Goal: Information Seeking & Learning: Compare options

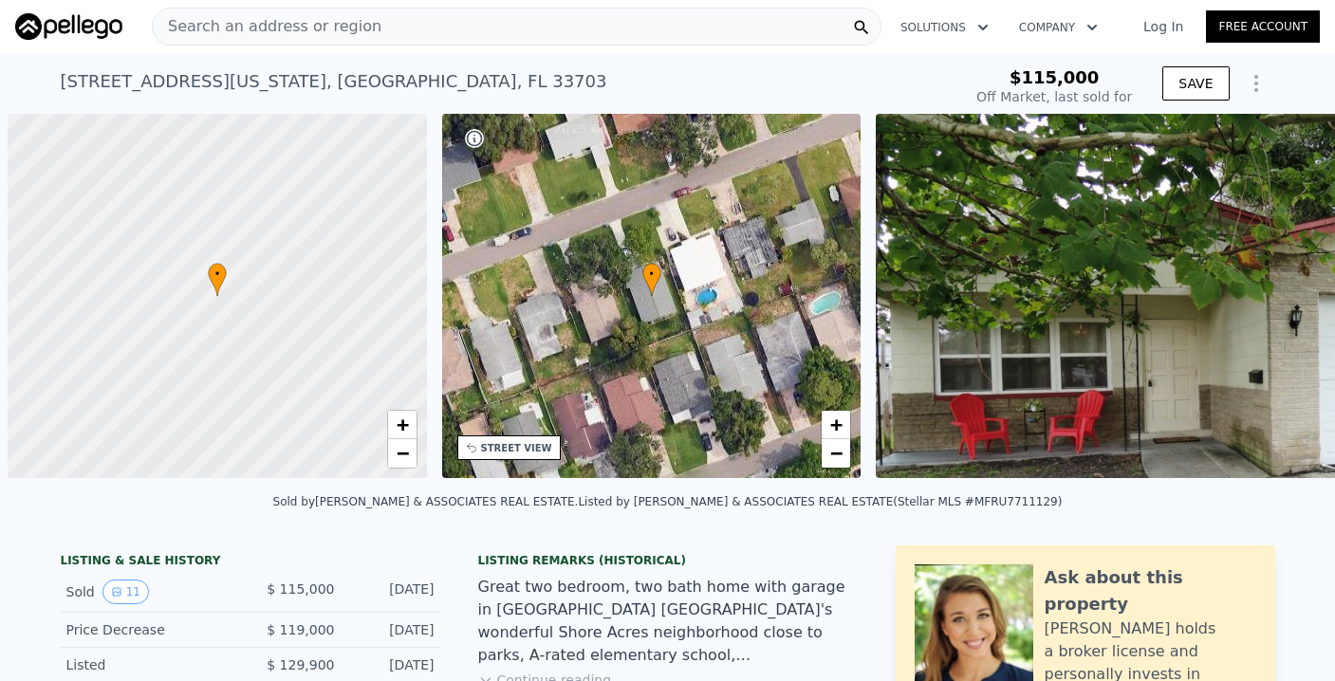
scroll to position [0, 8]
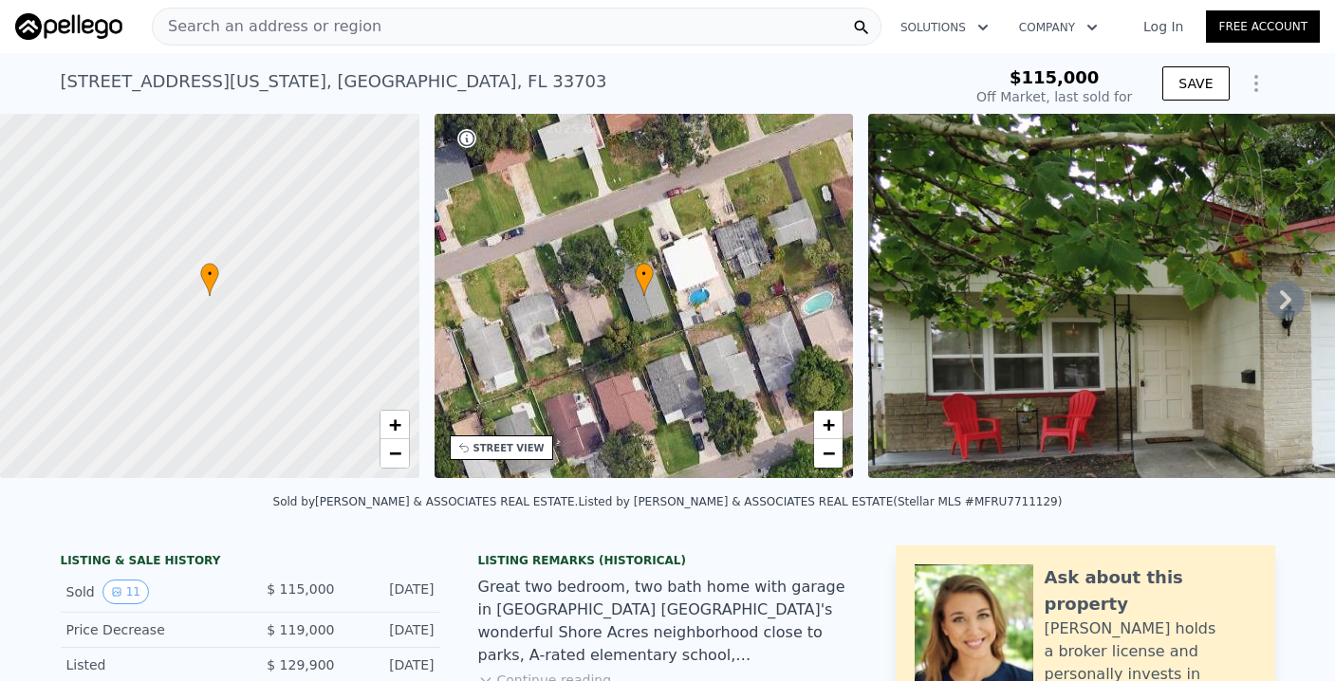
type input "$ 271,000"
type input "$ 130,470"
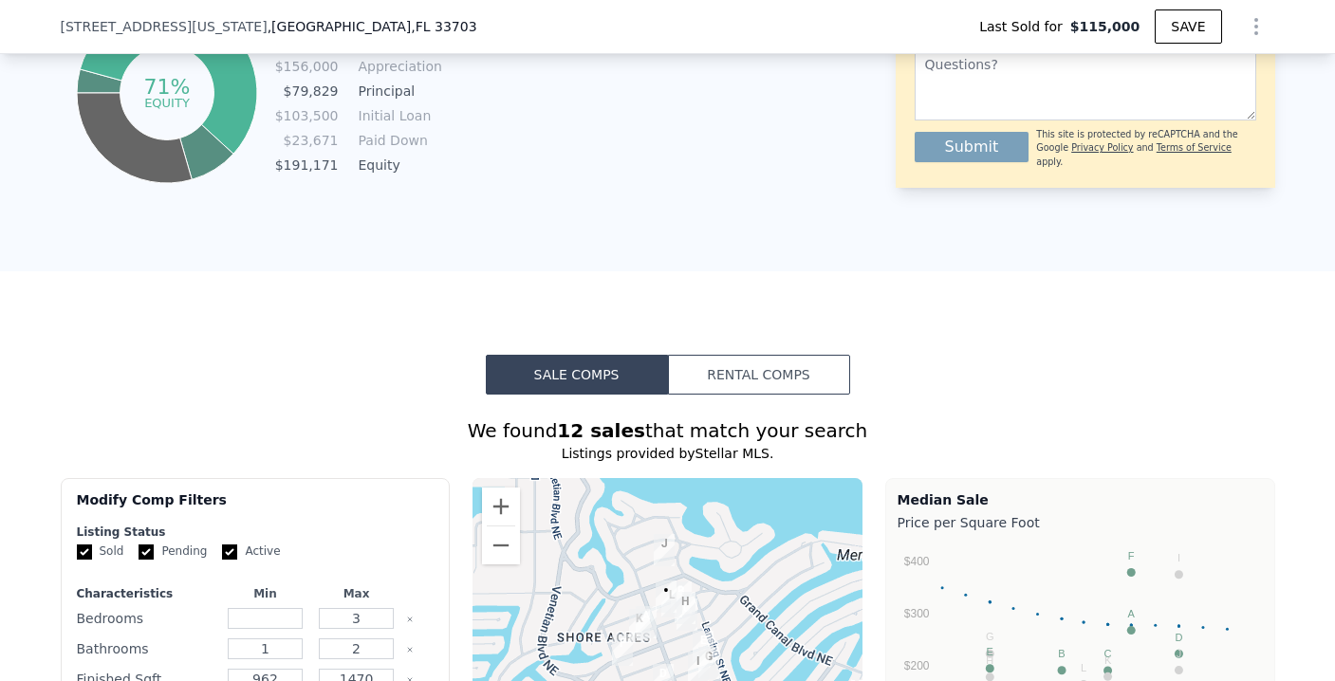
scroll to position [1689, 0]
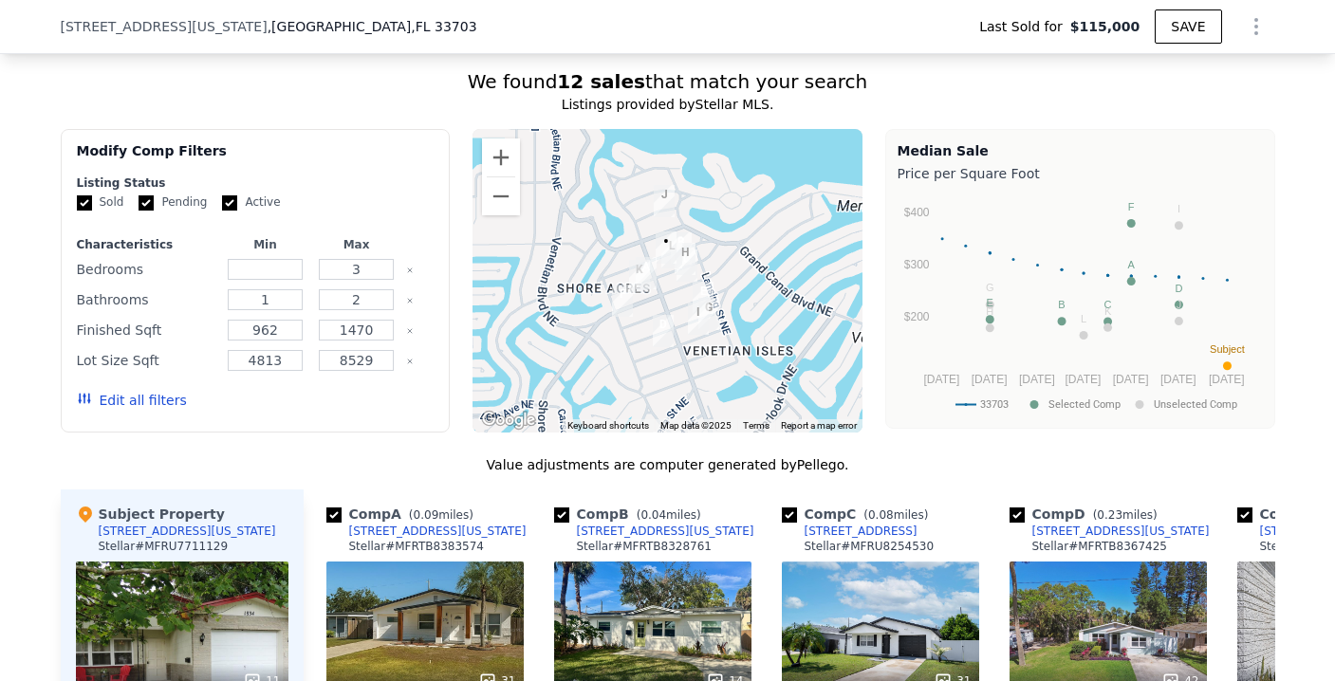
click at [113, 406] on button "Edit all filters" at bounding box center [132, 400] width 110 height 19
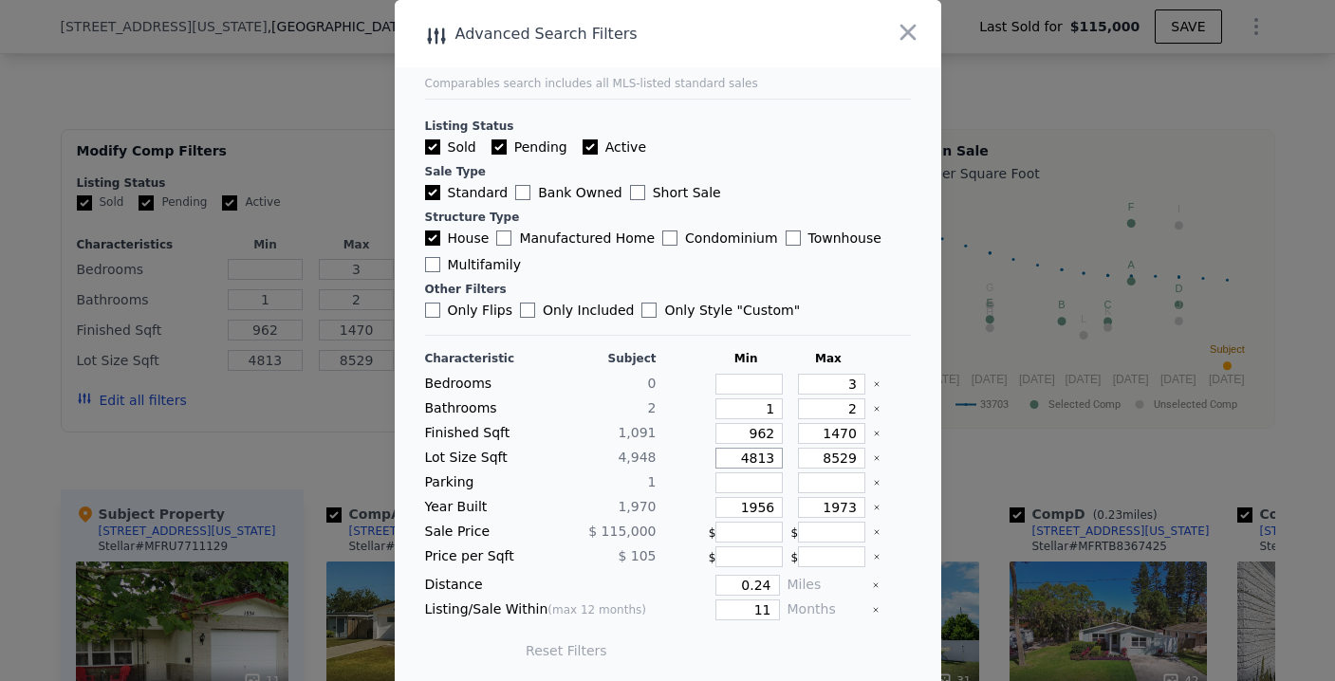
click at [757, 460] on input "4813" at bounding box center [748, 458] width 67 height 21
type input "2"
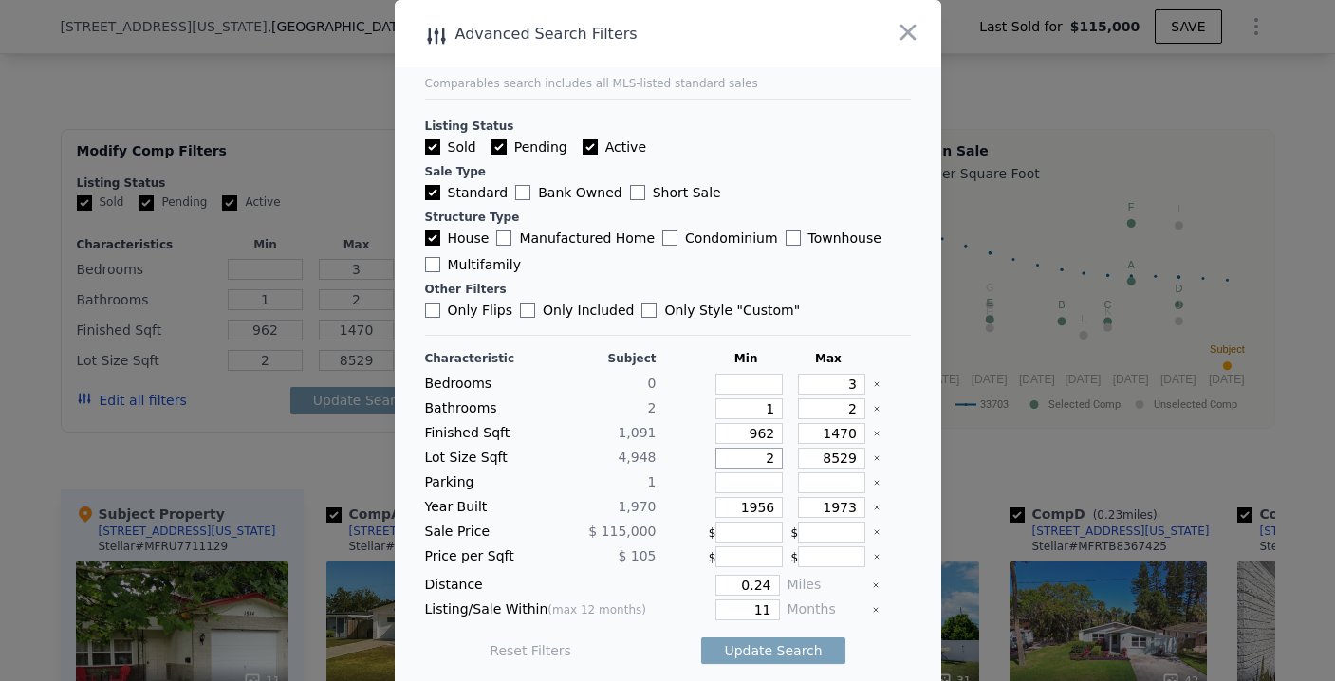
type input "20"
type input "200"
type input "2000"
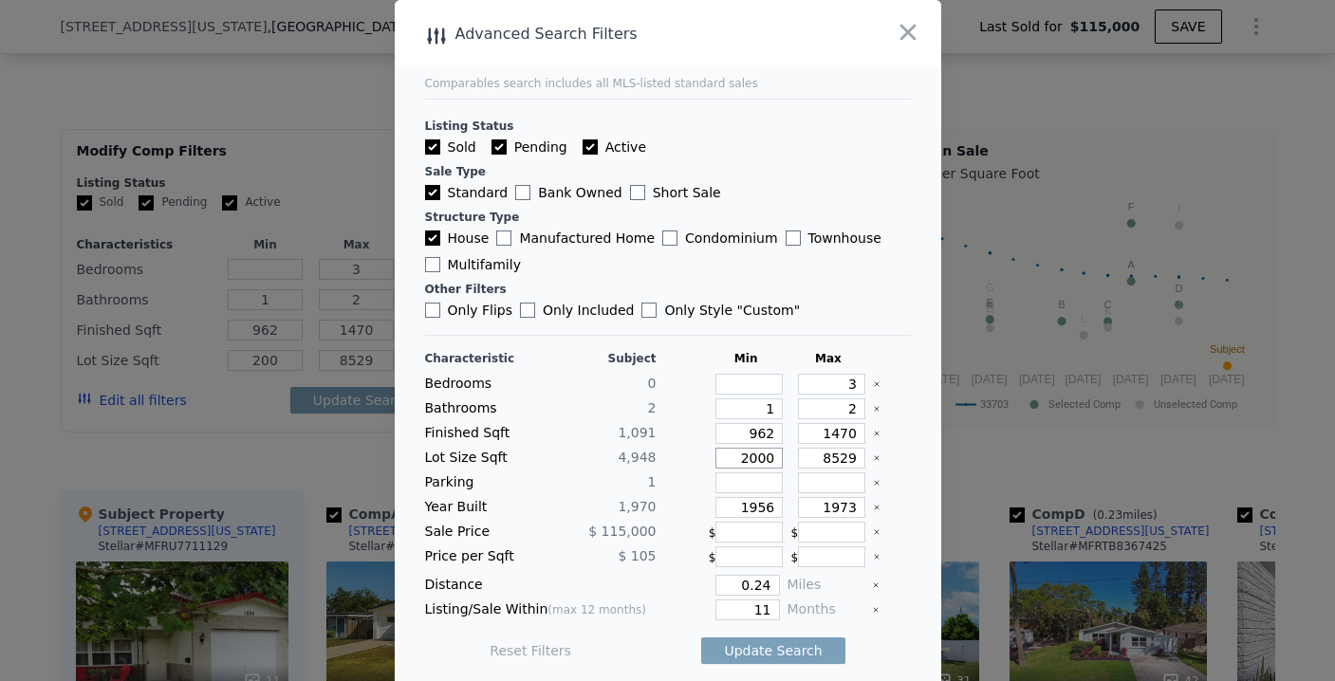
type input "2000"
click at [751, 437] on input "962" at bounding box center [748, 433] width 67 height 21
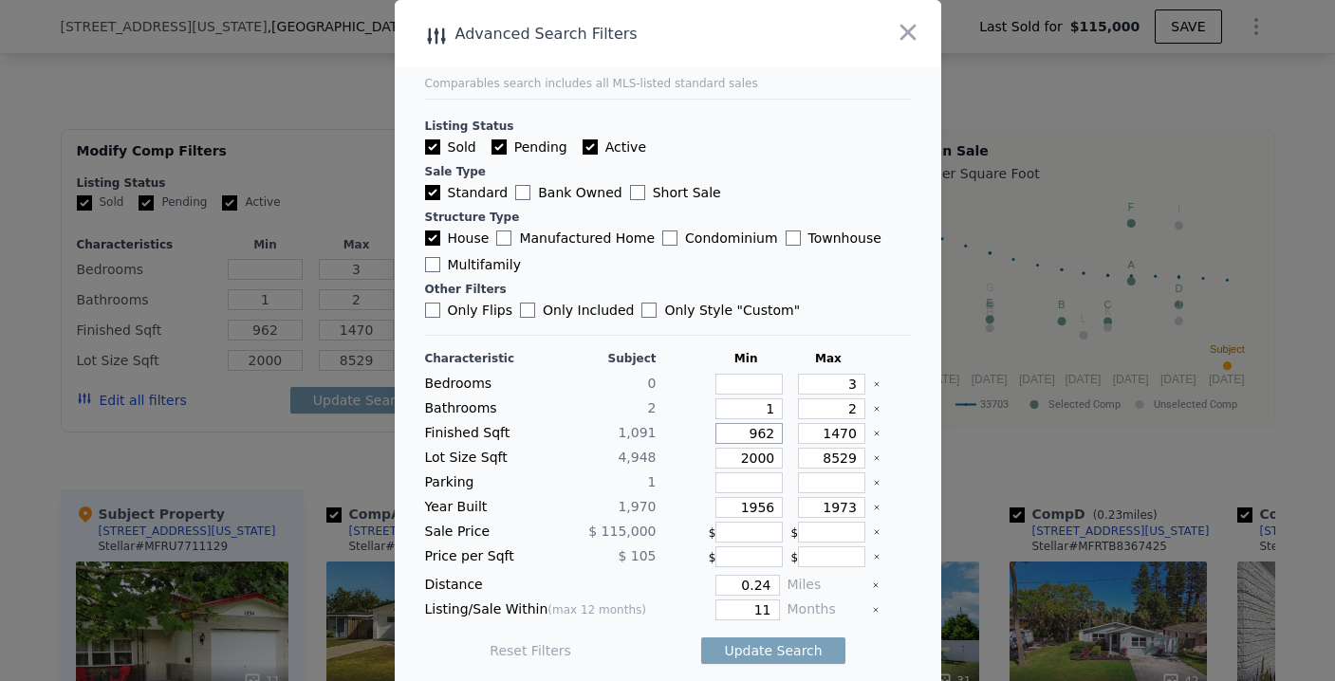
type input "9"
type input "980"
type input "98"
type input "980"
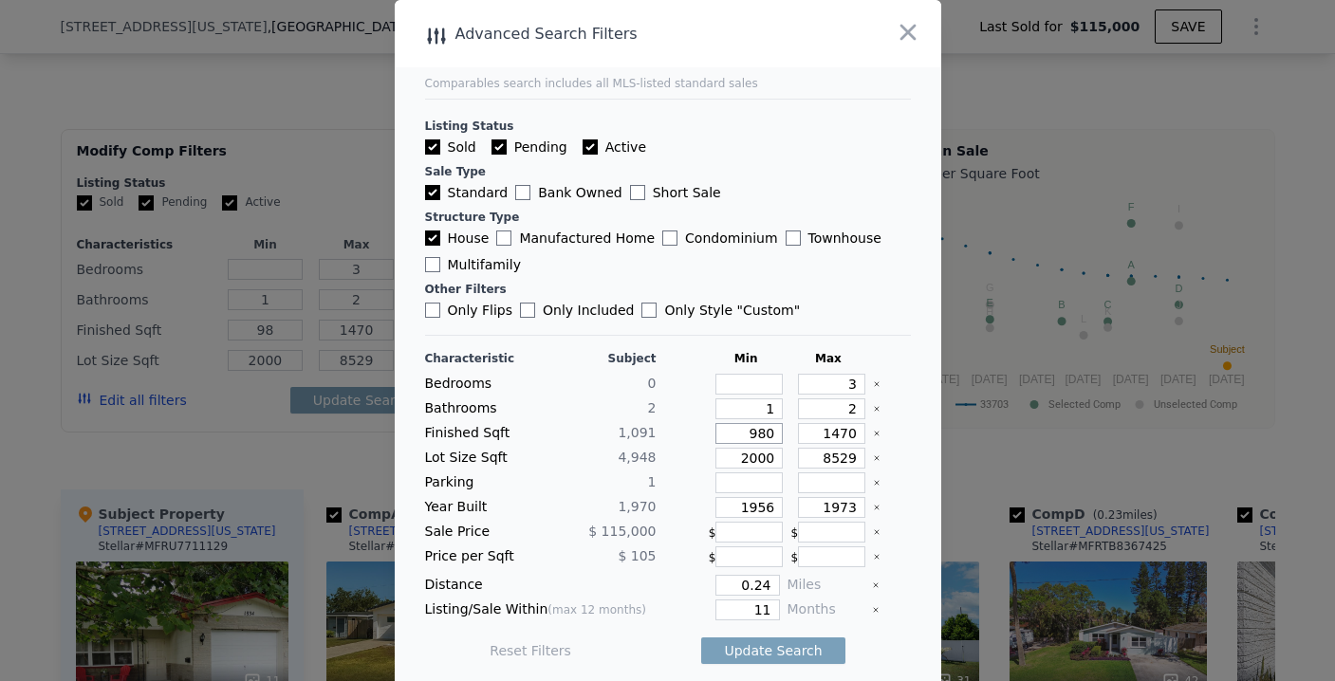
type input "980"
type input "9"
type input "8"
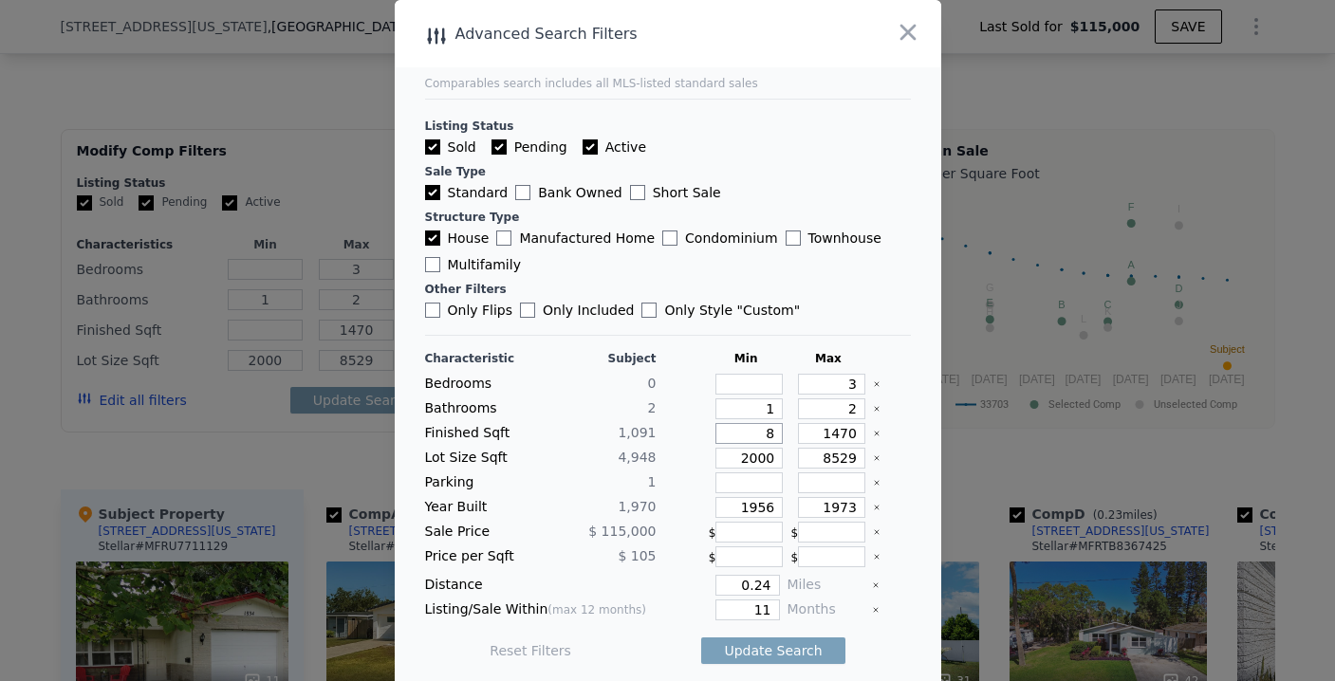
type input "8"
type input "80"
type input "800"
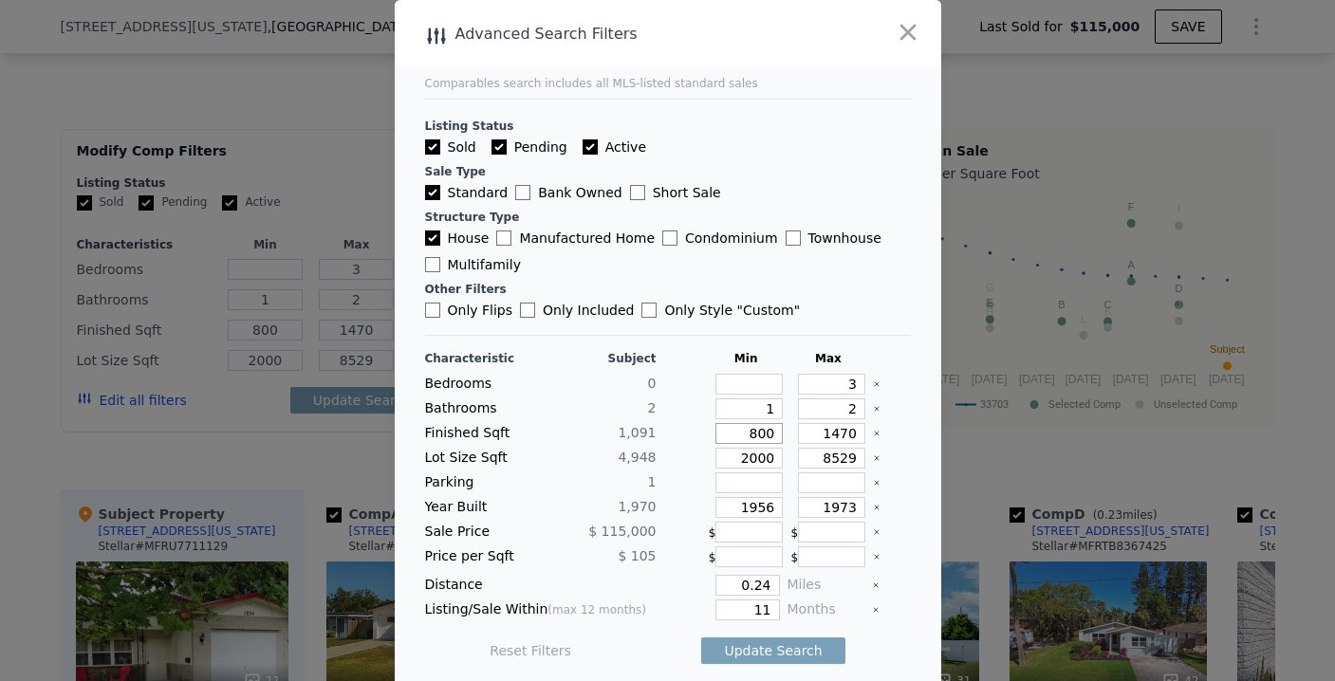
type input "800"
click at [834, 437] on input "1470" at bounding box center [831, 433] width 67 height 21
type input "1"
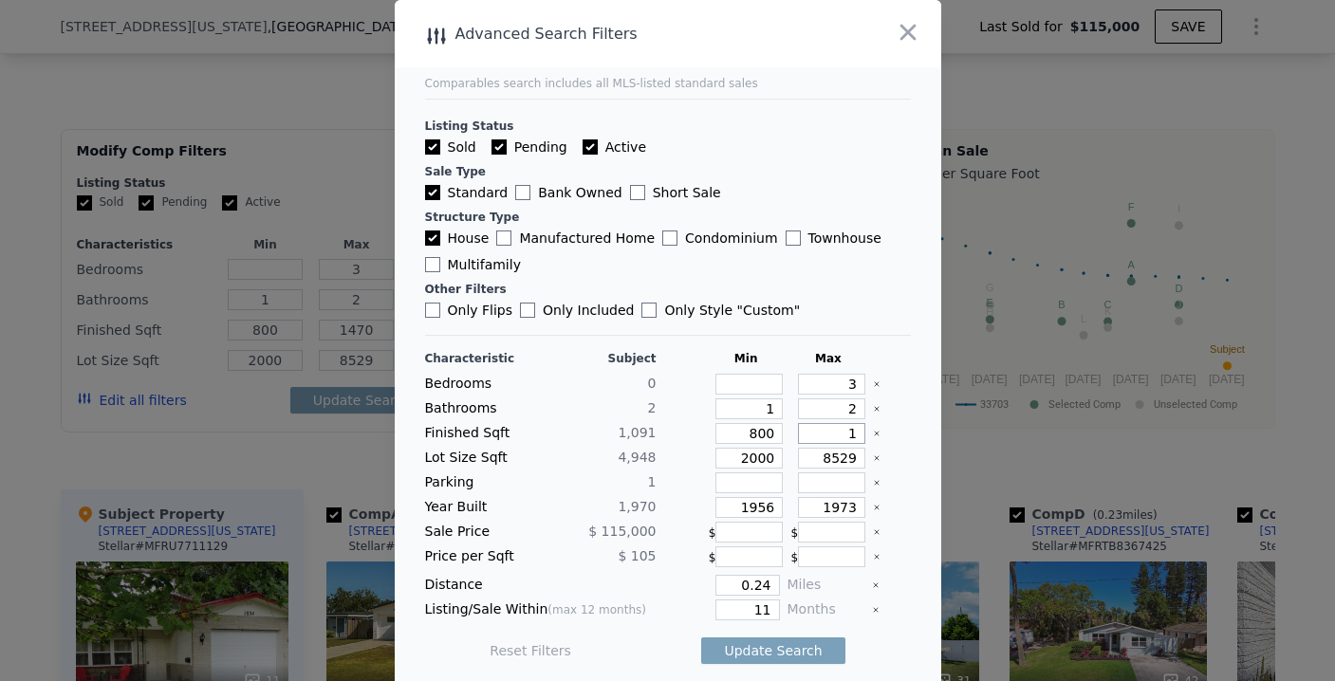
type input "1"
type input "14"
type input "140"
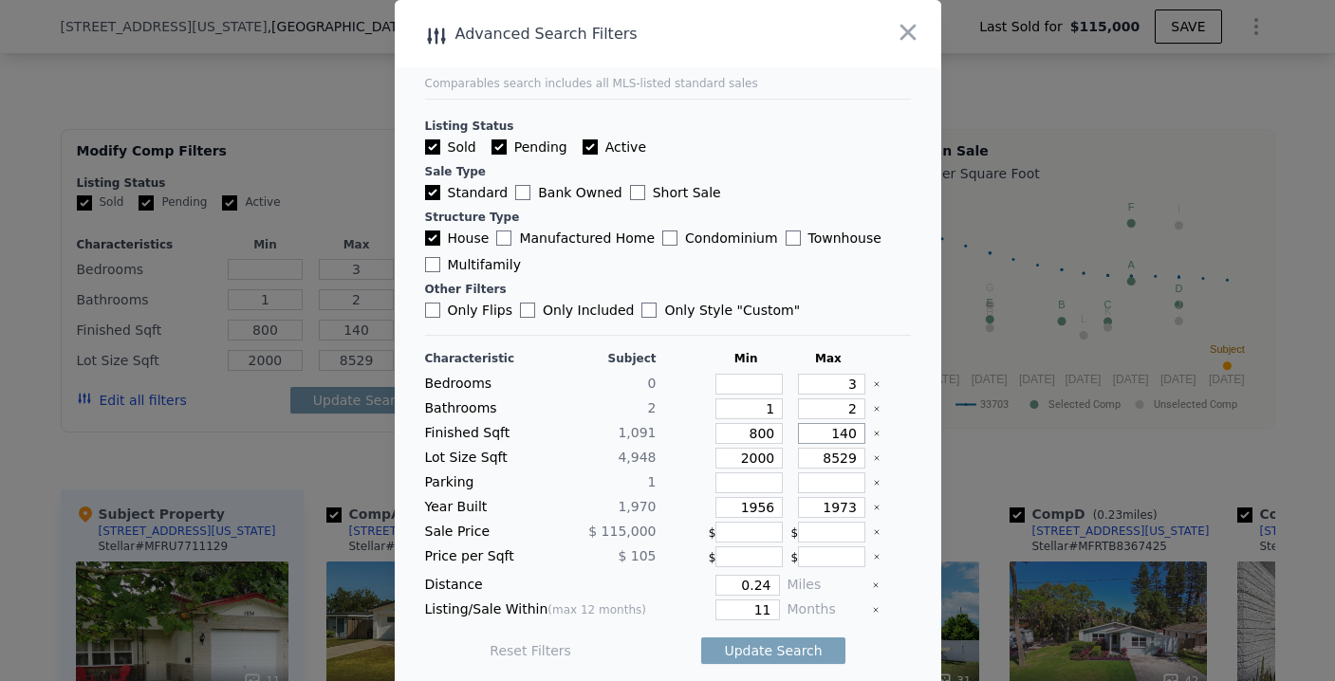
type input "1400"
click at [876, 411] on div at bounding box center [891, 408] width 37 height 21
click at [838, 406] on input "2" at bounding box center [831, 408] width 67 height 21
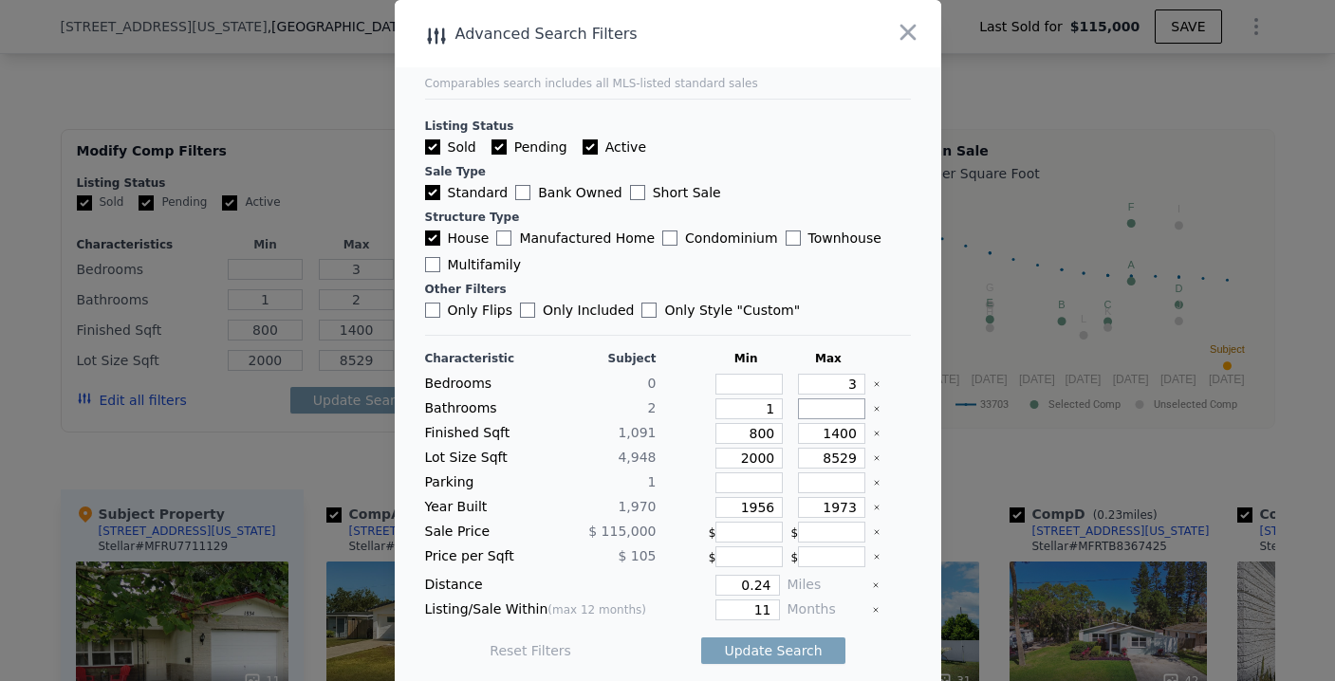
type input "3"
click at [873, 383] on div at bounding box center [891, 384] width 37 height 21
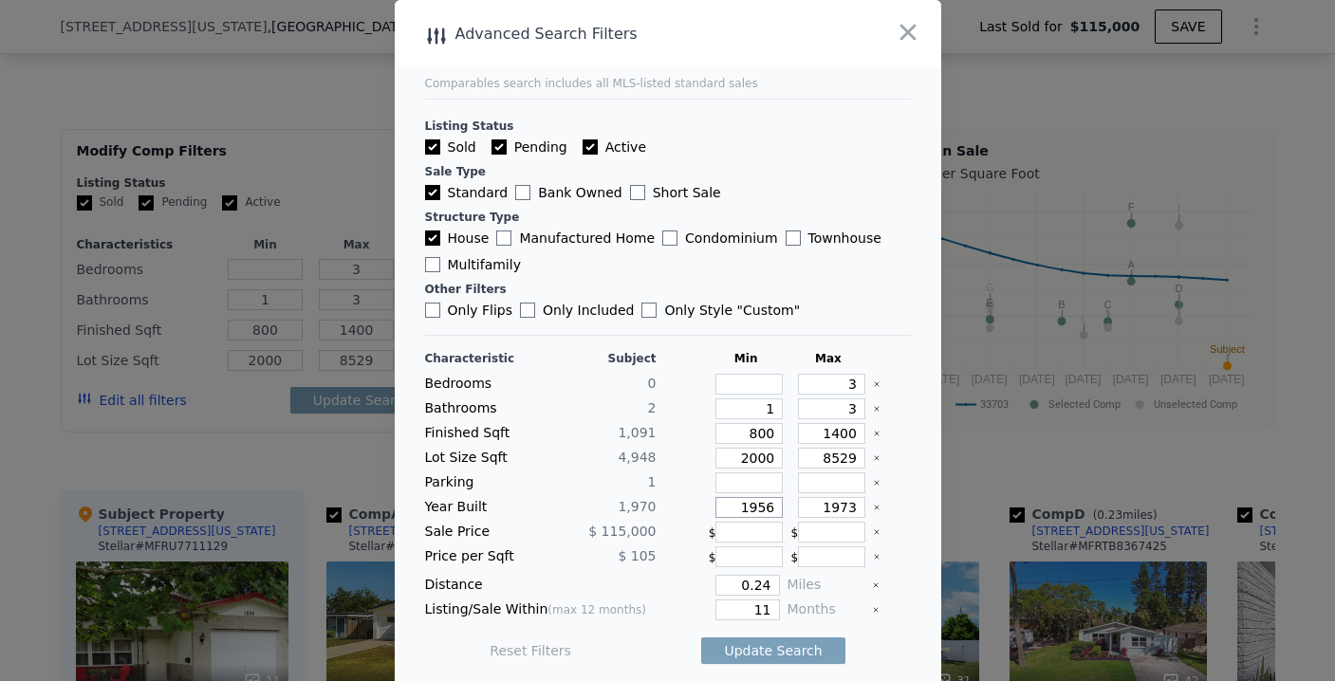
click at [759, 509] on input "1956" at bounding box center [748, 507] width 67 height 21
type input "1960"
click at [827, 507] on input "1973" at bounding box center [831, 507] width 67 height 21
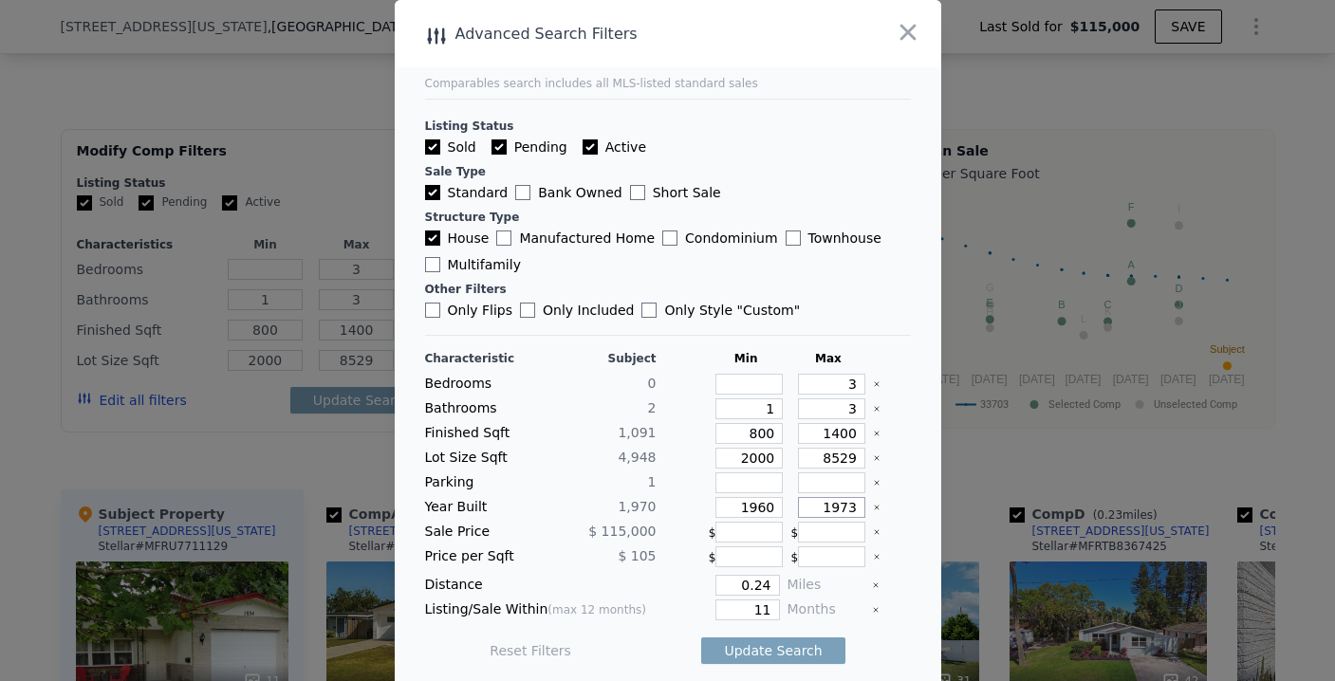
click at [827, 507] on input "1973" at bounding box center [831, 507] width 67 height 21
type input "1980"
click at [530, 515] on div "Year Built 1,970 1960 1980" at bounding box center [668, 507] width 486 height 21
click at [748, 589] on input "0.24" at bounding box center [747, 585] width 64 height 21
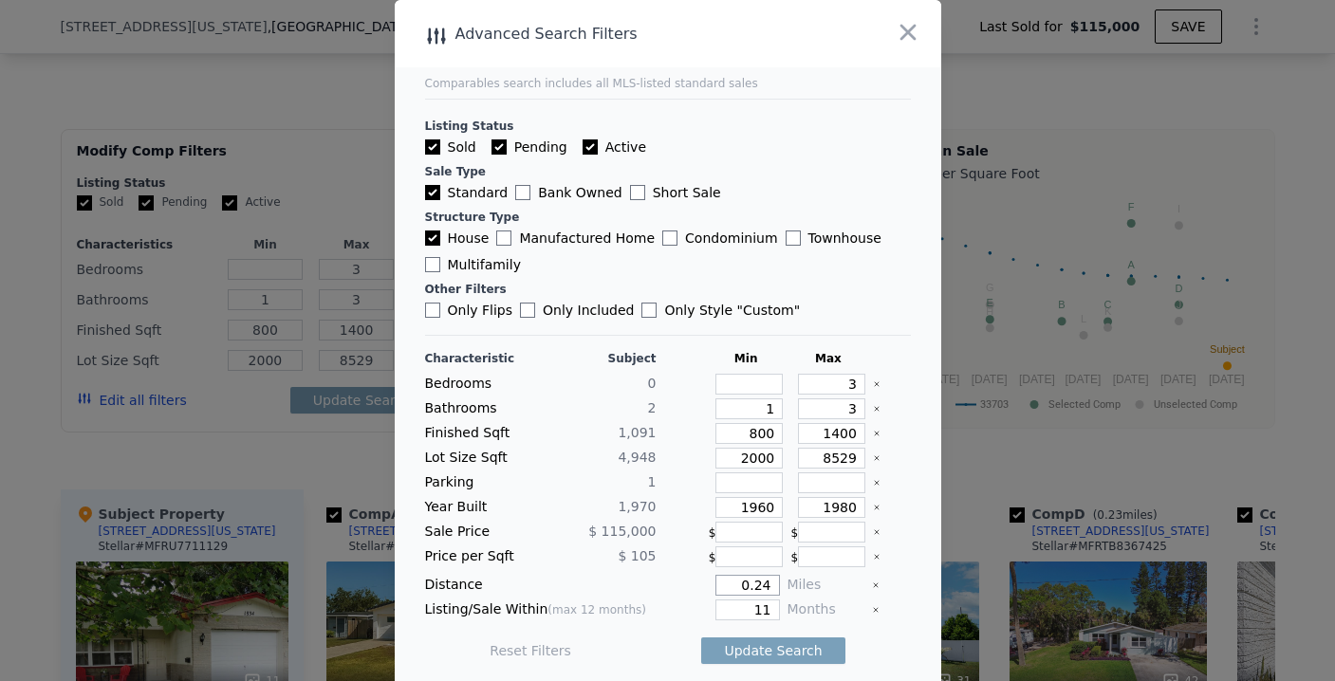
click at [748, 589] on input "0.24" at bounding box center [747, 585] width 64 height 21
type input "5"
type input "0.5"
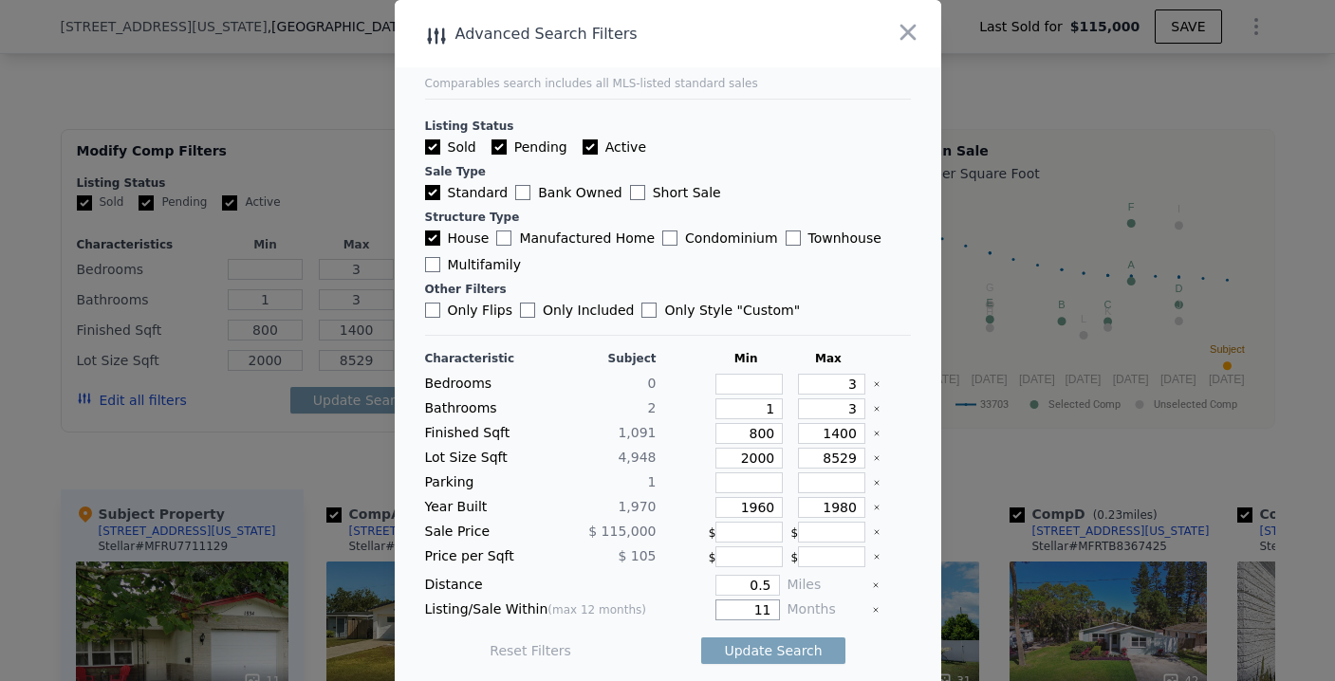
click at [746, 603] on input "11" at bounding box center [747, 609] width 64 height 21
type input "6"
click at [604, 599] on div "Listing/Sale Within (max 12 months)" at bounding box center [540, 609] width 231 height 21
click at [721, 652] on button "Update Search" at bounding box center [772, 650] width 143 height 27
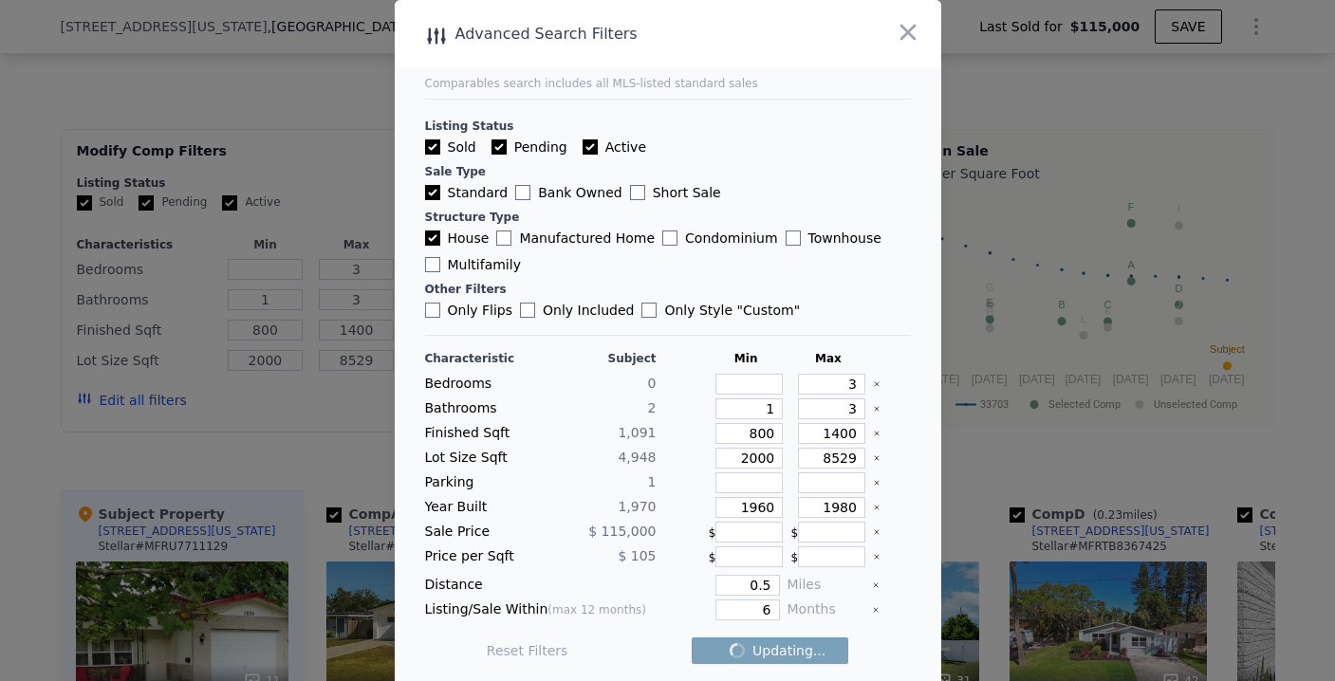
scroll to position [8, 0]
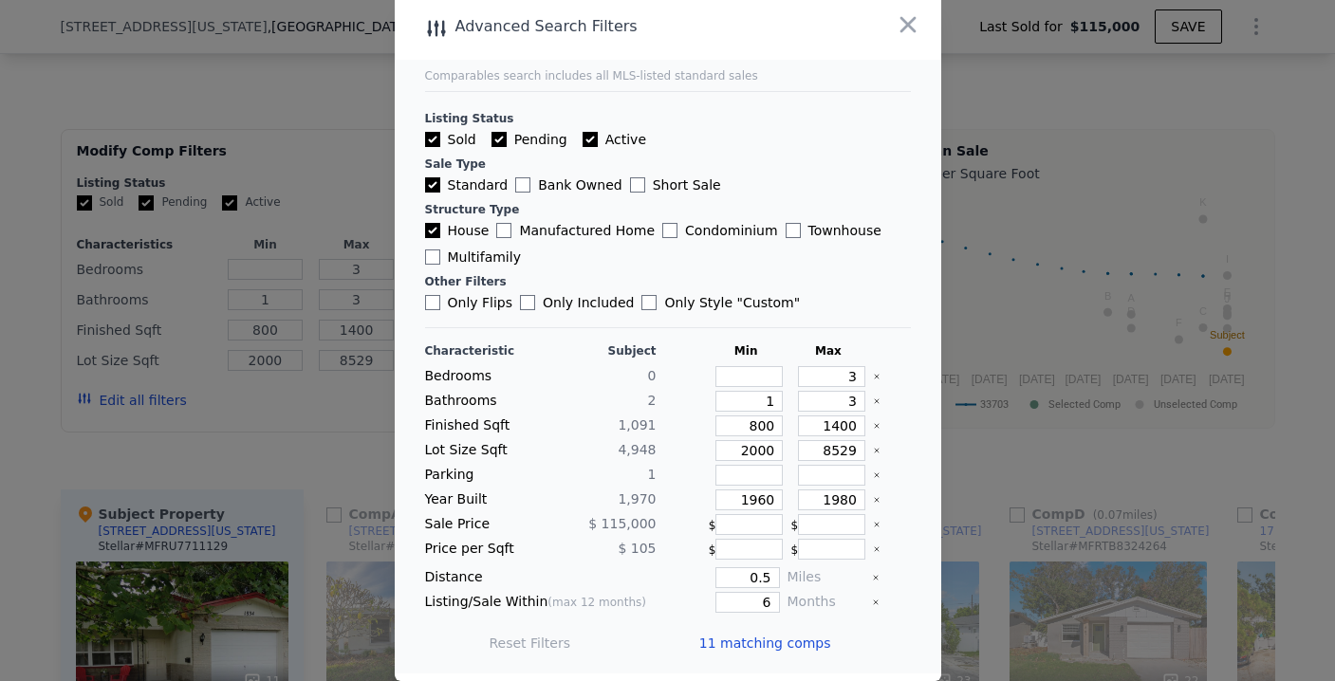
click at [708, 638] on span "11 matching comps" at bounding box center [765, 643] width 132 height 19
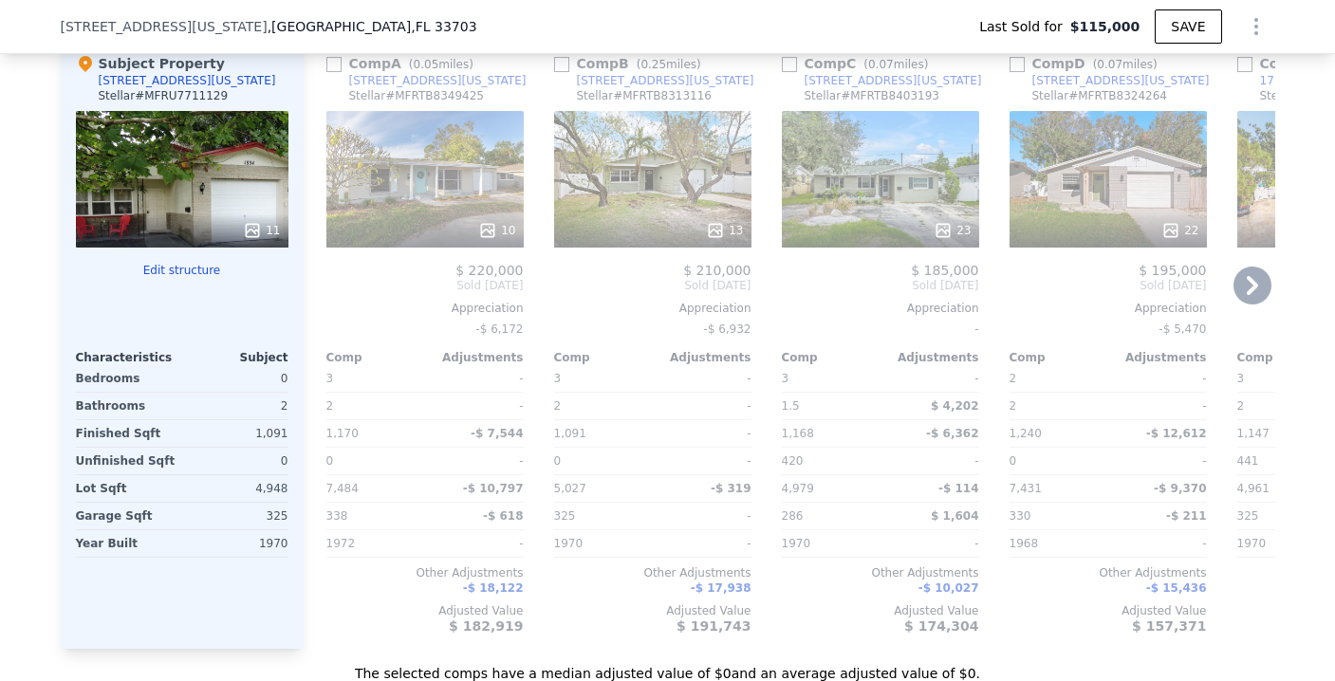
scroll to position [2134, 0]
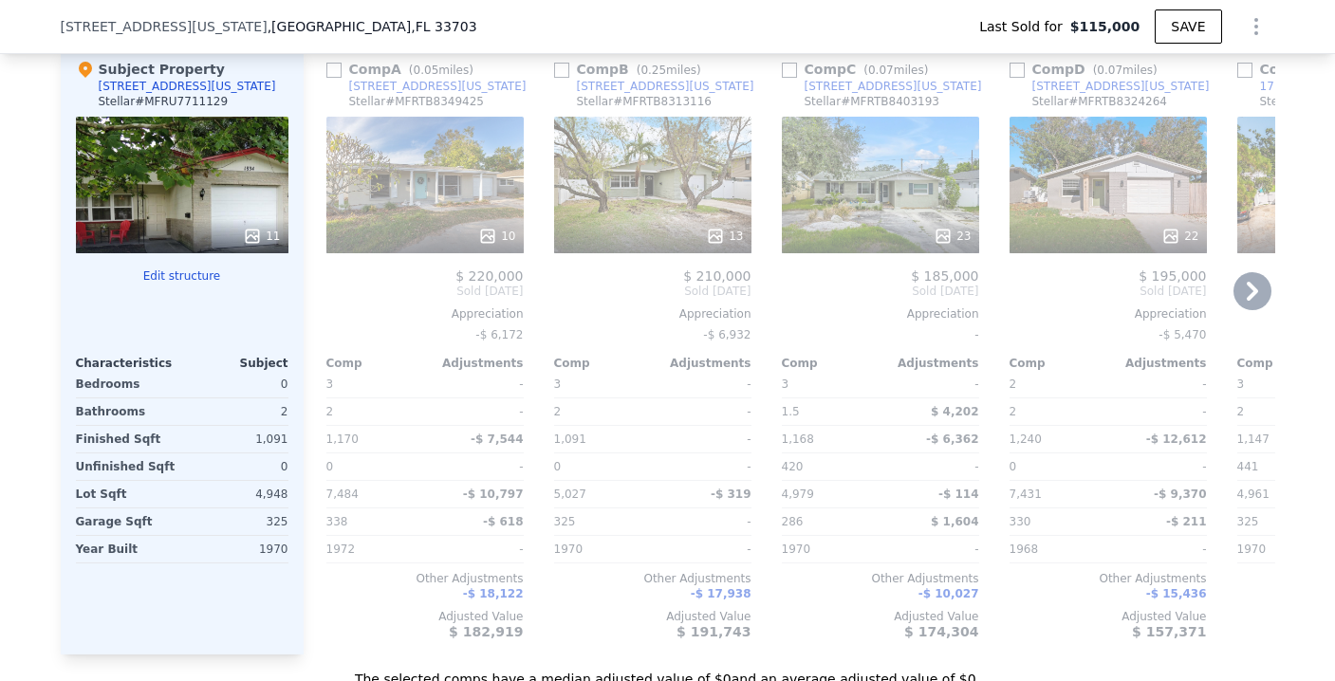
click at [456, 214] on div "10" at bounding box center [424, 185] width 197 height 137
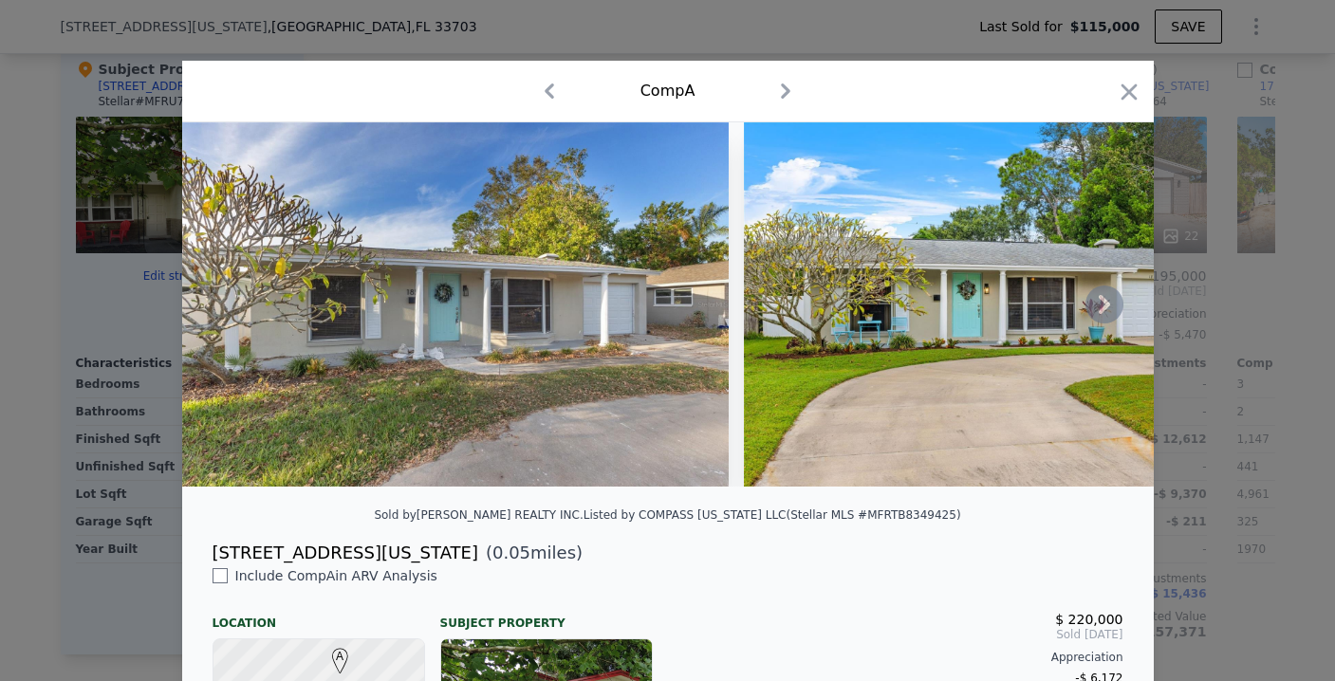
click at [1096, 312] on icon at bounding box center [1104, 305] width 38 height 38
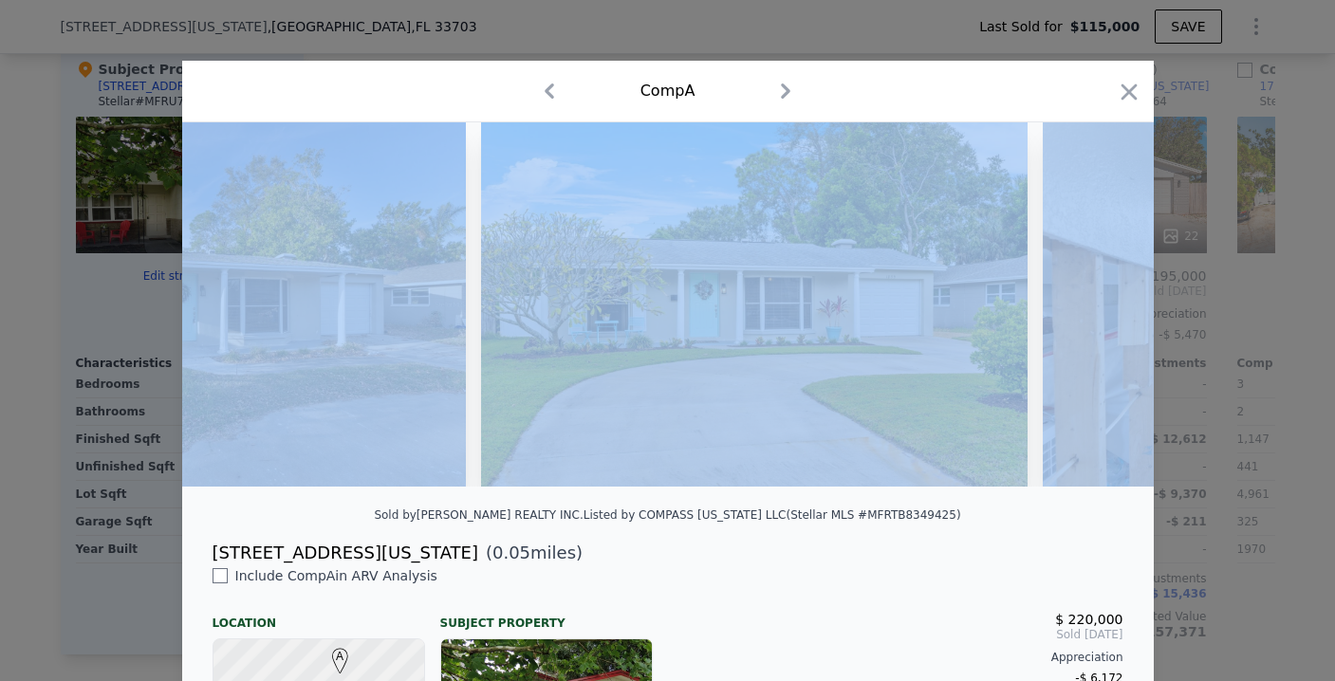
click at [1096, 312] on div at bounding box center [667, 304] width 971 height 364
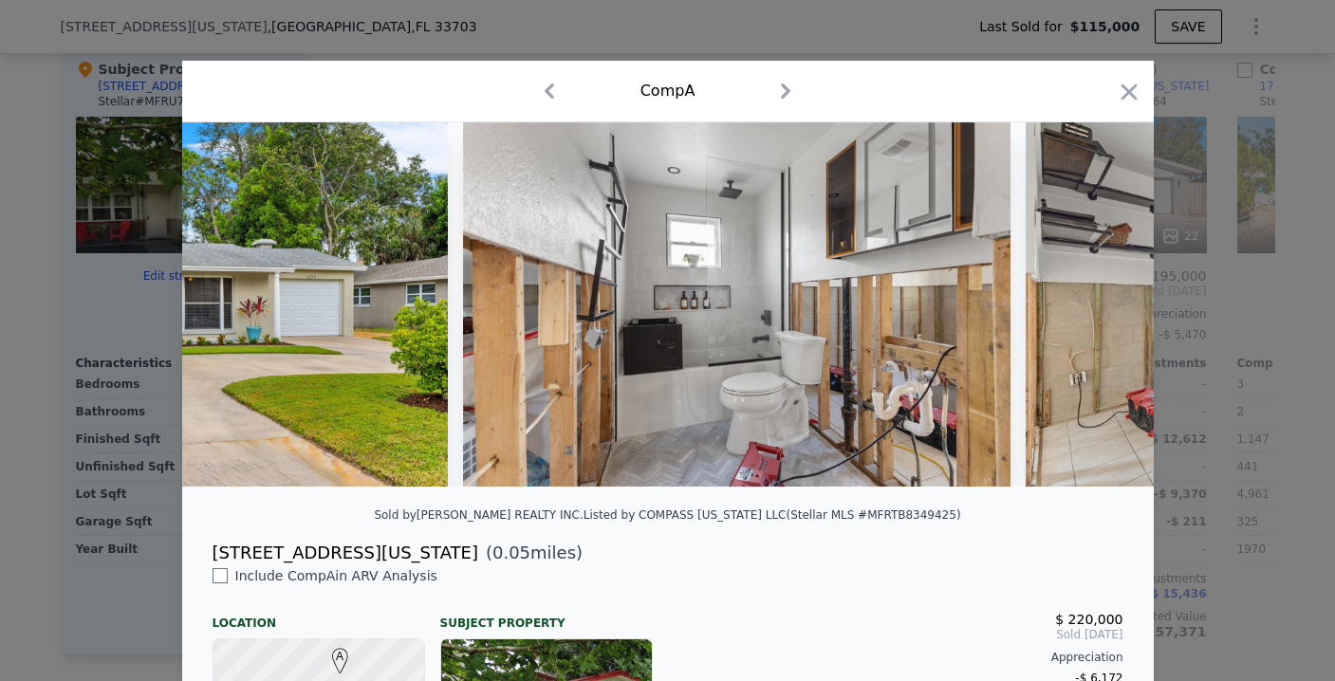
scroll to position [0, 911]
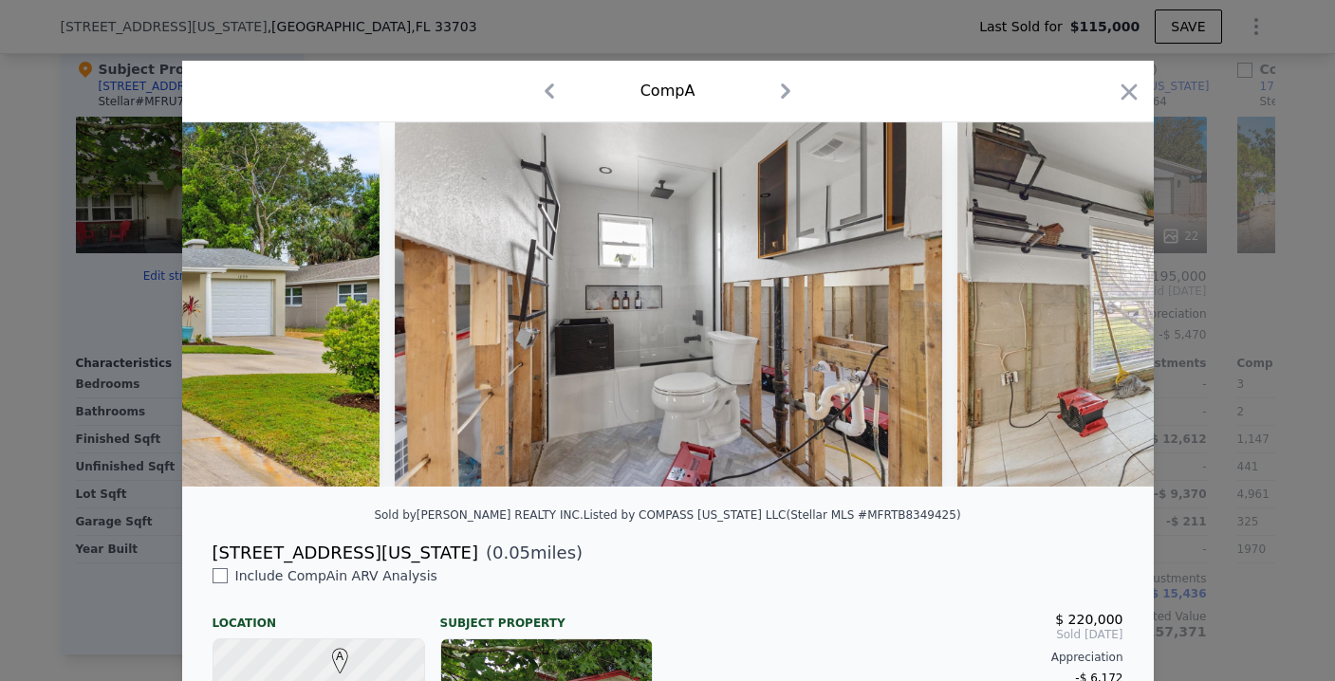
click at [1096, 312] on div at bounding box center [667, 304] width 971 height 364
click at [1115, 91] on icon "button" at bounding box center [1128, 92] width 27 height 27
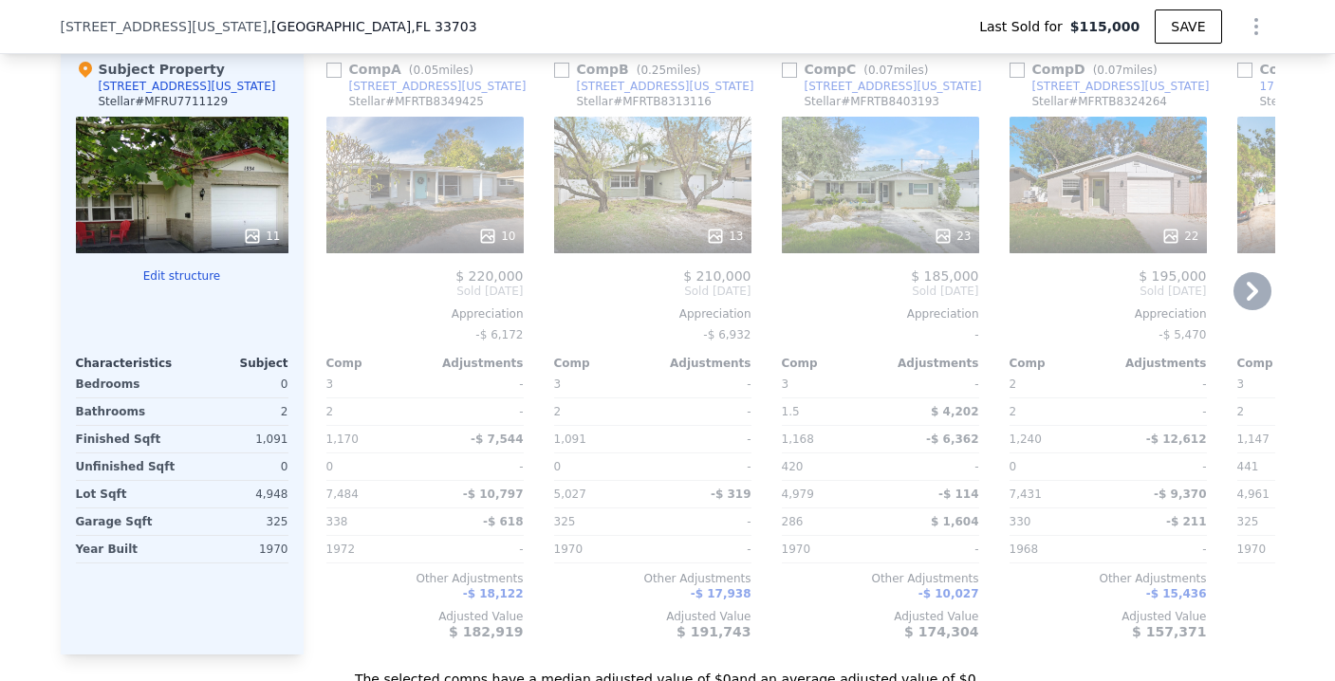
click at [1250, 306] on icon at bounding box center [1252, 291] width 38 height 38
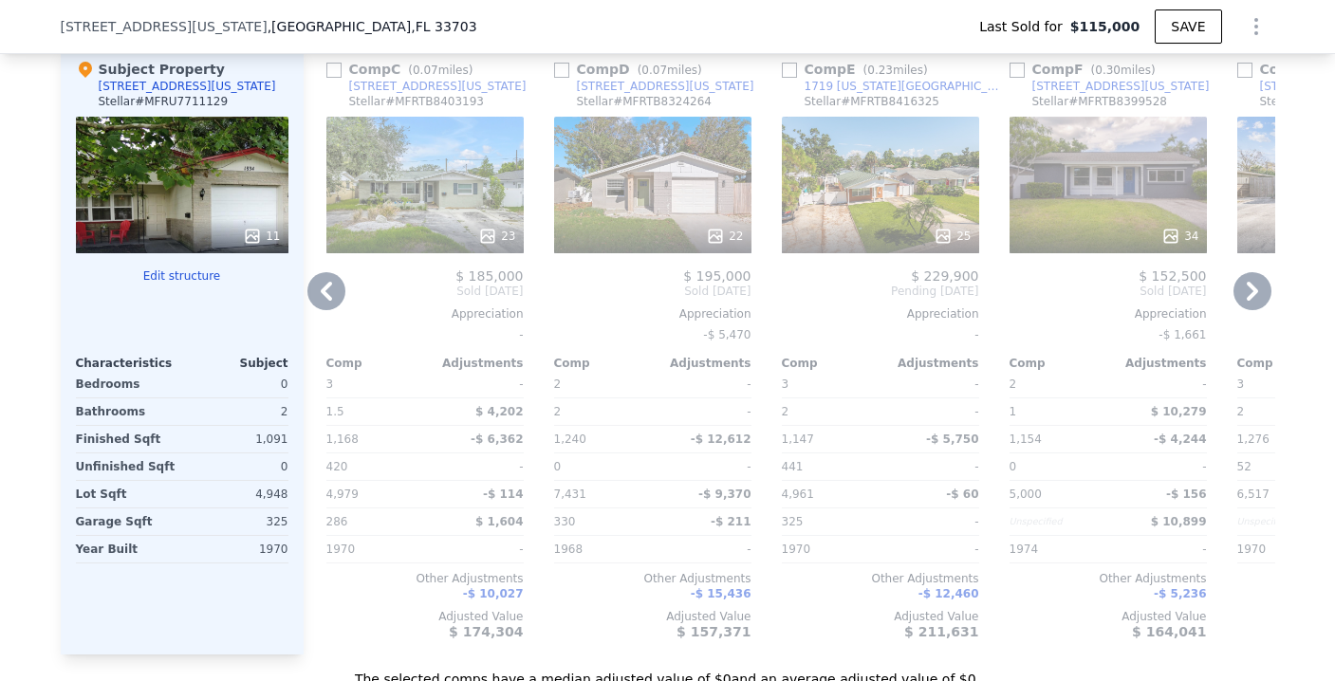
click at [1250, 306] on icon at bounding box center [1252, 291] width 38 height 38
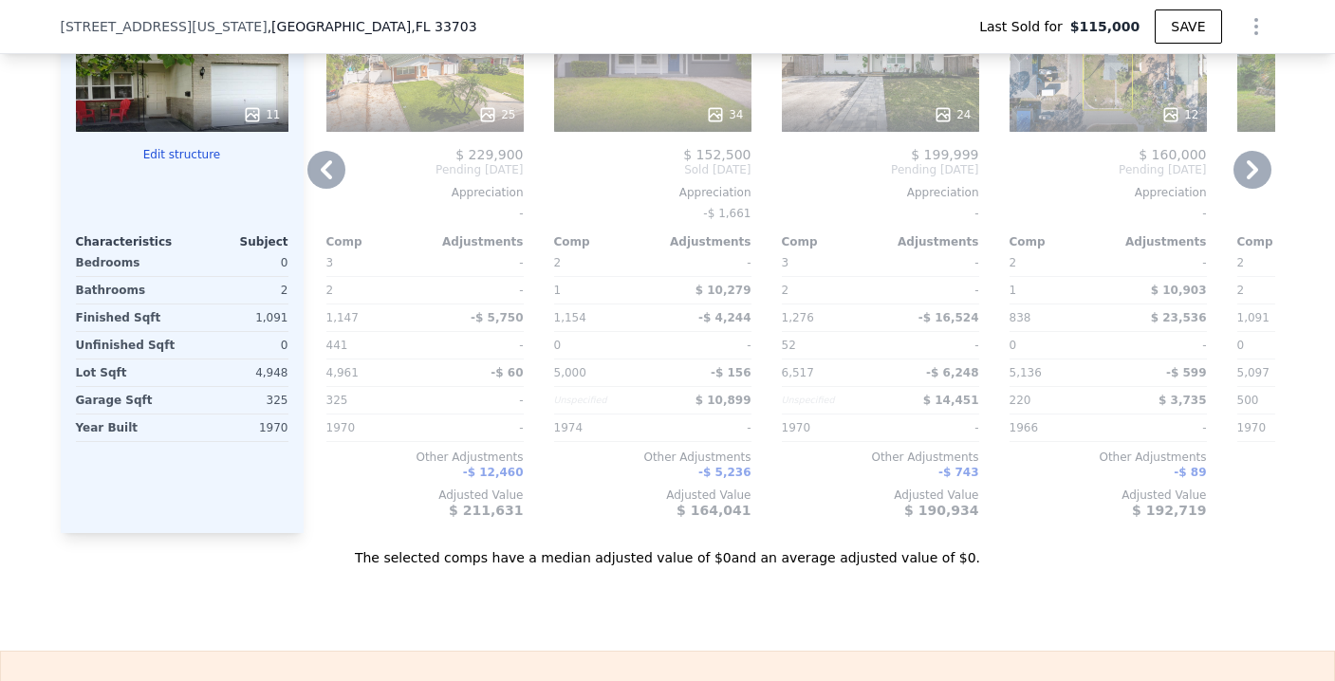
scroll to position [2129, 0]
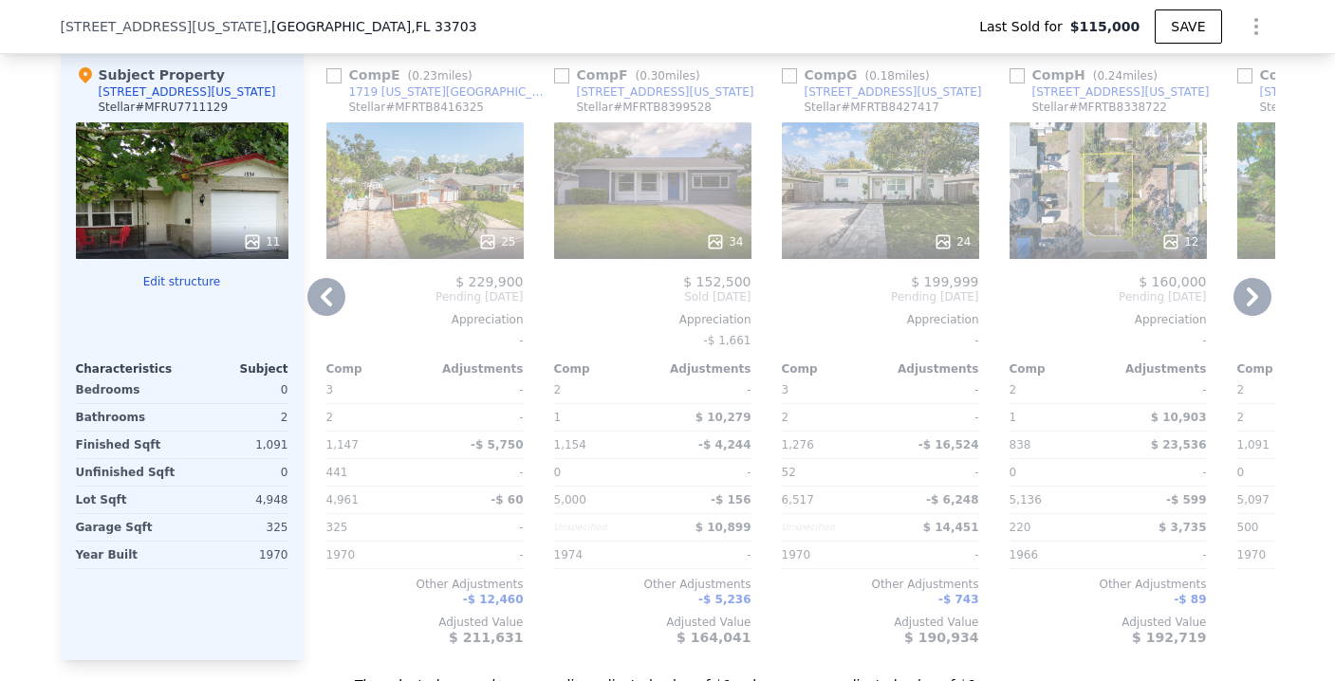
click at [441, 251] on div "25" at bounding box center [425, 241] width 181 height 19
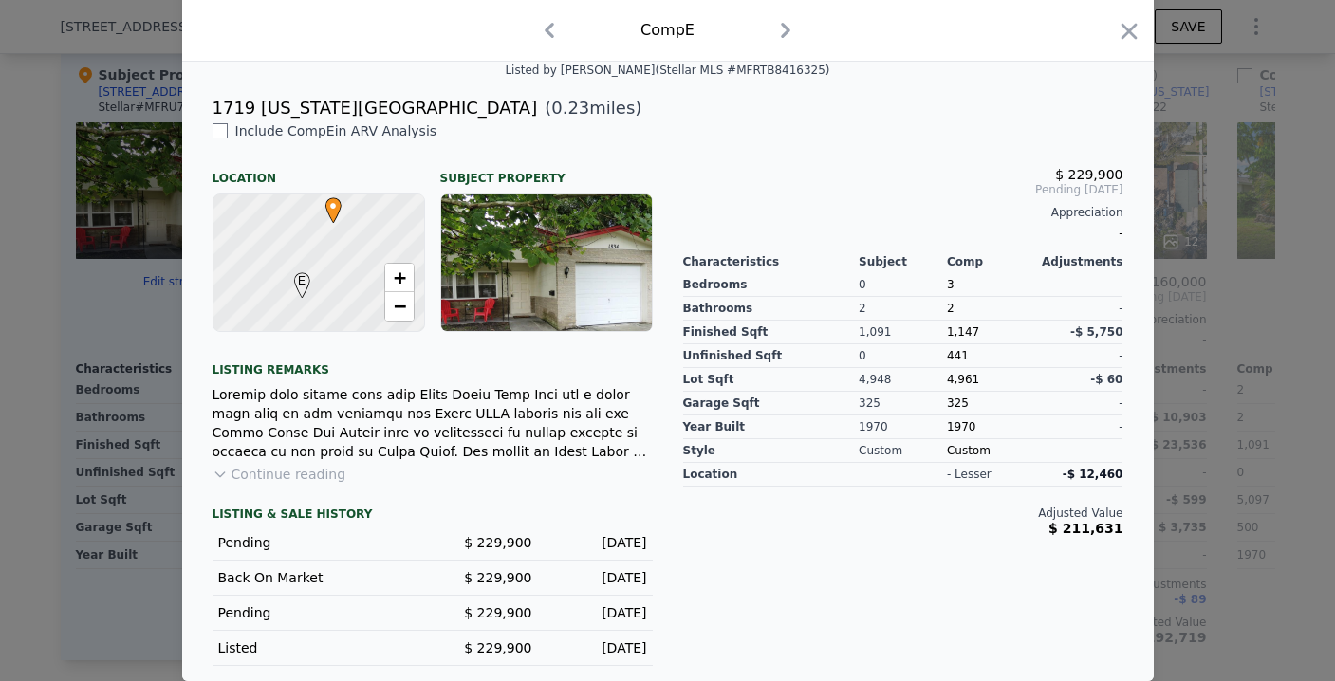
scroll to position [452, 0]
click at [298, 484] on button "Continue reading" at bounding box center [279, 474] width 134 height 19
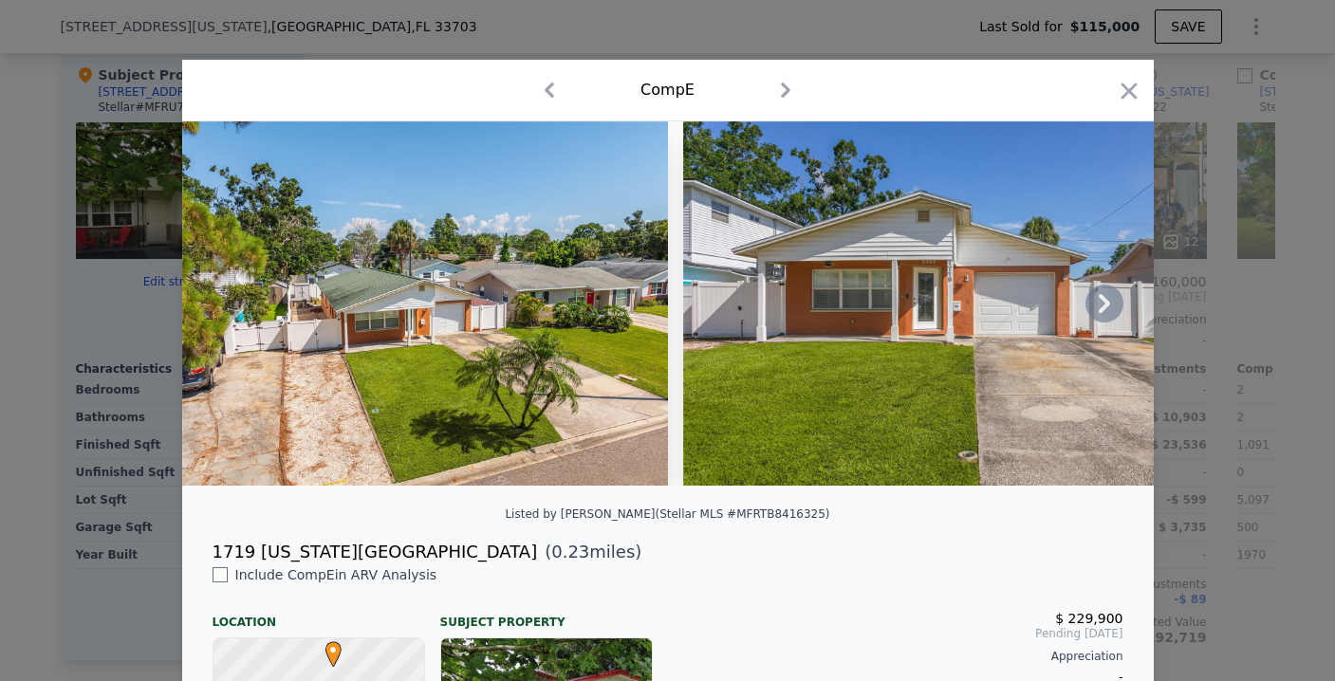
scroll to position [0, 0]
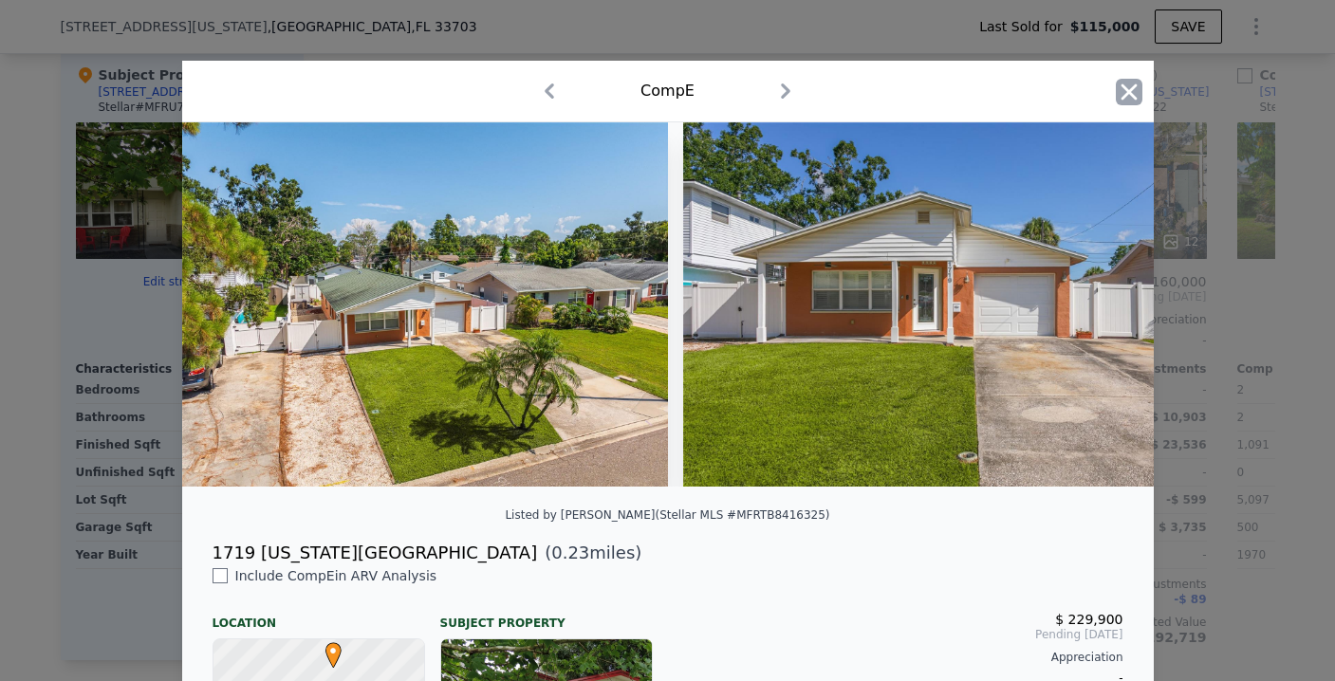
click at [1115, 85] on icon "button" at bounding box center [1128, 92] width 27 height 27
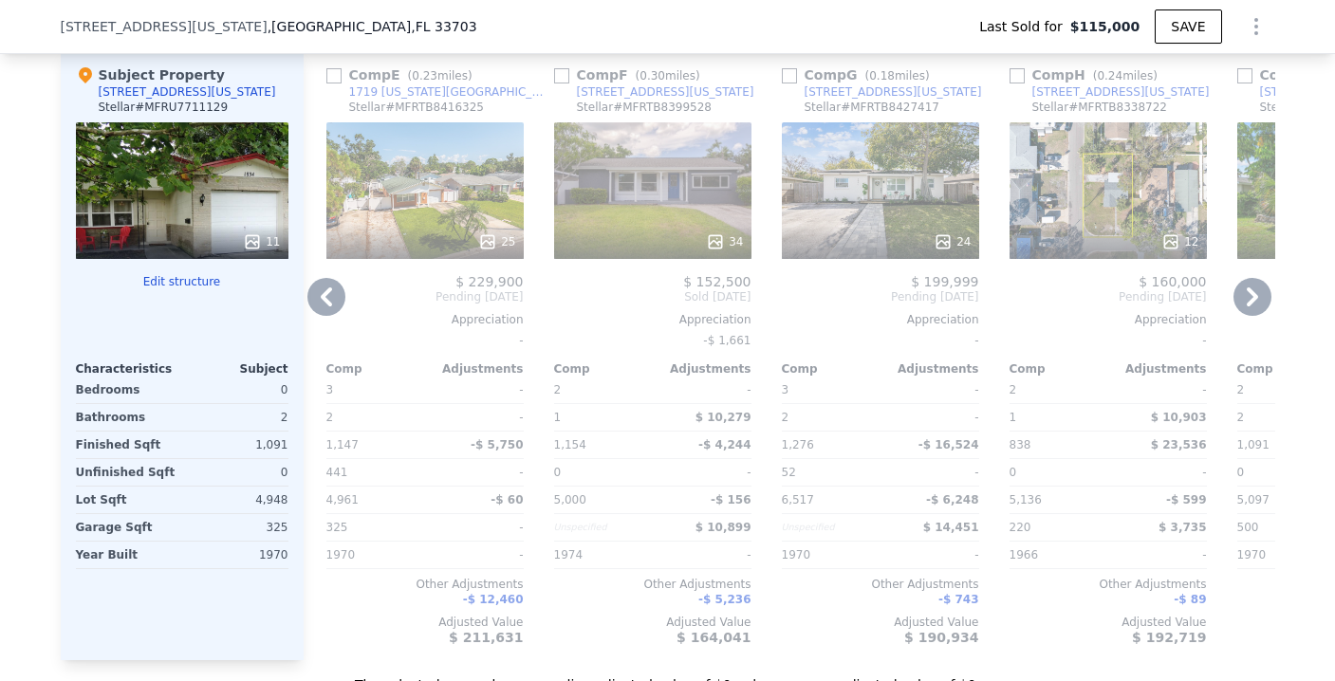
click at [643, 240] on div at bounding box center [652, 242] width 197 height 34
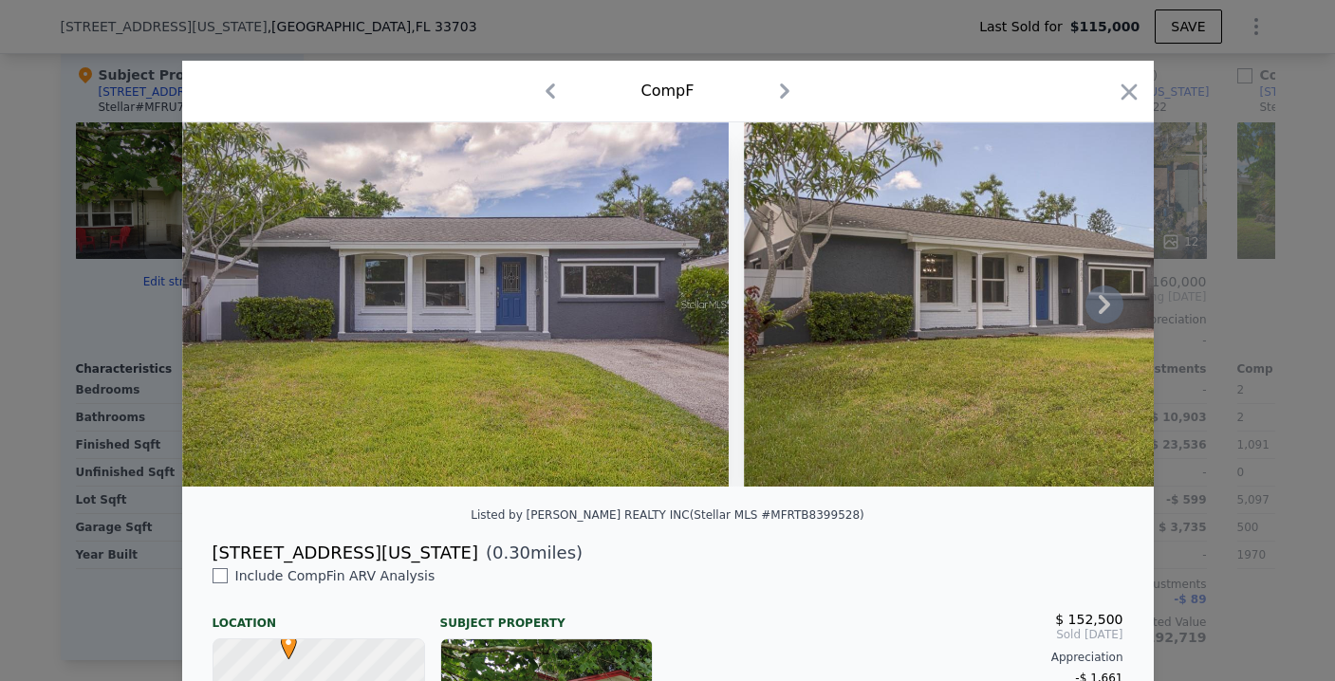
click at [1116, 317] on img at bounding box center [1017, 304] width 547 height 364
click at [1112, 317] on icon at bounding box center [1104, 305] width 38 height 38
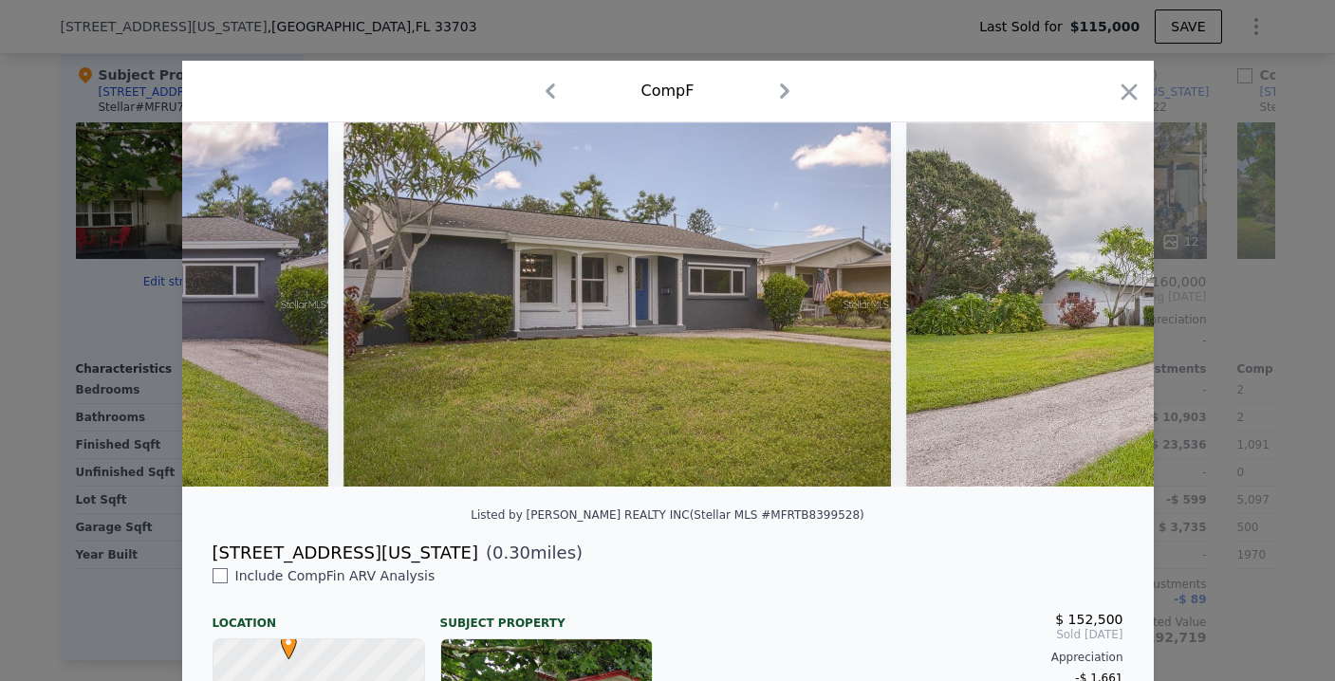
click at [1111, 317] on img at bounding box center [1179, 304] width 546 height 364
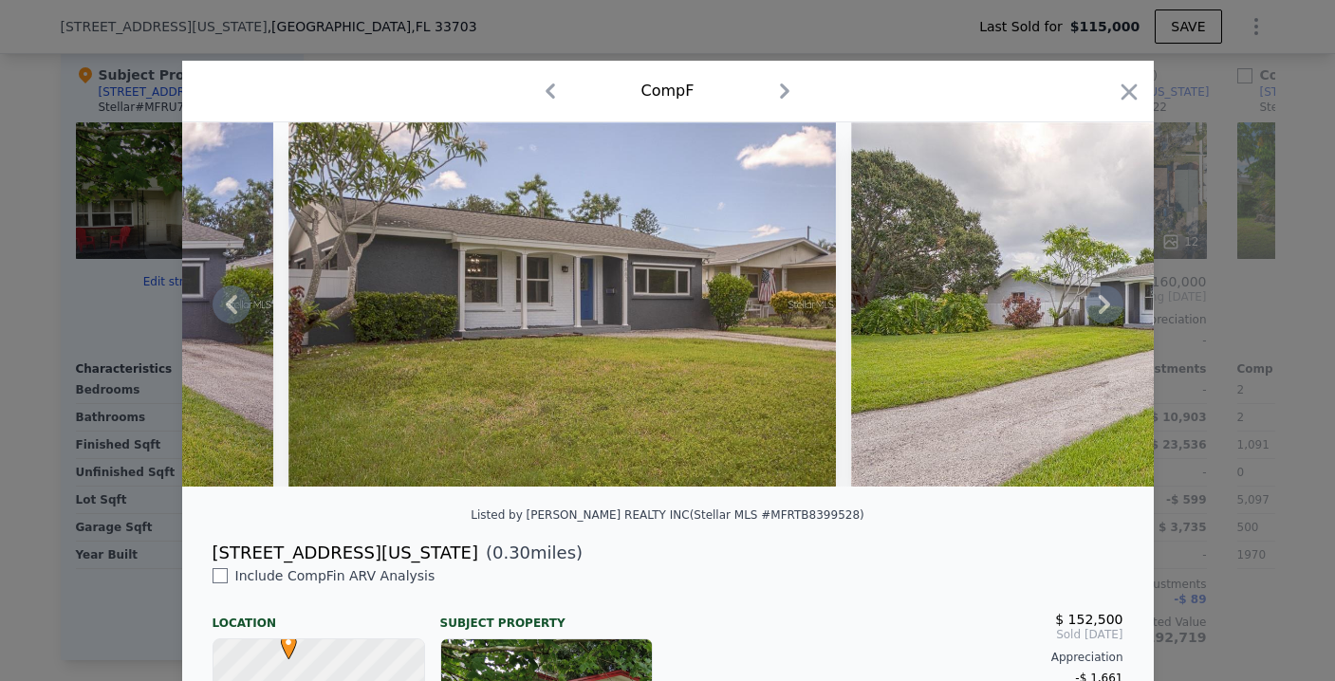
click at [1111, 317] on icon at bounding box center [1104, 305] width 38 height 38
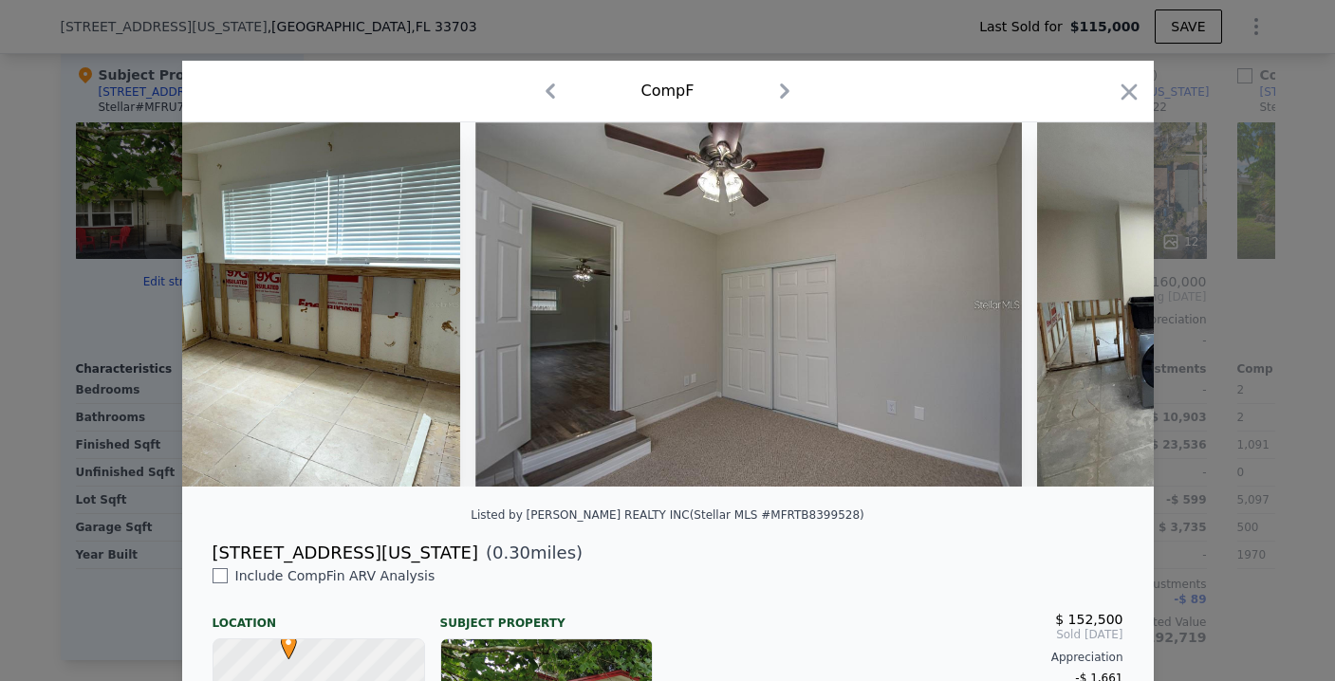
scroll to position [0, 7455]
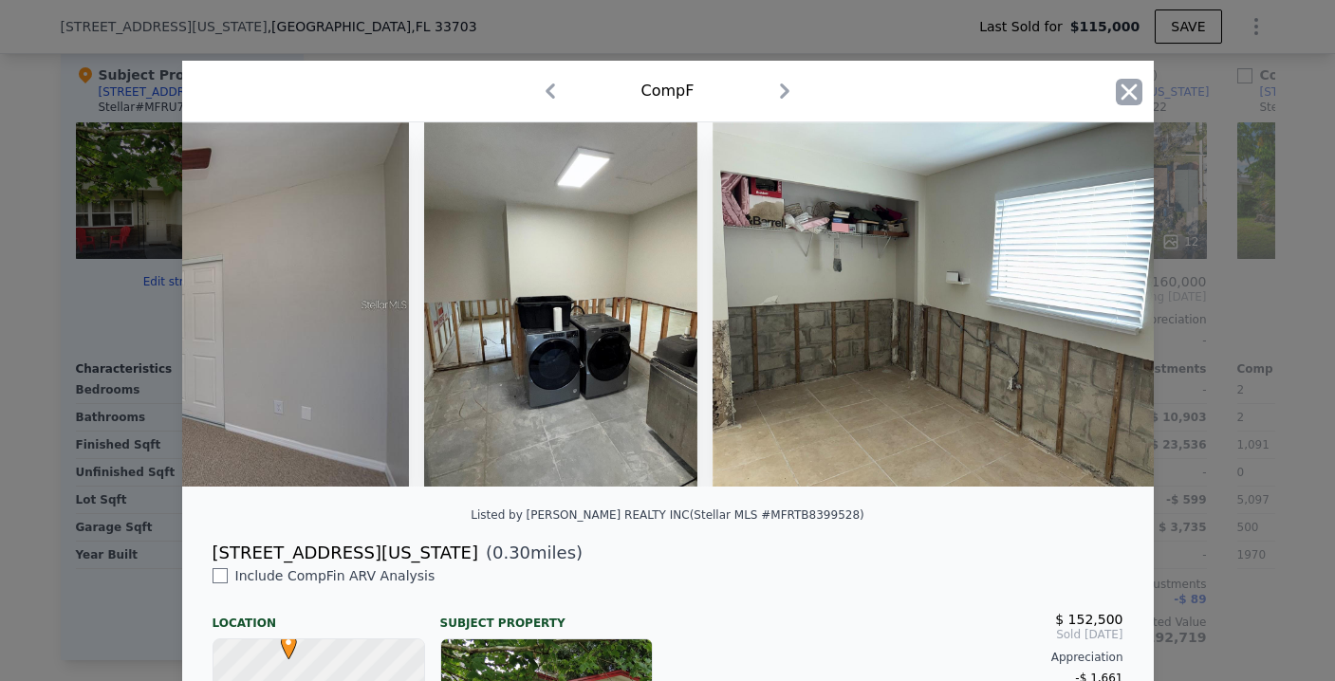
click at [1116, 94] on icon "button" at bounding box center [1128, 92] width 27 height 27
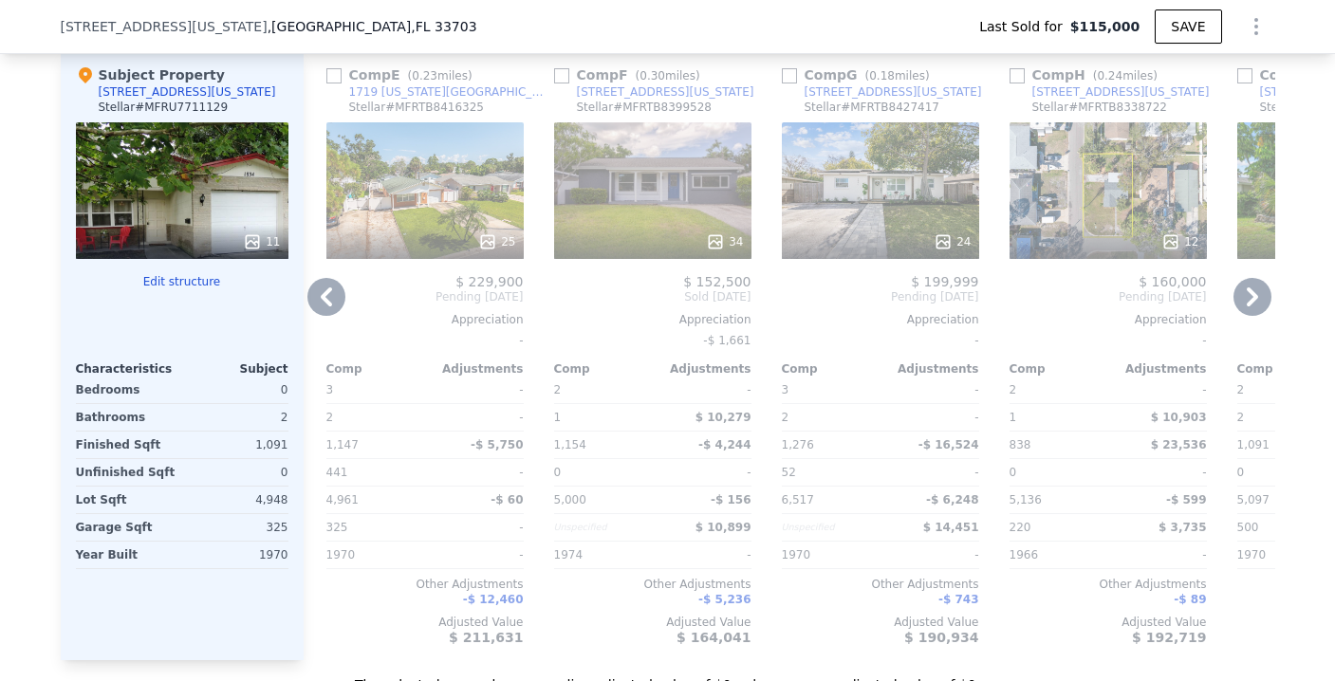
click at [841, 242] on div at bounding box center [880, 242] width 197 height 34
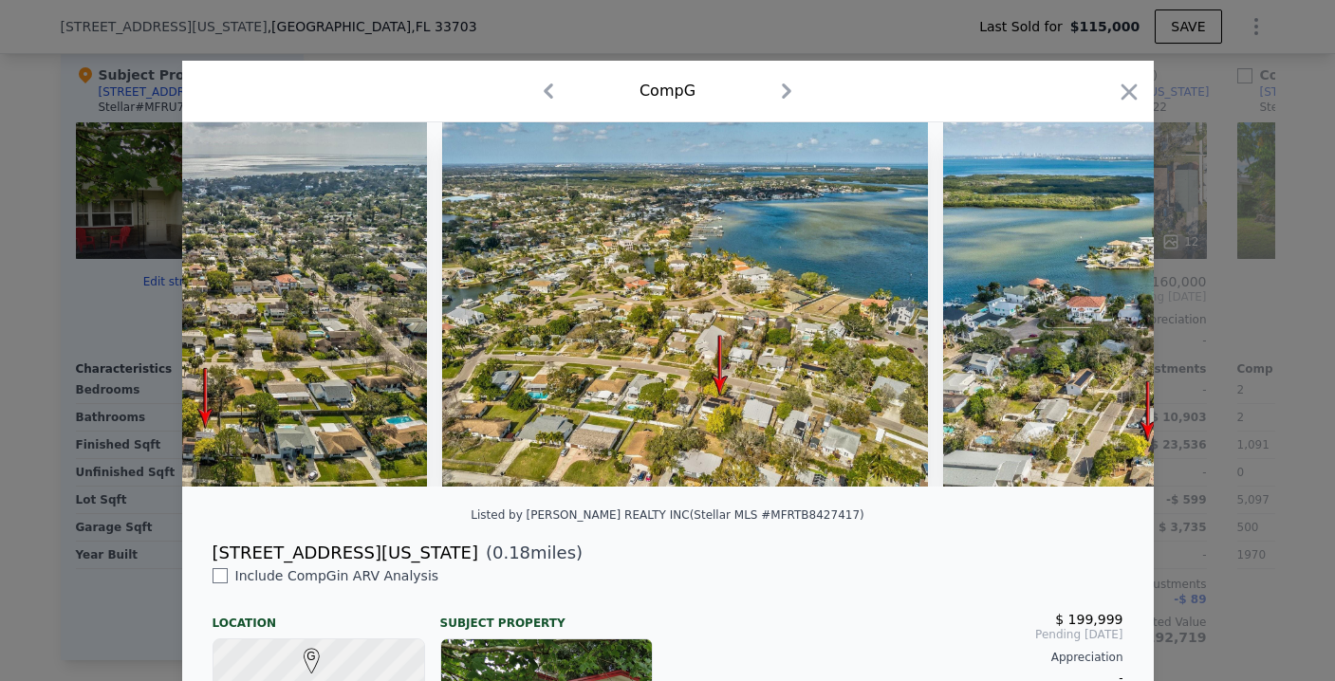
scroll to position [0, 9889]
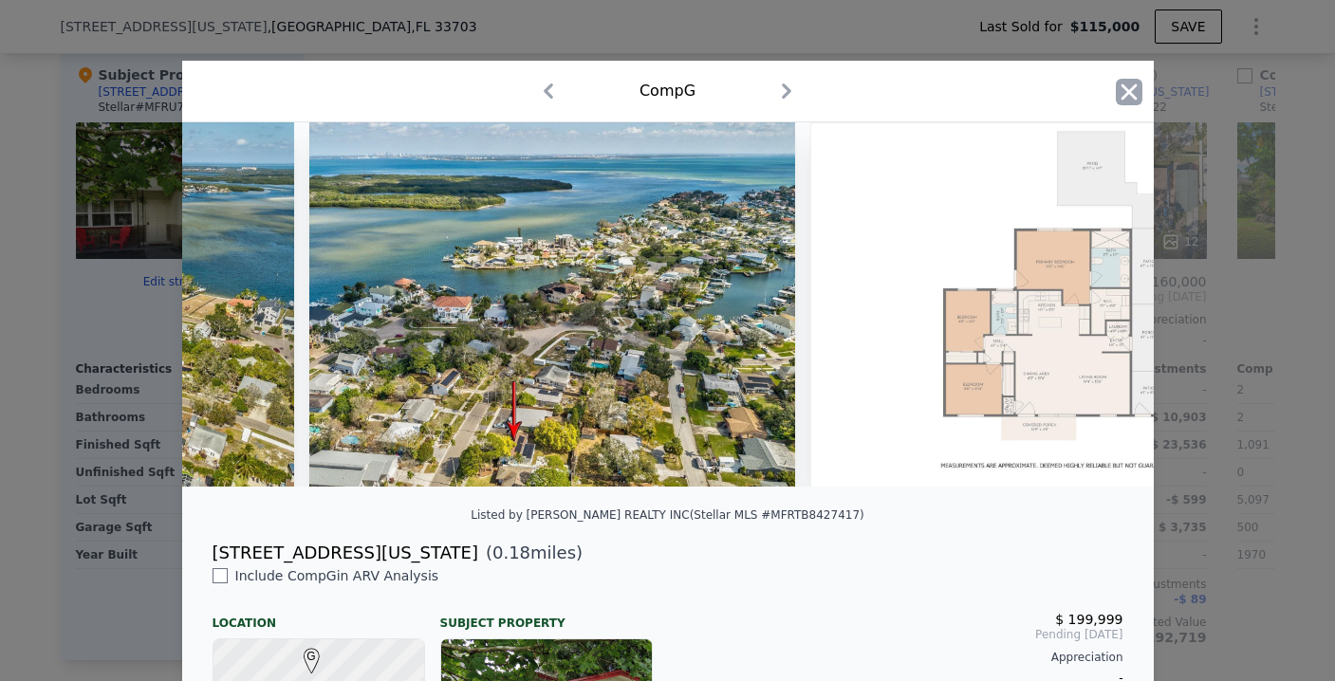
click at [1116, 101] on icon "button" at bounding box center [1128, 92] width 27 height 27
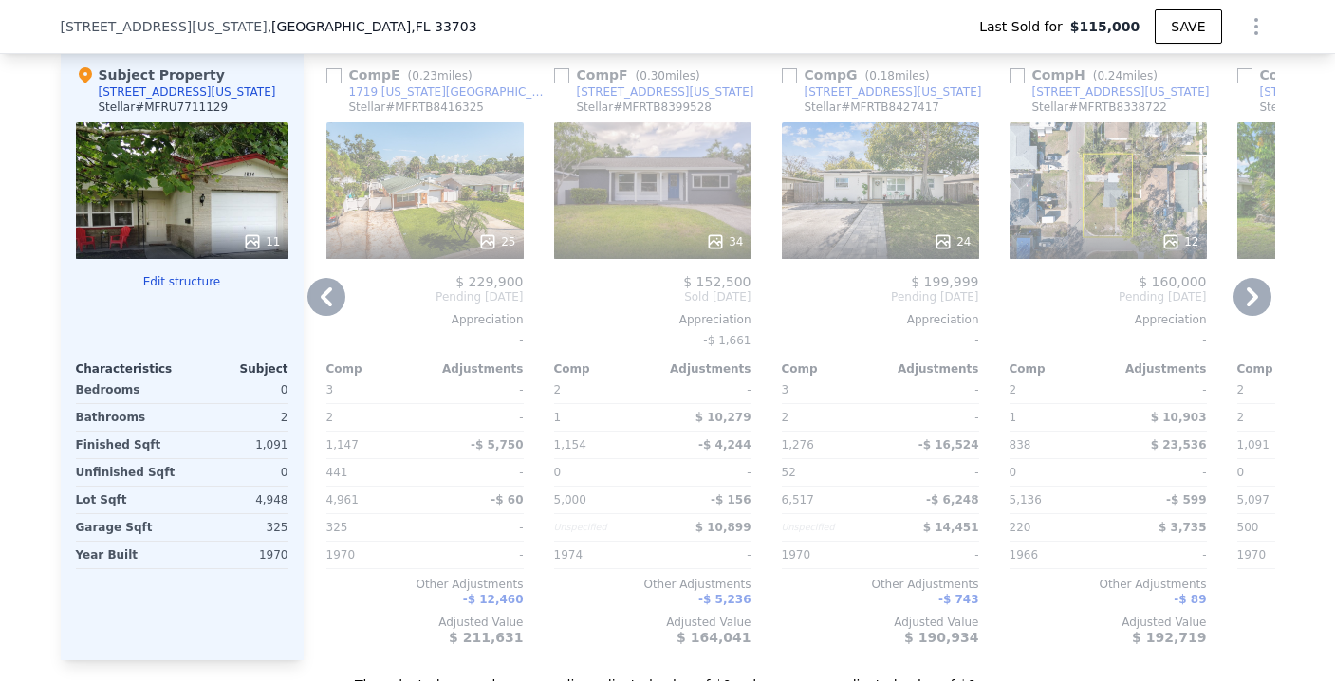
click at [860, 223] on div "24" at bounding box center [880, 190] width 197 height 137
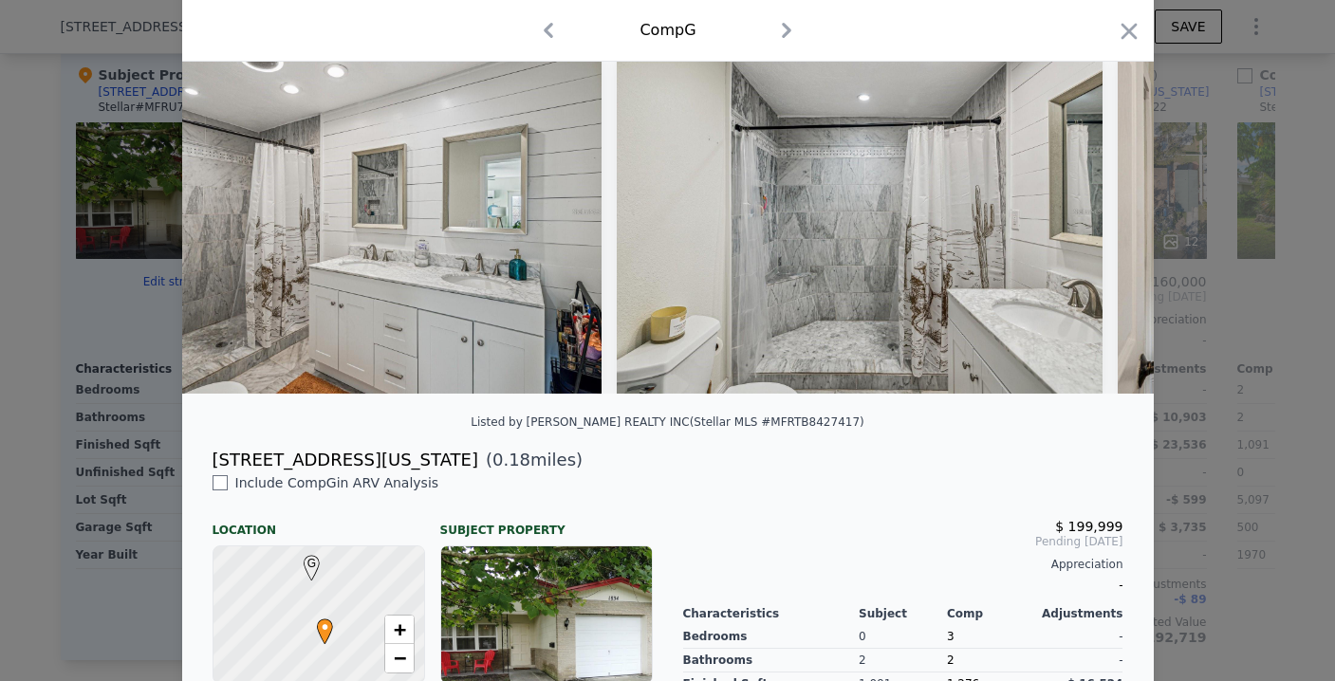
scroll to position [140, 0]
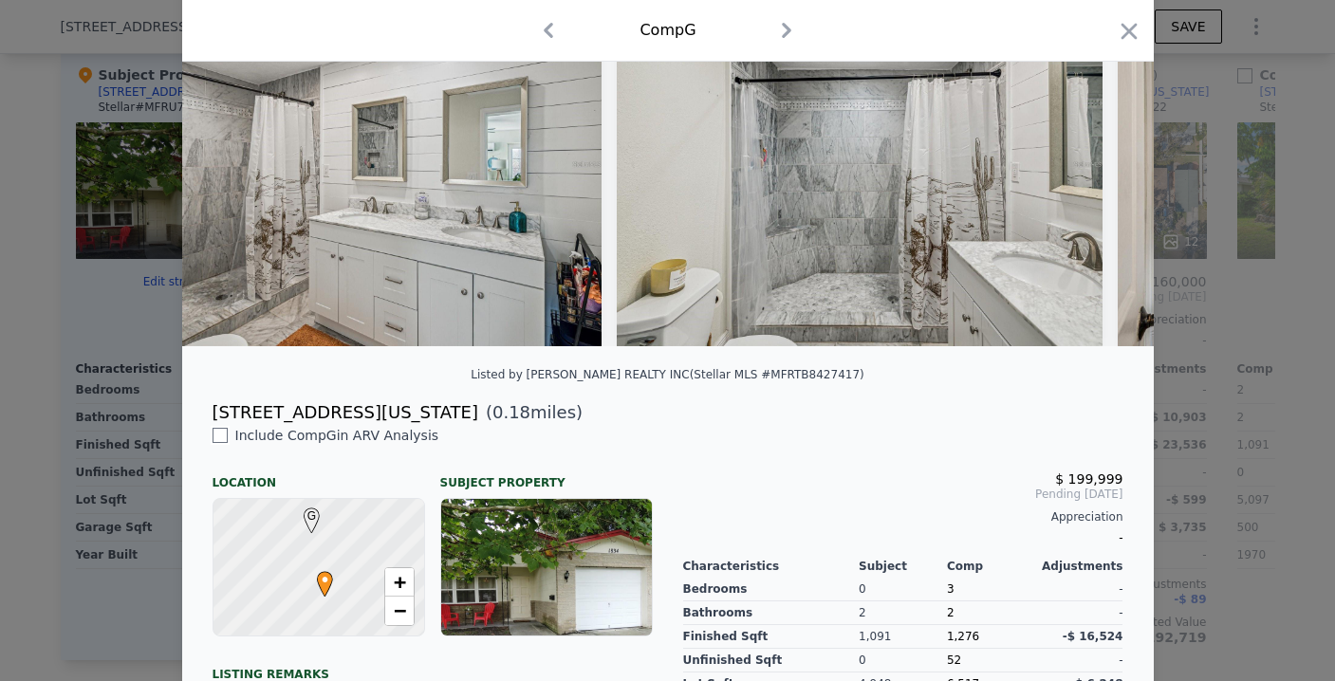
click at [212, 443] on input "checkbox" at bounding box center [219, 435] width 15 height 15
checkbox input "true"
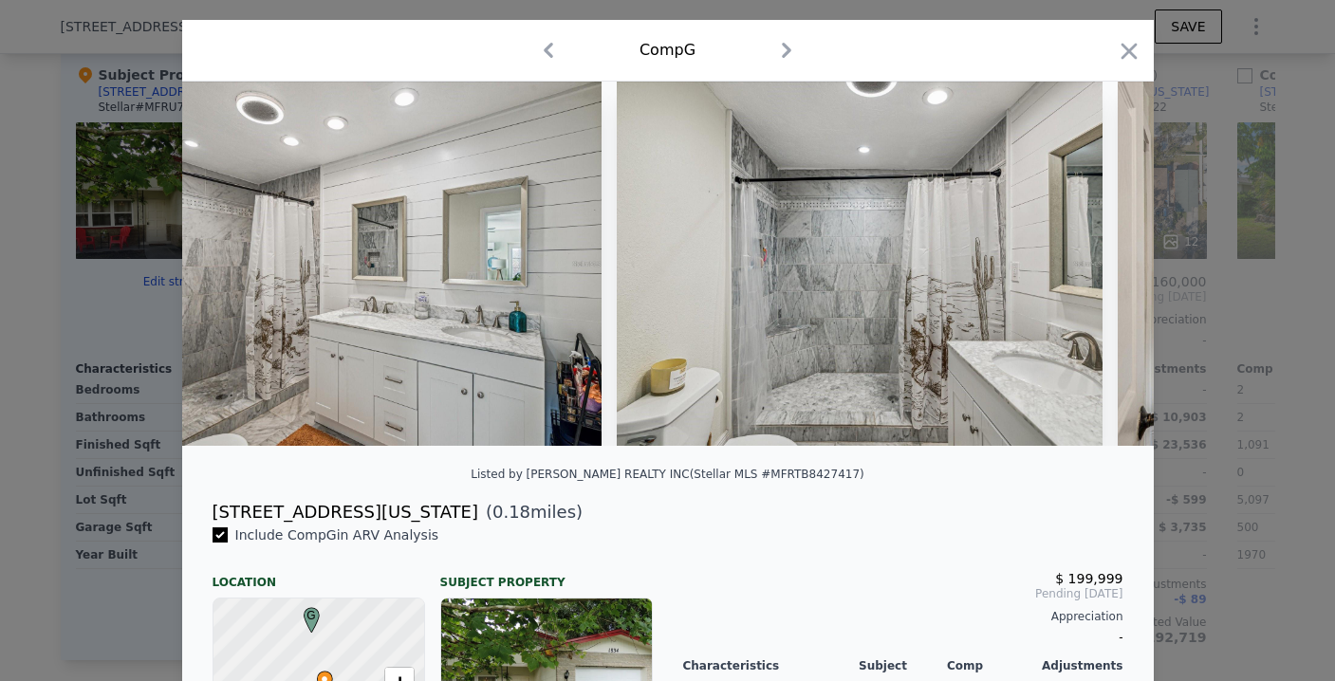
scroll to position [0, 0]
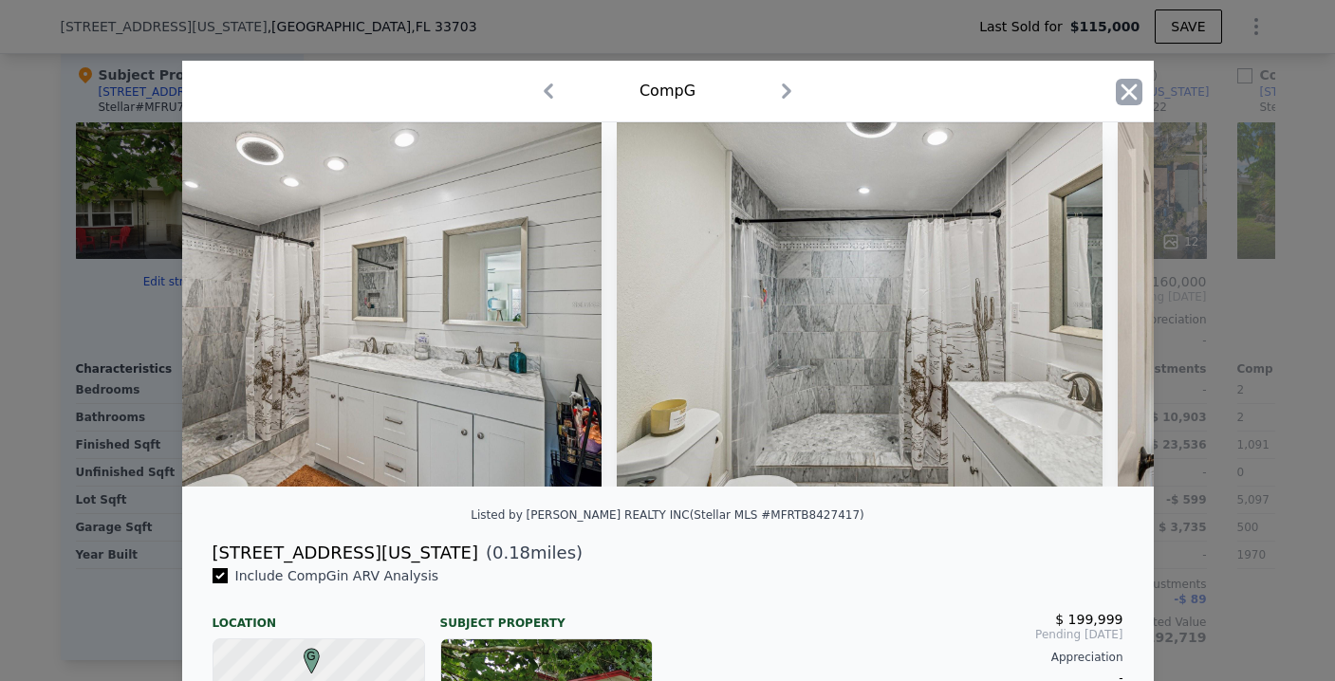
click at [1120, 99] on icon "button" at bounding box center [1128, 92] width 27 height 27
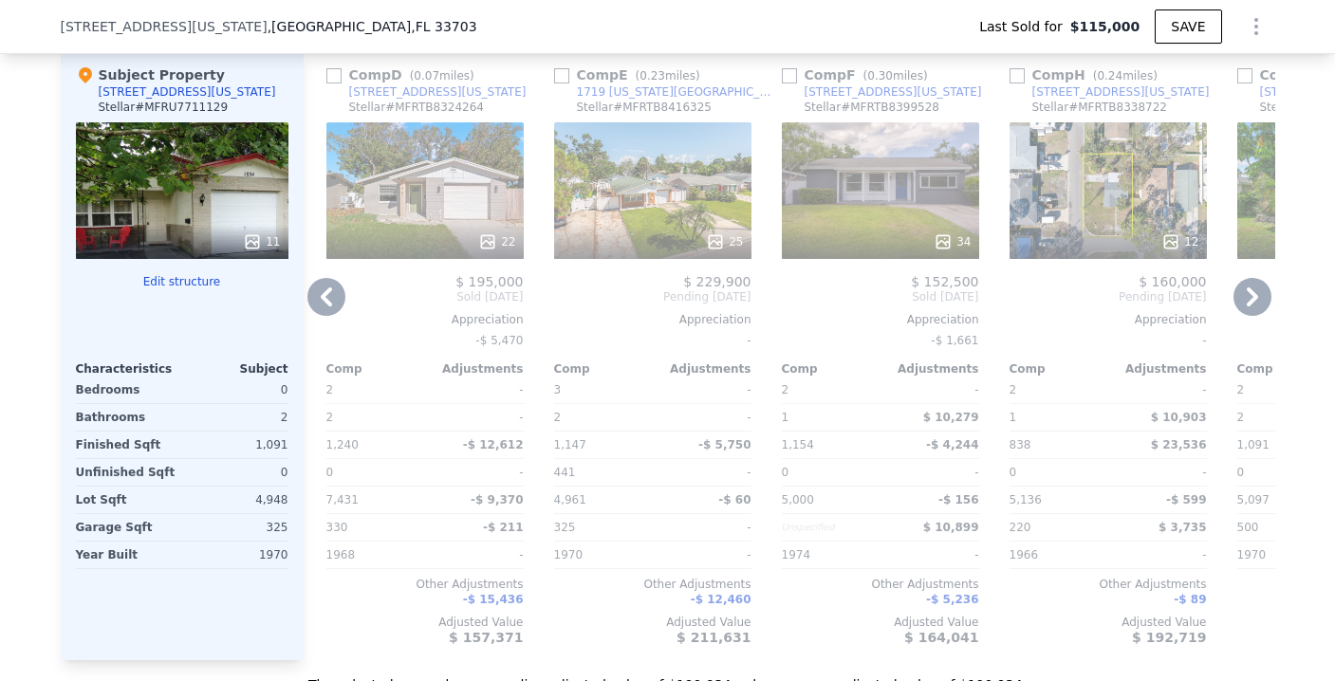
click at [326, 309] on icon at bounding box center [326, 297] width 38 height 38
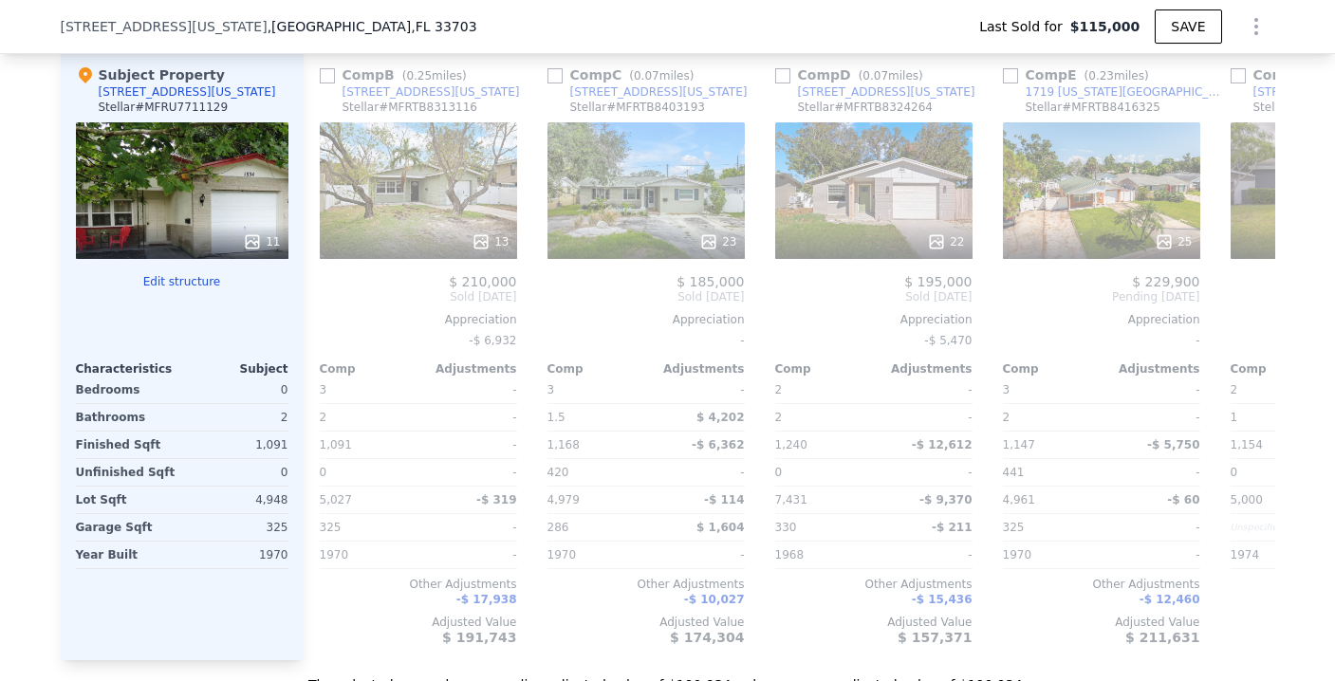
scroll to position [0, 455]
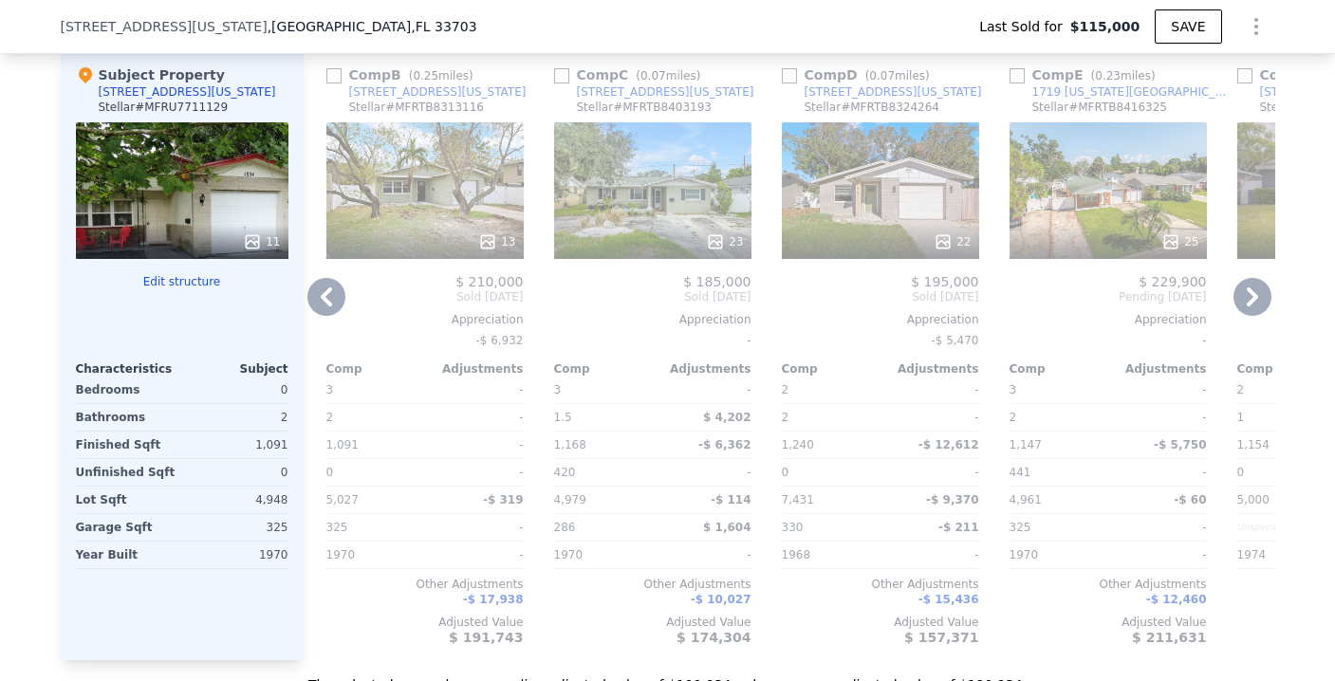
click at [454, 223] on div "13" at bounding box center [424, 190] width 197 height 137
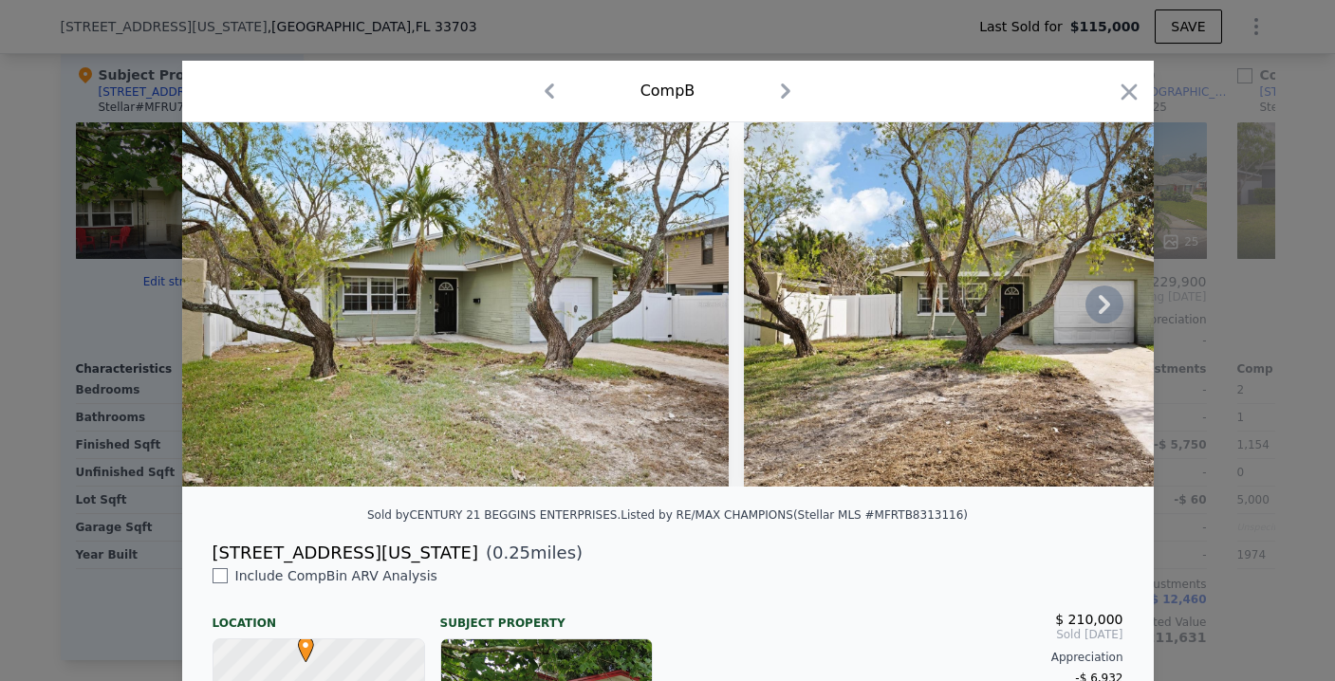
click at [1102, 311] on icon at bounding box center [1104, 305] width 38 height 38
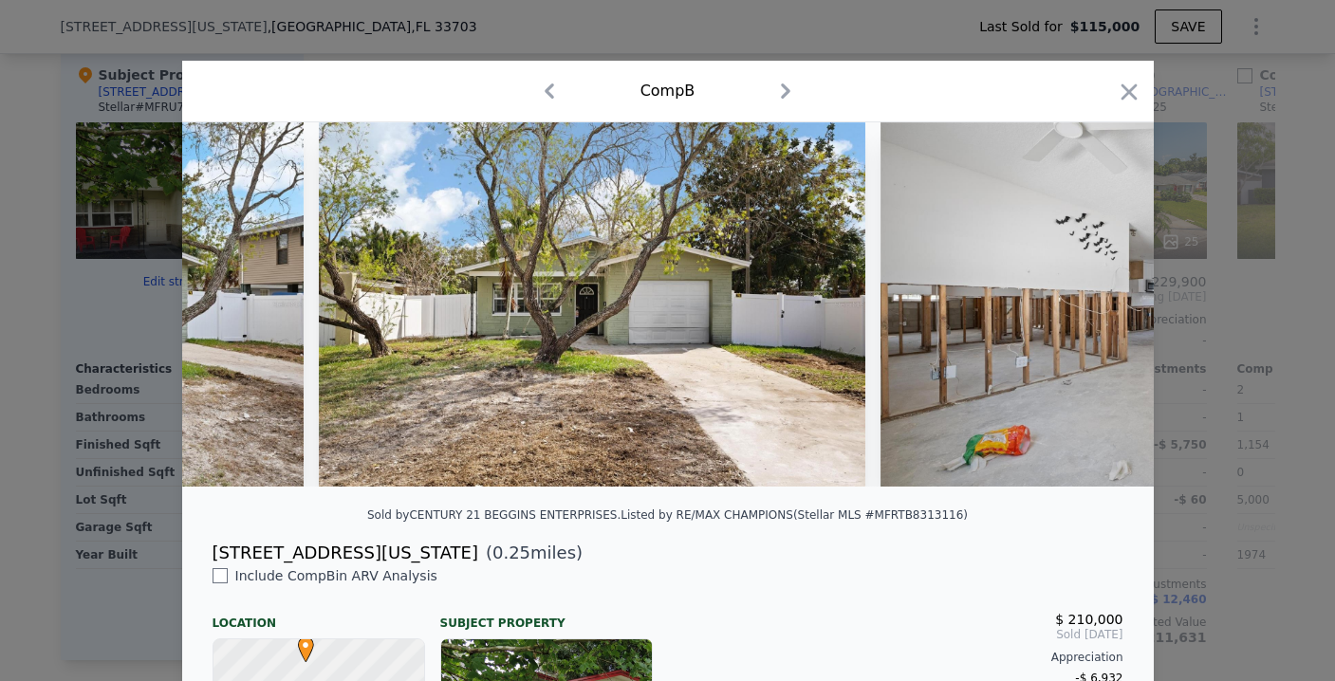
scroll to position [0, 455]
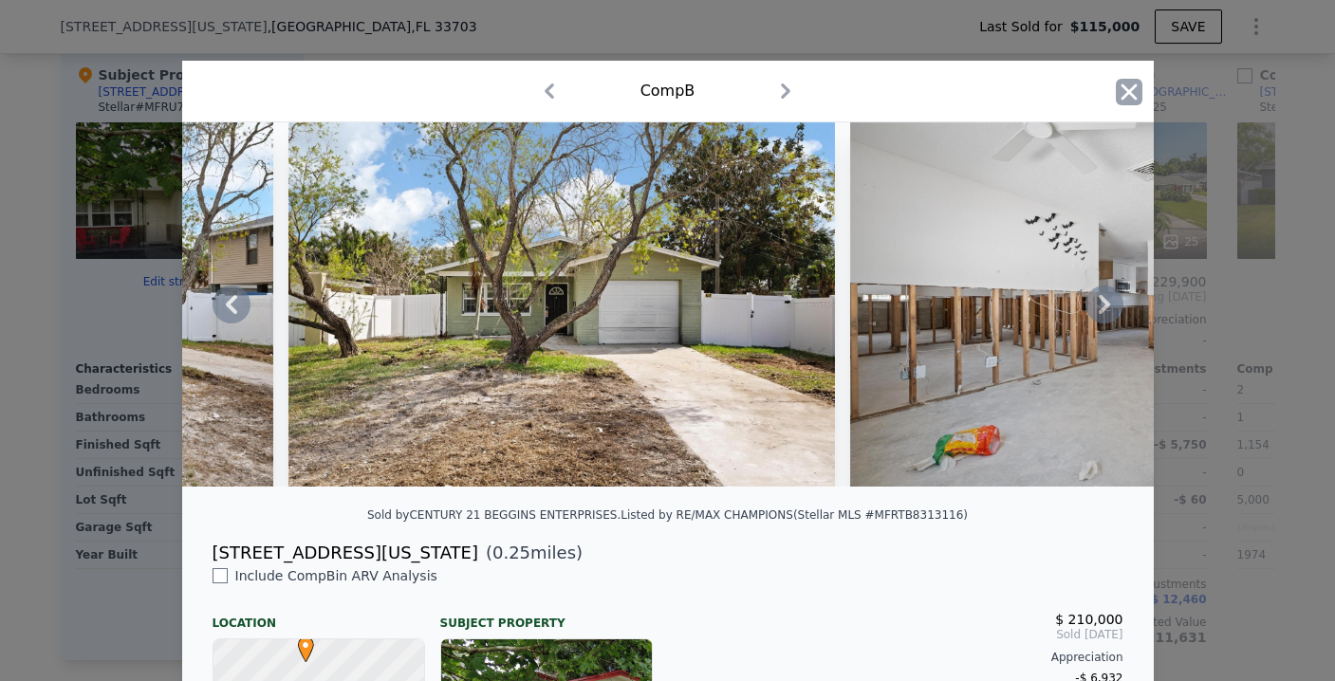
click at [1121, 91] on icon "button" at bounding box center [1128, 91] width 16 height 16
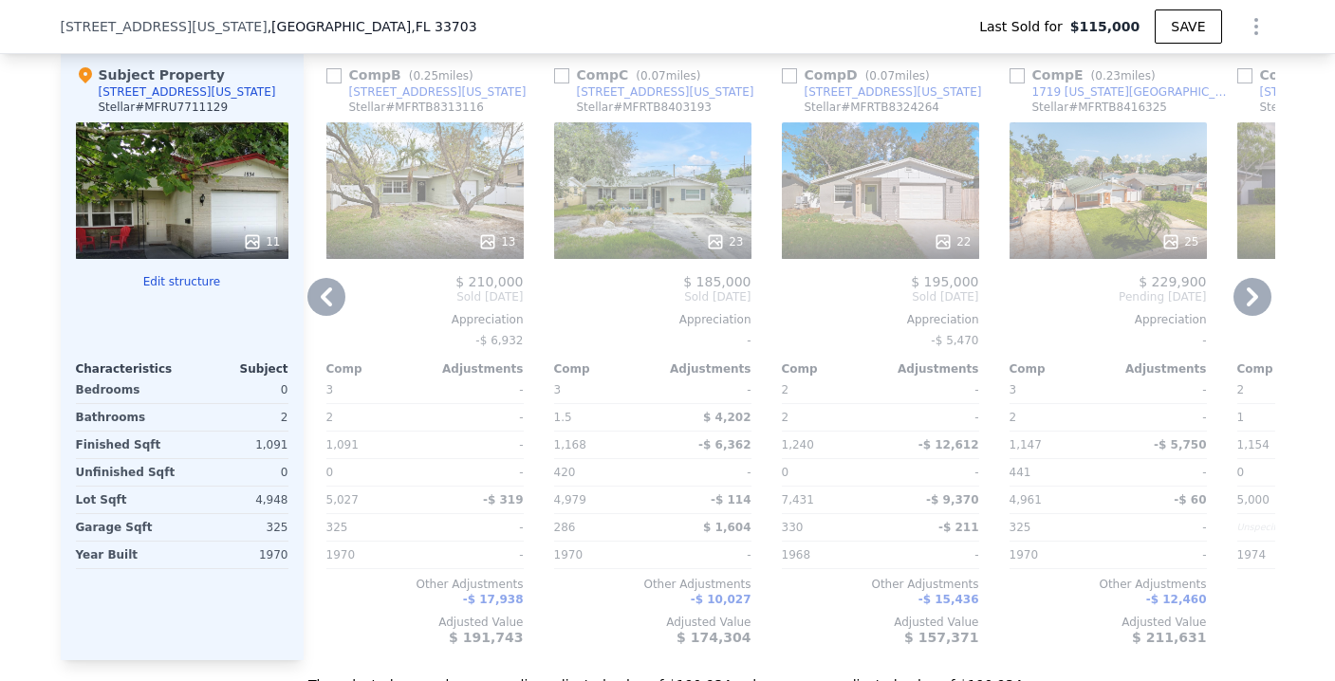
click at [695, 217] on div "23" at bounding box center [652, 190] width 197 height 137
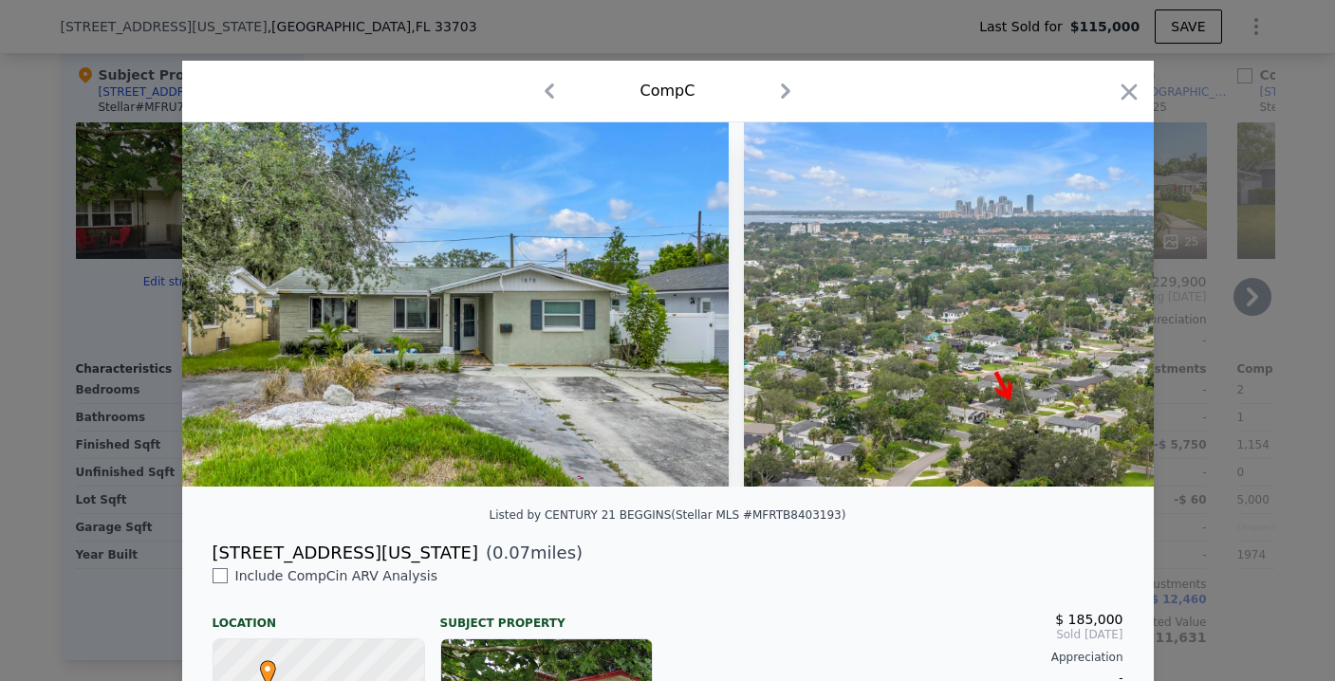
click at [1117, 98] on icon "button" at bounding box center [1128, 92] width 27 height 27
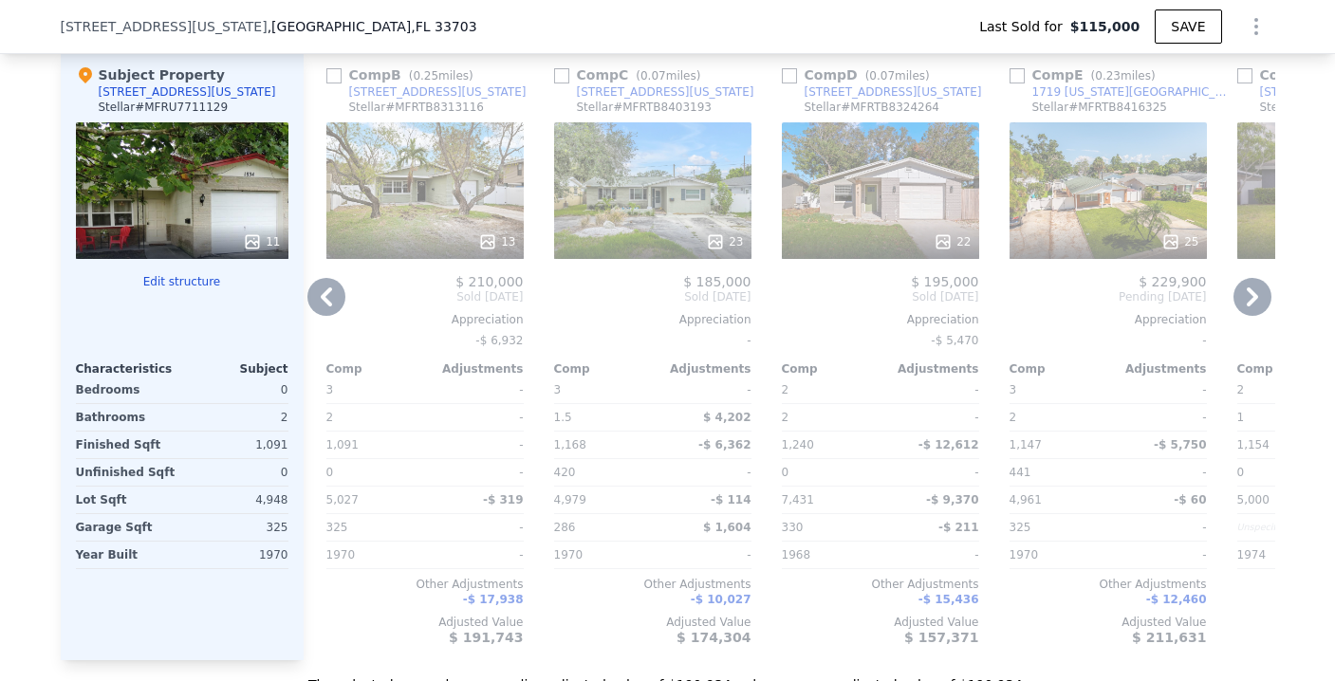
click at [422, 216] on div "13" at bounding box center [424, 190] width 197 height 137
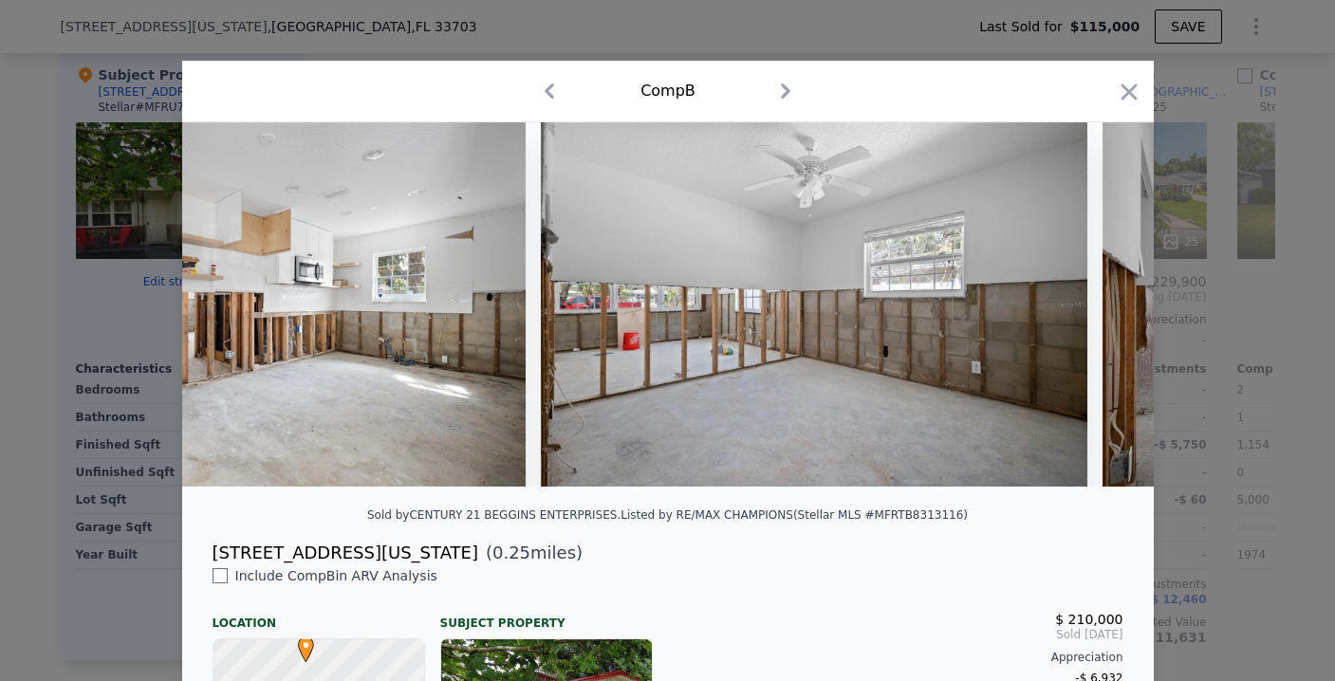
scroll to position [0, 2443]
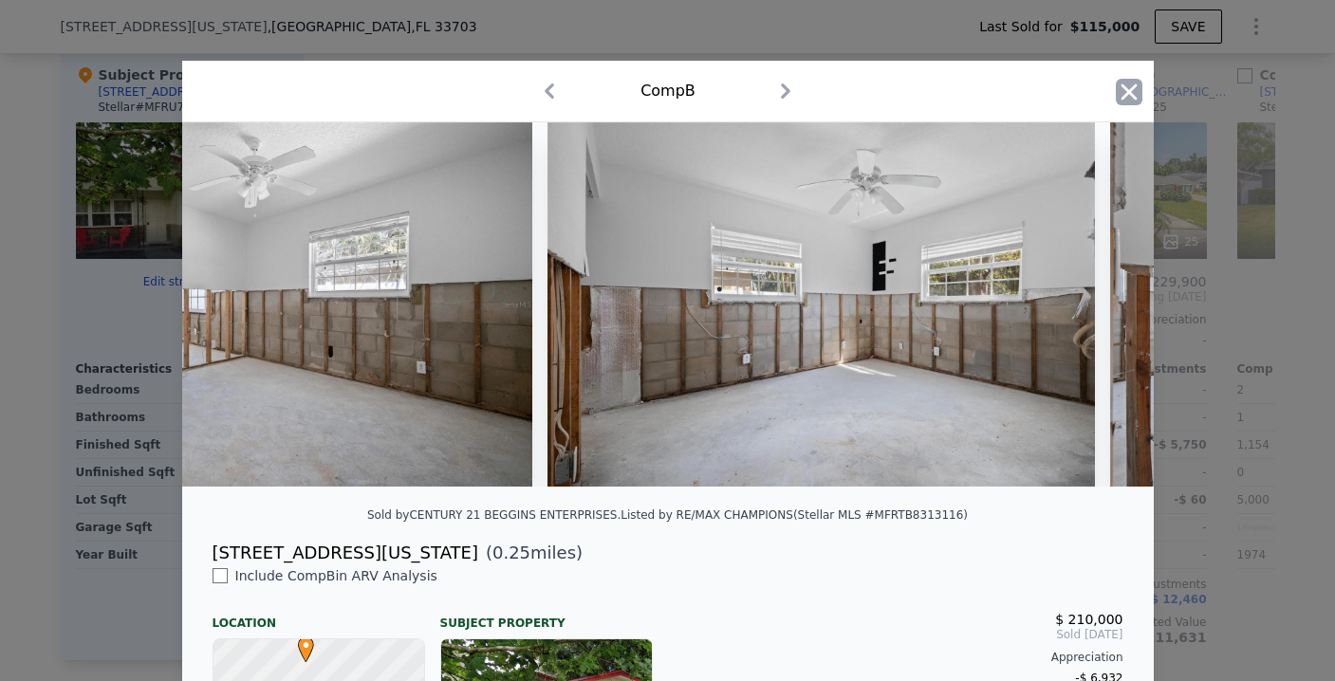
click at [1115, 92] on icon "button" at bounding box center [1128, 92] width 27 height 27
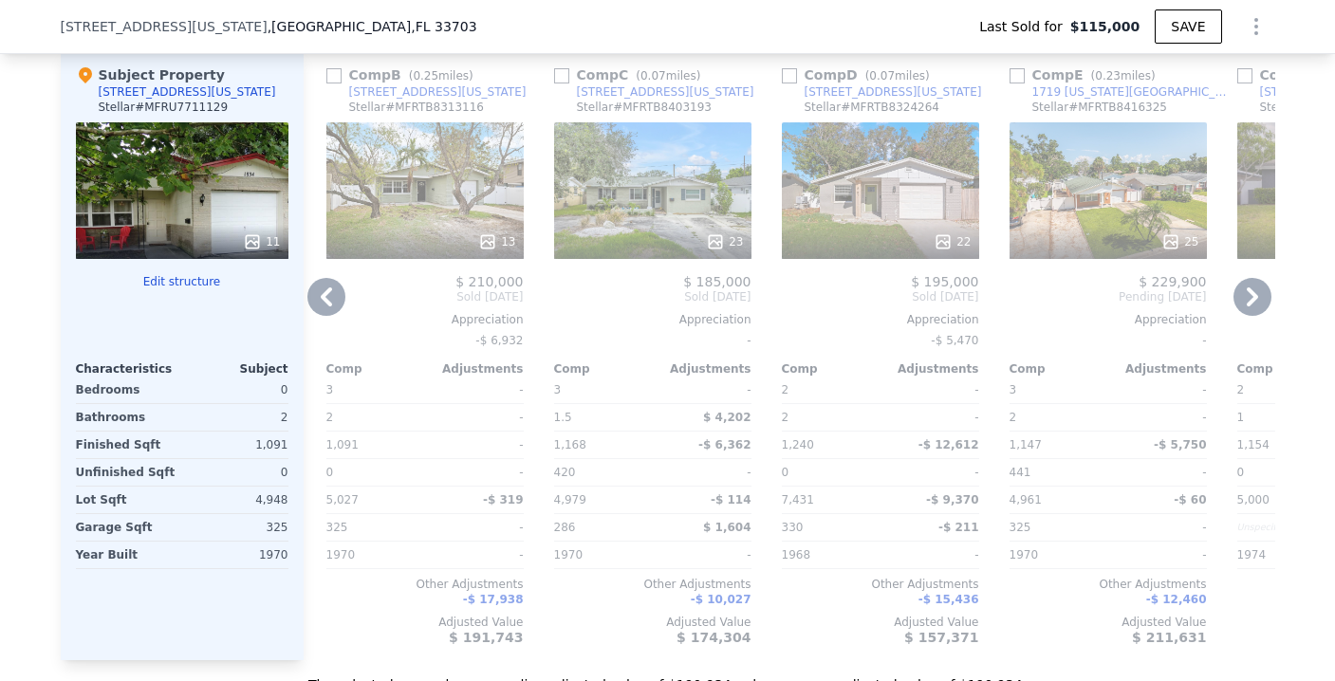
click at [632, 232] on div "23" at bounding box center [652, 190] width 197 height 137
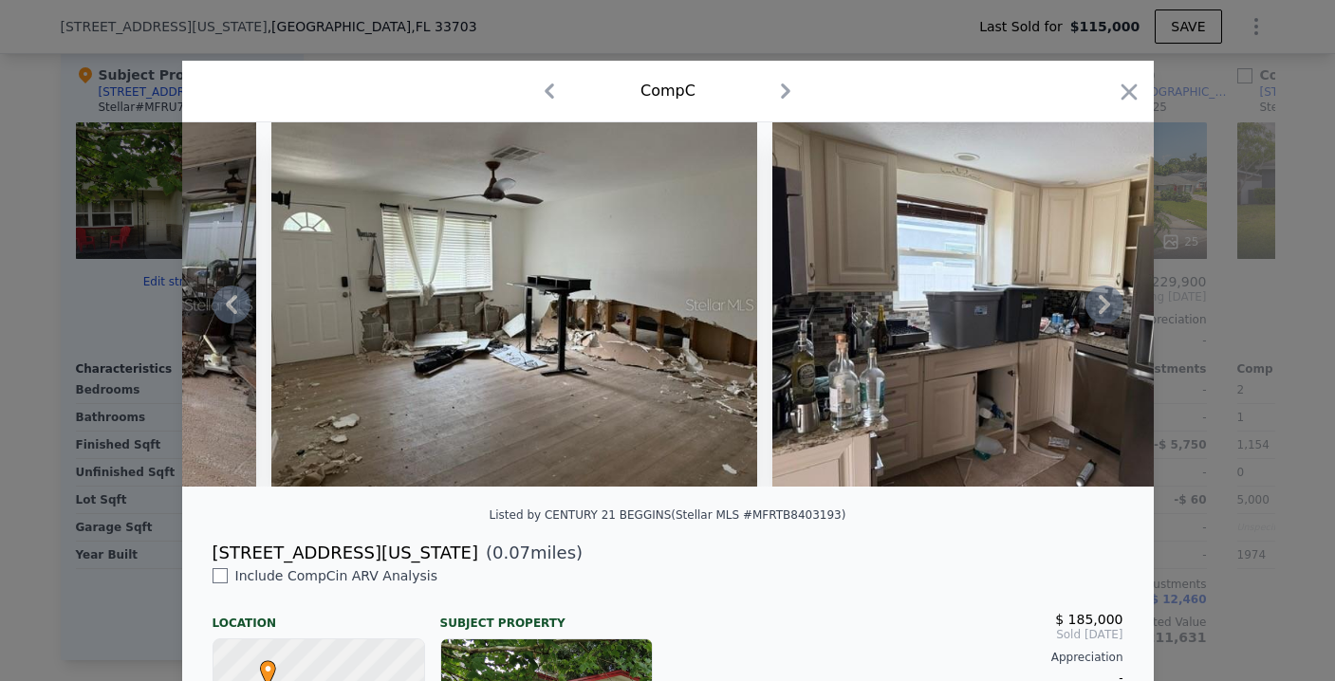
scroll to position [0, 4211]
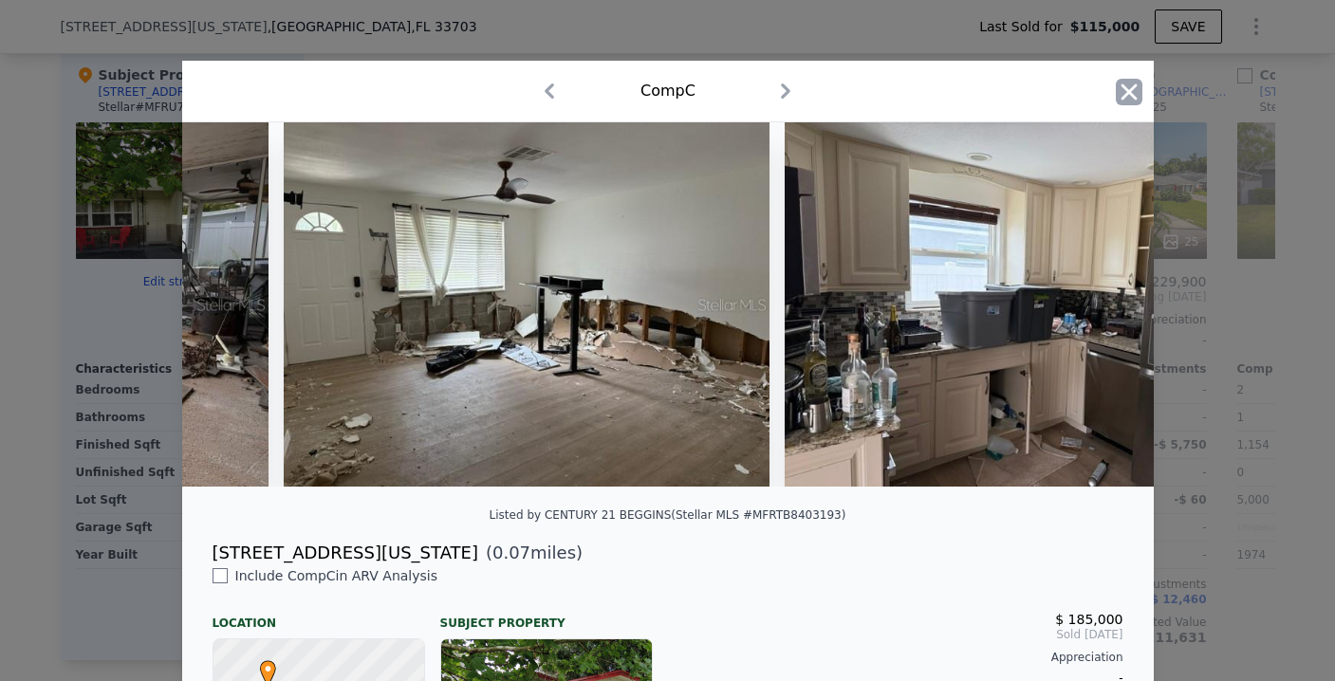
click at [1128, 88] on icon "button" at bounding box center [1128, 92] width 27 height 27
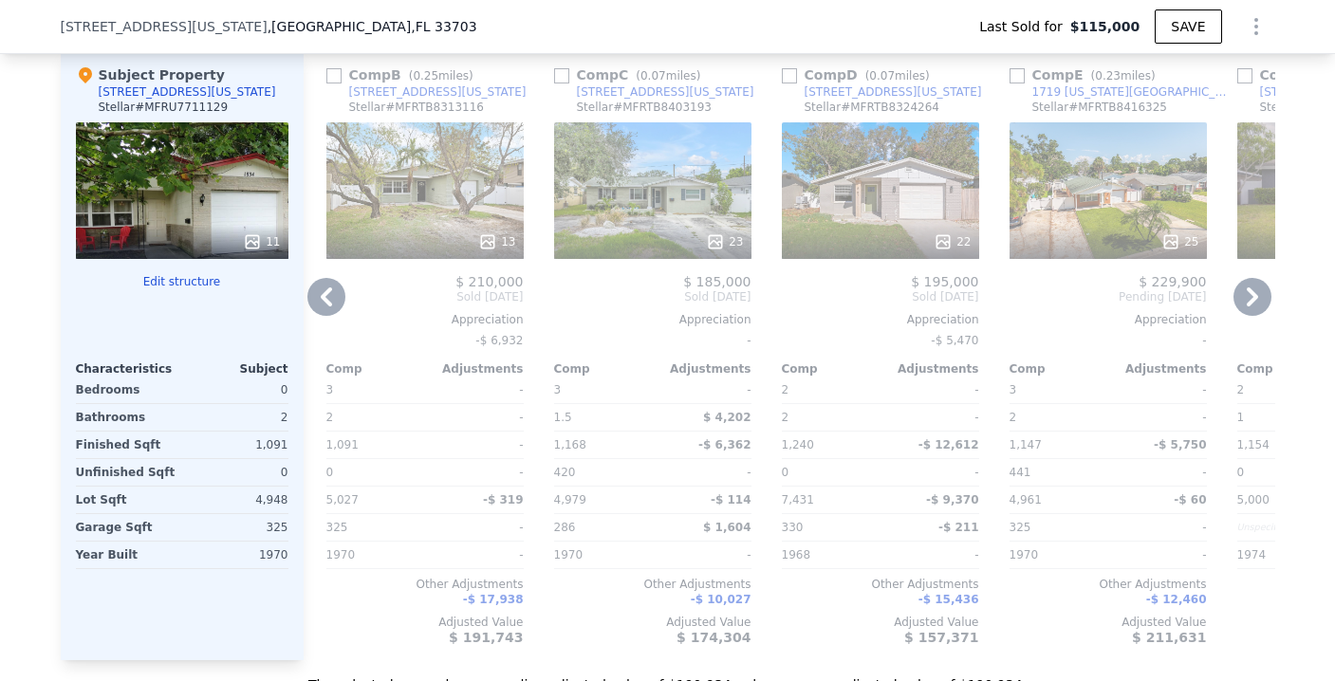
click at [870, 212] on div "22" at bounding box center [880, 190] width 197 height 137
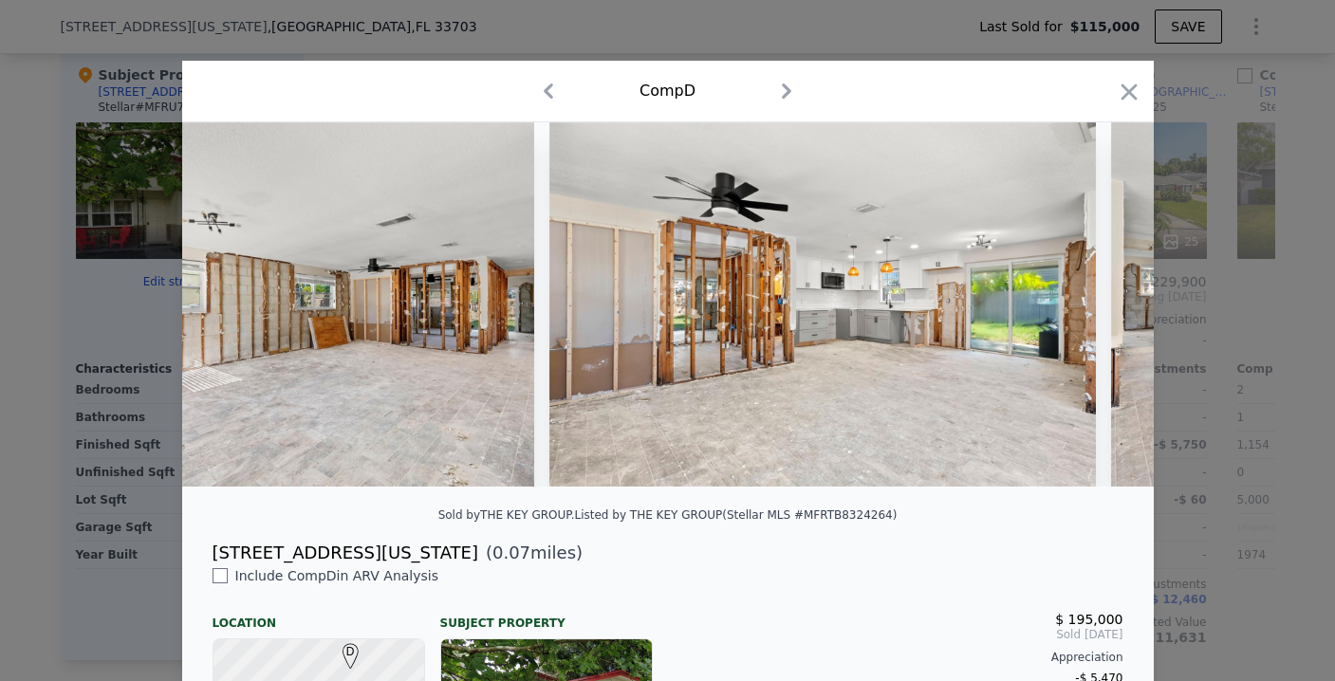
scroll to position [0, 3075]
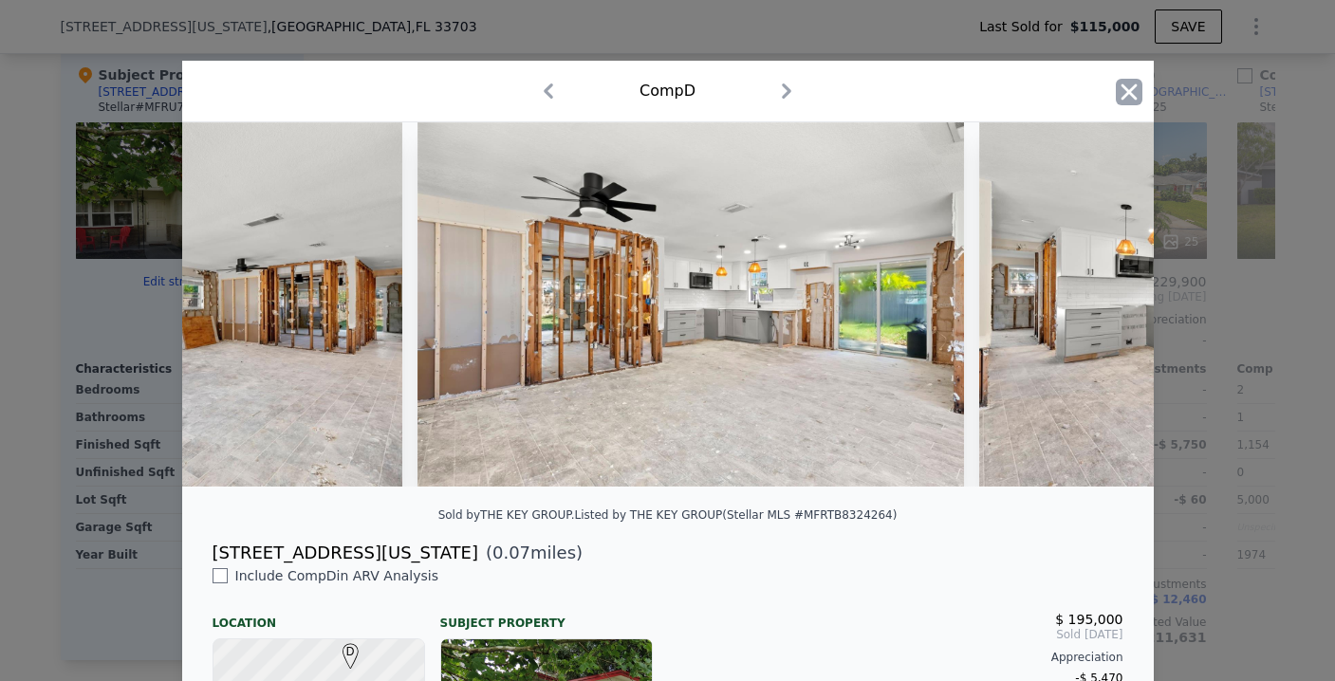
click at [1115, 92] on icon "button" at bounding box center [1128, 92] width 27 height 27
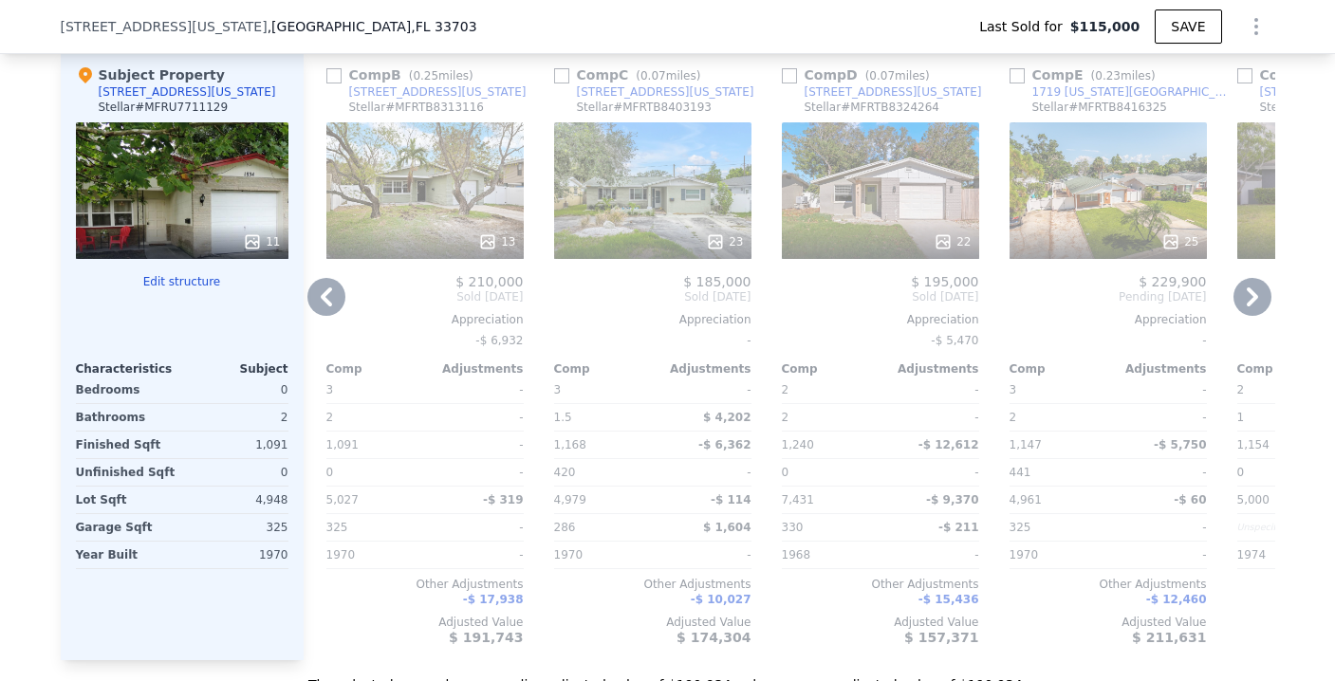
click at [1047, 211] on div "25" at bounding box center [1107, 190] width 197 height 137
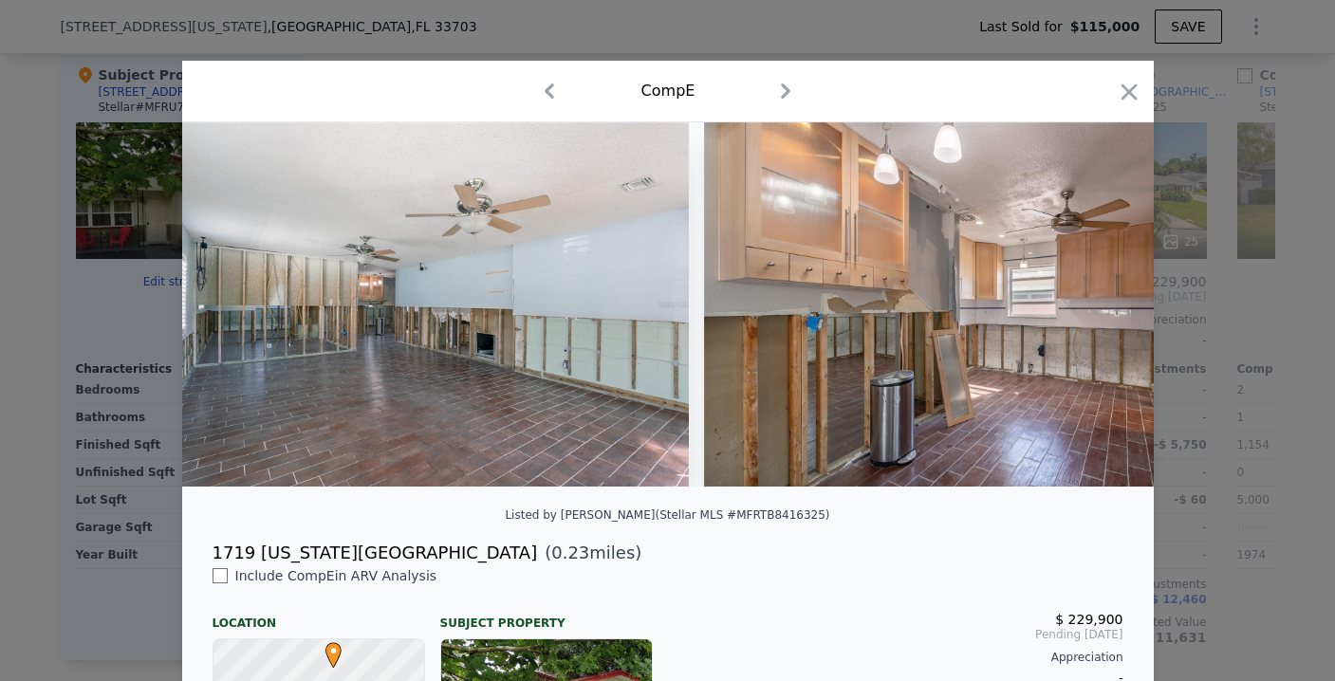
scroll to position [0, 6516]
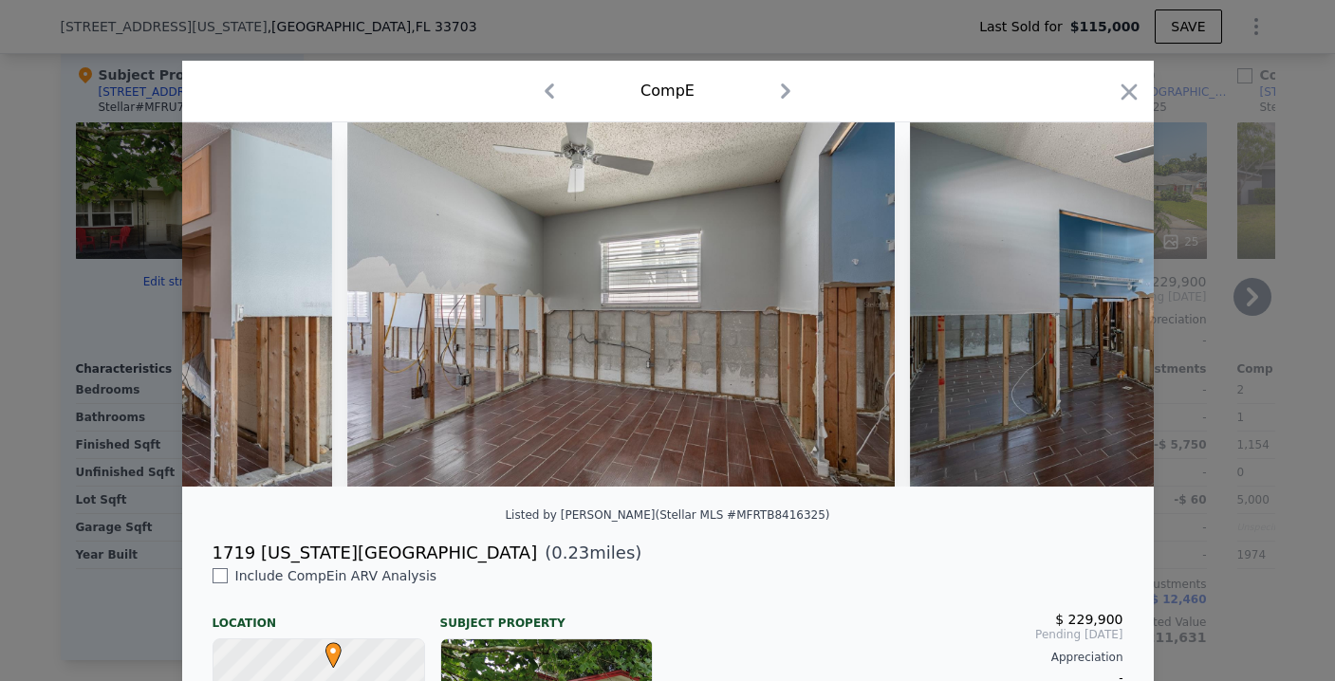
drag, startPoint x: 1116, startPoint y: 99, endPoint x: 1102, endPoint y: 127, distance: 31.8
click at [1116, 99] on icon "button" at bounding box center [1128, 92] width 27 height 27
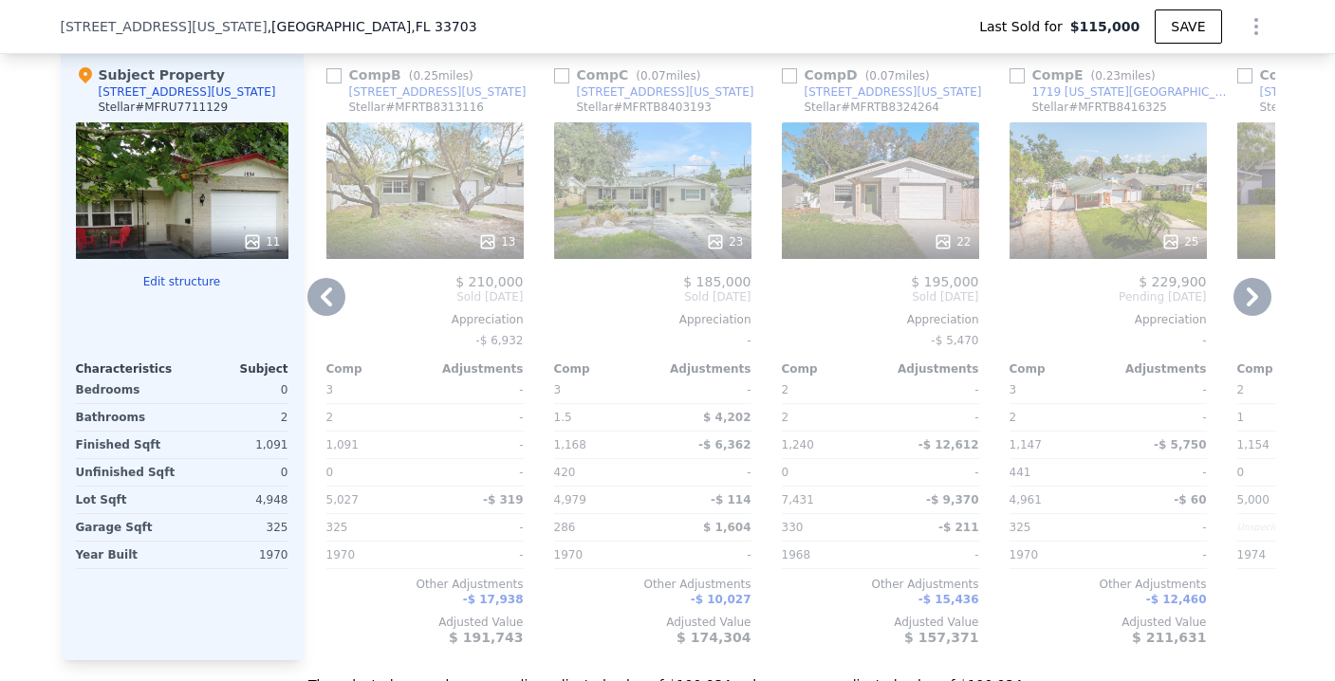
click at [1243, 308] on icon at bounding box center [1252, 297] width 38 height 38
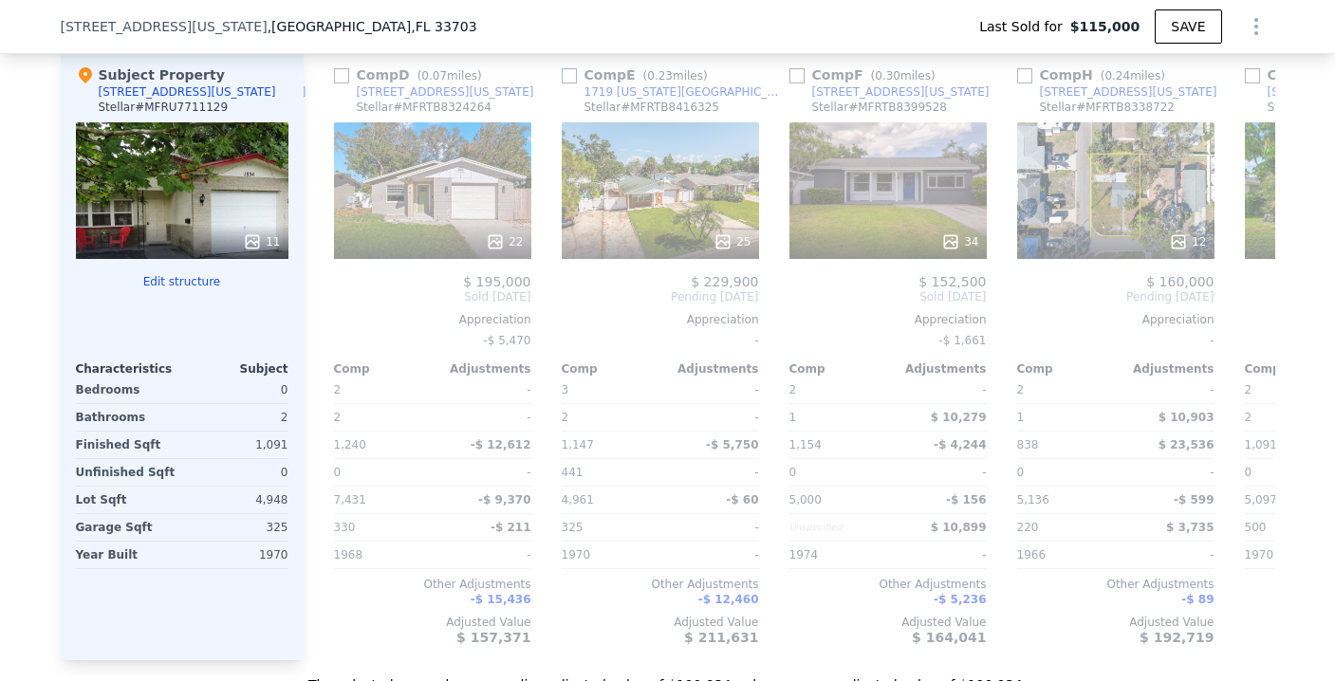
scroll to position [0, 911]
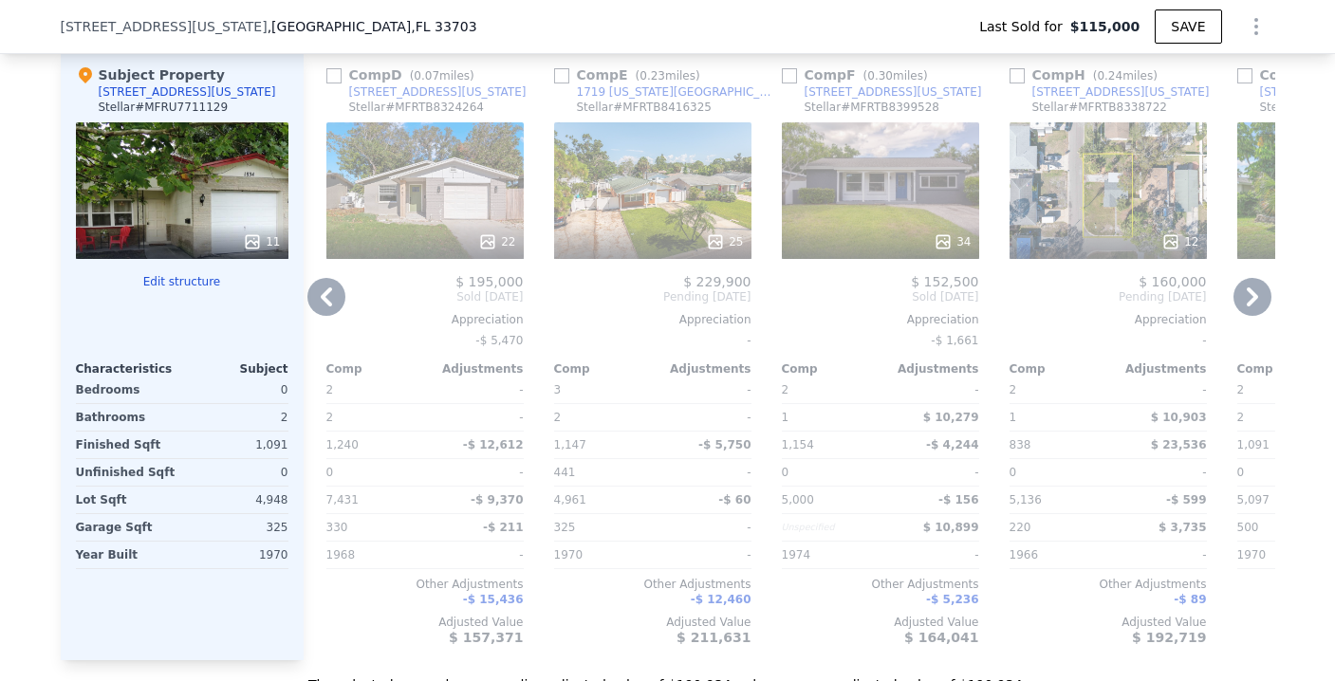
click at [880, 200] on div "34" at bounding box center [880, 190] width 197 height 137
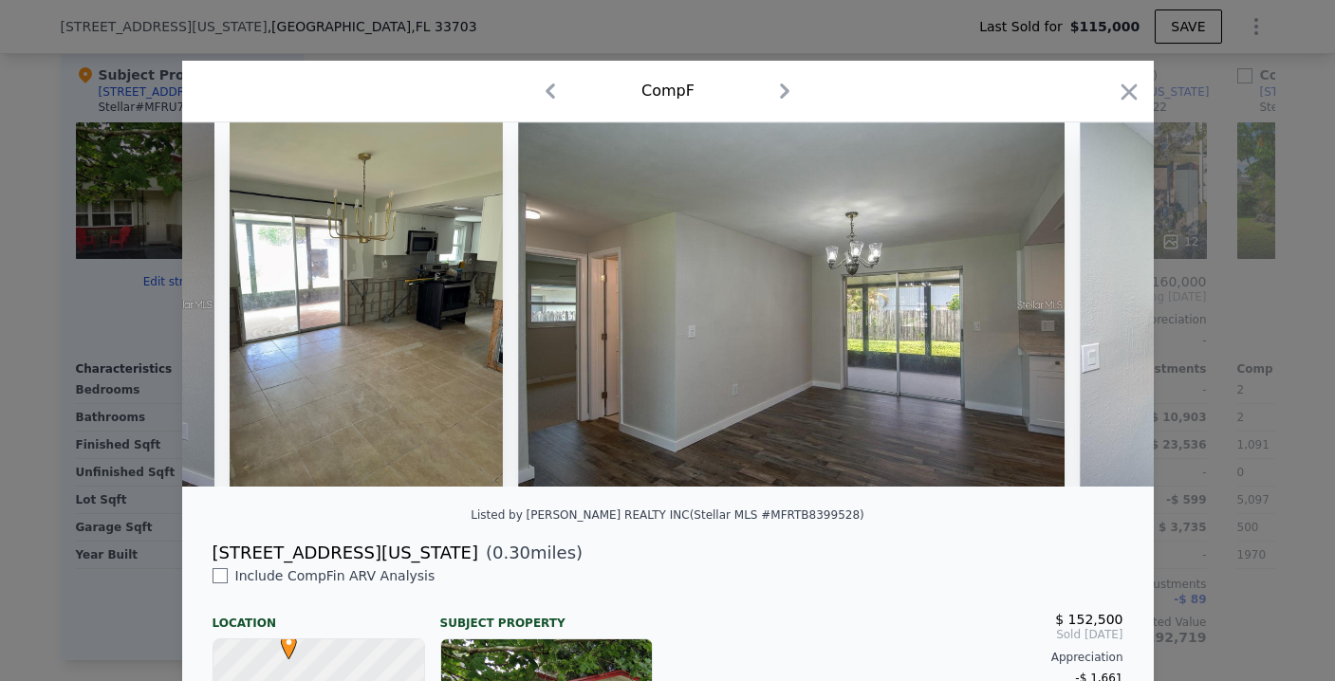
scroll to position [0, 5653]
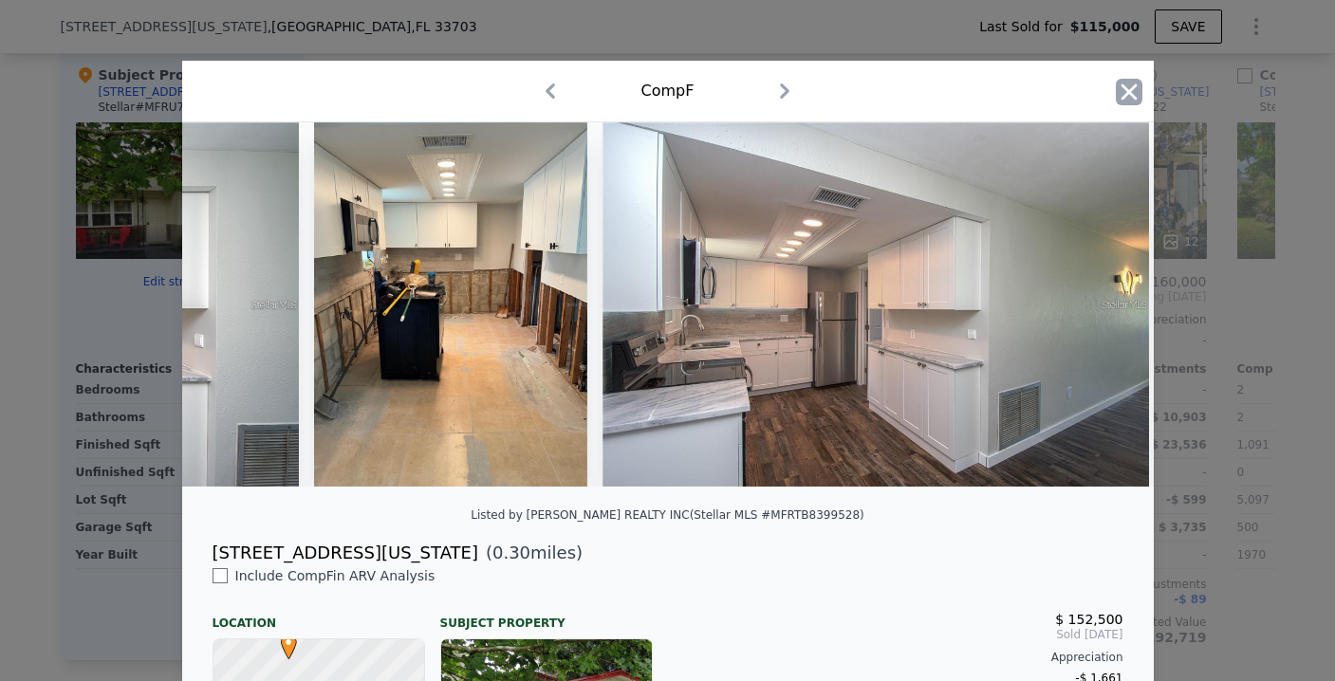
click at [1115, 87] on icon "button" at bounding box center [1128, 92] width 27 height 27
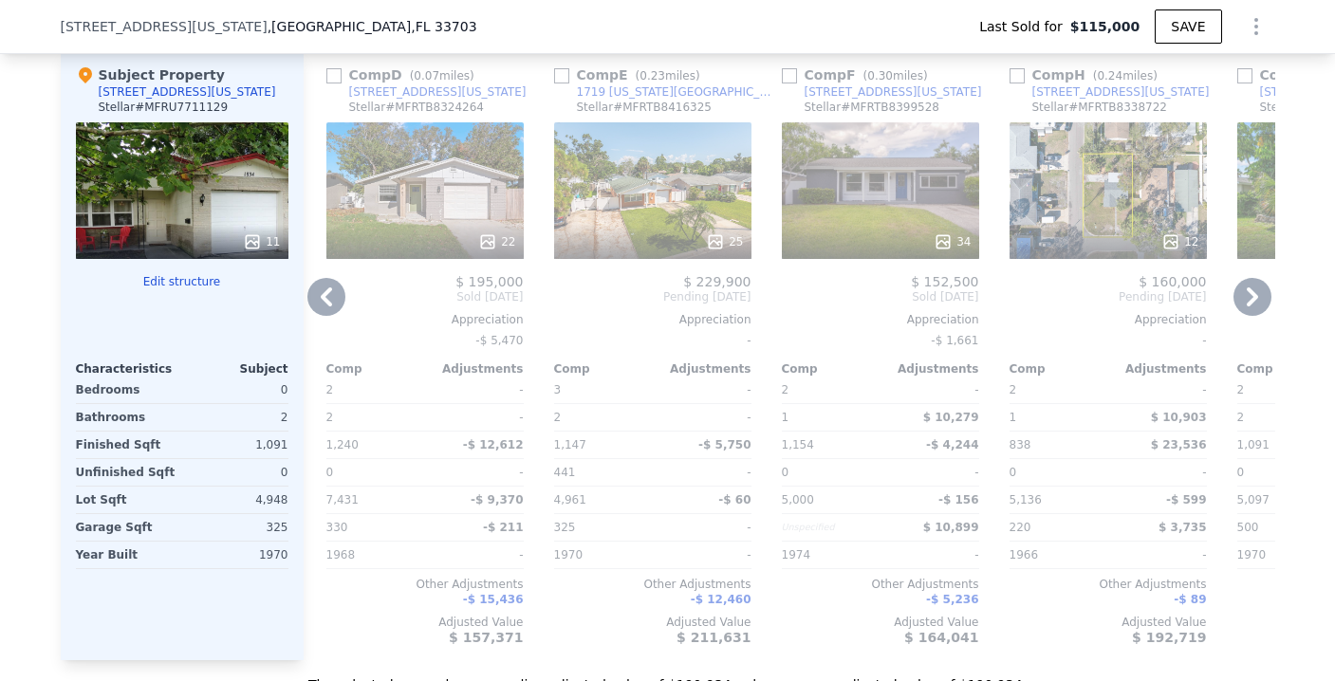
click at [1076, 225] on div "12" at bounding box center [1107, 190] width 197 height 137
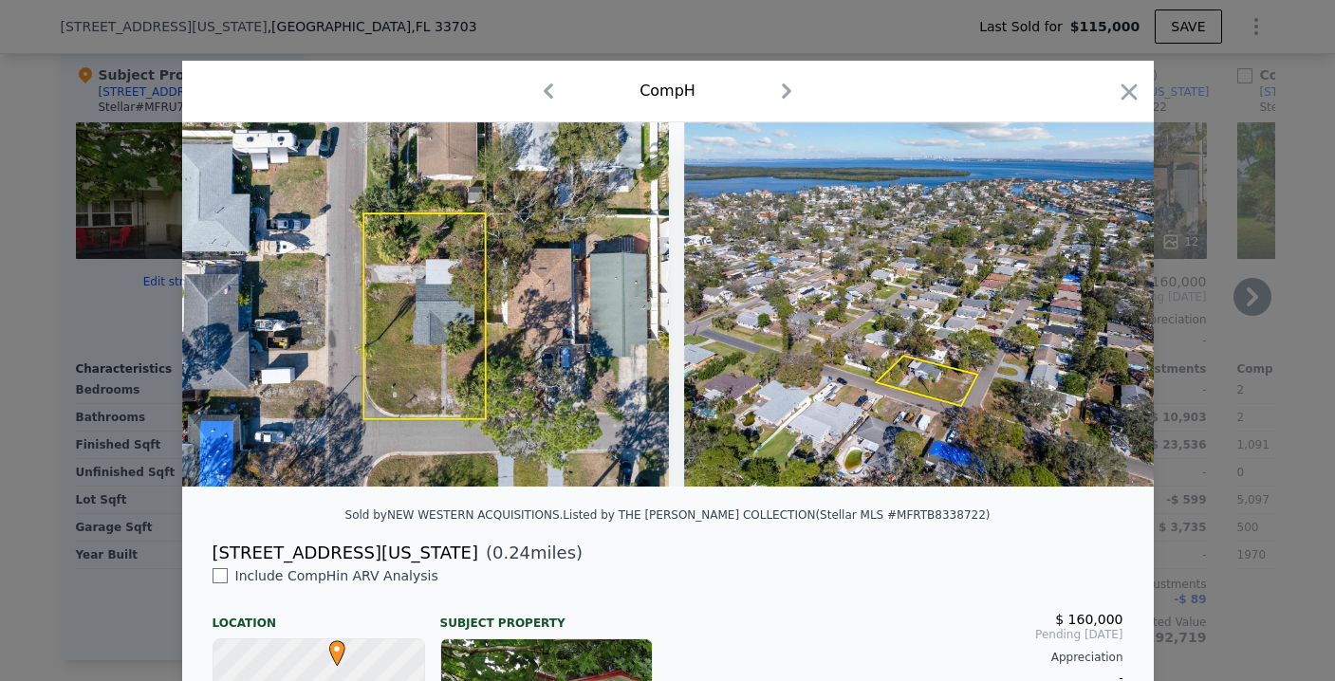
click at [1126, 90] on icon "button" at bounding box center [1128, 92] width 27 height 27
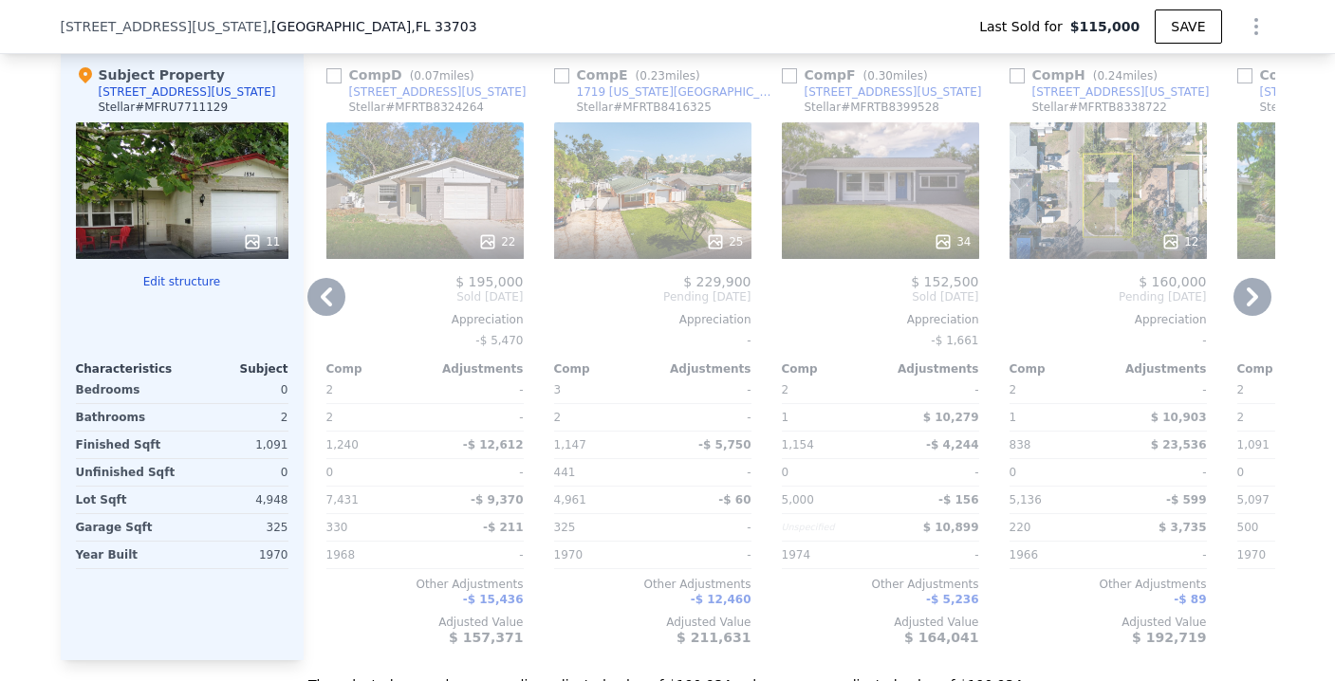
click at [1243, 309] on icon at bounding box center [1252, 297] width 38 height 38
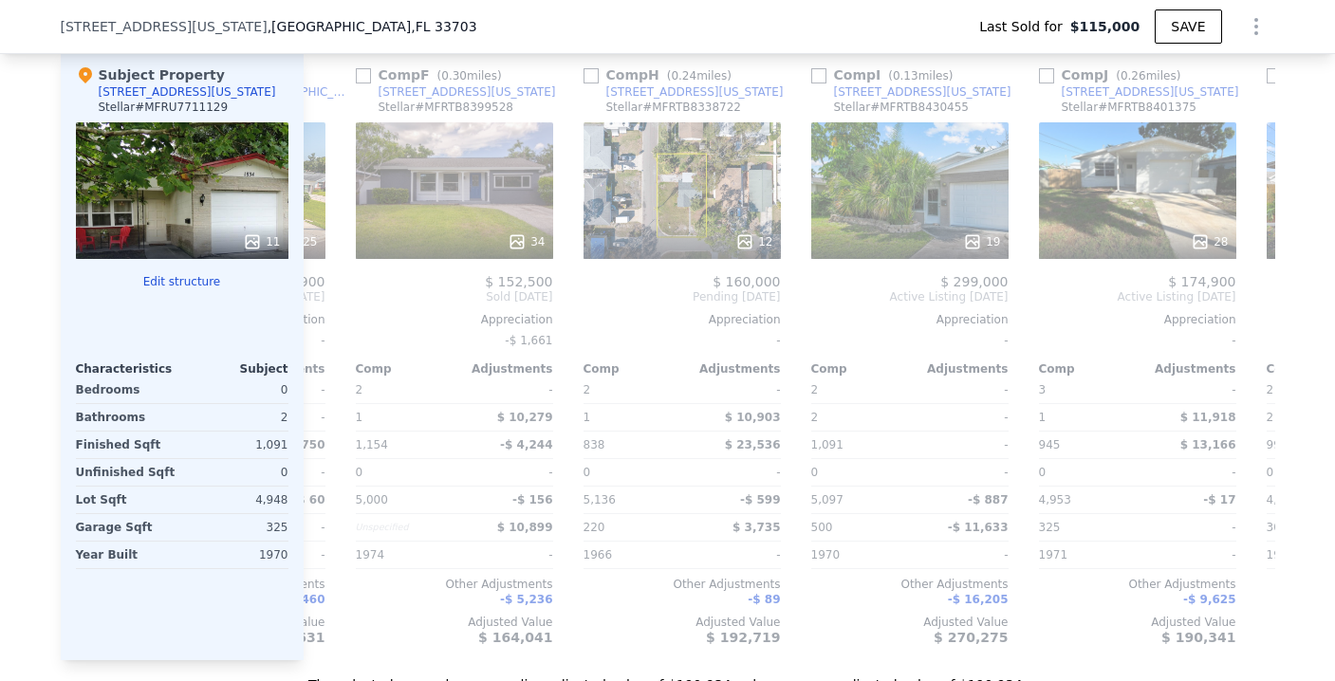
scroll to position [0, 1366]
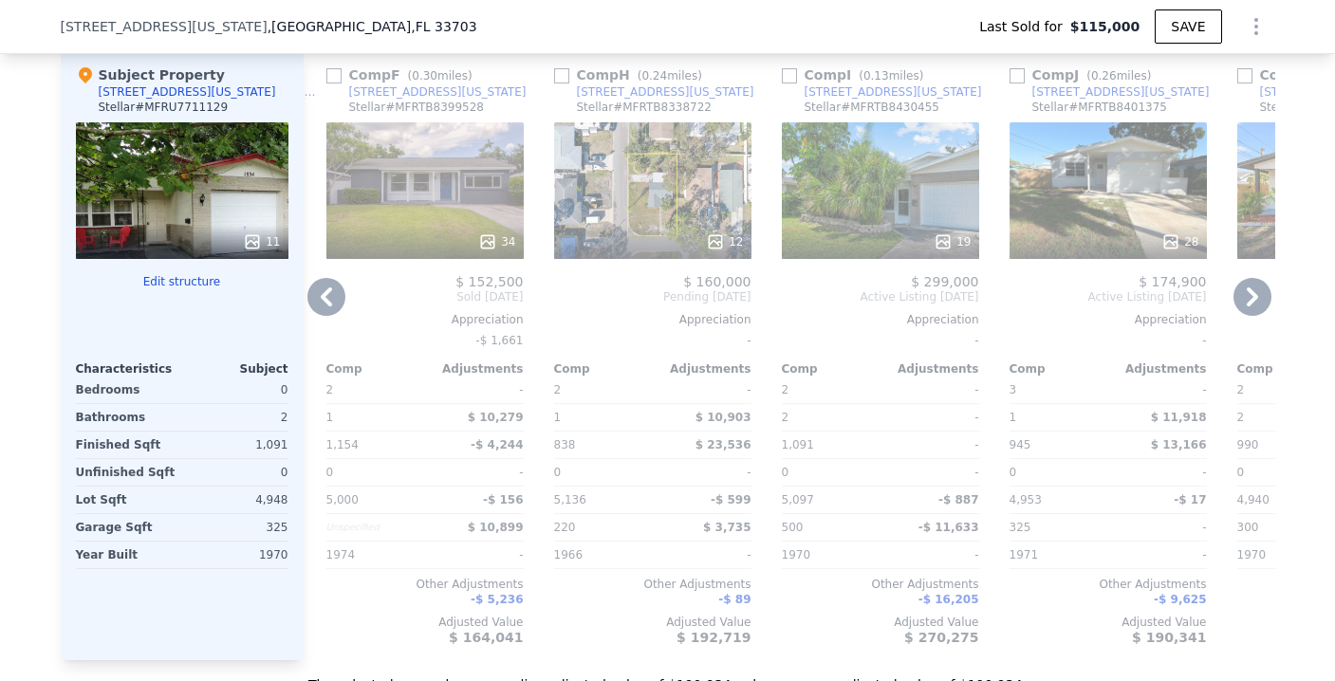
click at [850, 240] on div at bounding box center [880, 242] width 197 height 34
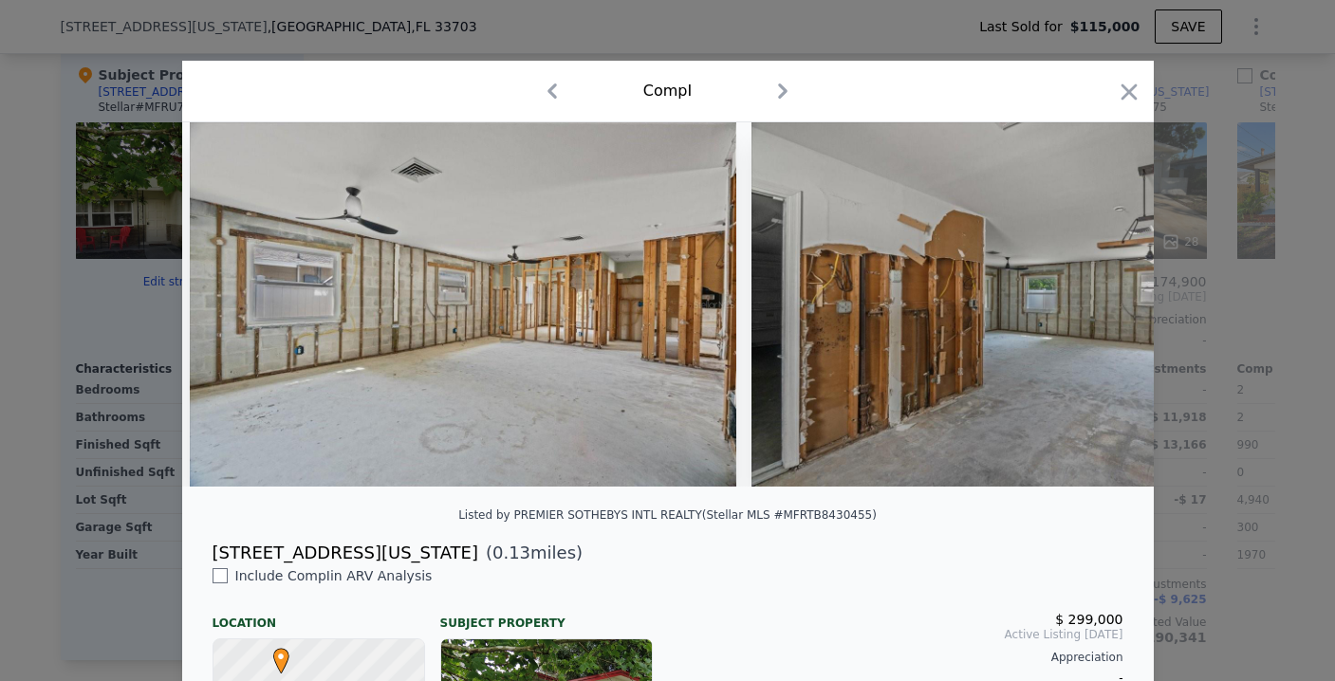
scroll to position [0, 3422]
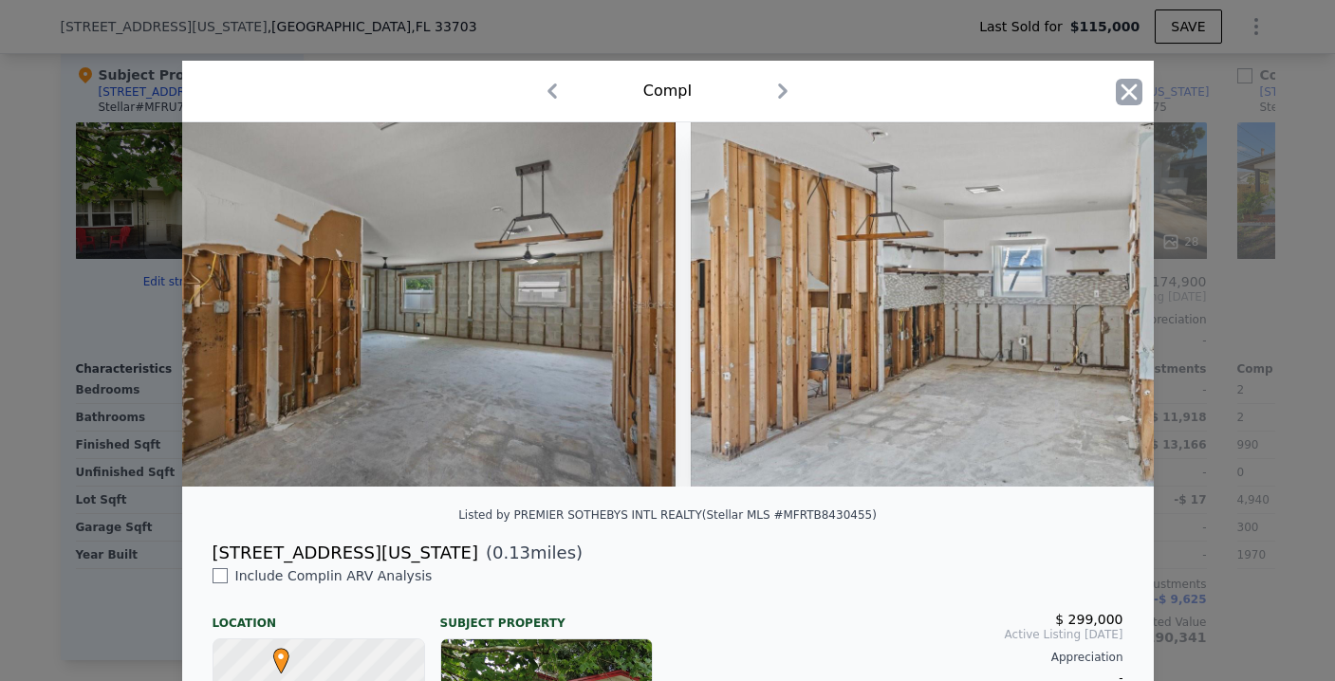
click at [1115, 87] on icon "button" at bounding box center [1128, 92] width 27 height 27
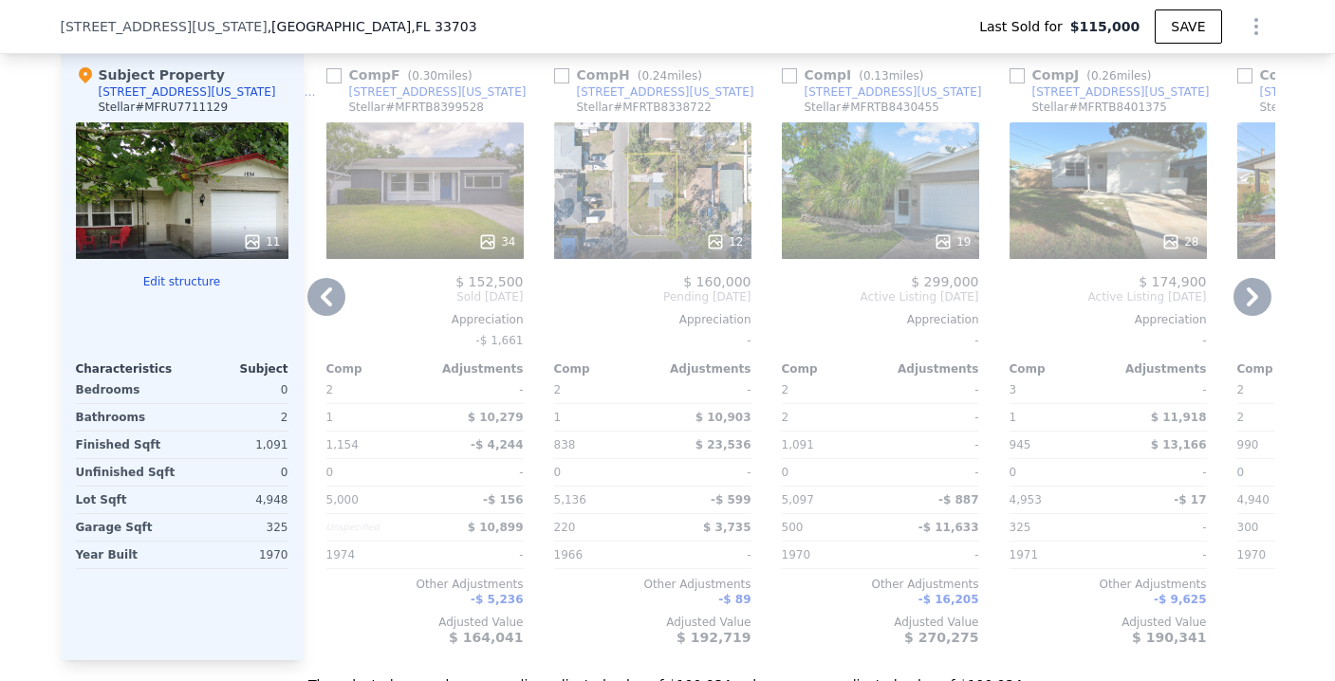
click at [1070, 202] on div "28" at bounding box center [1107, 190] width 197 height 137
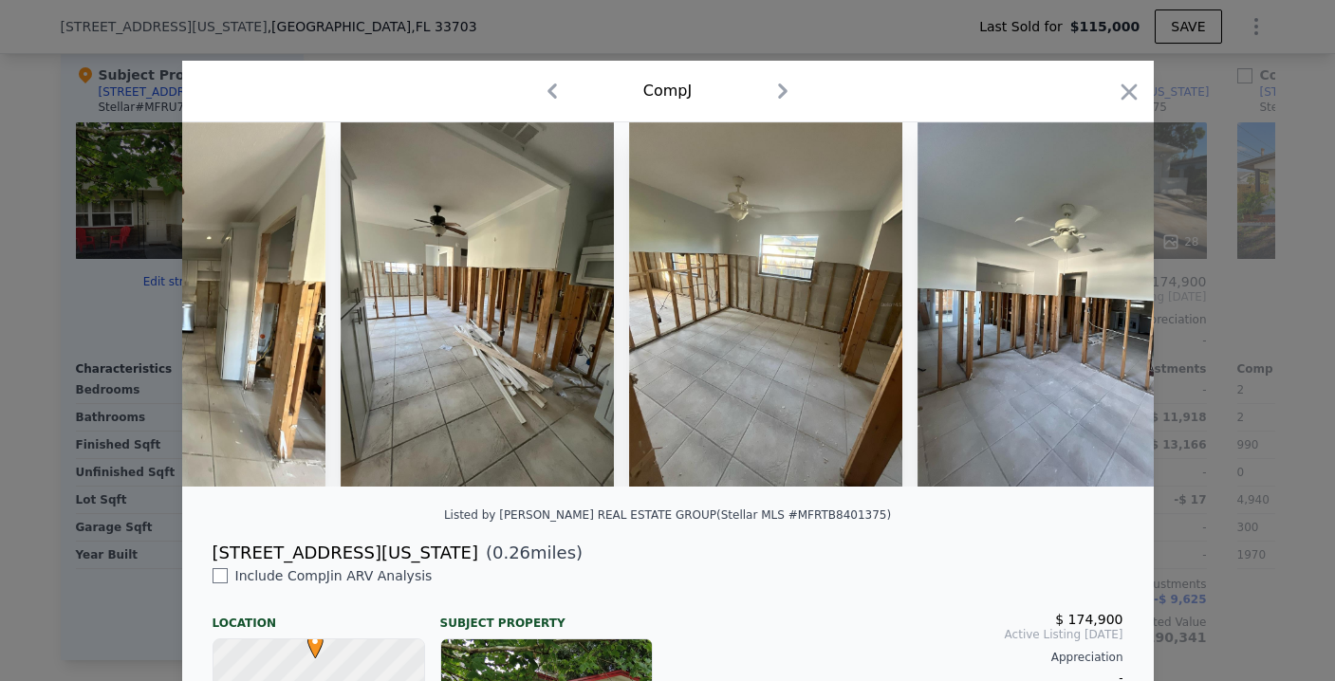
scroll to position [0, 2998]
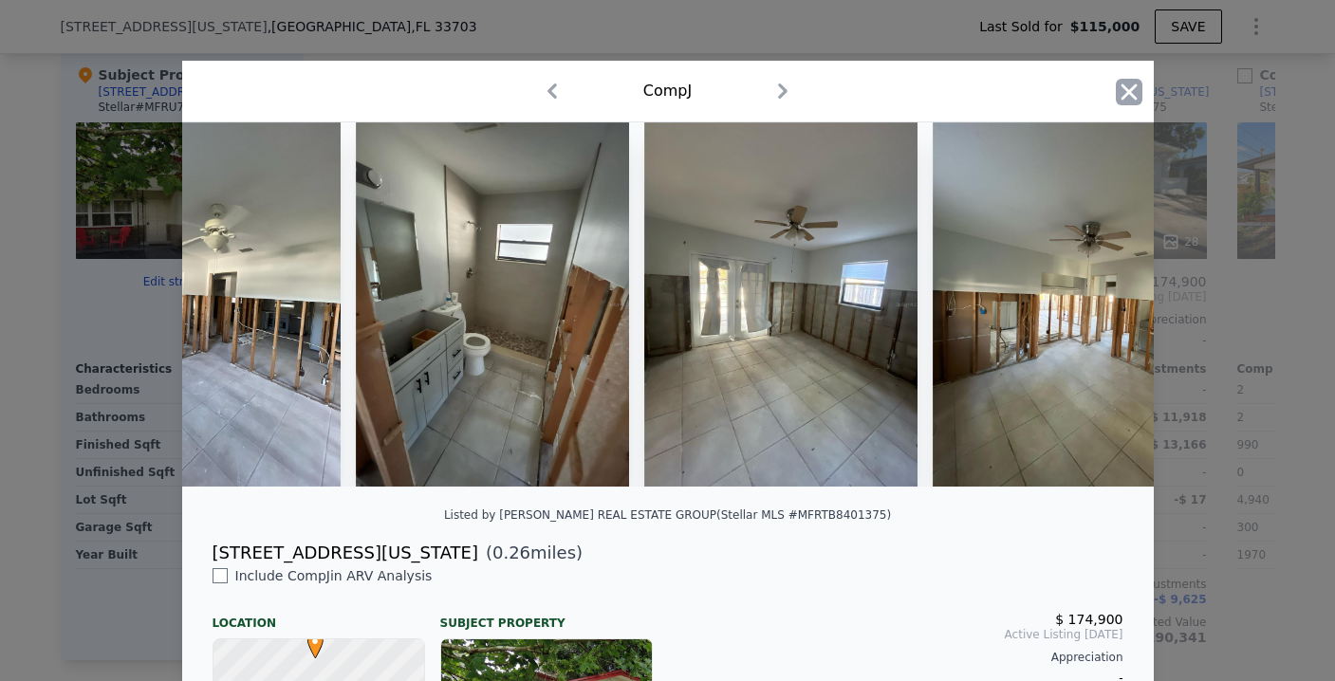
click at [1115, 94] on icon "button" at bounding box center [1128, 92] width 27 height 27
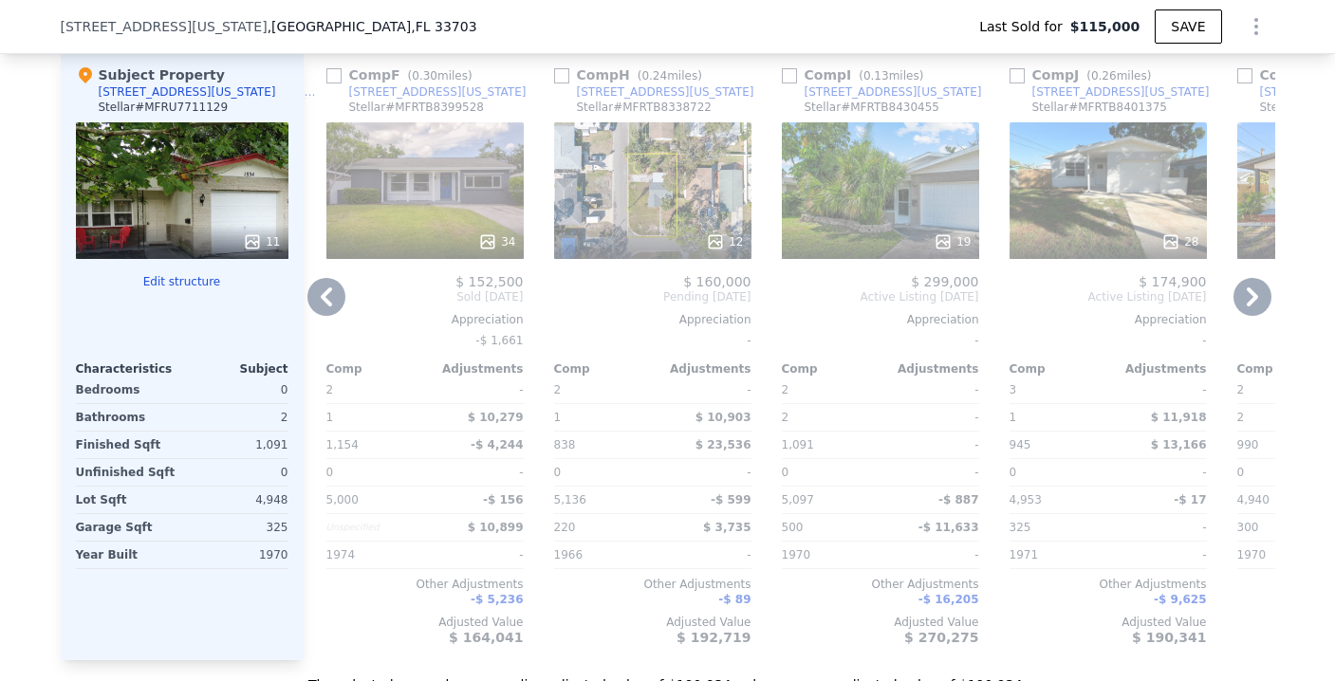
click at [1246, 306] on icon at bounding box center [1251, 296] width 11 height 19
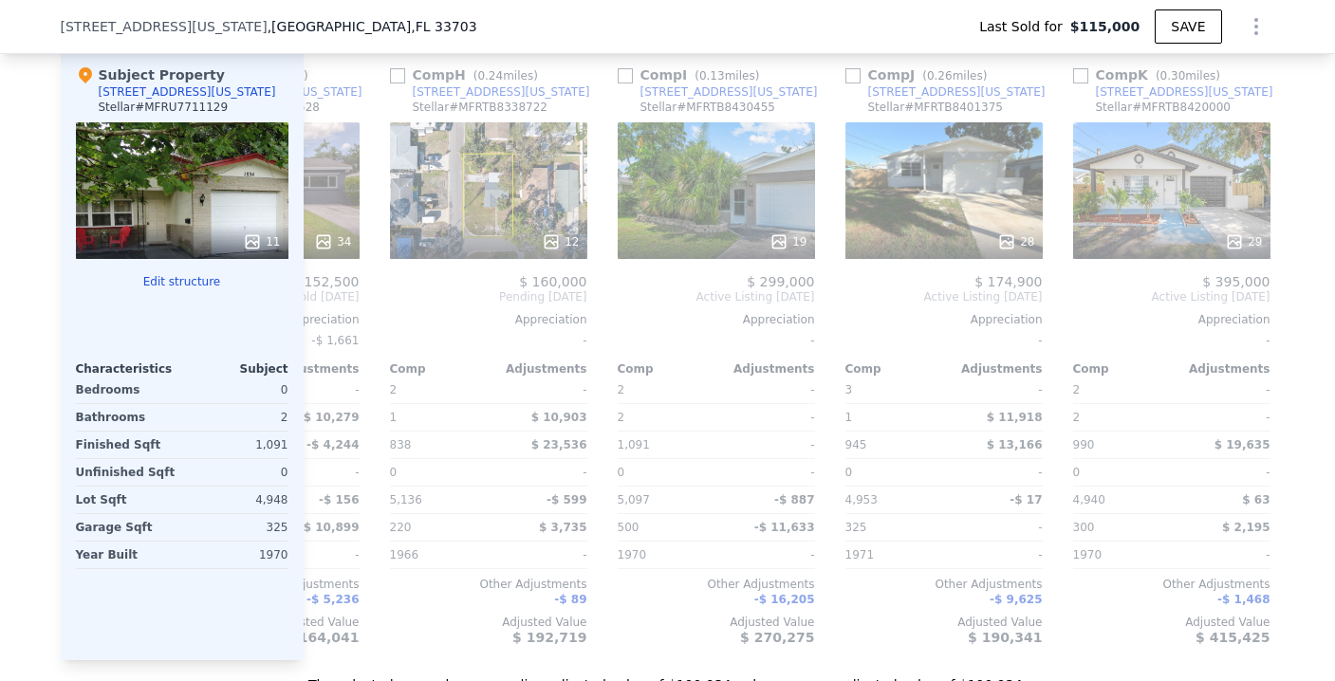
scroll to position [0, 1578]
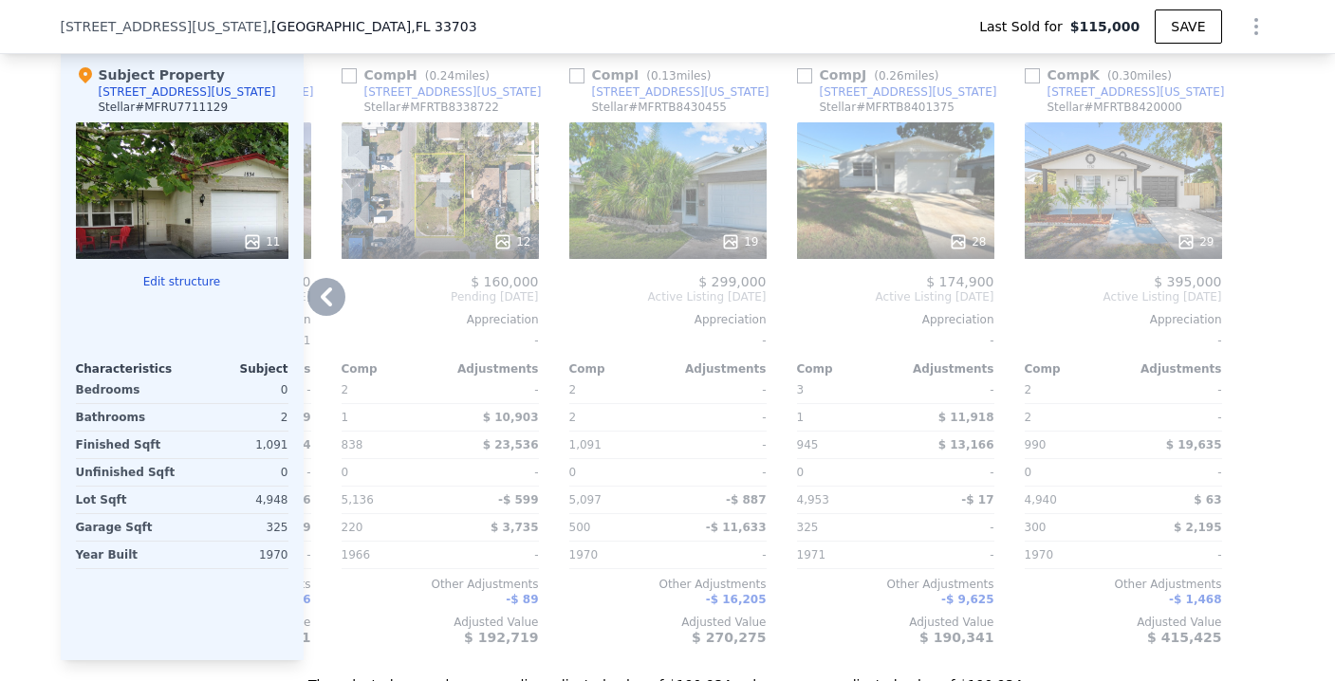
click at [1068, 226] on div "29" at bounding box center [1122, 190] width 197 height 137
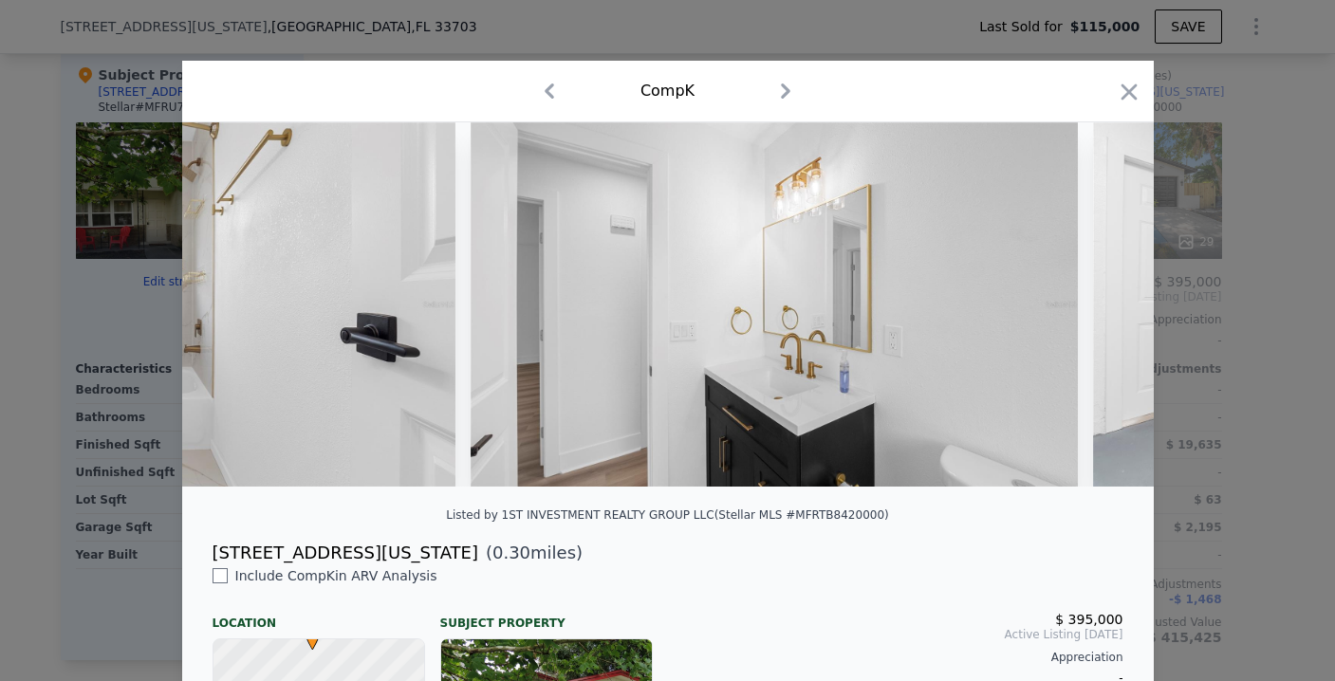
scroll to position [0, 14182]
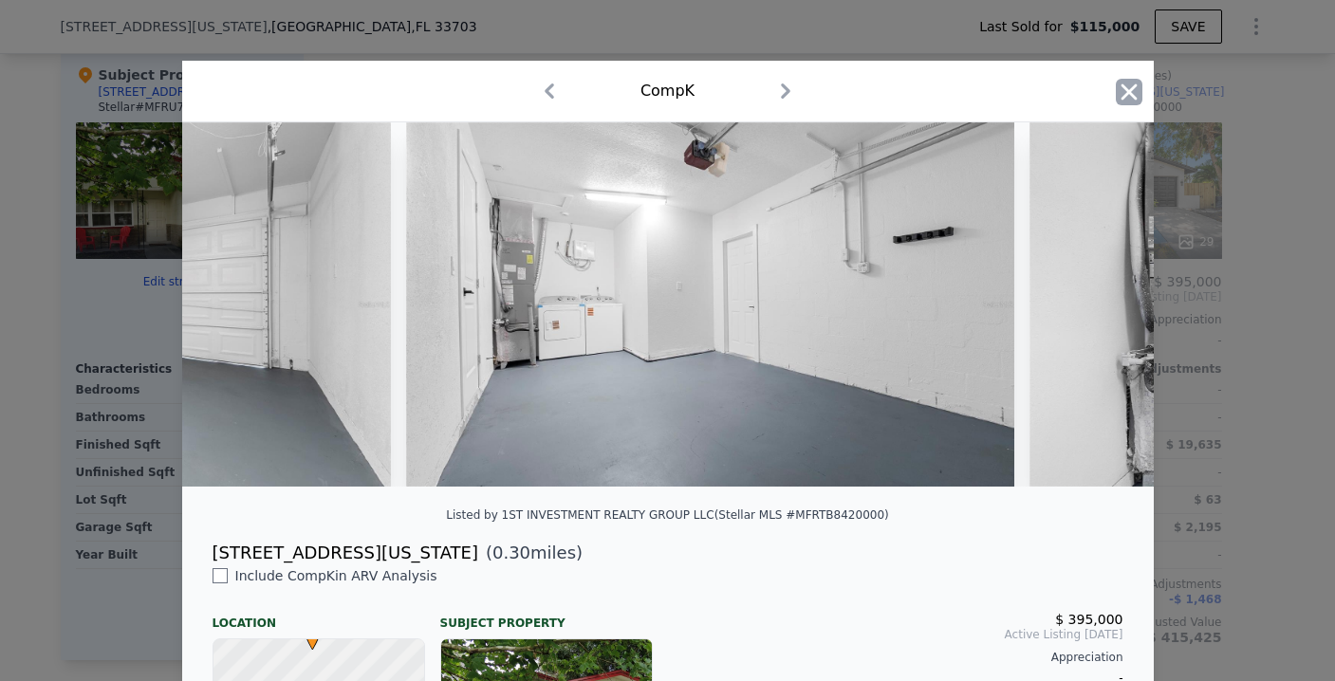
click at [1123, 93] on icon "button" at bounding box center [1128, 91] width 16 height 16
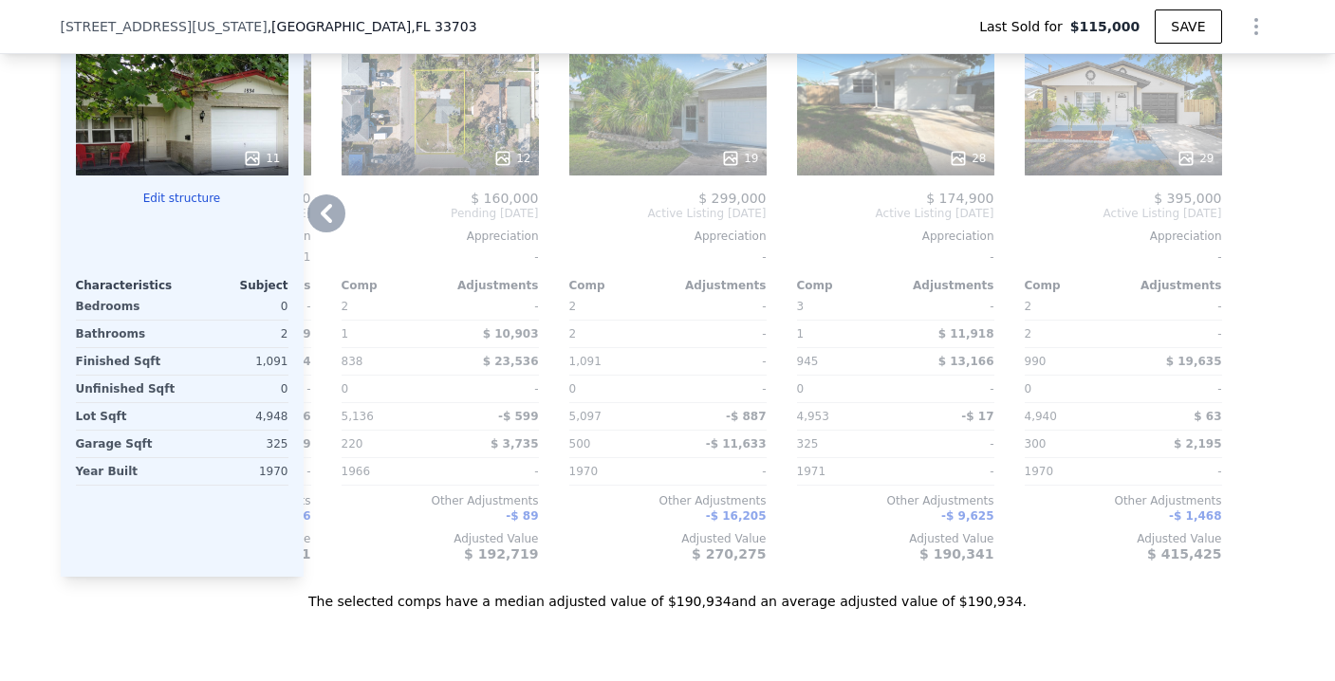
scroll to position [2208, 0]
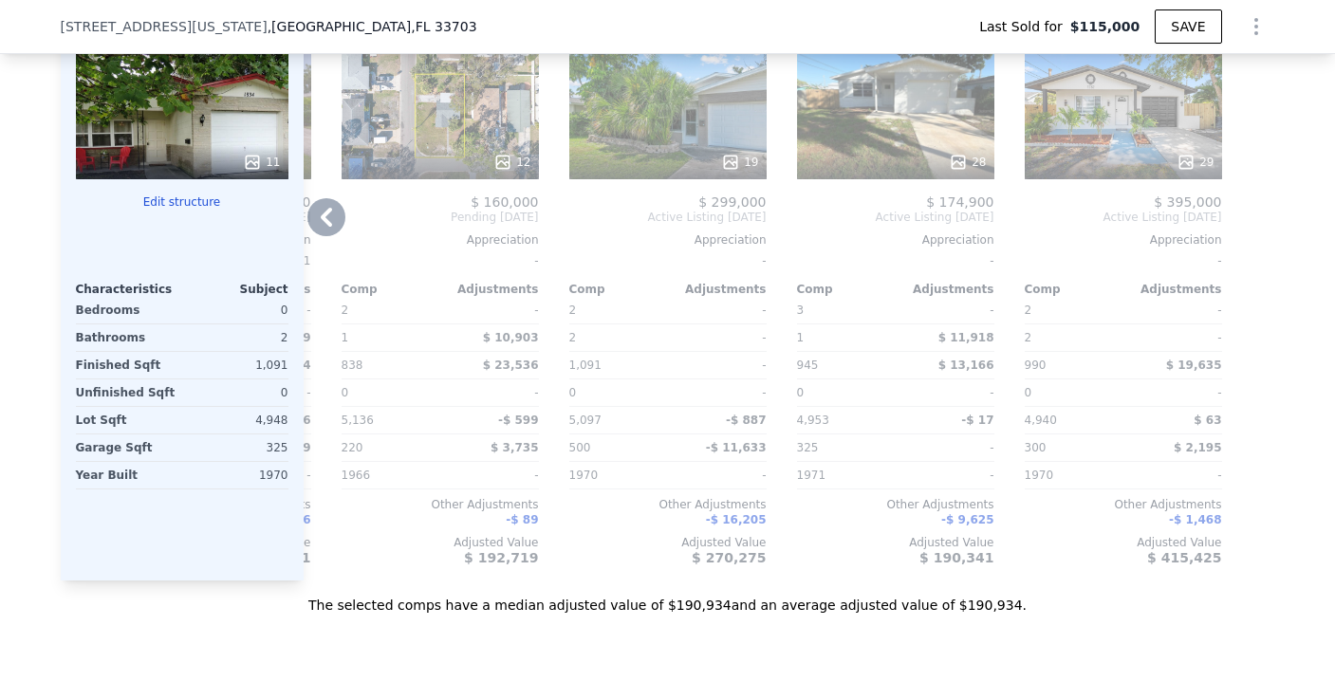
click at [321, 227] on icon at bounding box center [326, 217] width 11 height 19
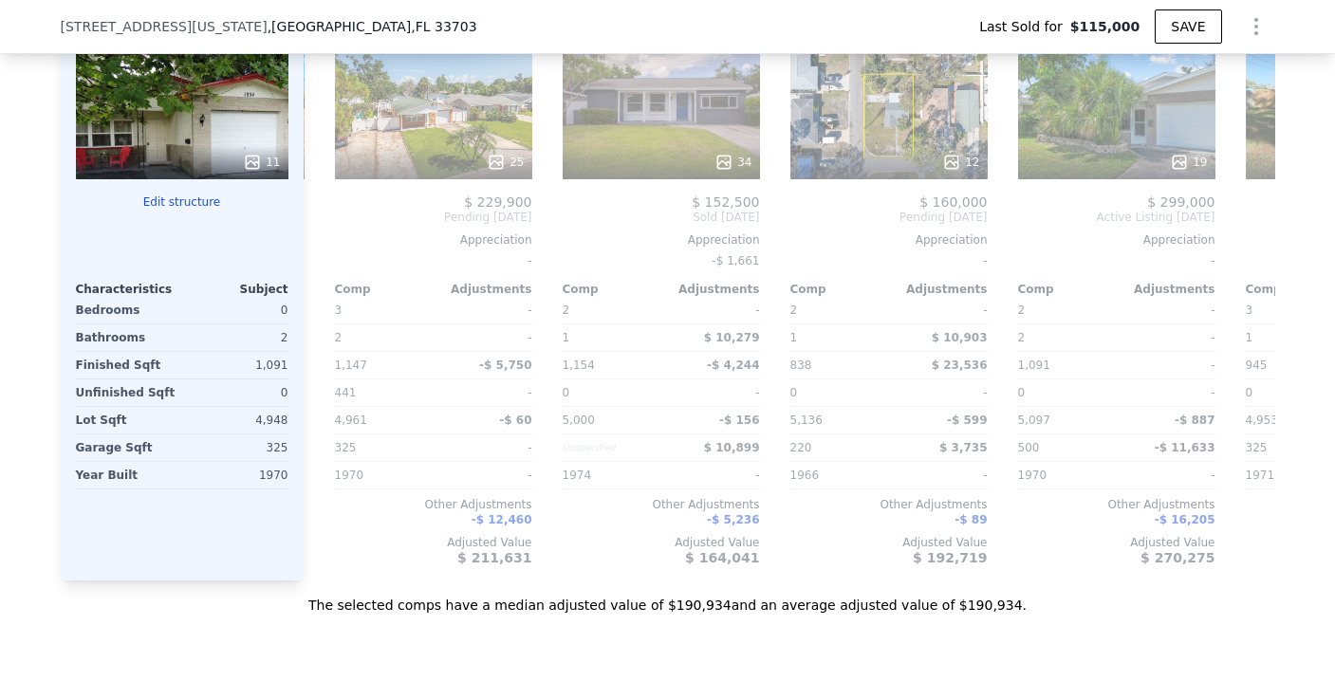
scroll to position [0, 1123]
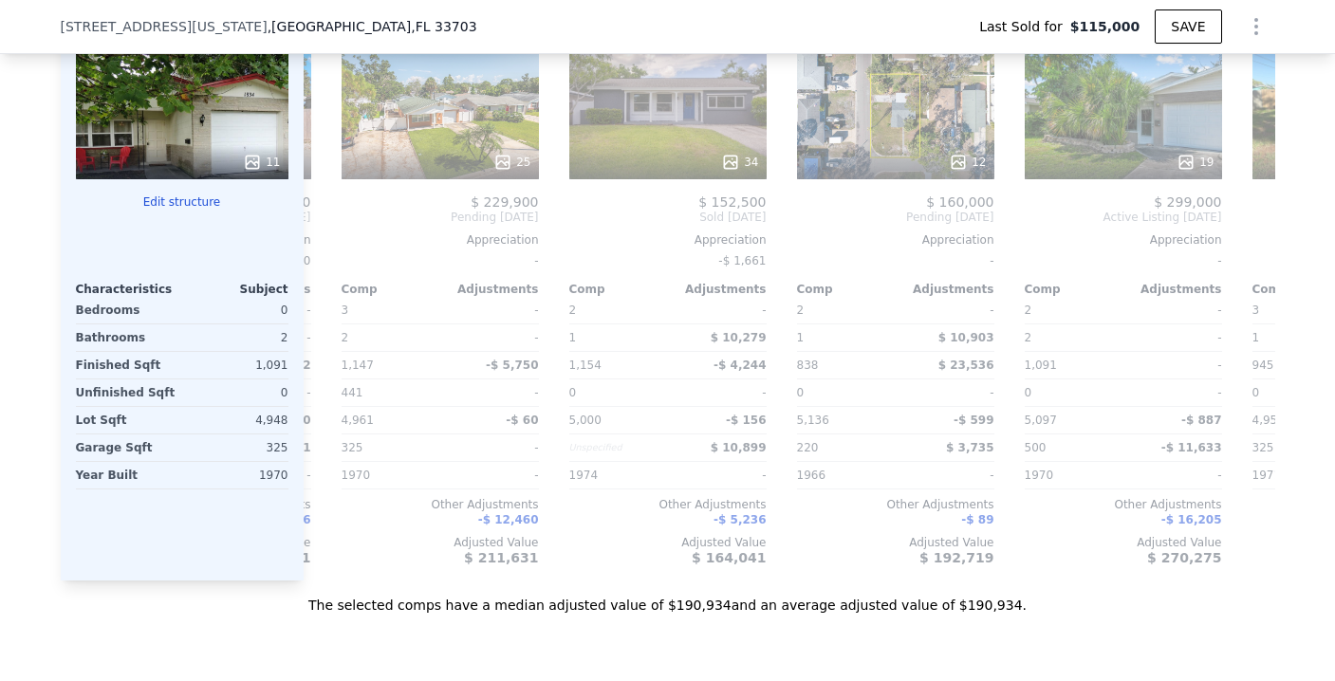
click at [319, 233] on div "Comp G ( 0.18 miles) [STREET_ADDRESS][US_STATE] Stellar # MFRTB8427417 24 $ 199…" at bounding box center [789, 276] width 971 height 610
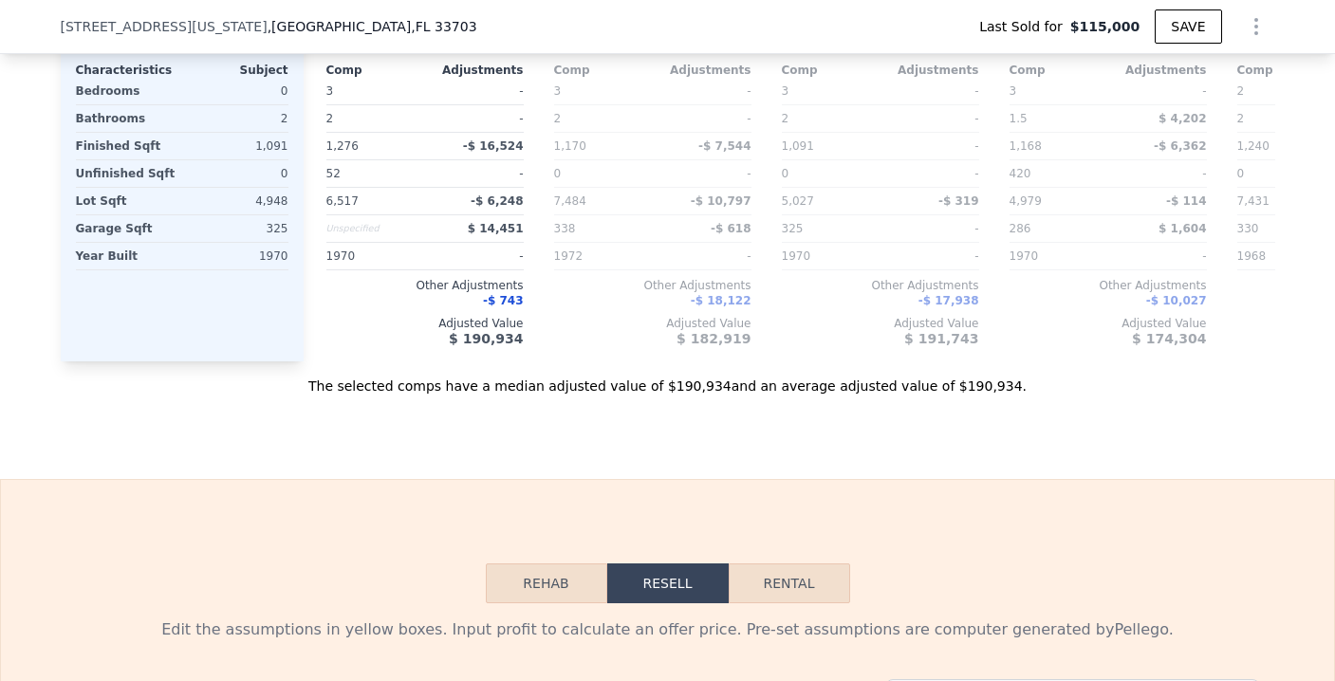
scroll to position [2369, 0]
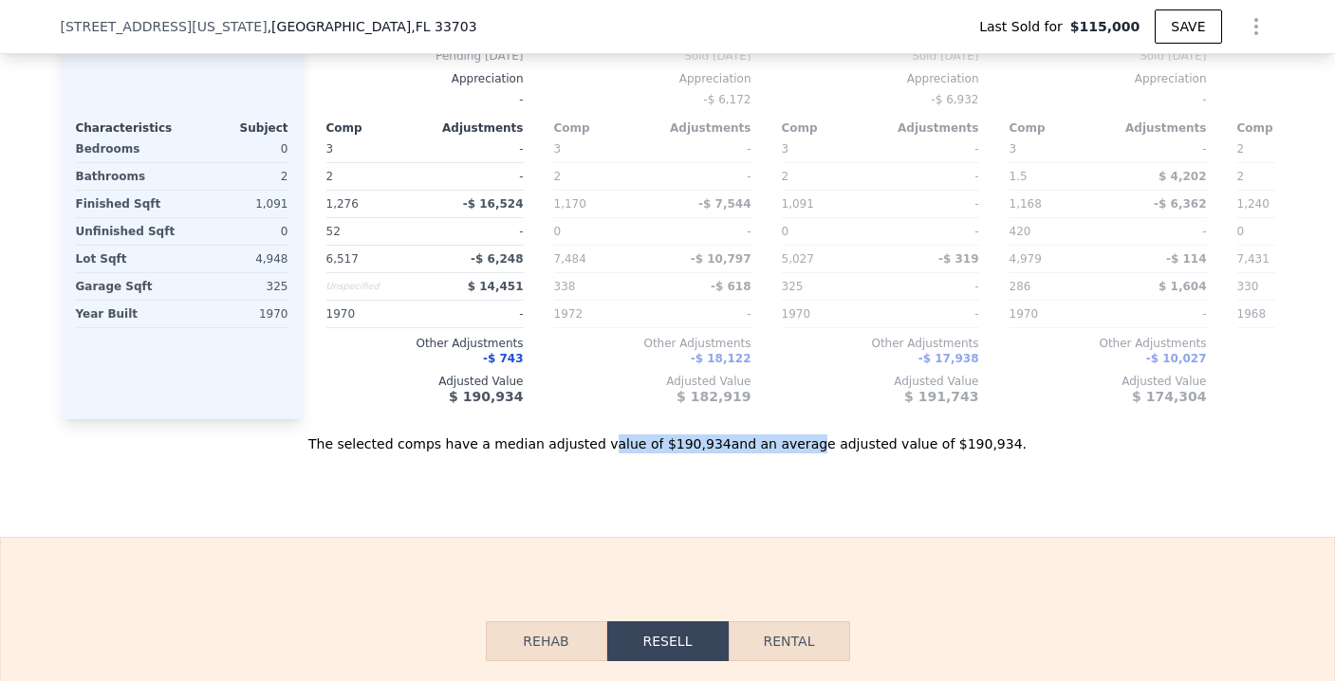
drag, startPoint x: 614, startPoint y: 469, endPoint x: 802, endPoint y: 467, distance: 188.8
click at [802, 453] on div "The selected comps have a median adjusted value of $190,934 and an average adju…" at bounding box center [668, 436] width 1214 height 34
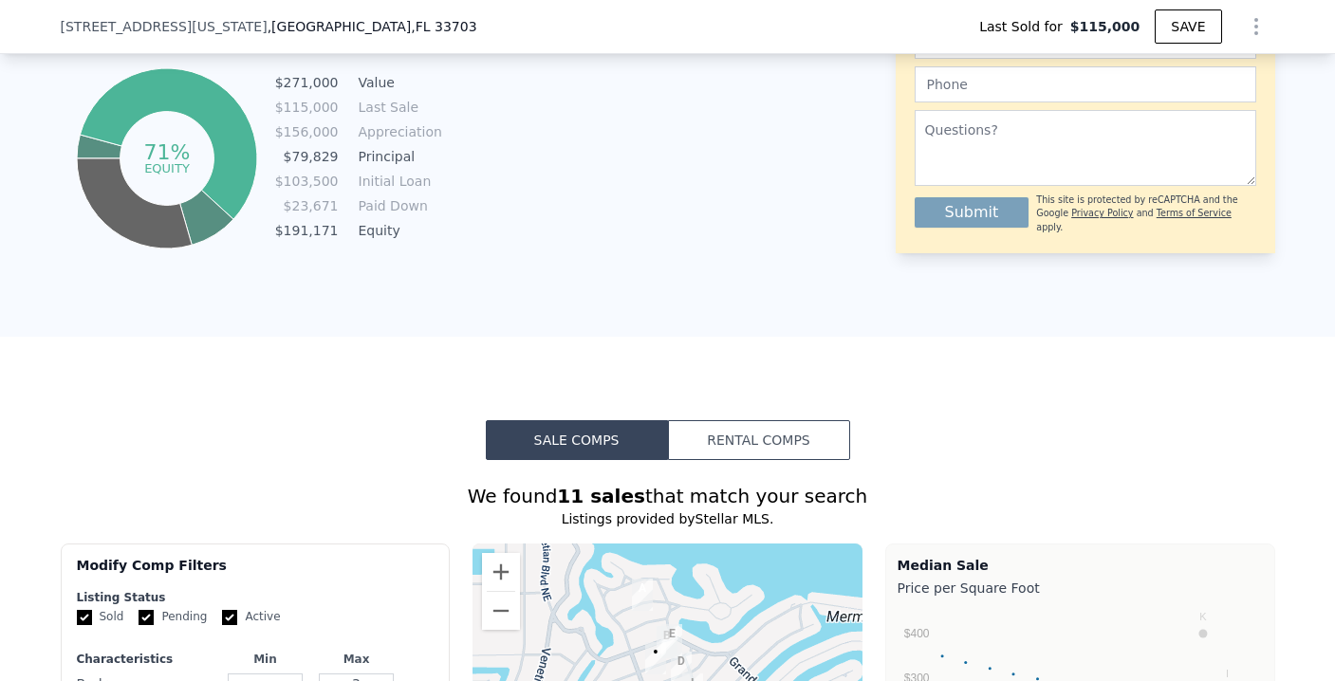
scroll to position [1293, 0]
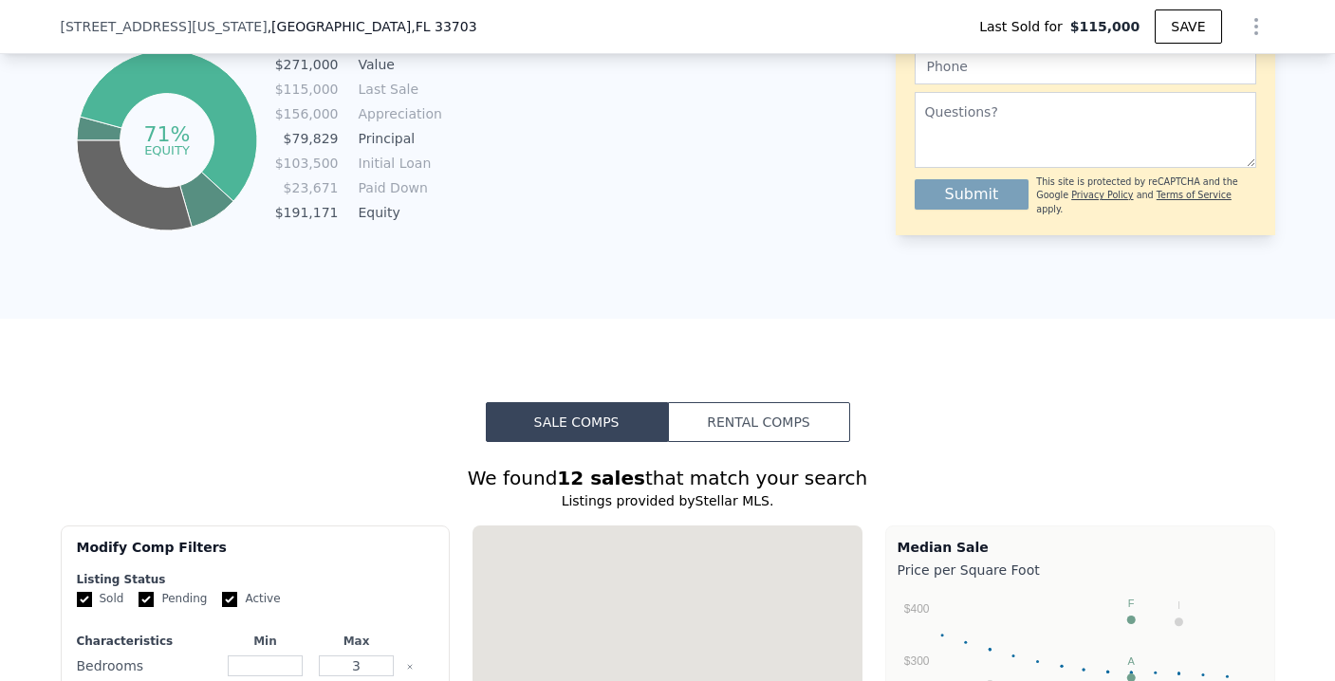
type input "2"
type input "962"
type input "1470"
type input "4813"
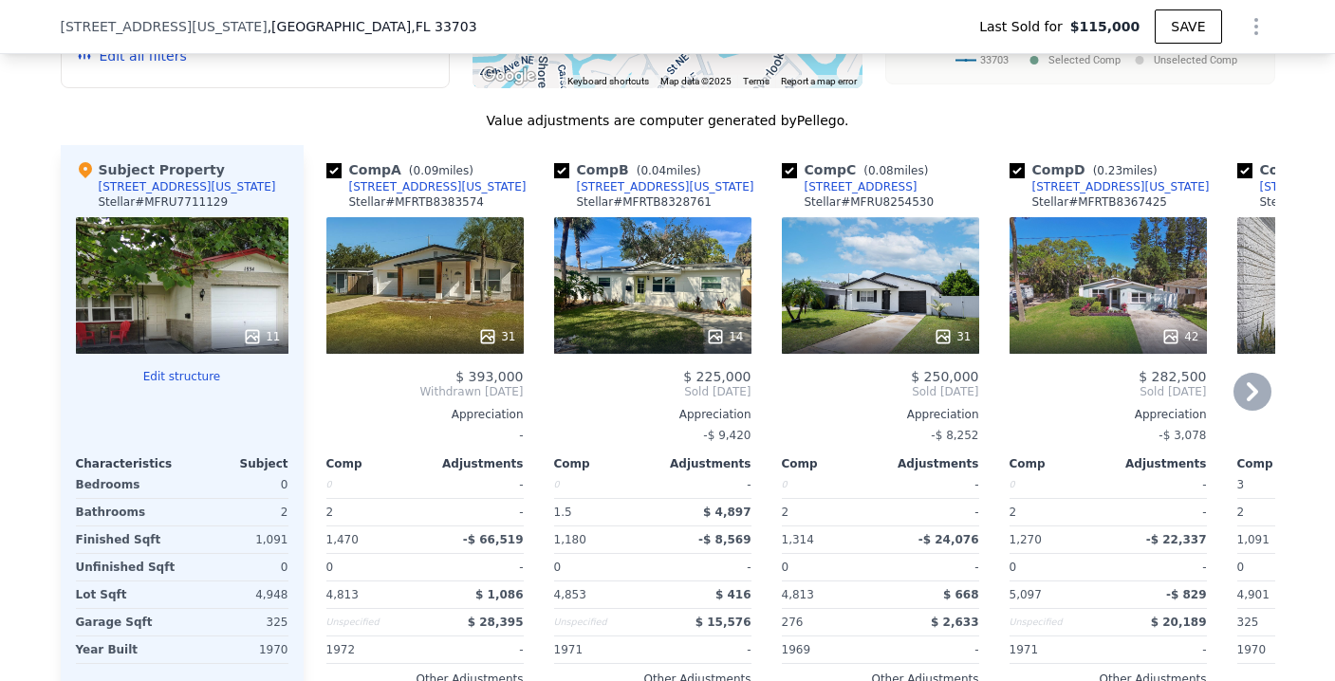
scroll to position [2035, 0]
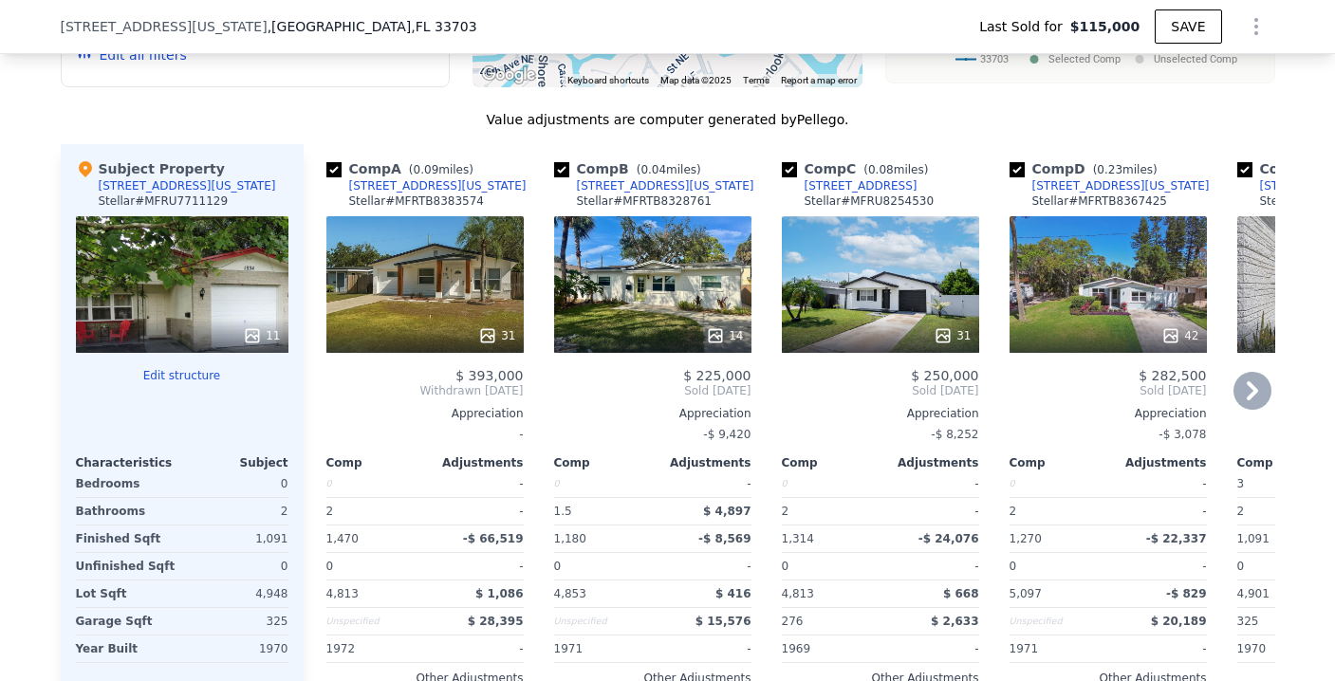
click at [1234, 406] on icon at bounding box center [1252, 391] width 38 height 38
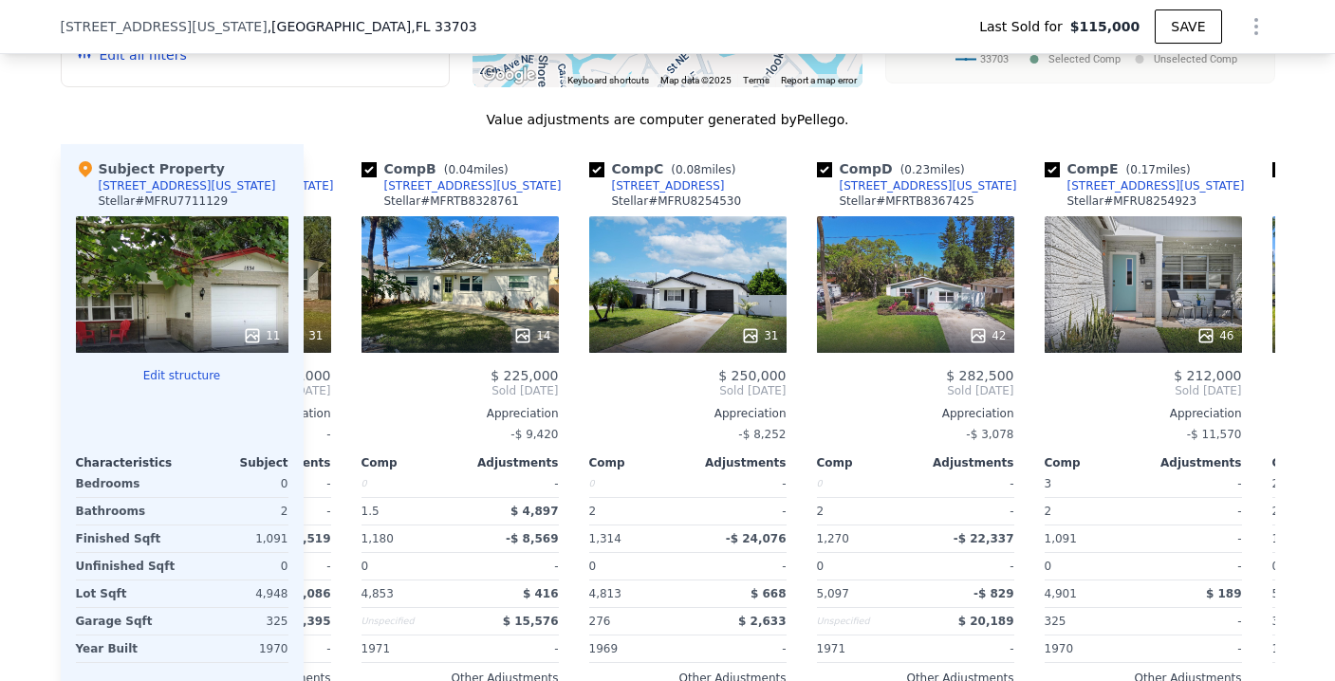
scroll to position [0, 455]
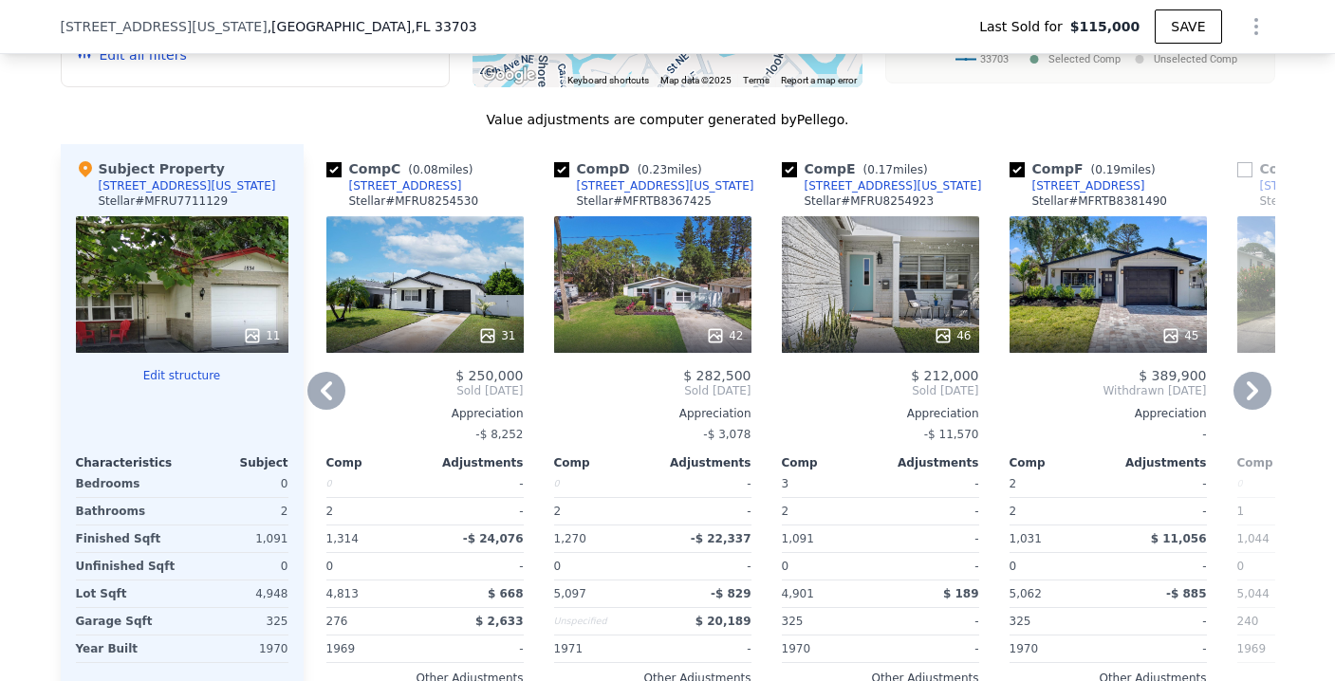
click at [1249, 396] on icon at bounding box center [1252, 391] width 38 height 38
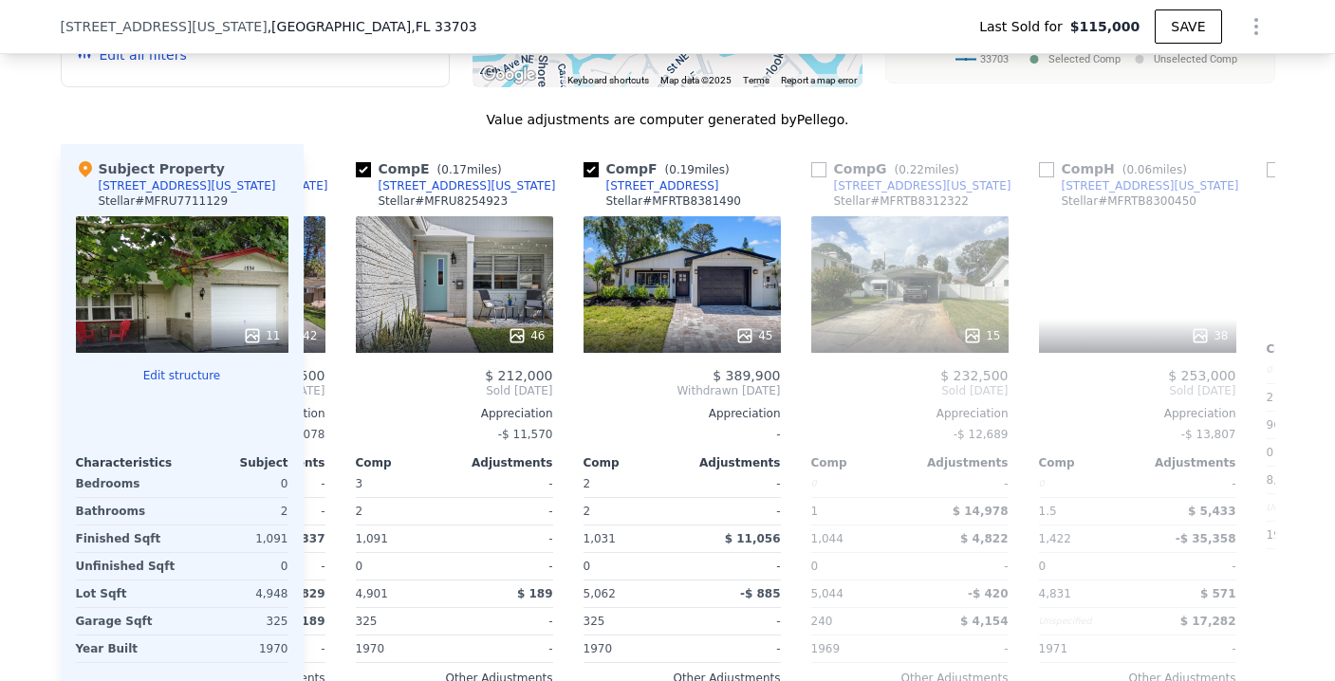
scroll to position [0, 911]
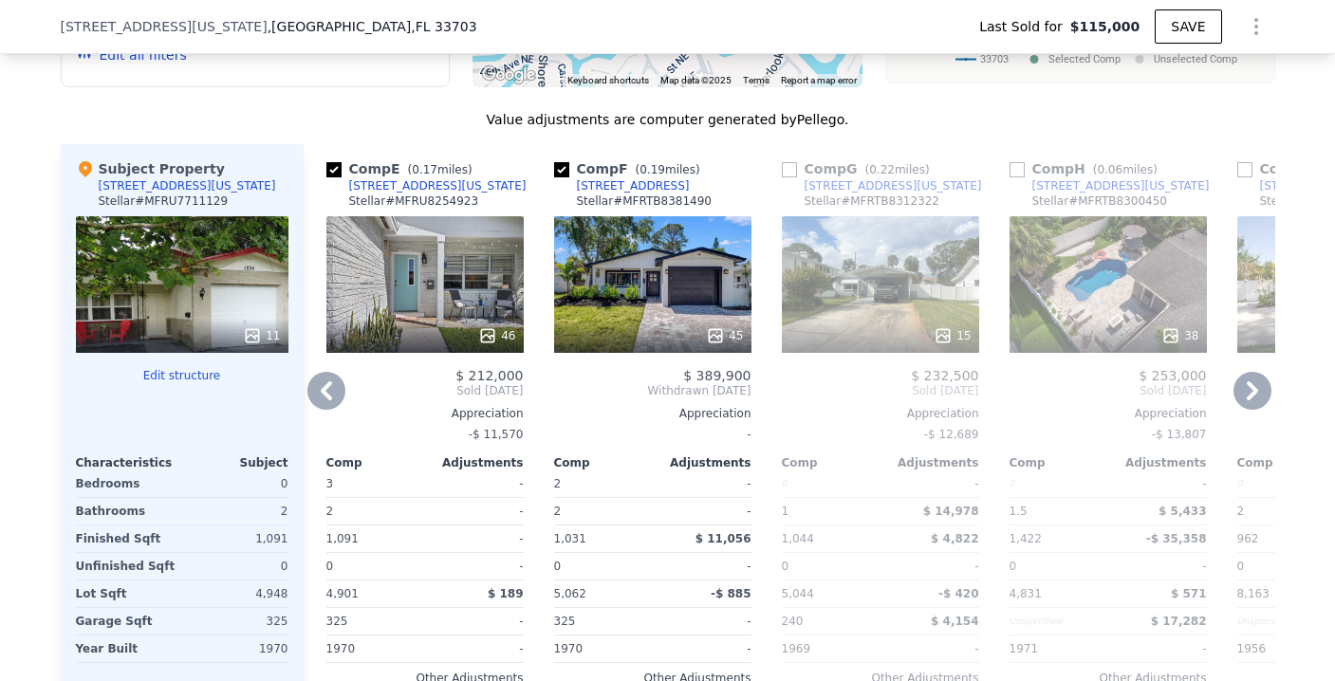
click at [1246, 400] on icon at bounding box center [1251, 390] width 11 height 19
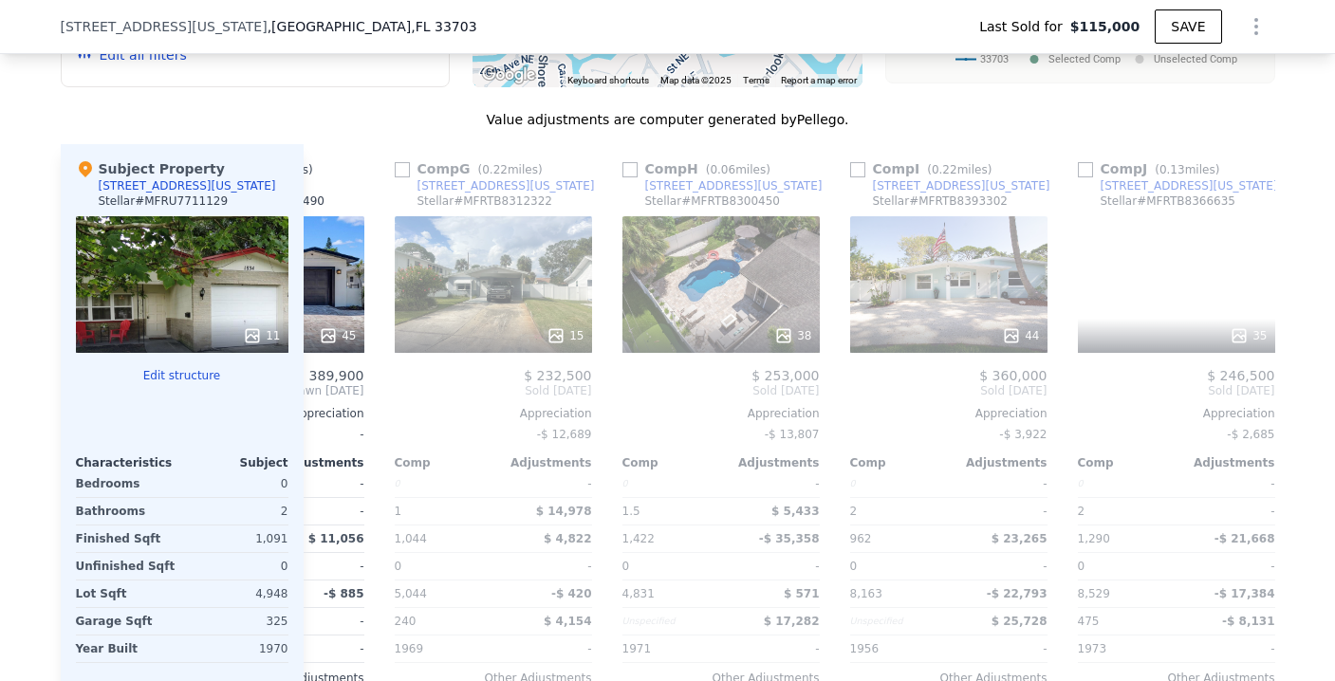
scroll to position [0, 1366]
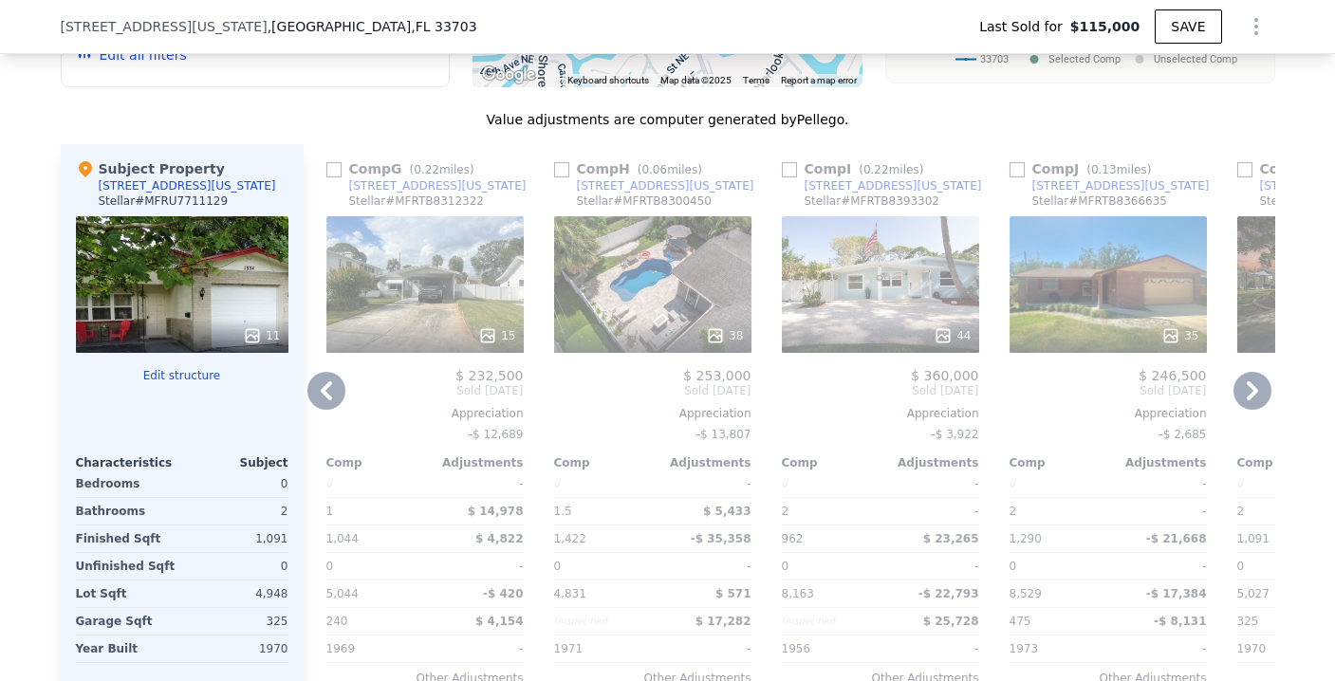
click at [1244, 402] on icon at bounding box center [1252, 391] width 38 height 38
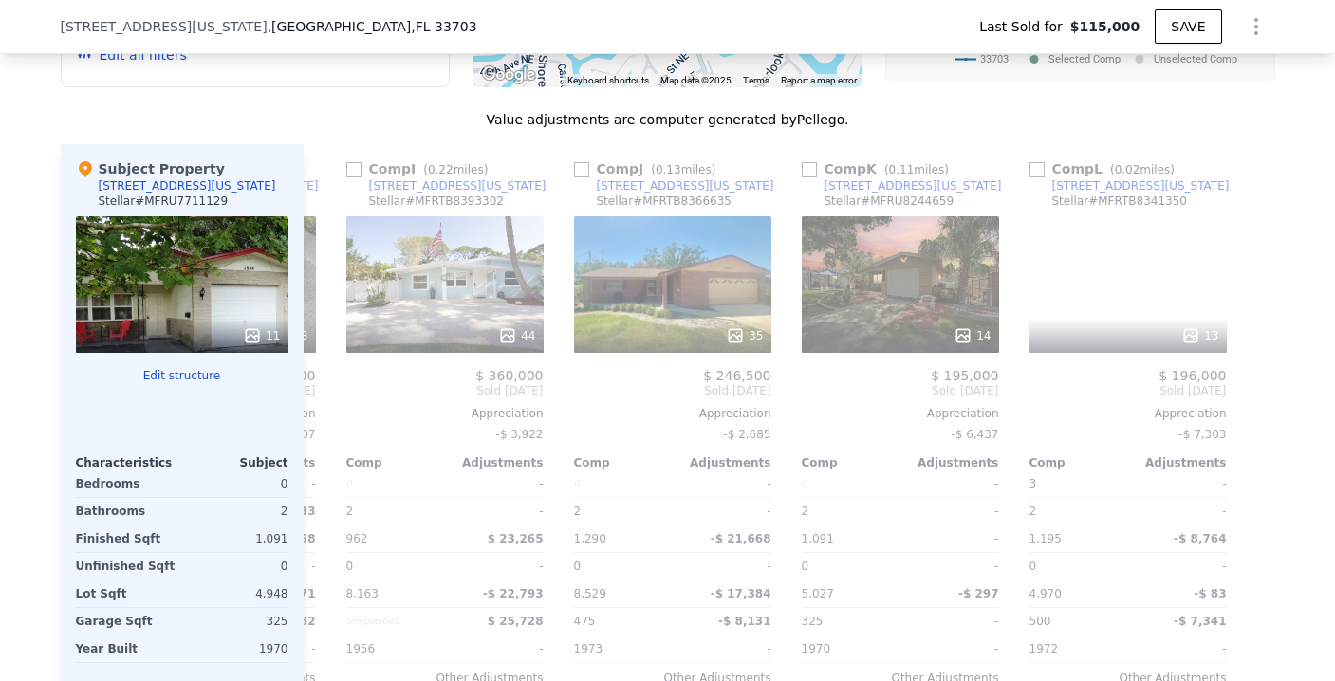
scroll to position [0, 1806]
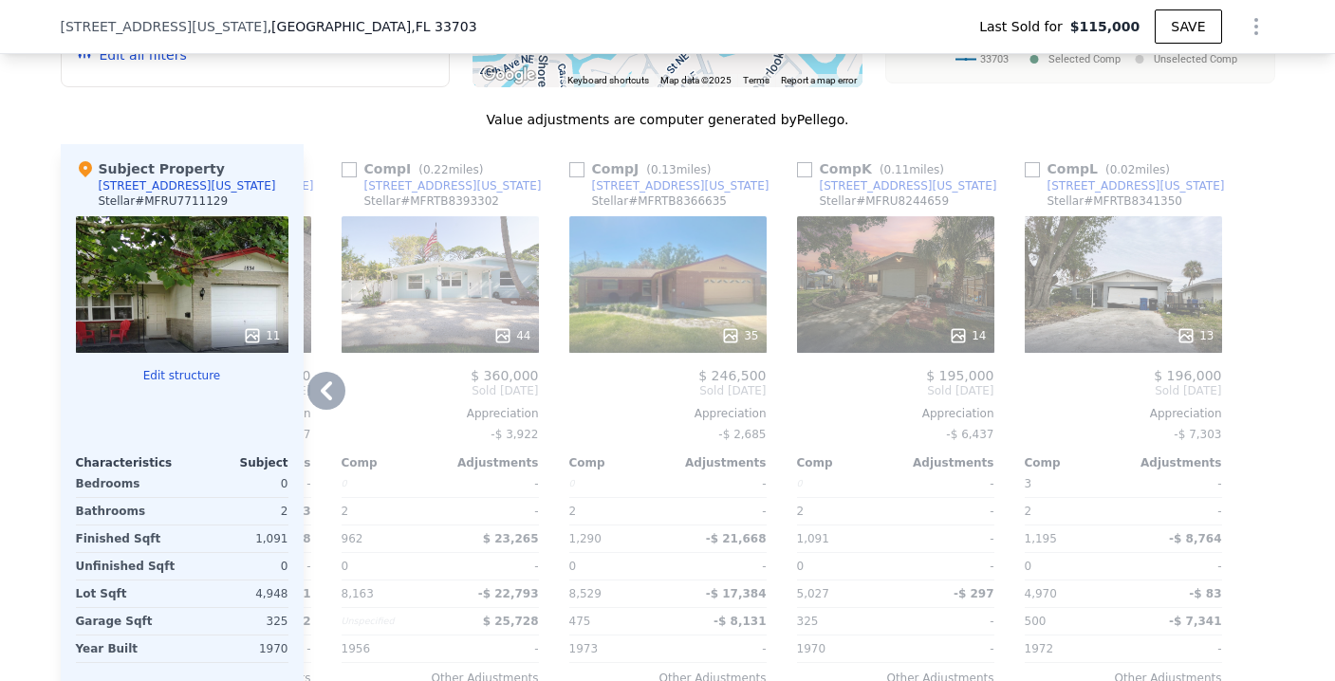
click at [1245, 401] on div at bounding box center [1259, 449] width 30 height 610
click at [317, 410] on icon at bounding box center [326, 391] width 38 height 38
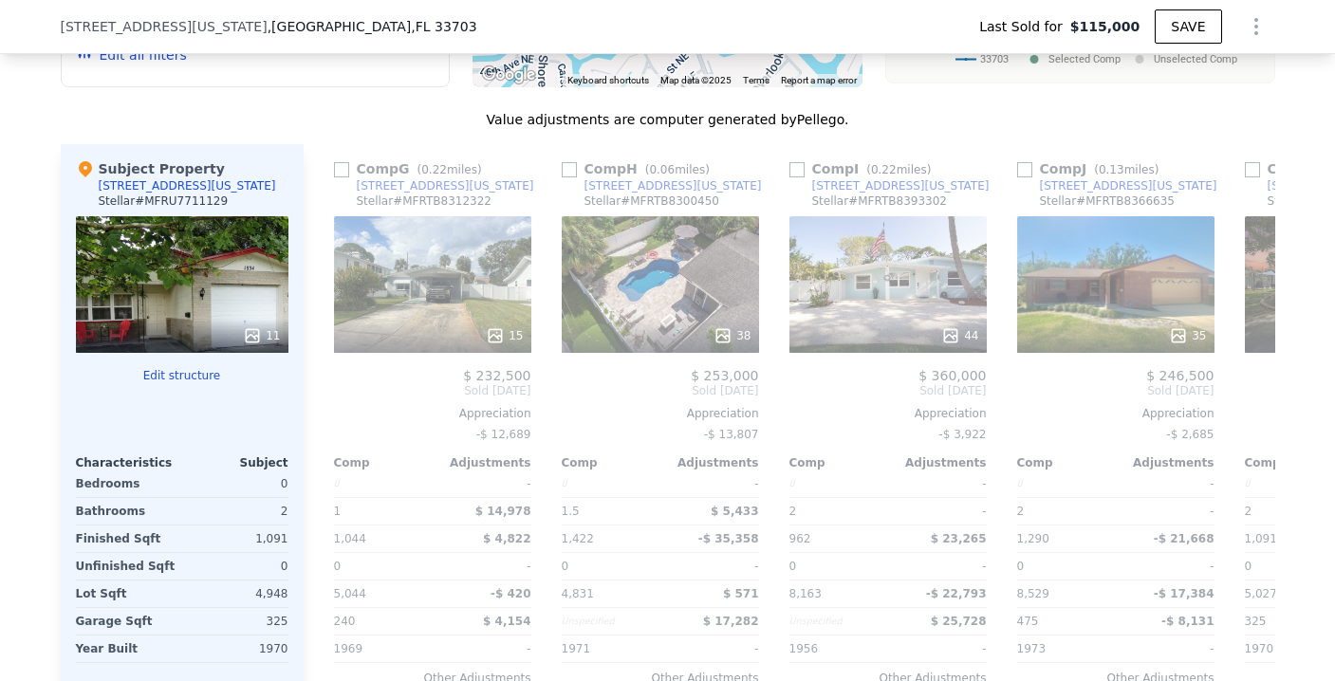
click at [317, 412] on div "Comp A ( 0.09 miles) [STREET_ADDRESS][US_STATE] Stellar # MFRTB8383574 31 $ 393…" at bounding box center [789, 449] width 971 height 610
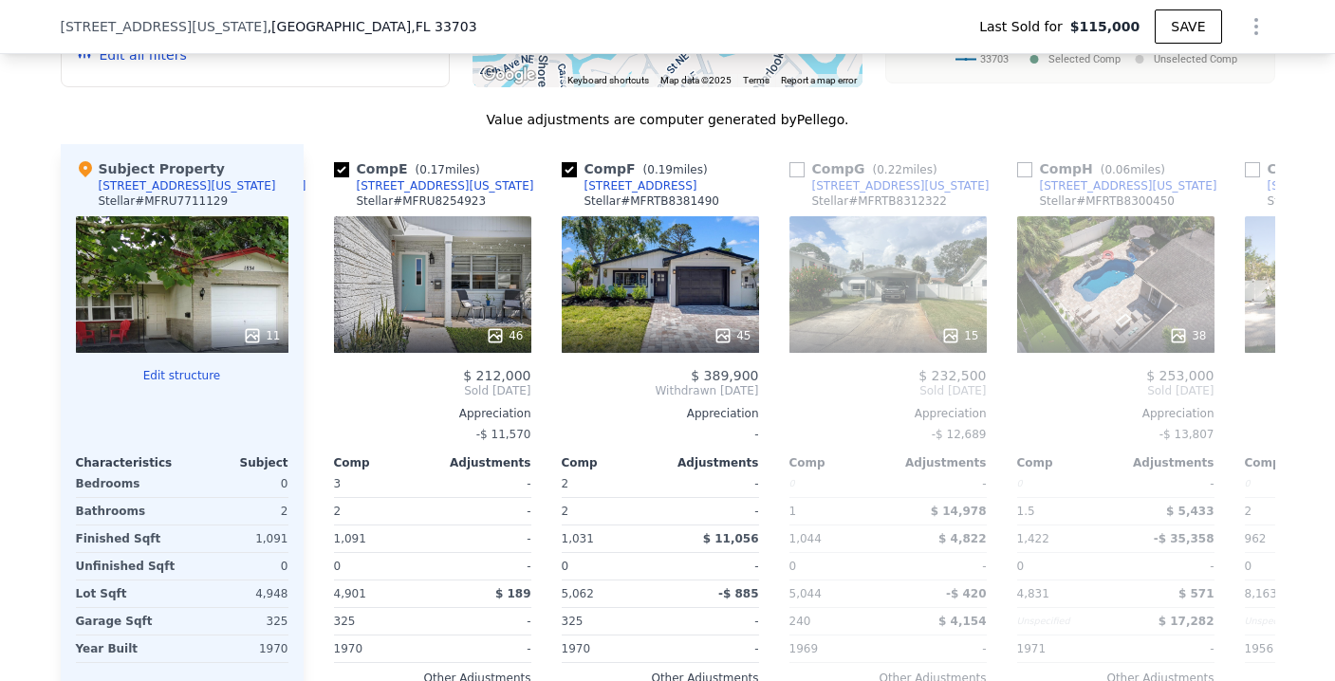
scroll to position [0, 895]
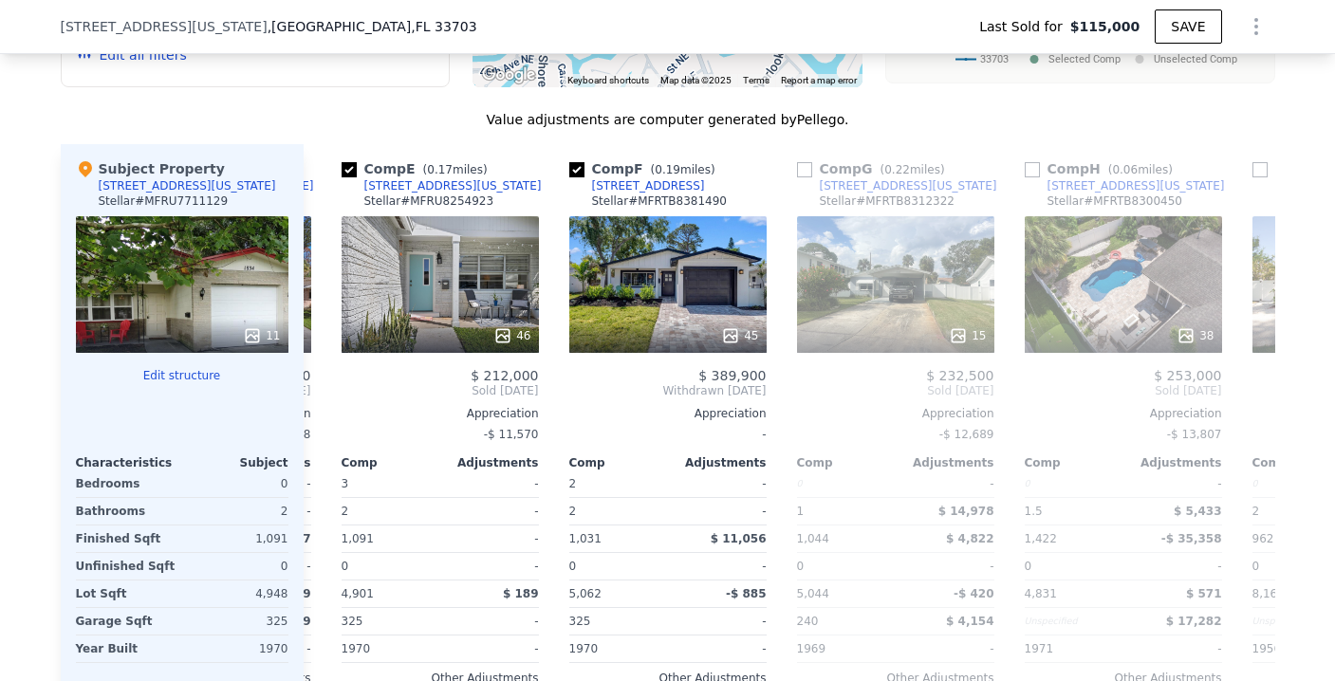
click at [317, 412] on div "Comp A ( 0.09 miles) [STREET_ADDRESS][US_STATE] Stellar # MFRTB8383574 31 $ 393…" at bounding box center [789, 449] width 971 height 610
click at [310, 399] on icon at bounding box center [326, 391] width 38 height 38
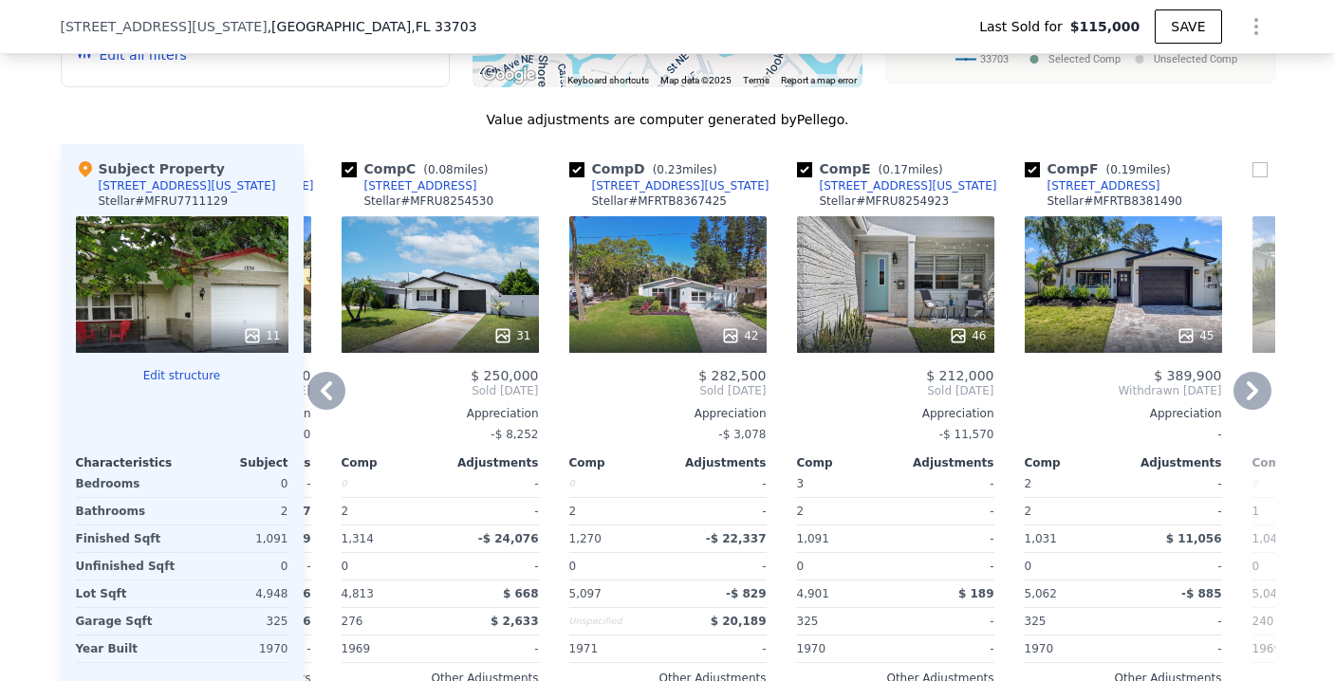
click at [310, 398] on icon at bounding box center [326, 391] width 38 height 38
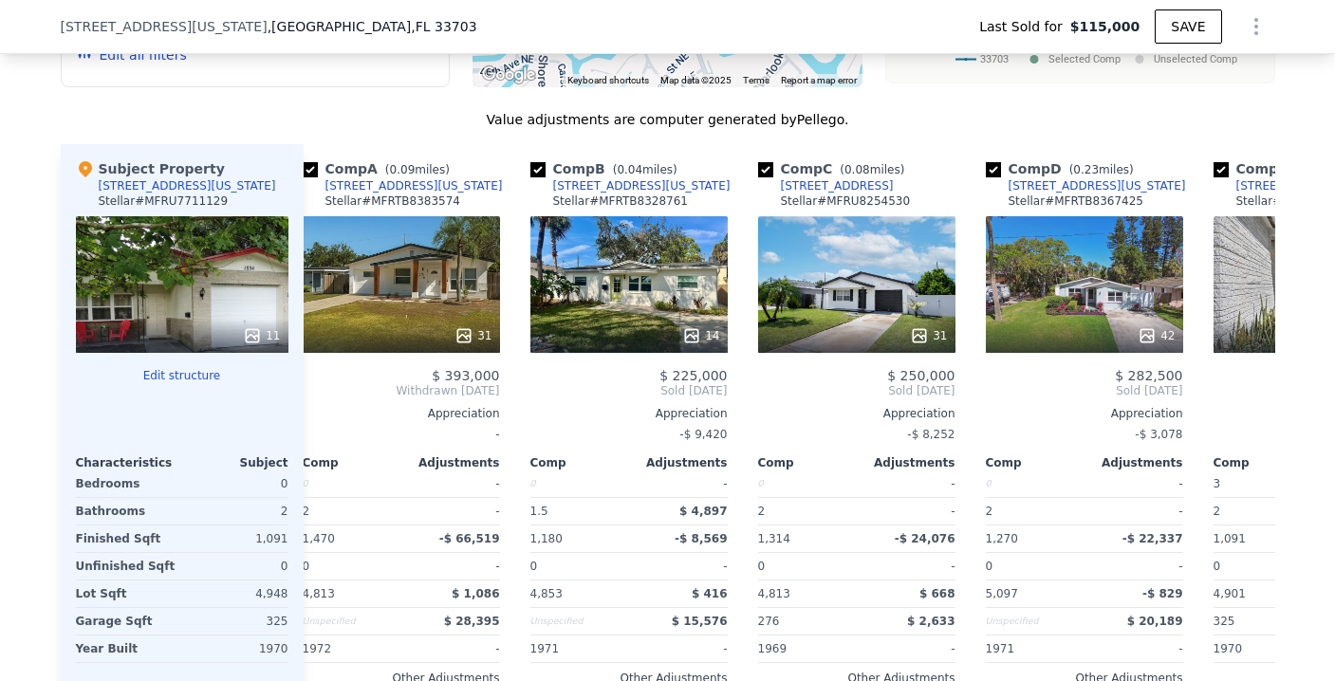
scroll to position [0, 0]
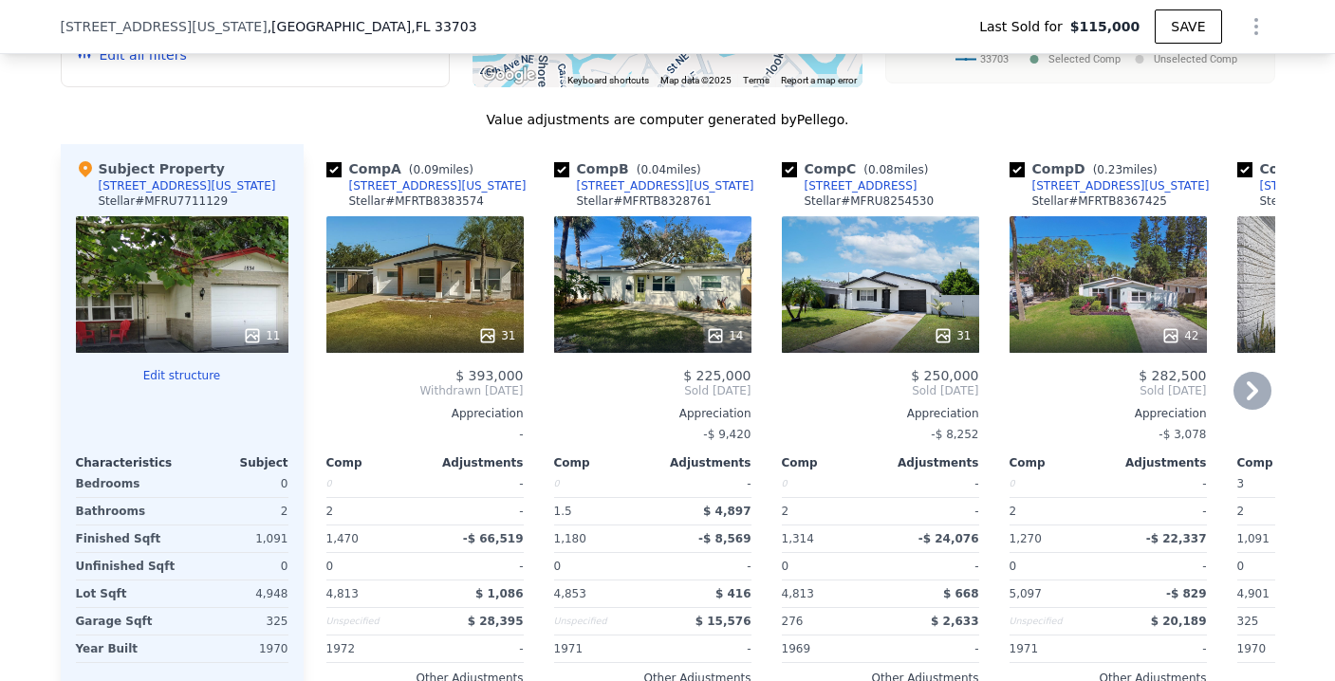
click at [319, 398] on div "Comp A ( 0.09 miles) [STREET_ADDRESS][US_STATE] Stellar # MFRTB8383574 31 $ 393…" at bounding box center [425, 449] width 212 height 610
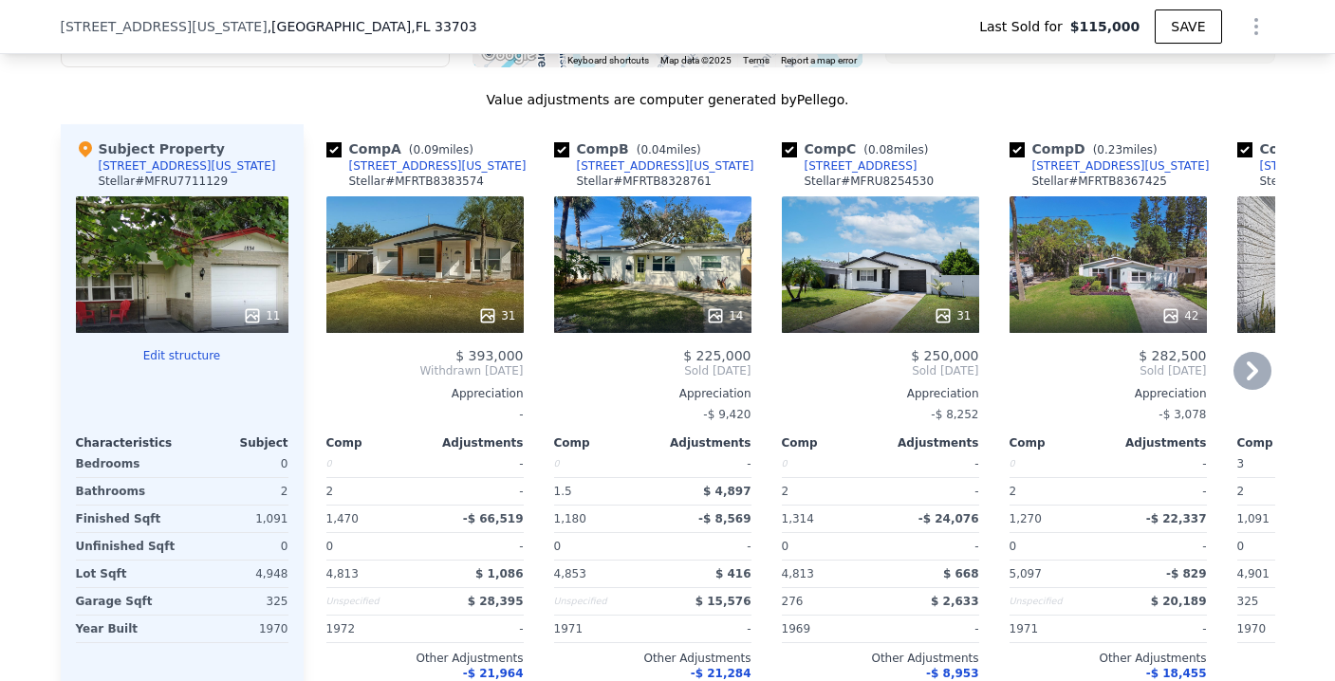
scroll to position [2054, 0]
click at [462, 273] on div "31" at bounding box center [424, 265] width 197 height 137
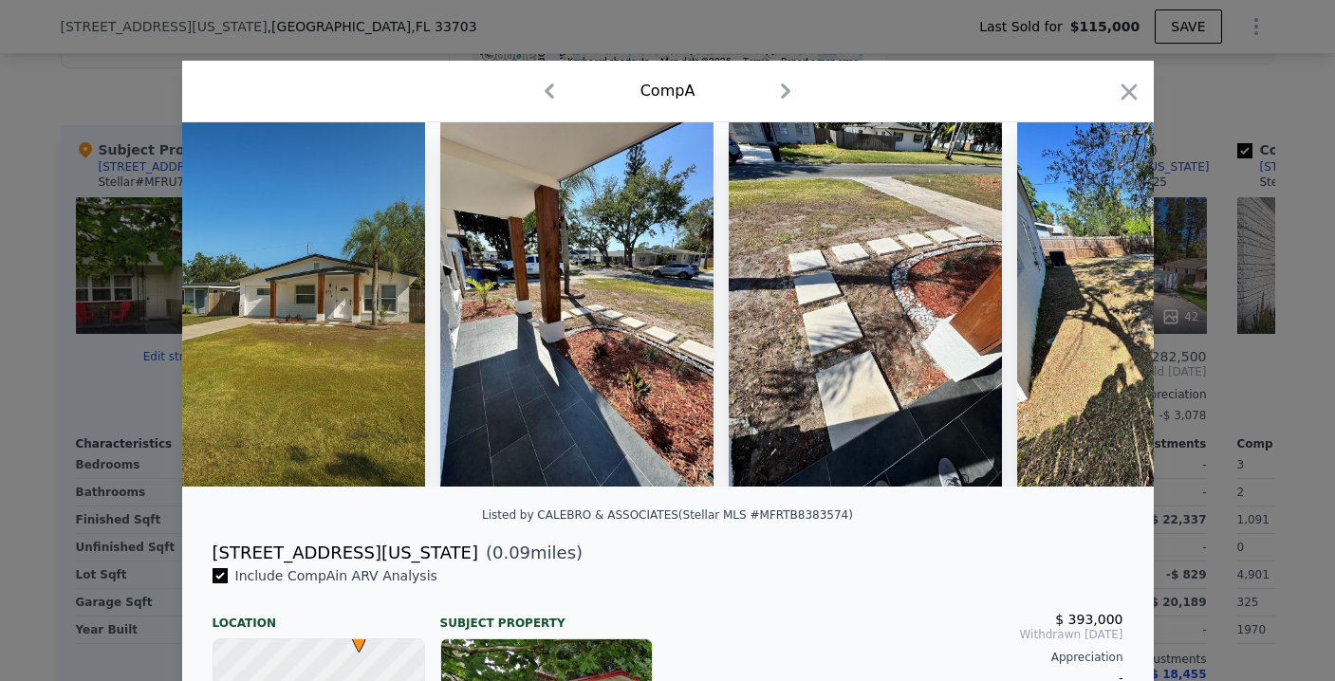
click at [1257, 279] on div at bounding box center [667, 340] width 1335 height 681
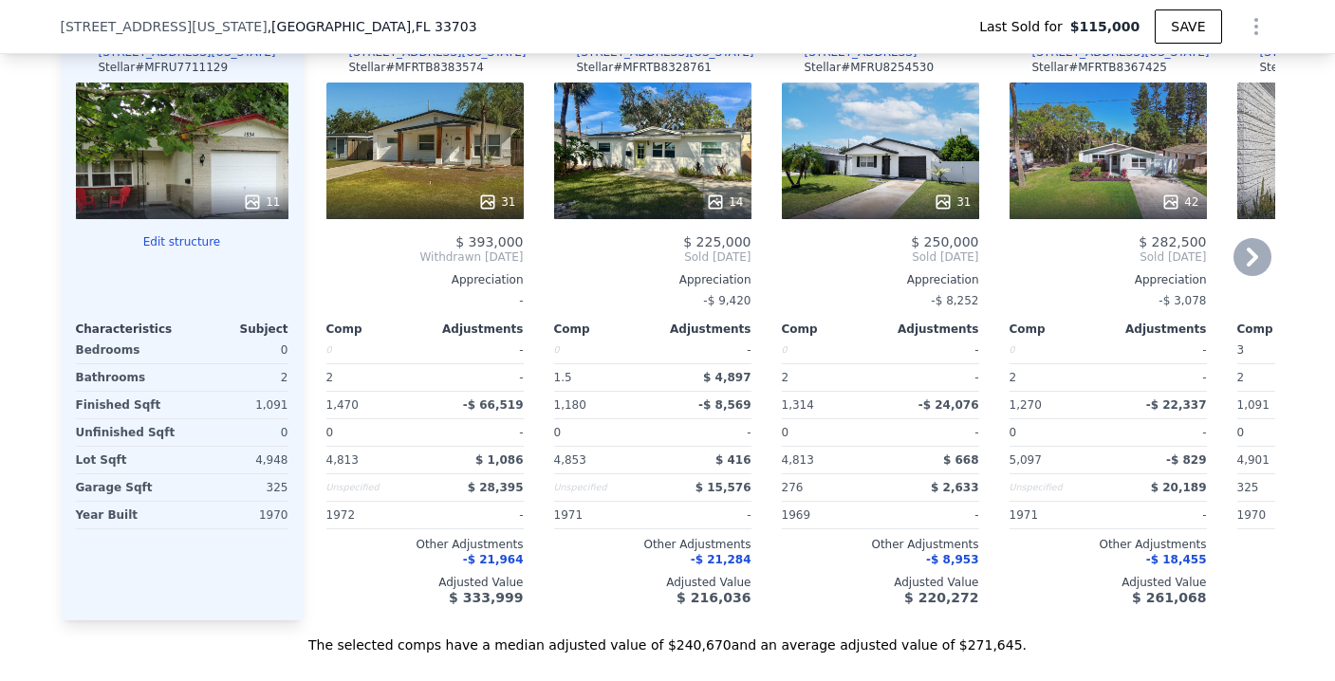
scroll to position [2160, 0]
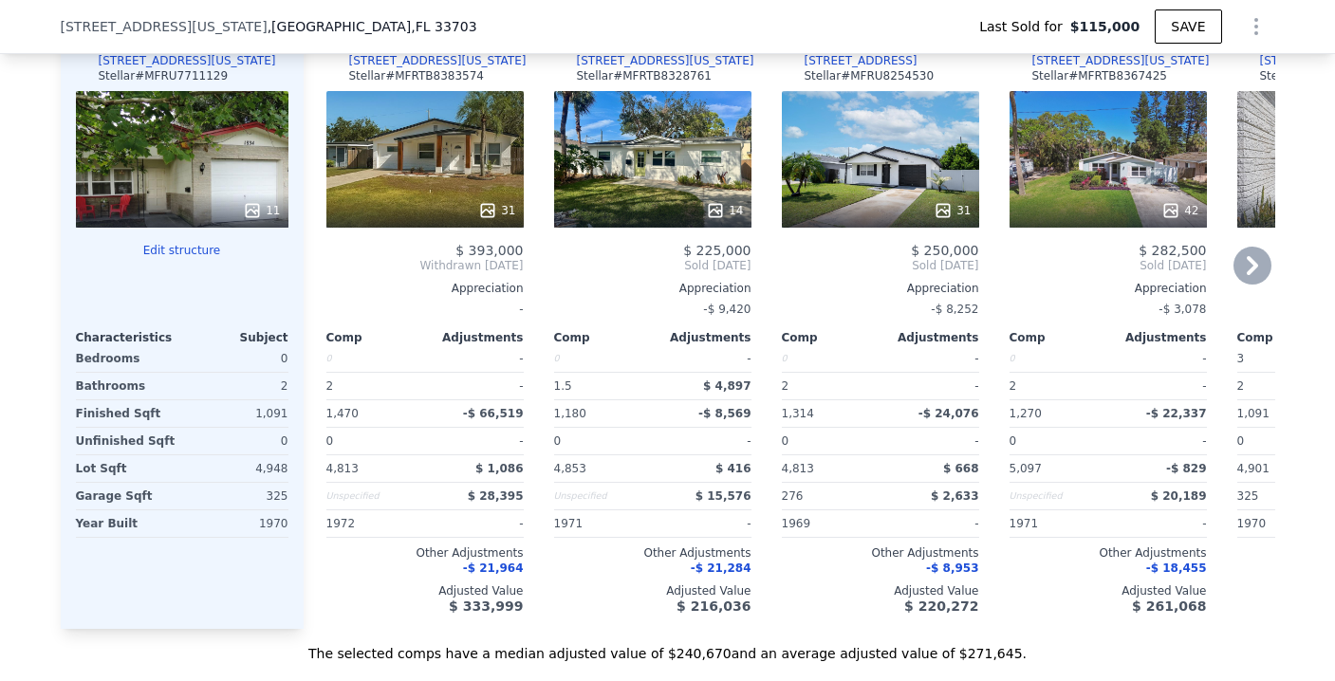
click at [817, 214] on div "31" at bounding box center [880, 210] width 181 height 19
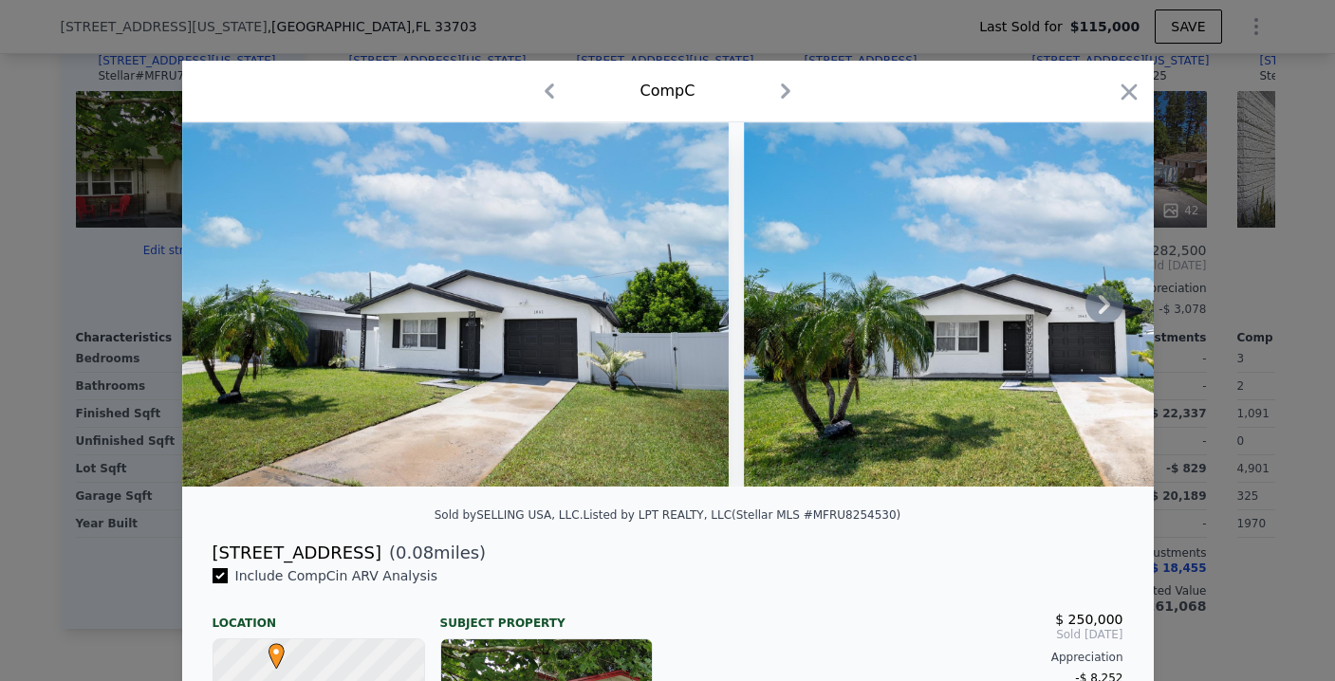
click at [1090, 318] on icon at bounding box center [1104, 305] width 38 height 38
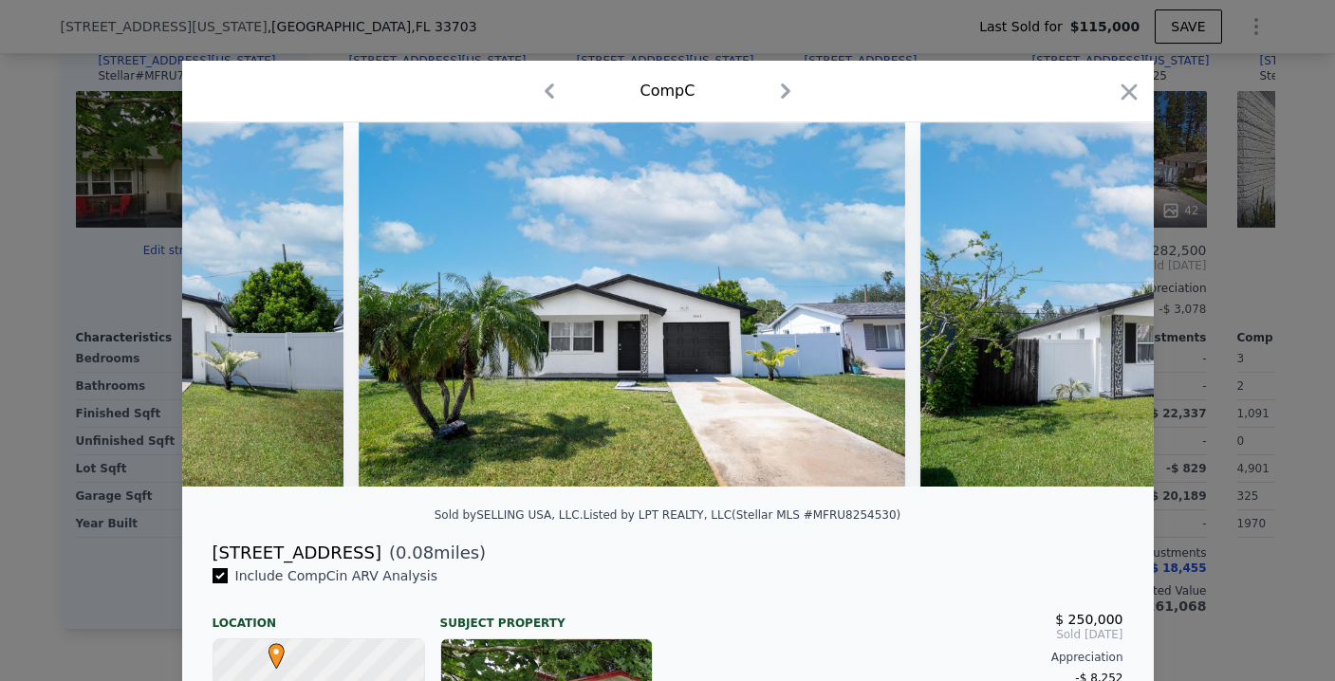
scroll to position [0, 455]
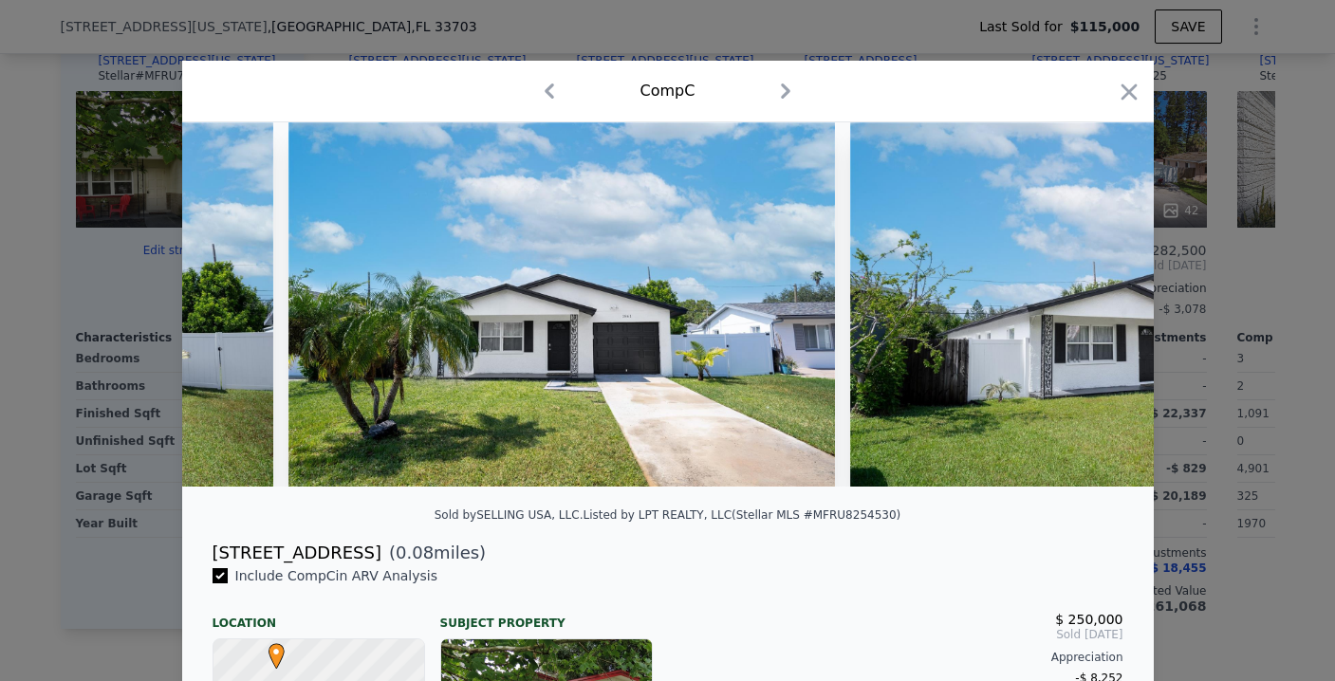
click at [1090, 317] on img at bounding box center [1123, 304] width 546 height 364
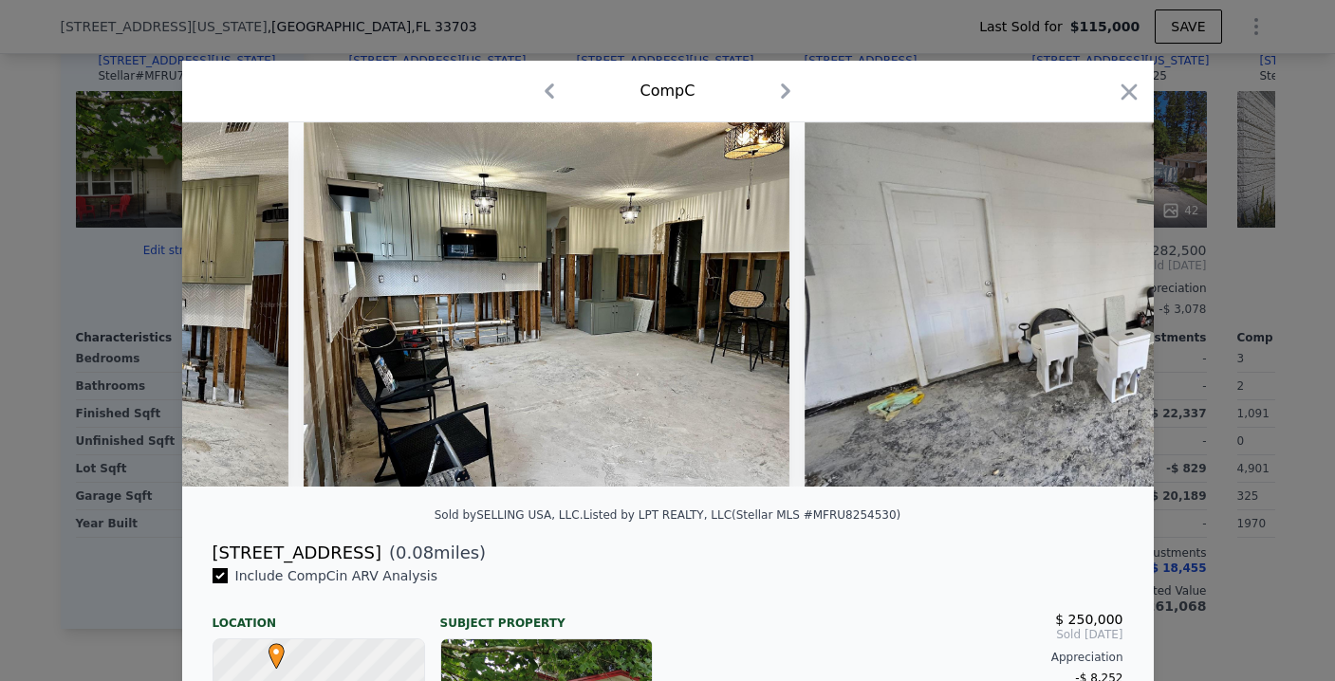
scroll to position [0, 8155]
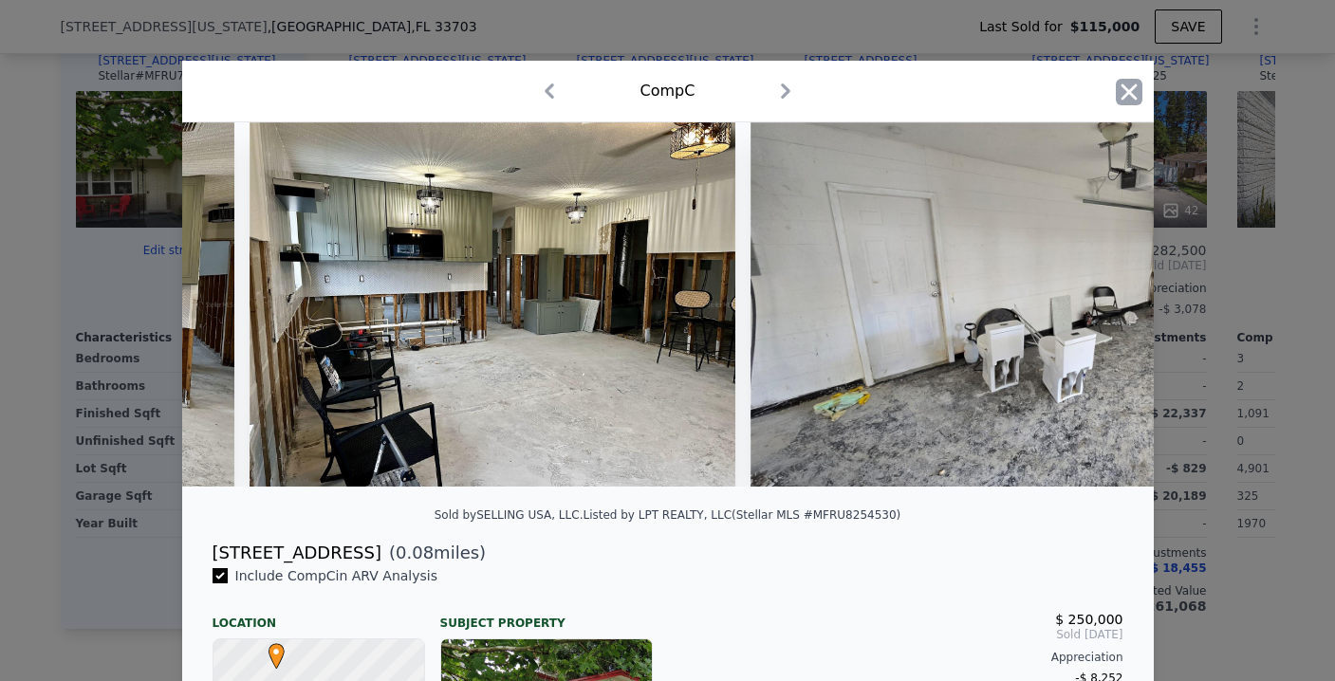
click at [1123, 98] on icon "button" at bounding box center [1128, 92] width 27 height 27
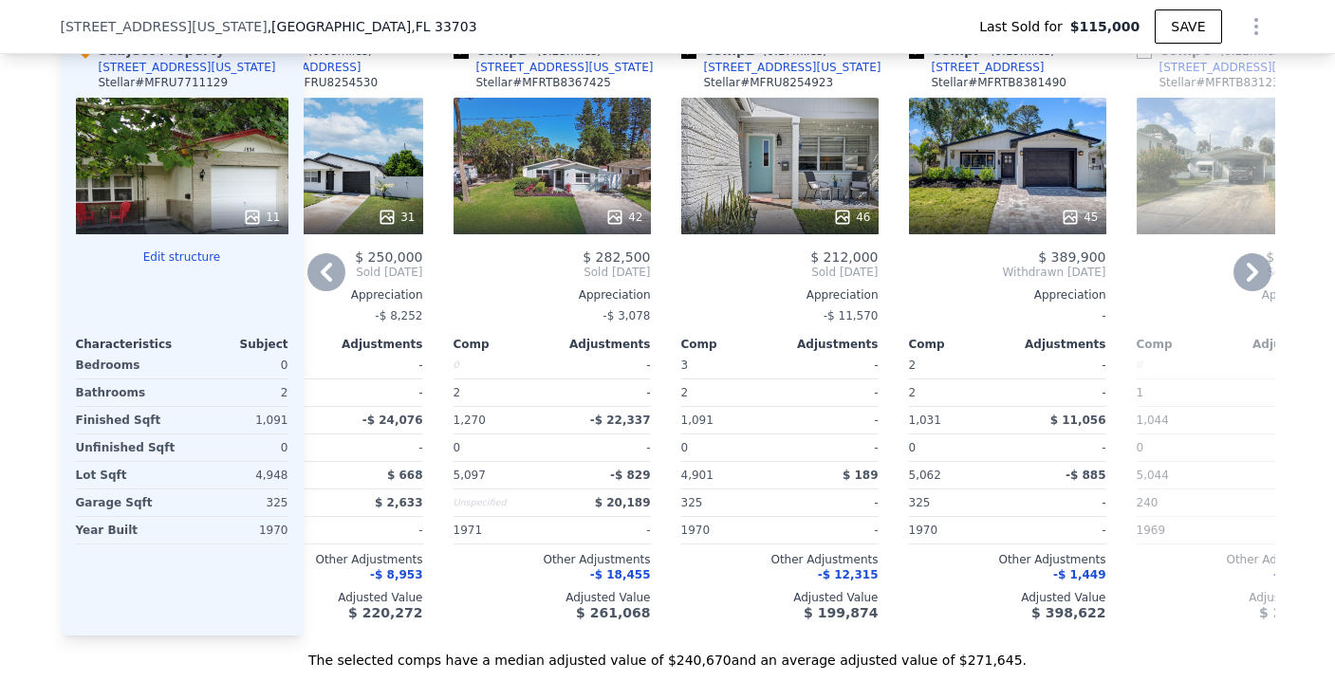
scroll to position [2146, 0]
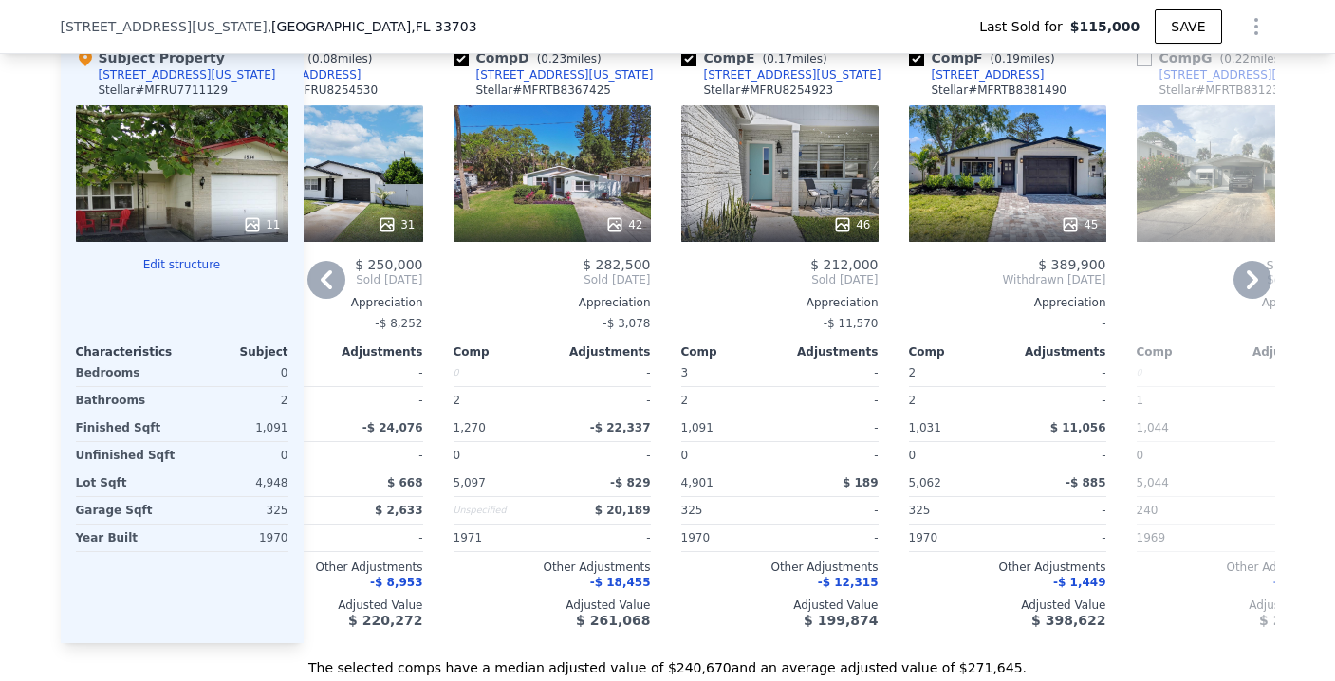
click at [543, 212] on div "42" at bounding box center [551, 173] width 197 height 137
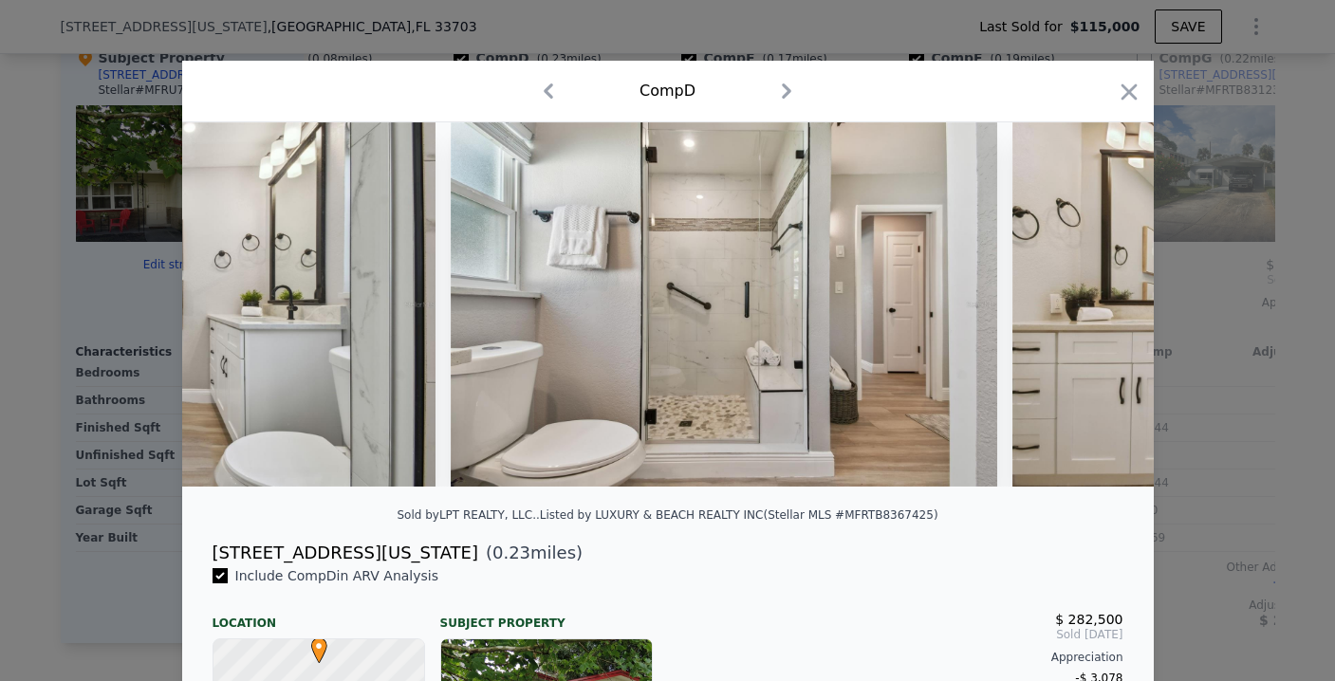
scroll to position [0, 14424]
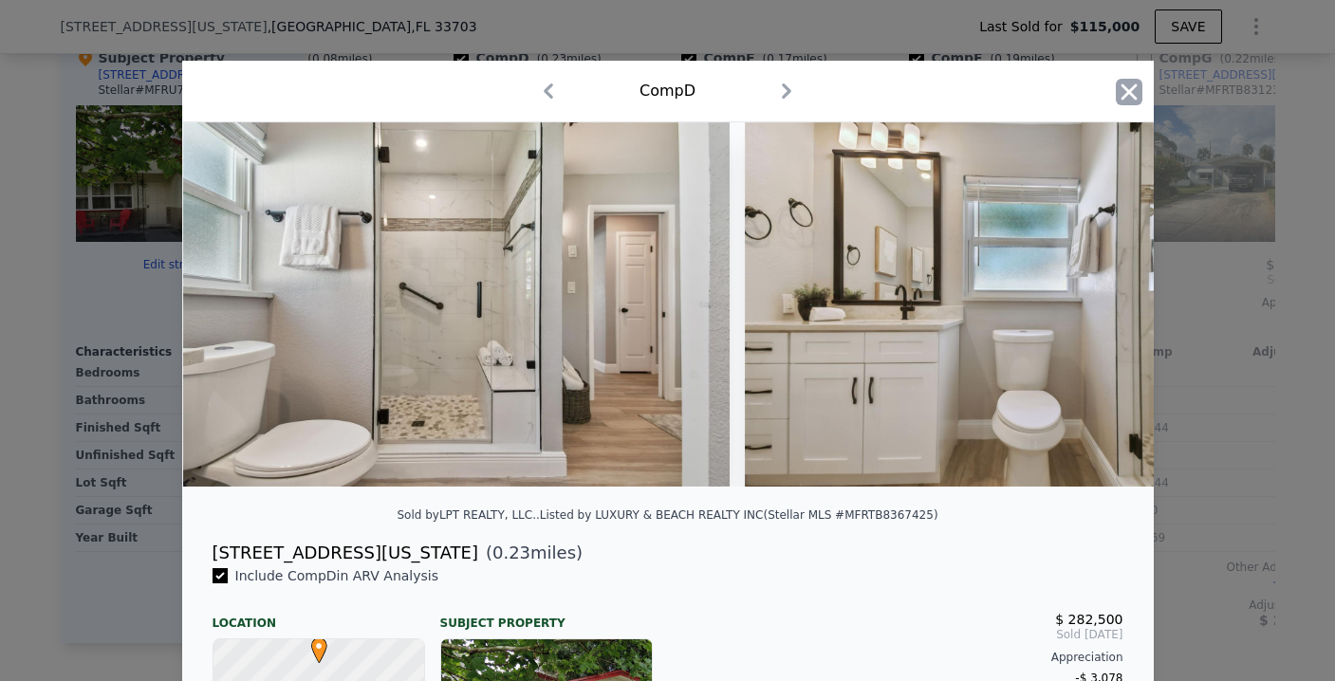
click at [1117, 93] on icon "button" at bounding box center [1128, 92] width 27 height 27
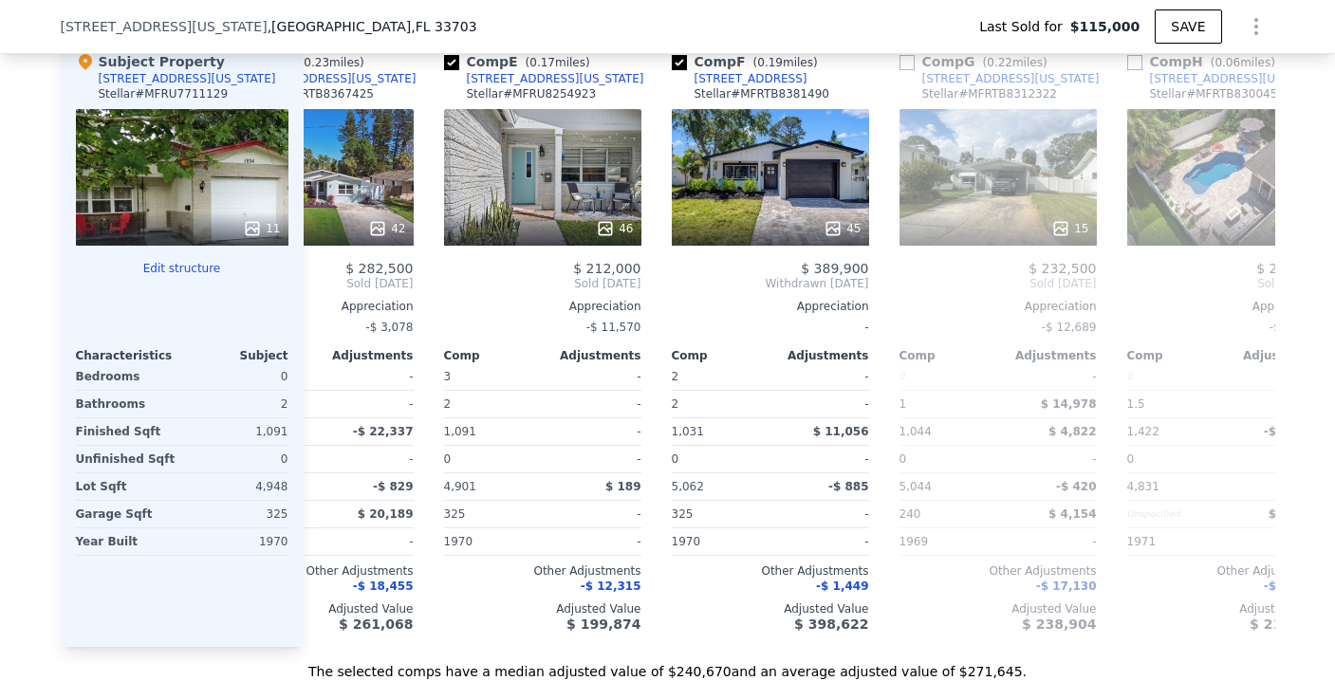
scroll to position [0, 801]
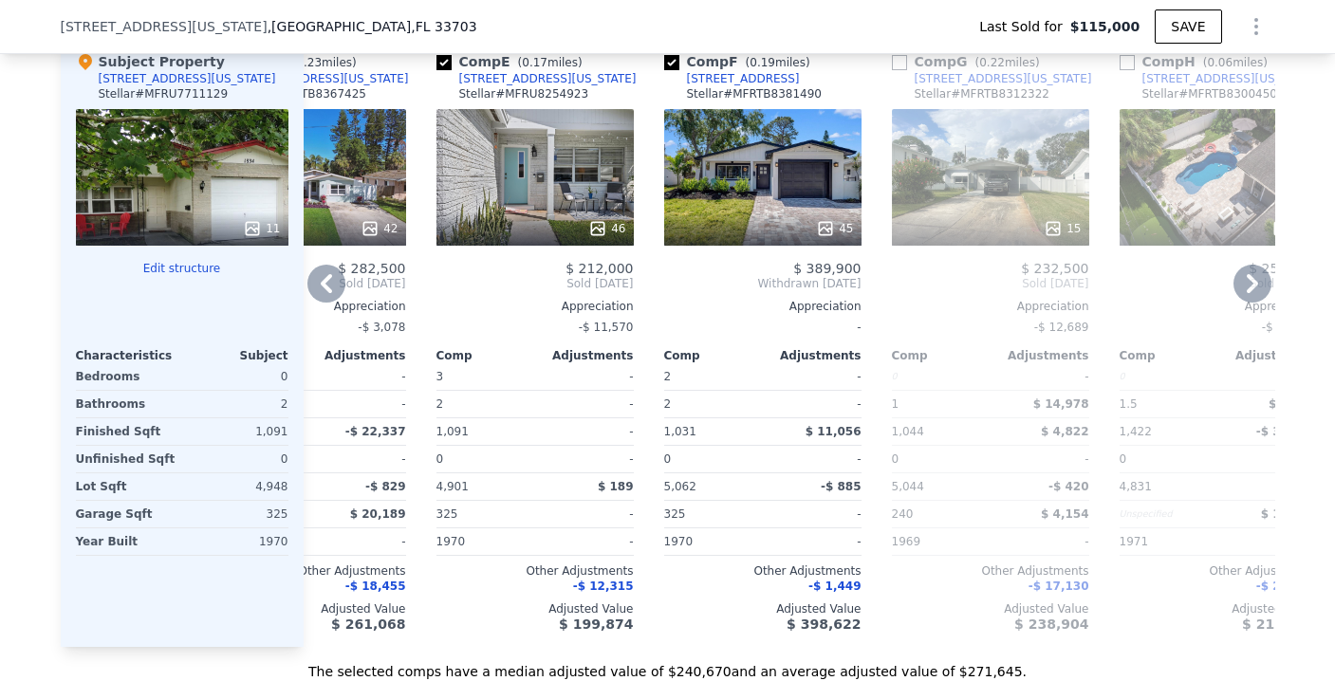
click at [548, 190] on div "46" at bounding box center [534, 177] width 197 height 137
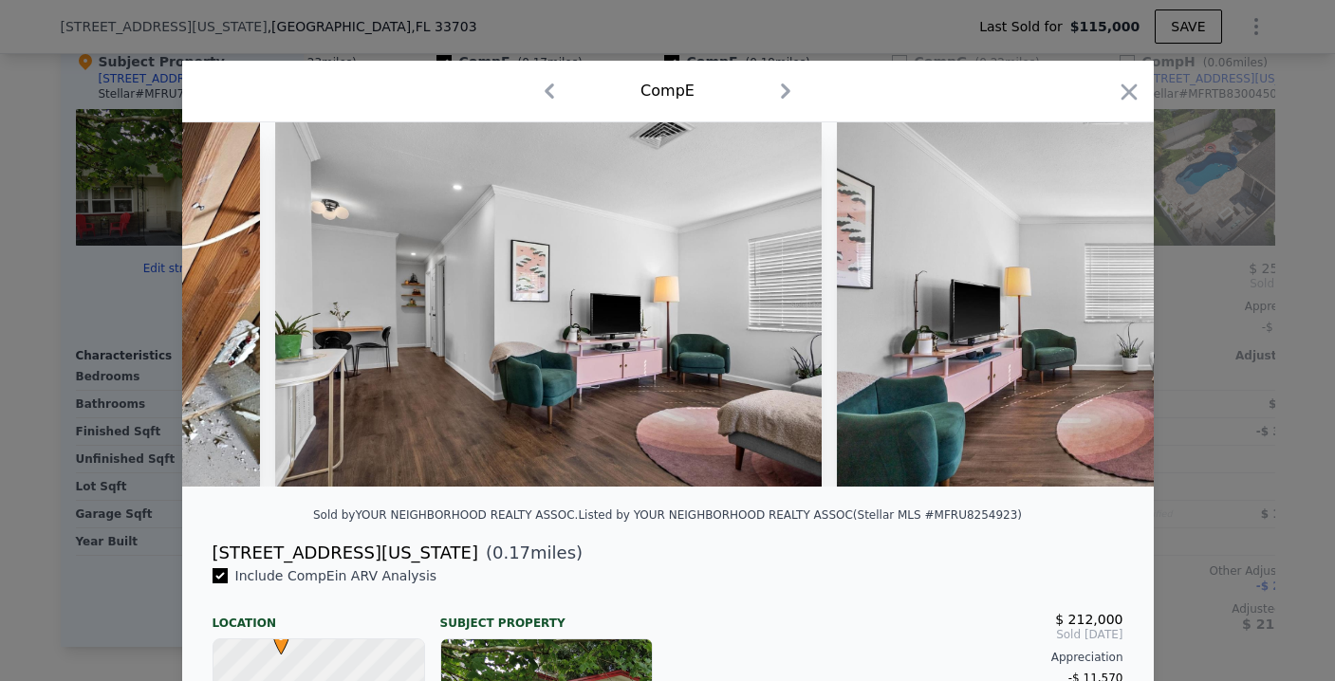
scroll to position [0, 4469]
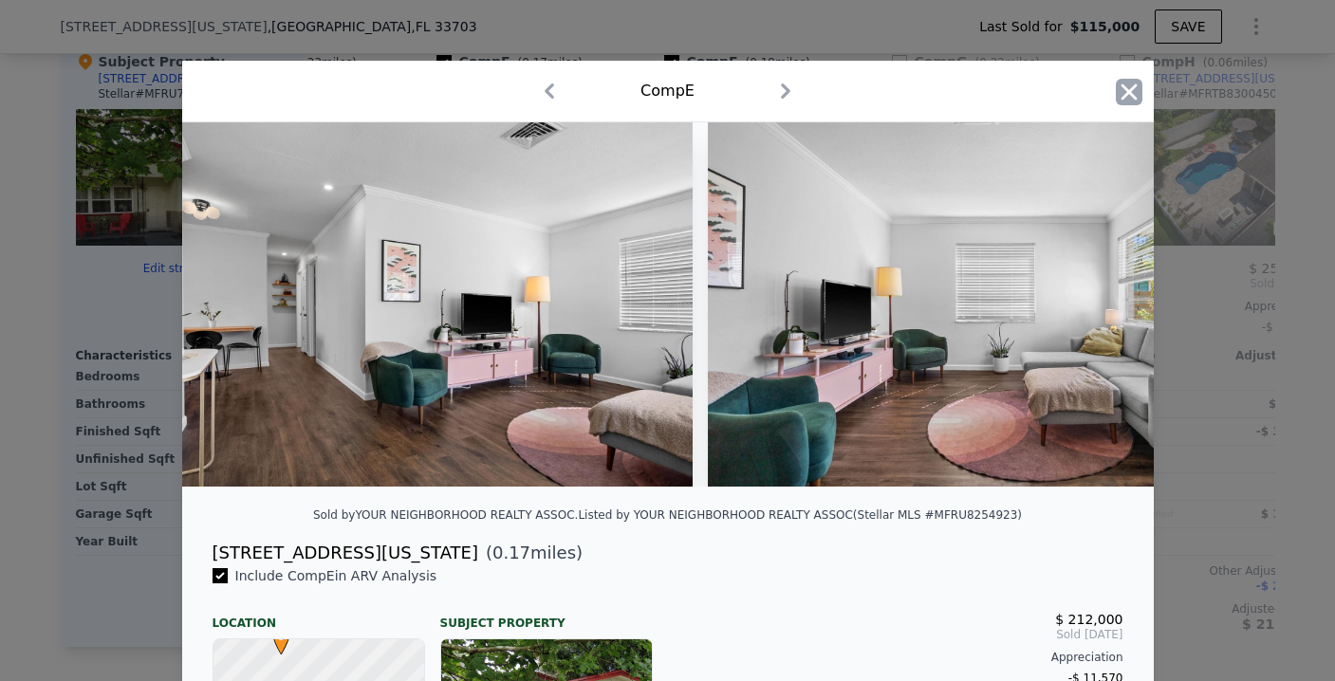
click at [1127, 93] on icon "button" at bounding box center [1128, 92] width 27 height 27
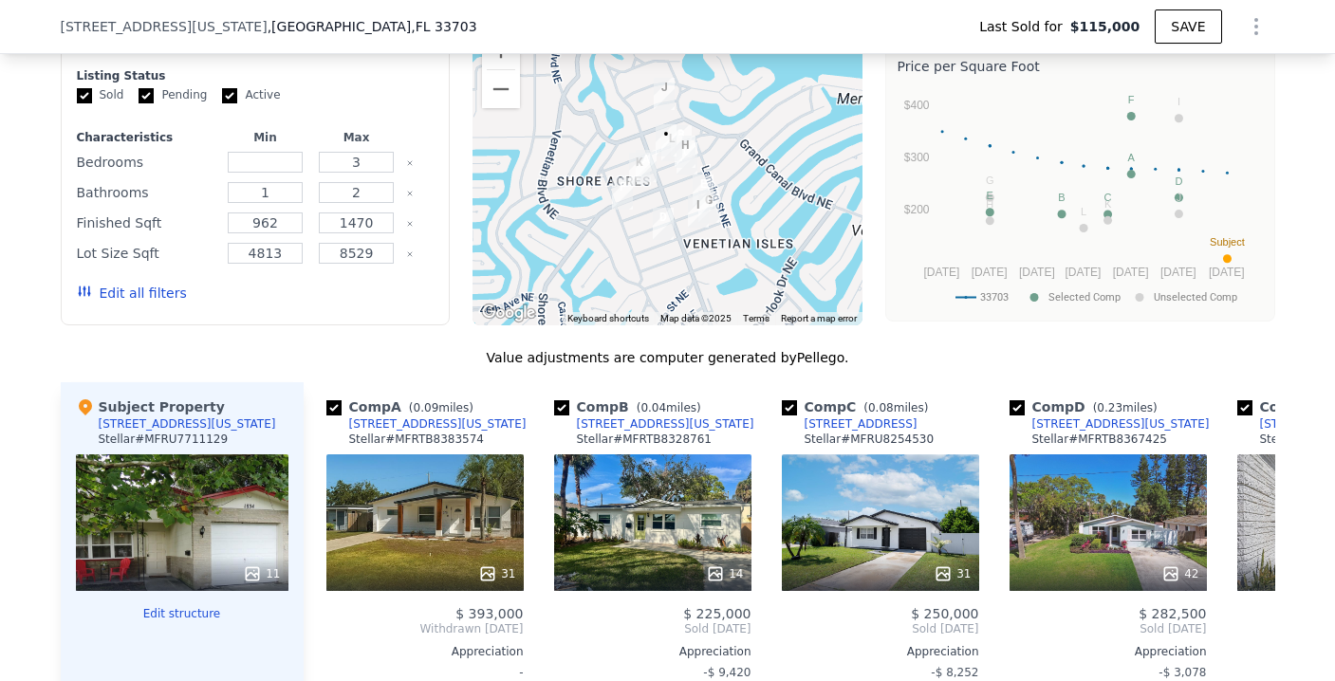
scroll to position [1741, 0]
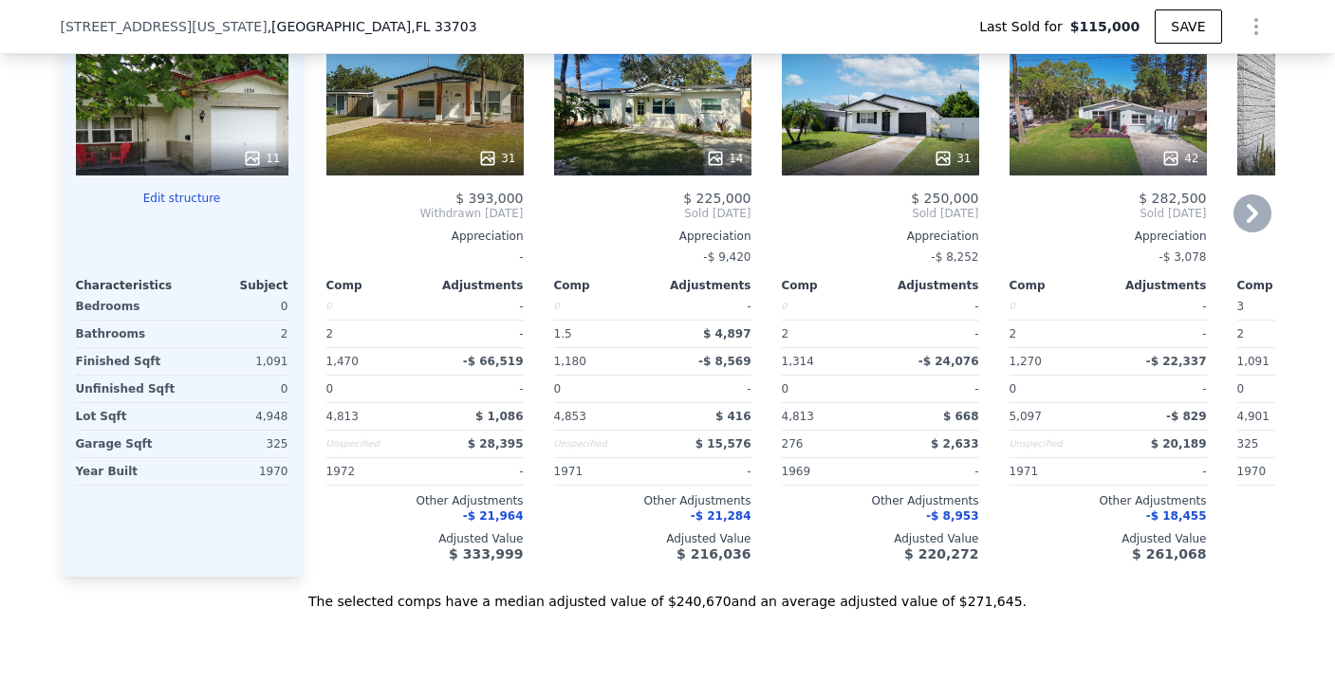
scroll to position [2208, 0]
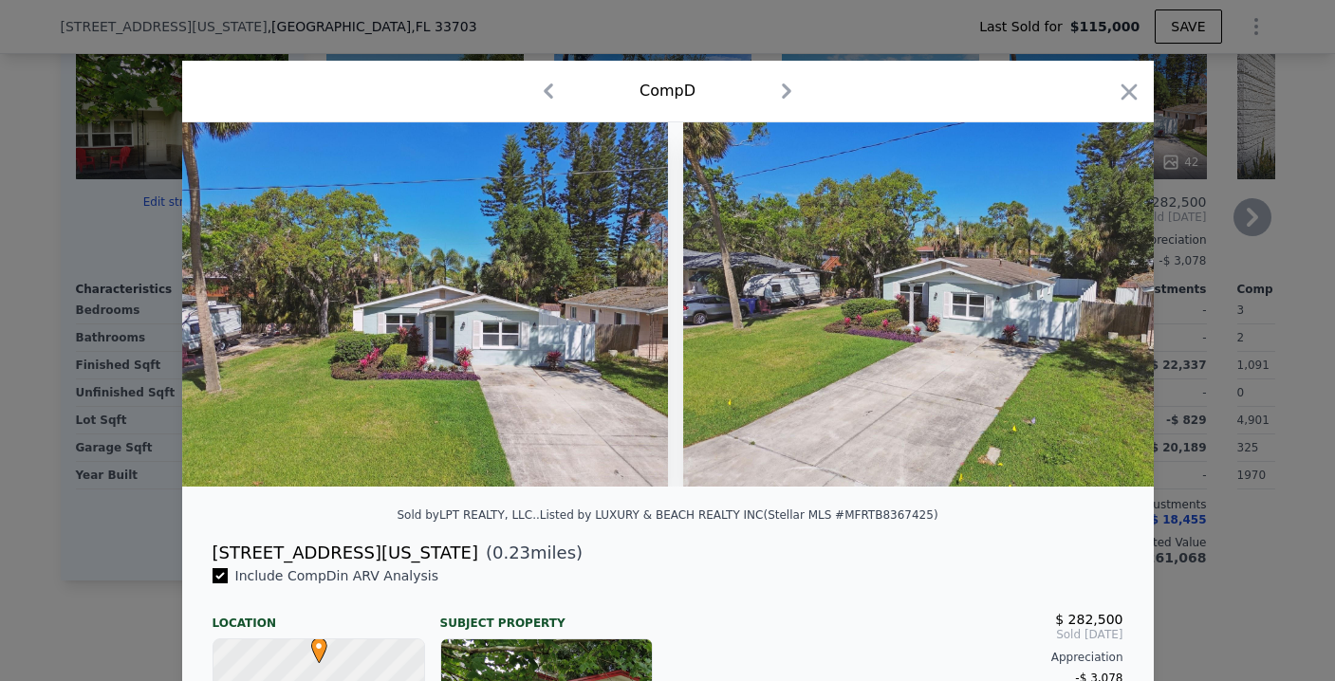
click at [1120, 97] on icon "button" at bounding box center [1128, 91] width 16 height 16
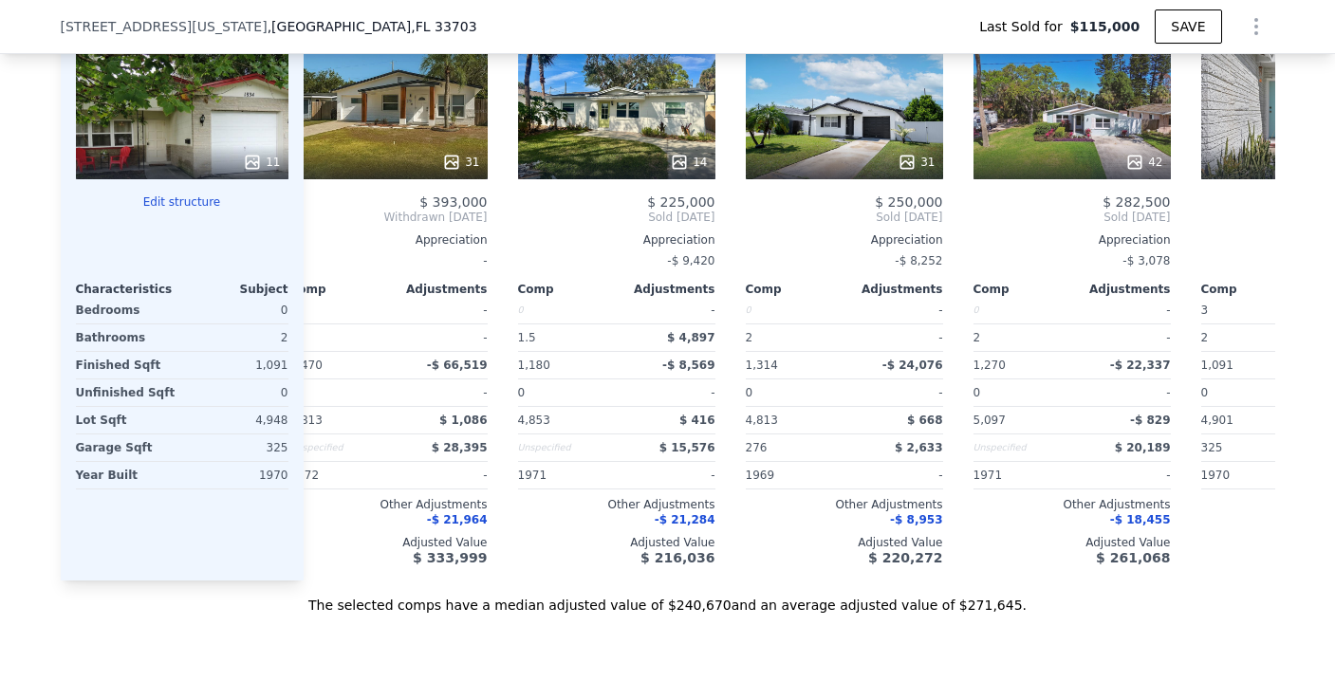
scroll to position [0, 169]
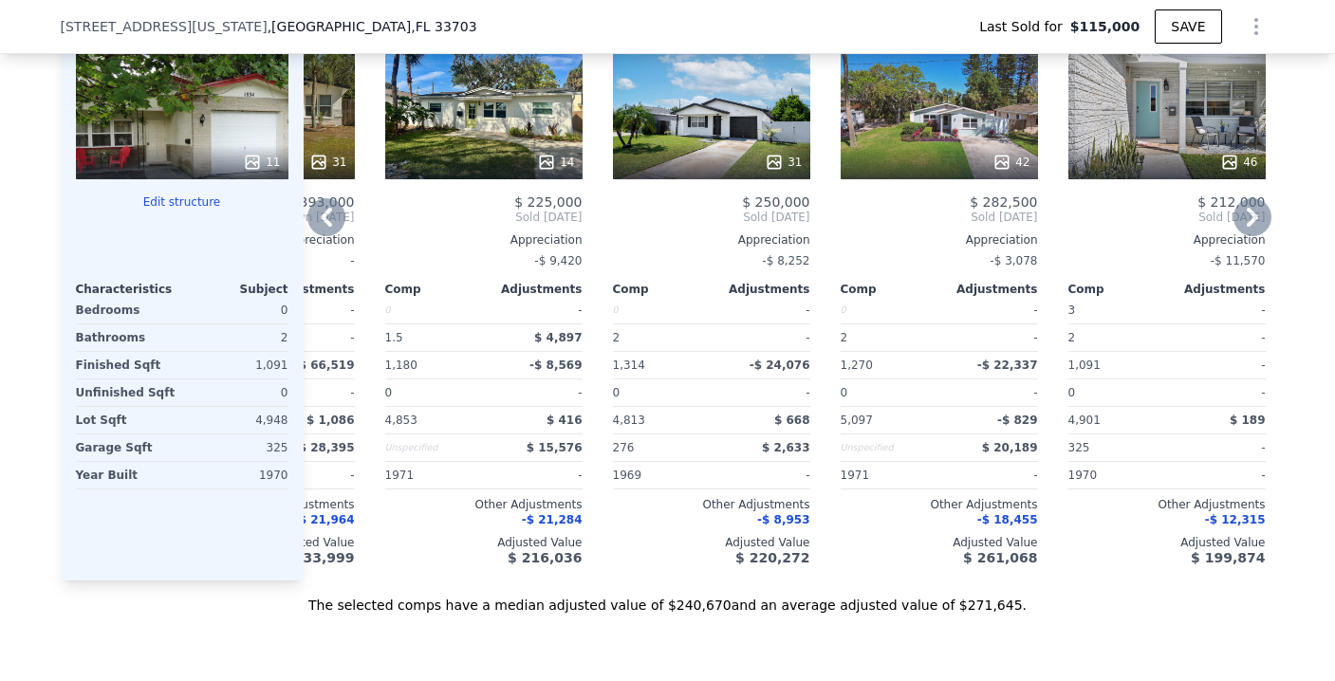
click at [710, 154] on div "31" at bounding box center [711, 111] width 197 height 137
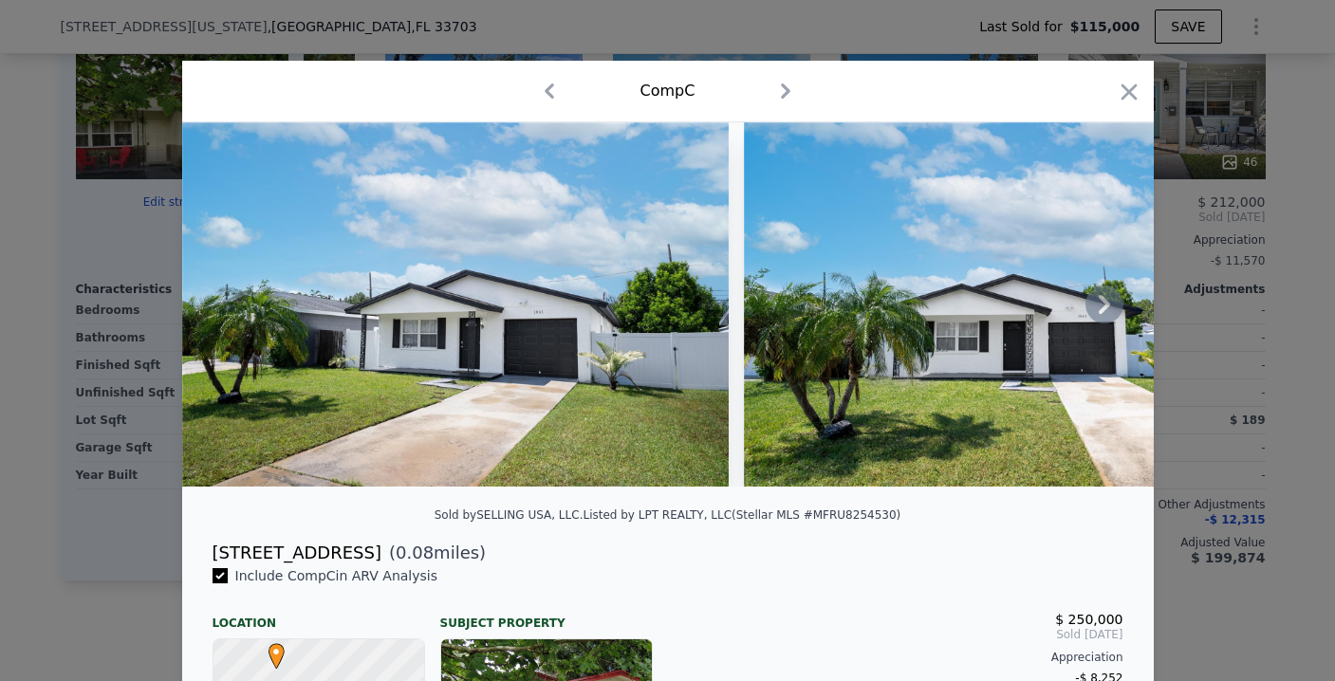
click at [1104, 317] on icon at bounding box center [1104, 305] width 38 height 38
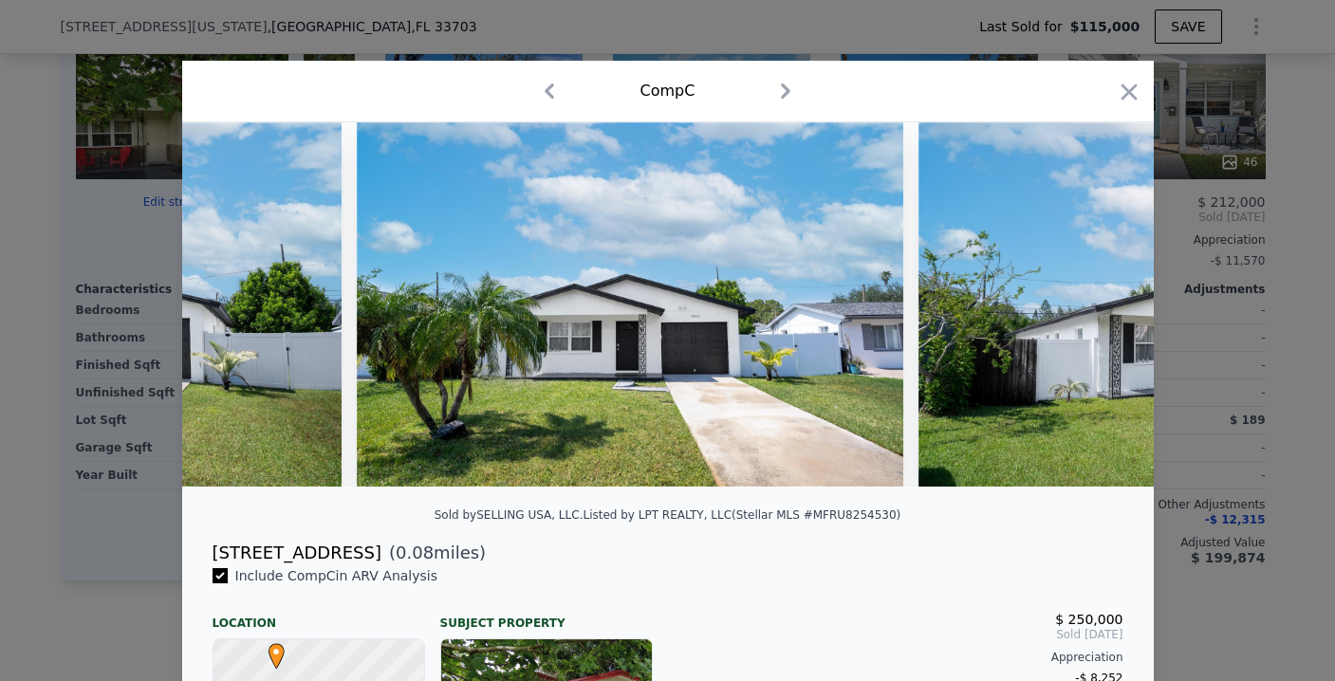
click at [1104, 317] on img at bounding box center [1191, 304] width 546 height 364
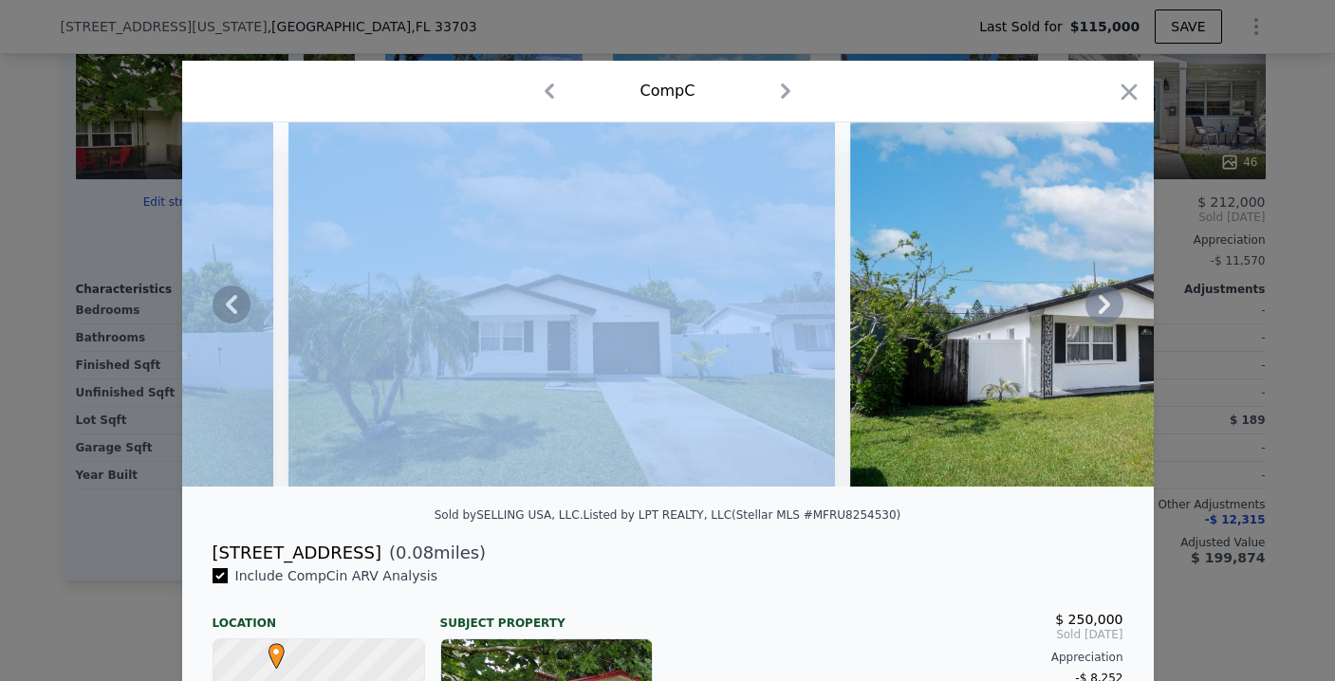
click at [1104, 317] on icon at bounding box center [1104, 305] width 38 height 38
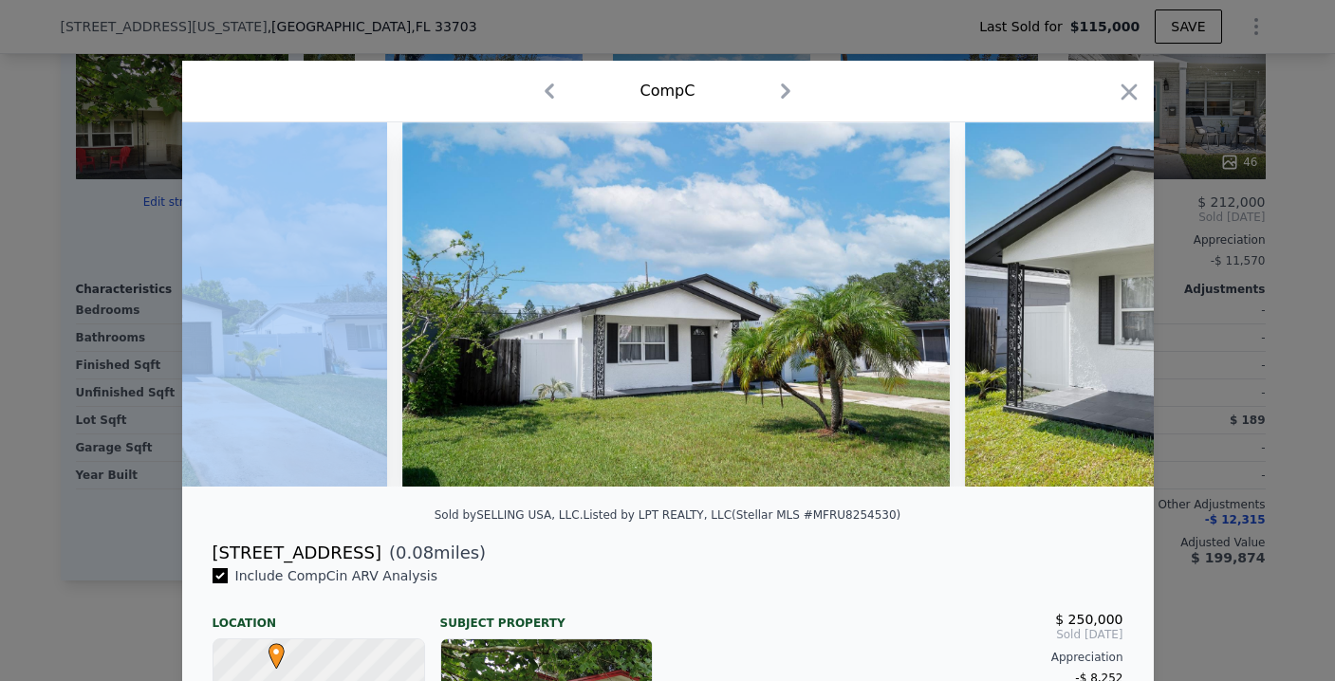
scroll to position [0, 911]
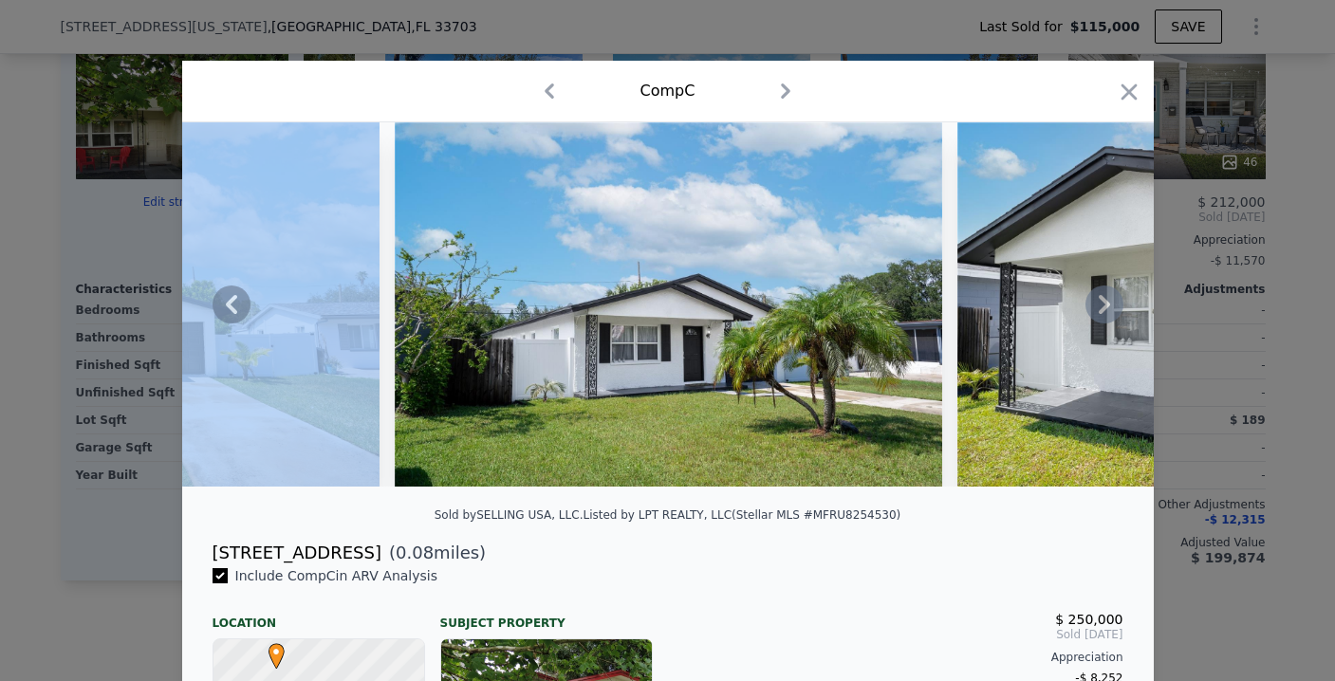
click at [352, 501] on div at bounding box center [667, 311] width 971 height 379
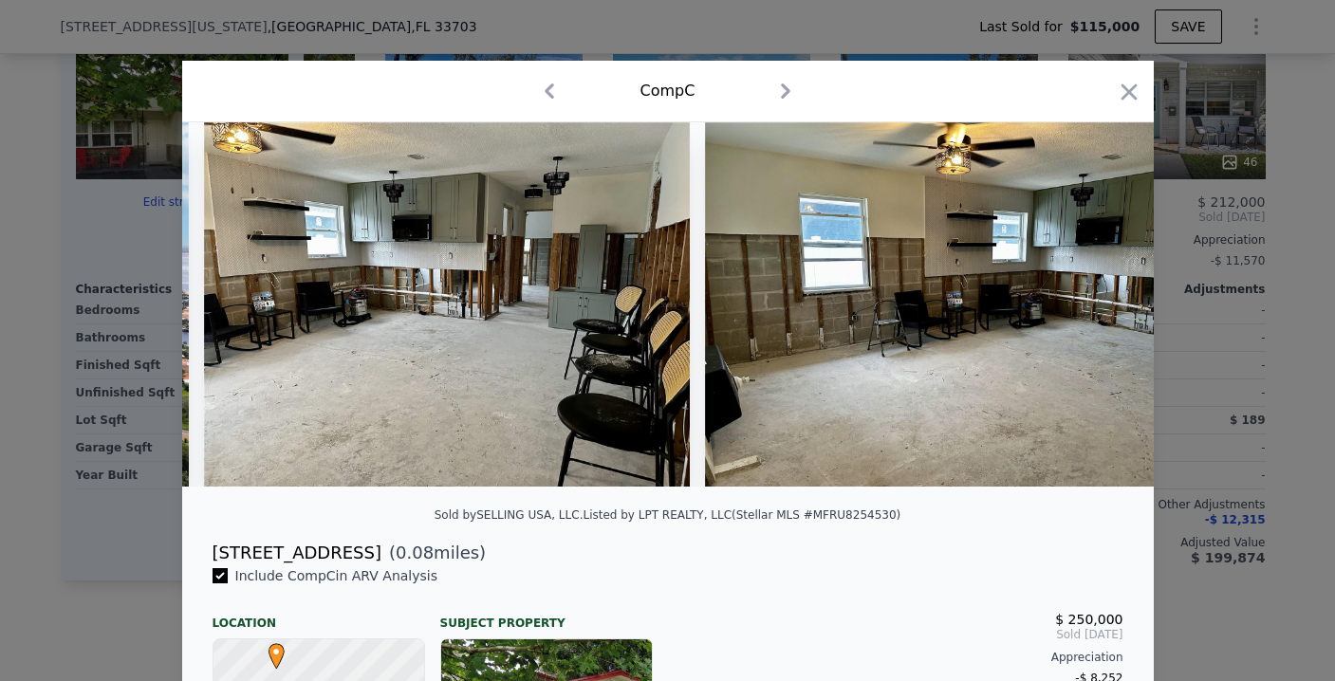
scroll to position [0, 6819]
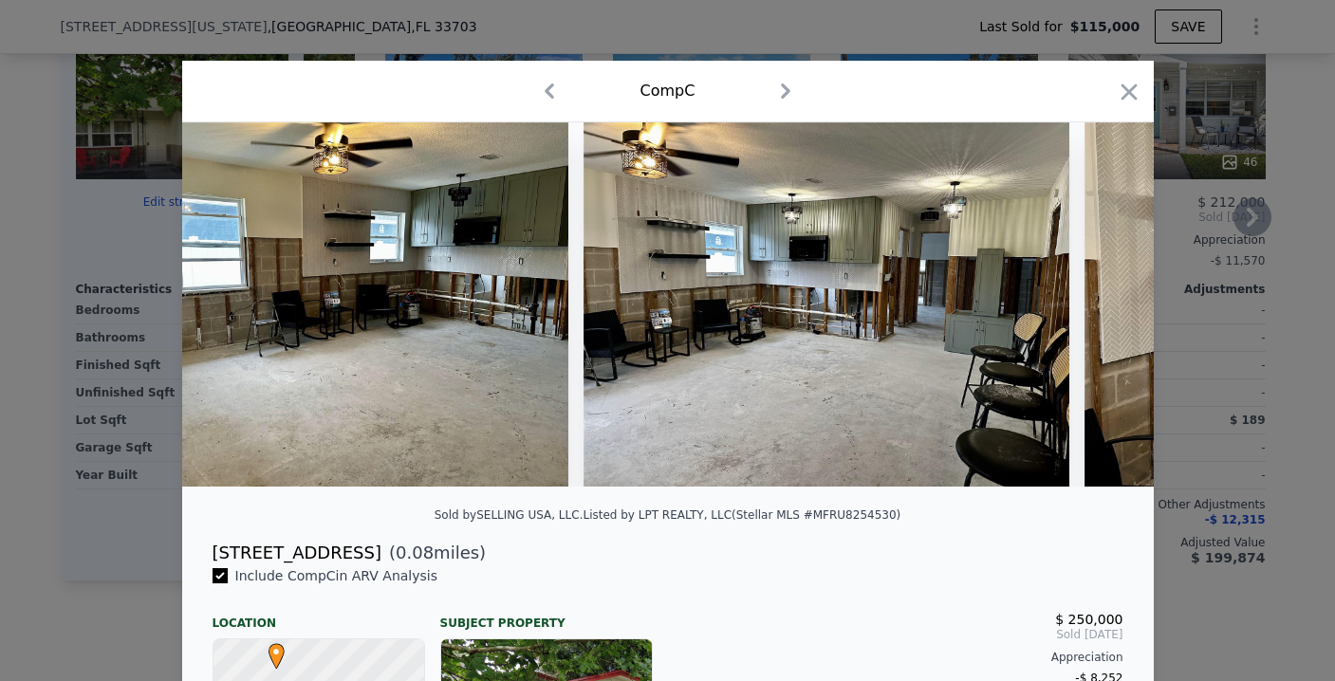
click at [1117, 98] on icon "button" at bounding box center [1128, 92] width 27 height 27
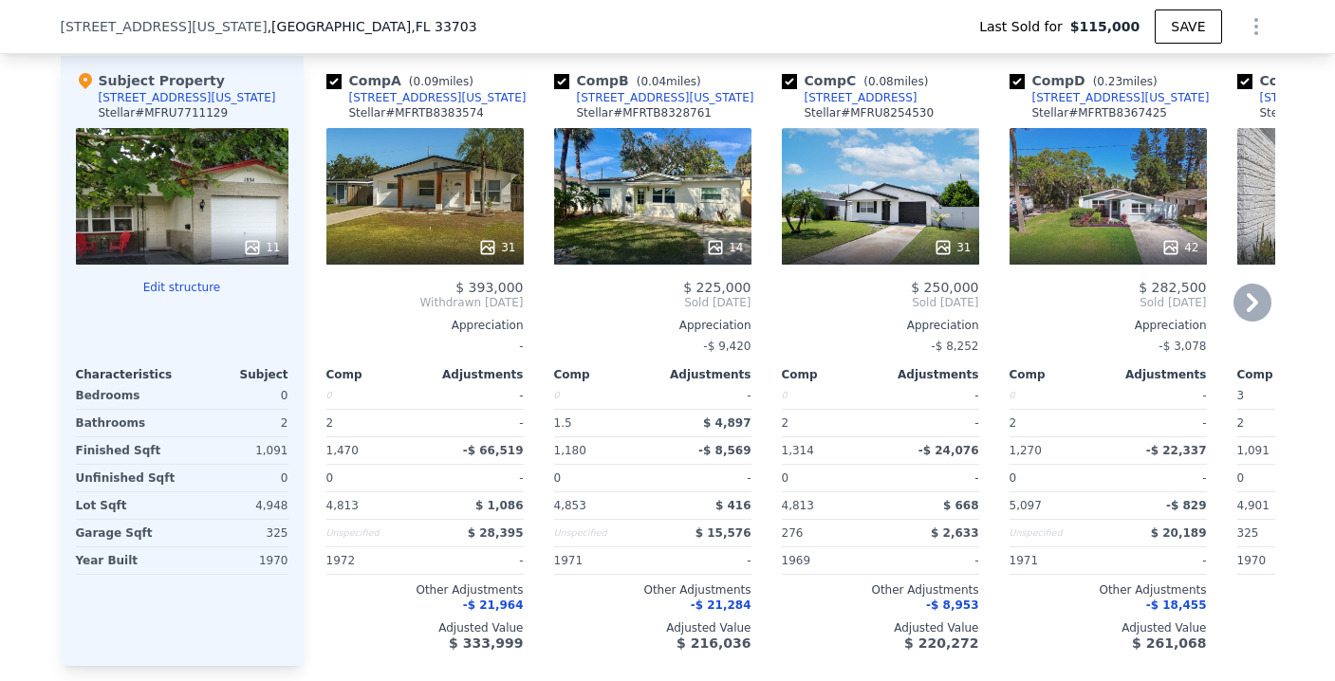
scroll to position [2119, 0]
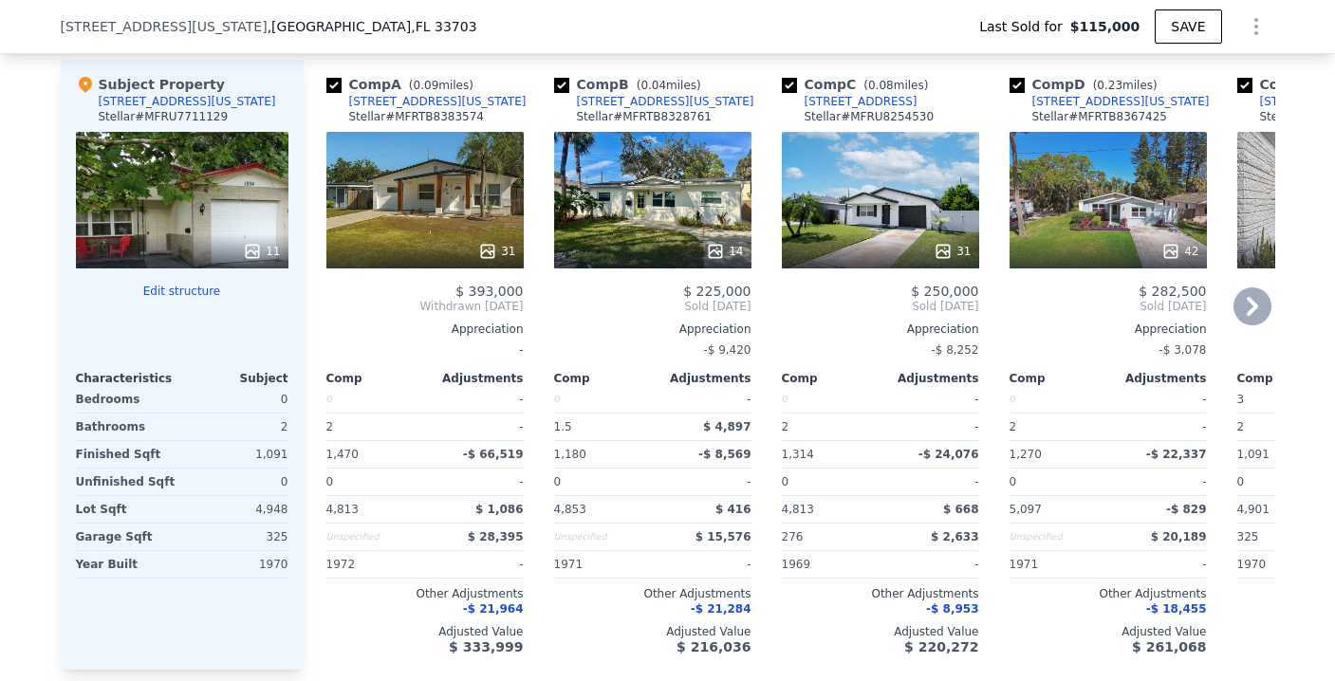
click at [638, 240] on div "14" at bounding box center [652, 200] width 197 height 137
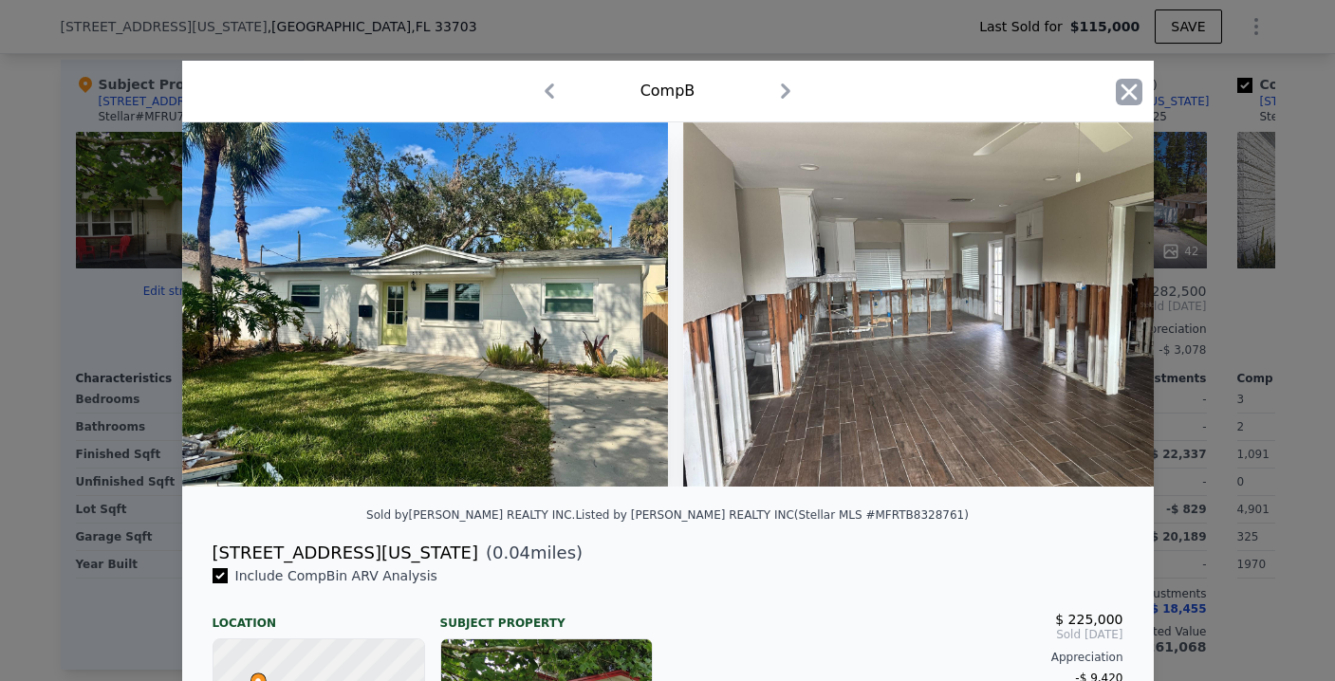
click at [1121, 96] on icon "button" at bounding box center [1128, 92] width 27 height 27
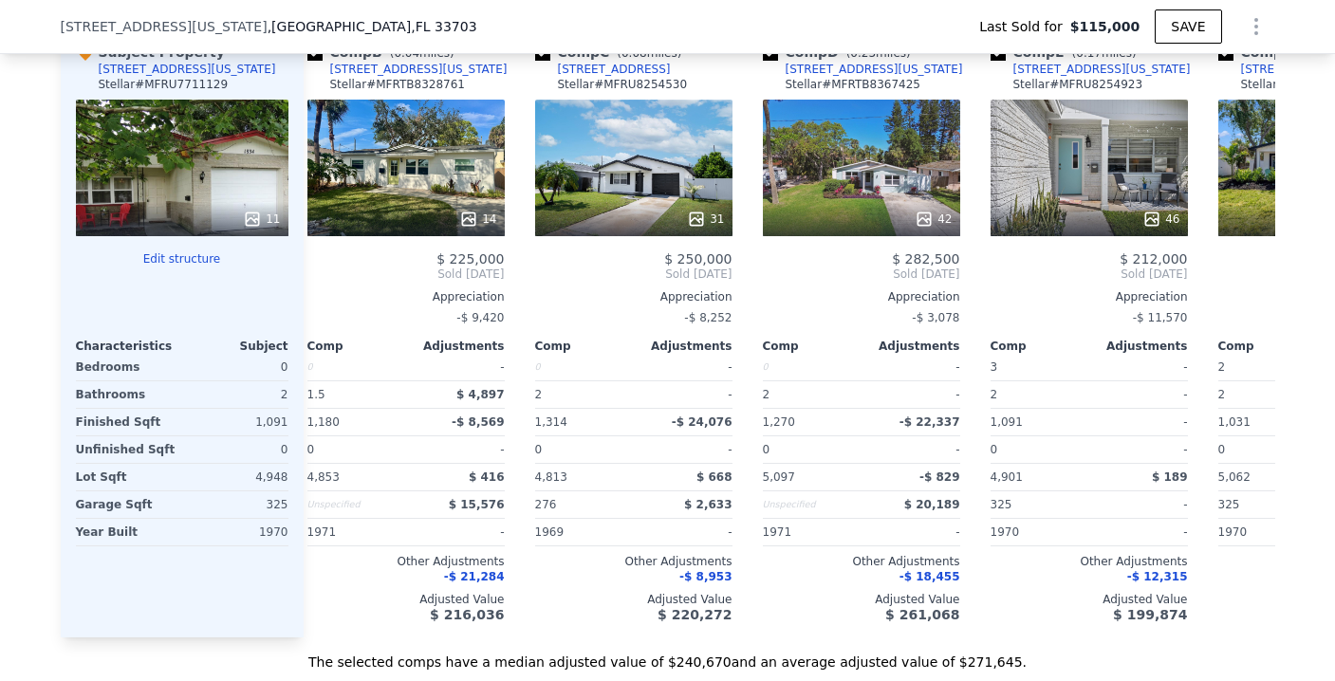
scroll to position [0, 266]
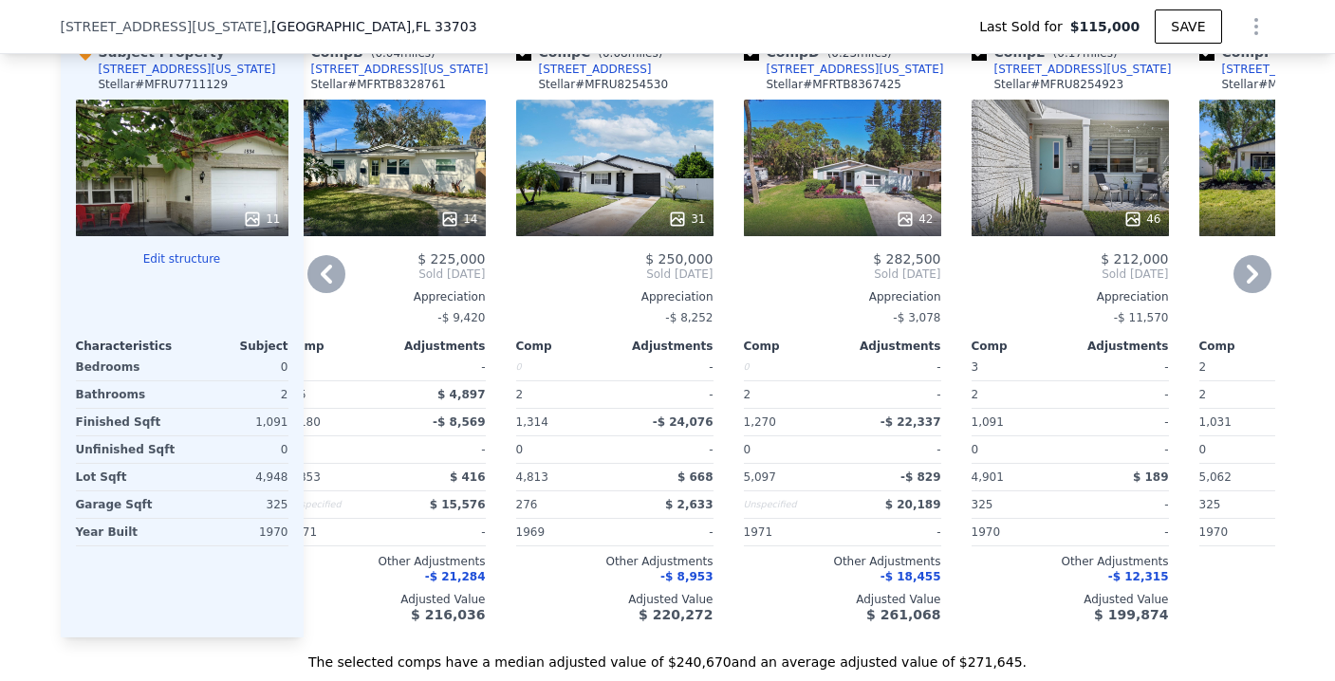
click at [810, 224] on div "42" at bounding box center [842, 219] width 181 height 19
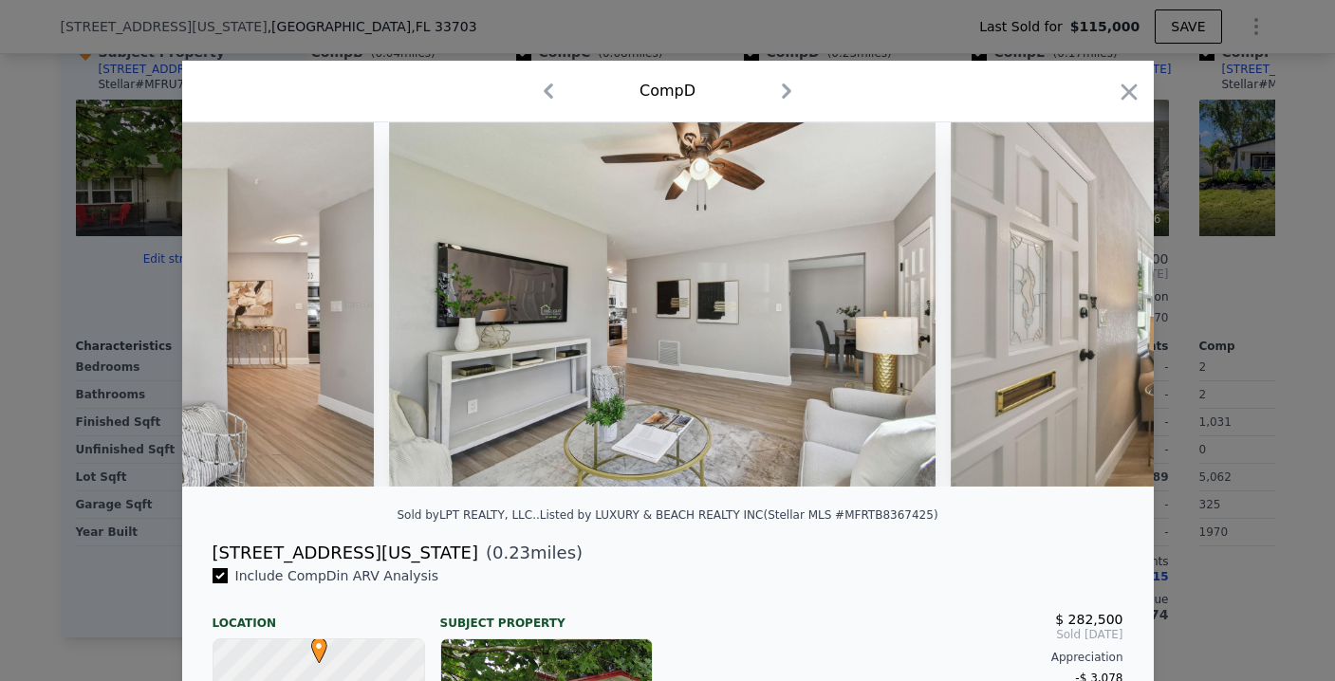
scroll to position [0, 5280]
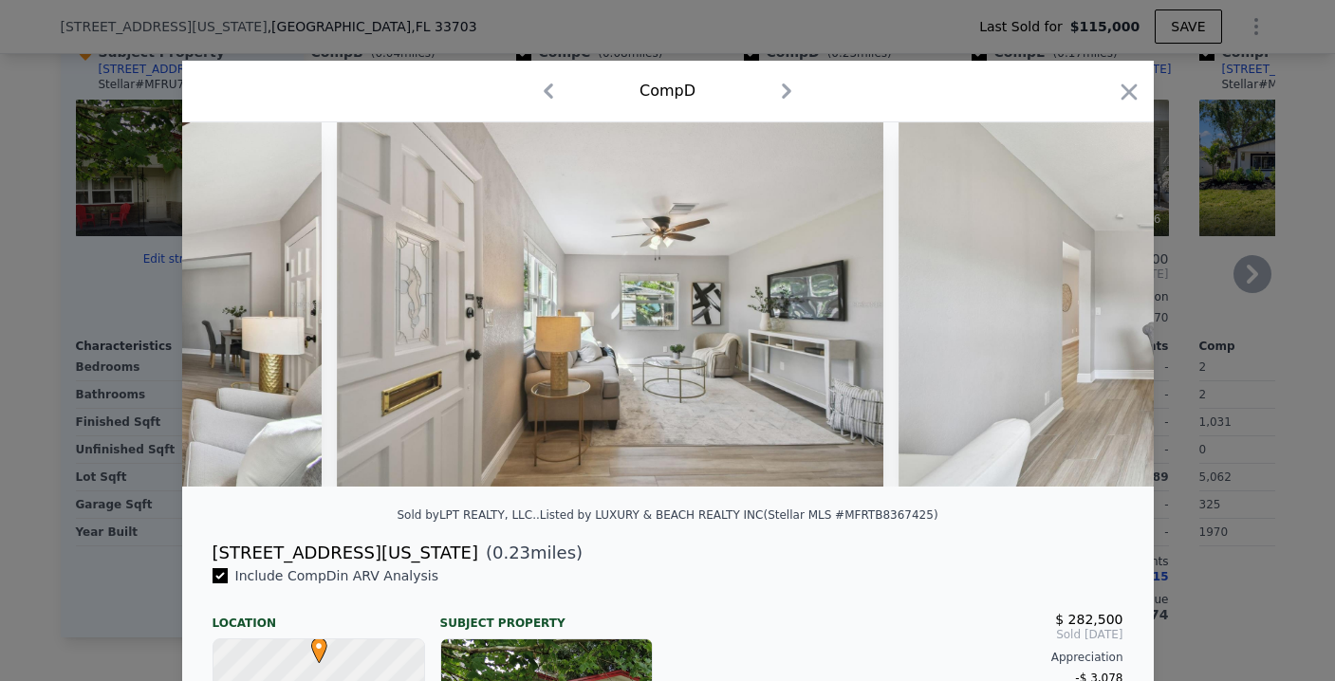
drag, startPoint x: 1112, startPoint y: 89, endPoint x: 1099, endPoint y: 105, distance: 20.3
click at [1115, 89] on icon "button" at bounding box center [1128, 92] width 27 height 27
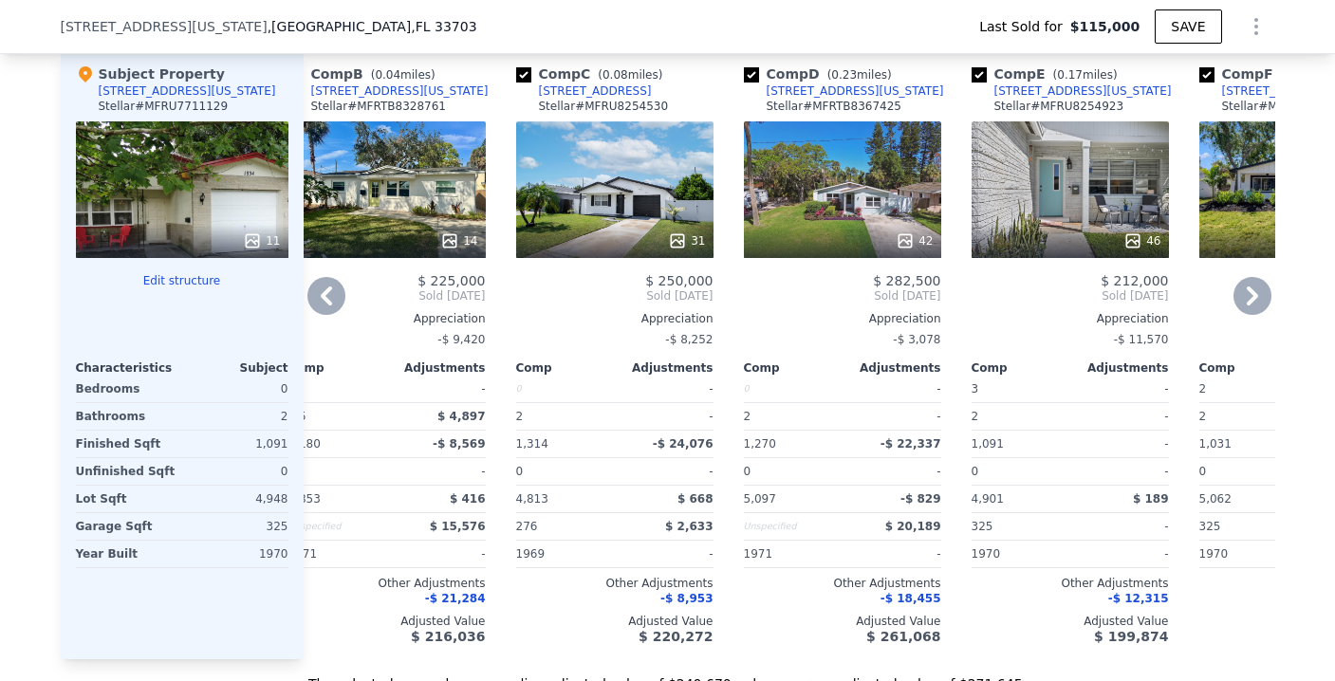
scroll to position [2119, 0]
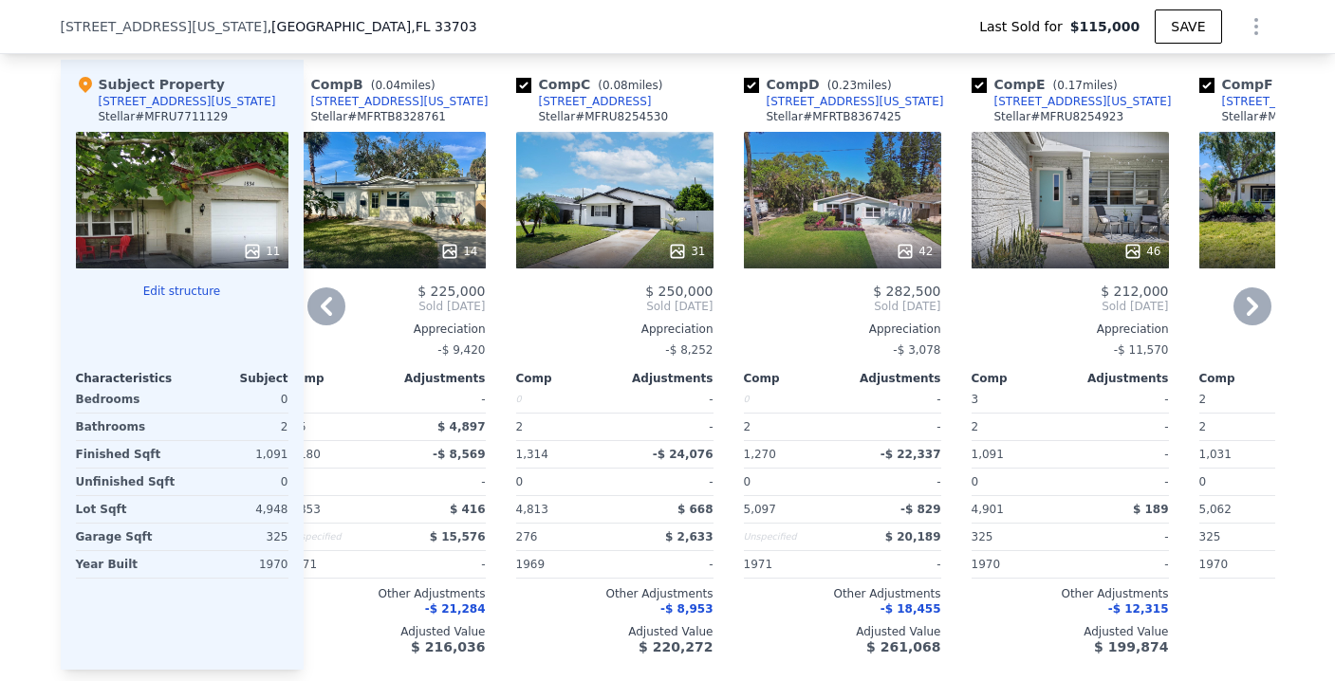
click at [814, 202] on div "42" at bounding box center [842, 200] width 197 height 137
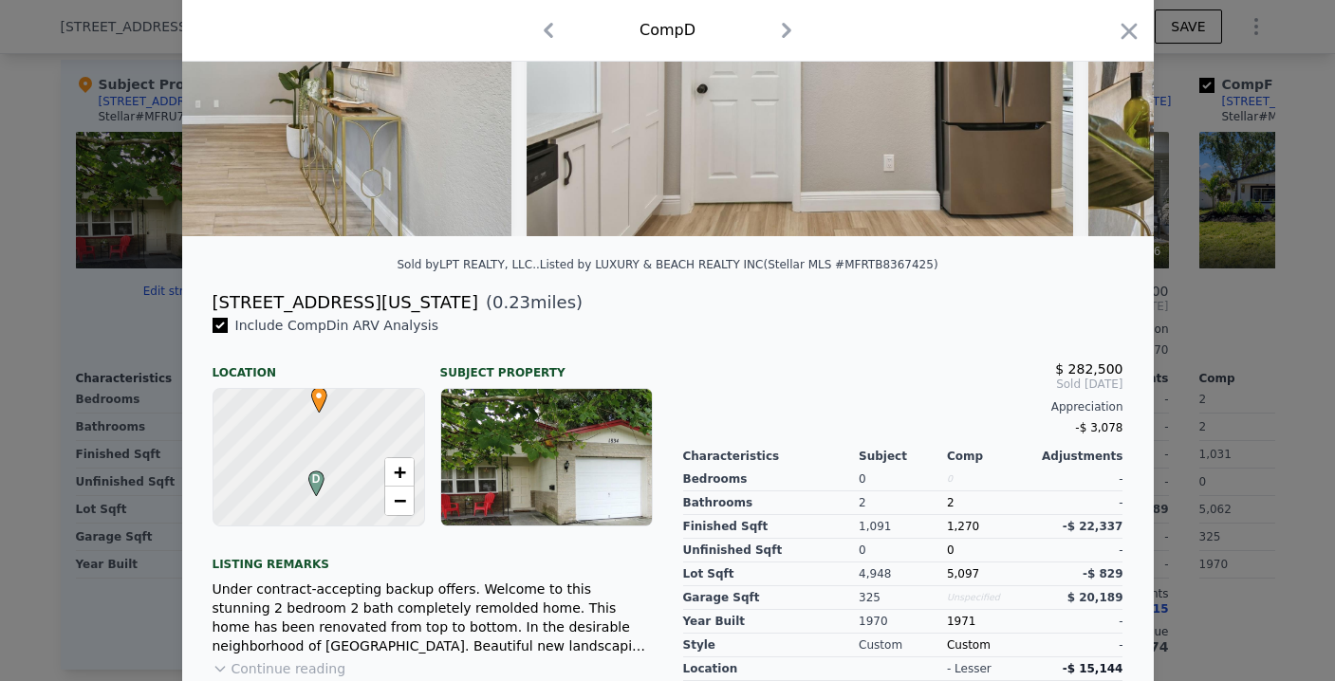
scroll to position [279, 0]
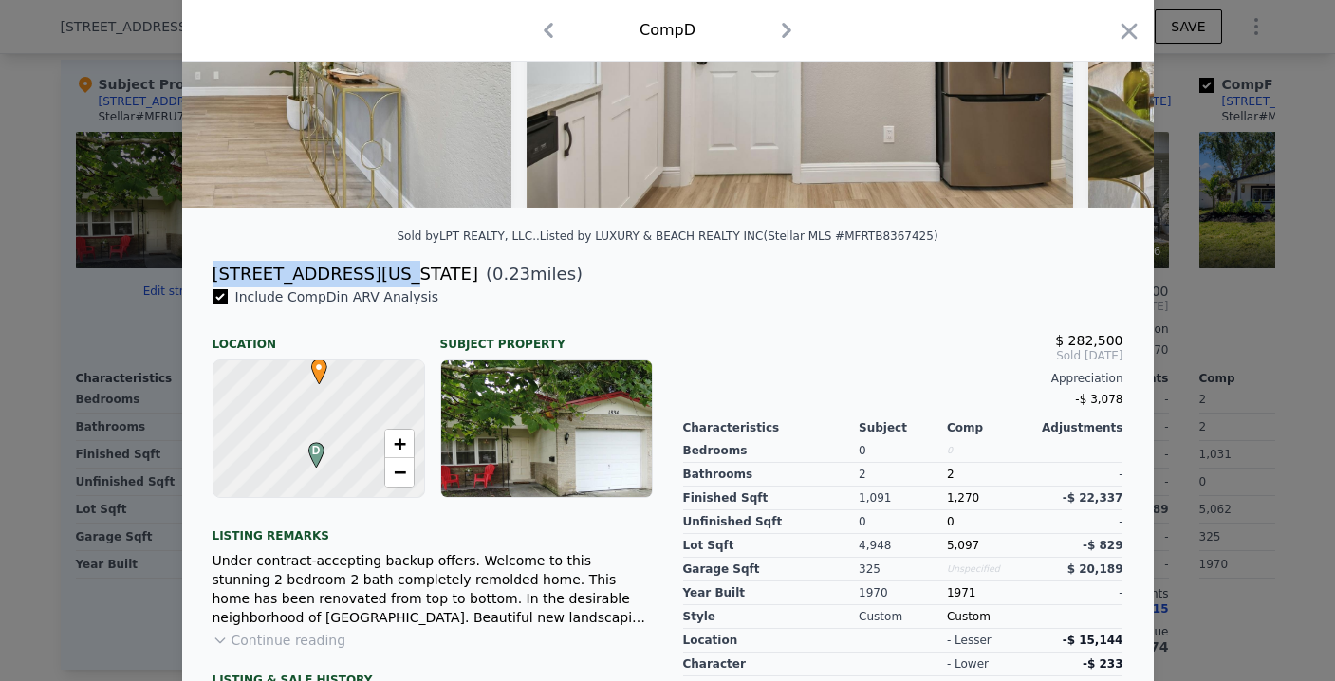
drag, startPoint x: 206, startPoint y: 284, endPoint x: 375, endPoint y: 286, distance: 168.8
click at [375, 286] on div "[STREET_ADDRESS][US_STATE] ( 0.23 miles)" at bounding box center [667, 274] width 941 height 27
copy div "[STREET_ADDRESS][US_STATE]"
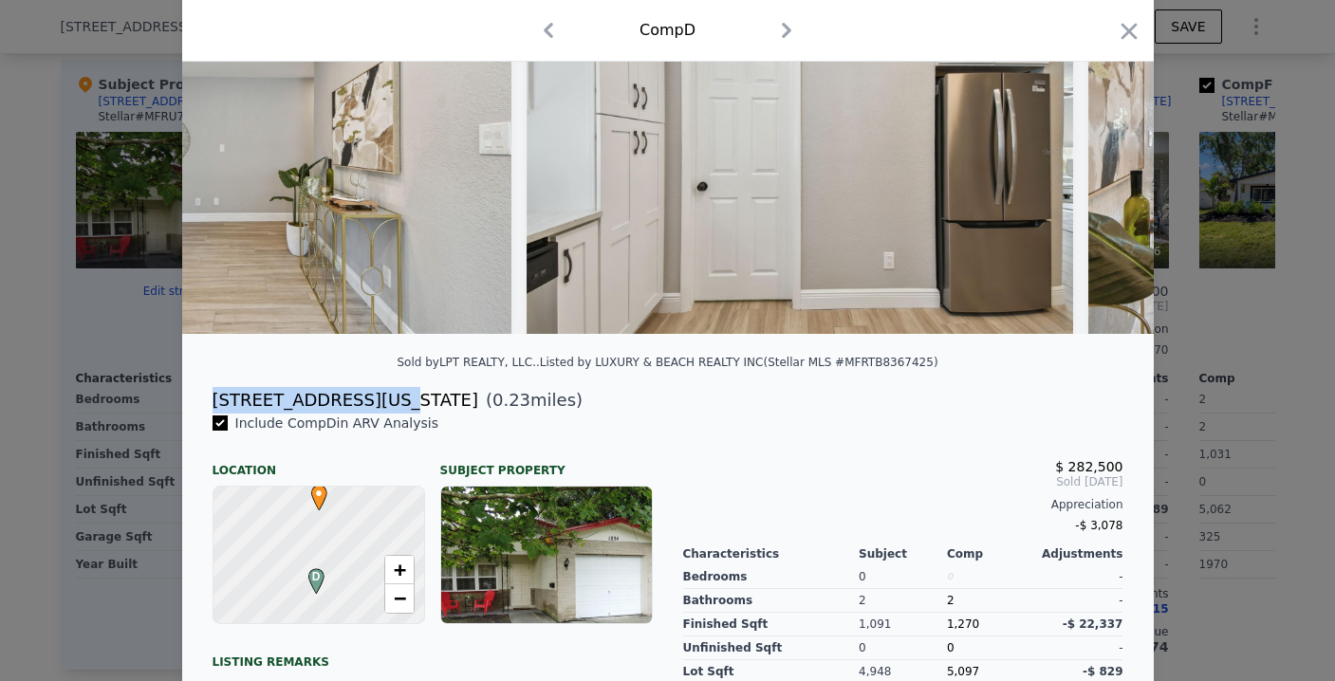
scroll to position [0, 0]
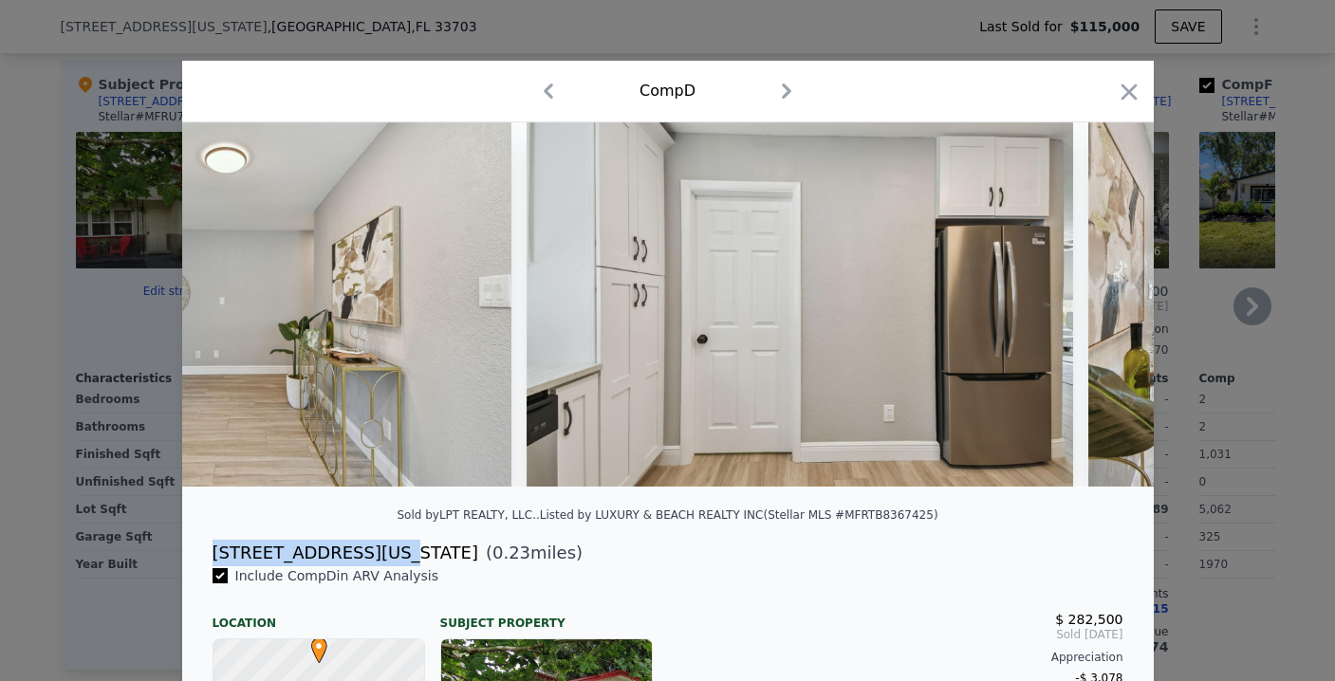
click at [1131, 92] on icon "button" at bounding box center [1128, 92] width 27 height 27
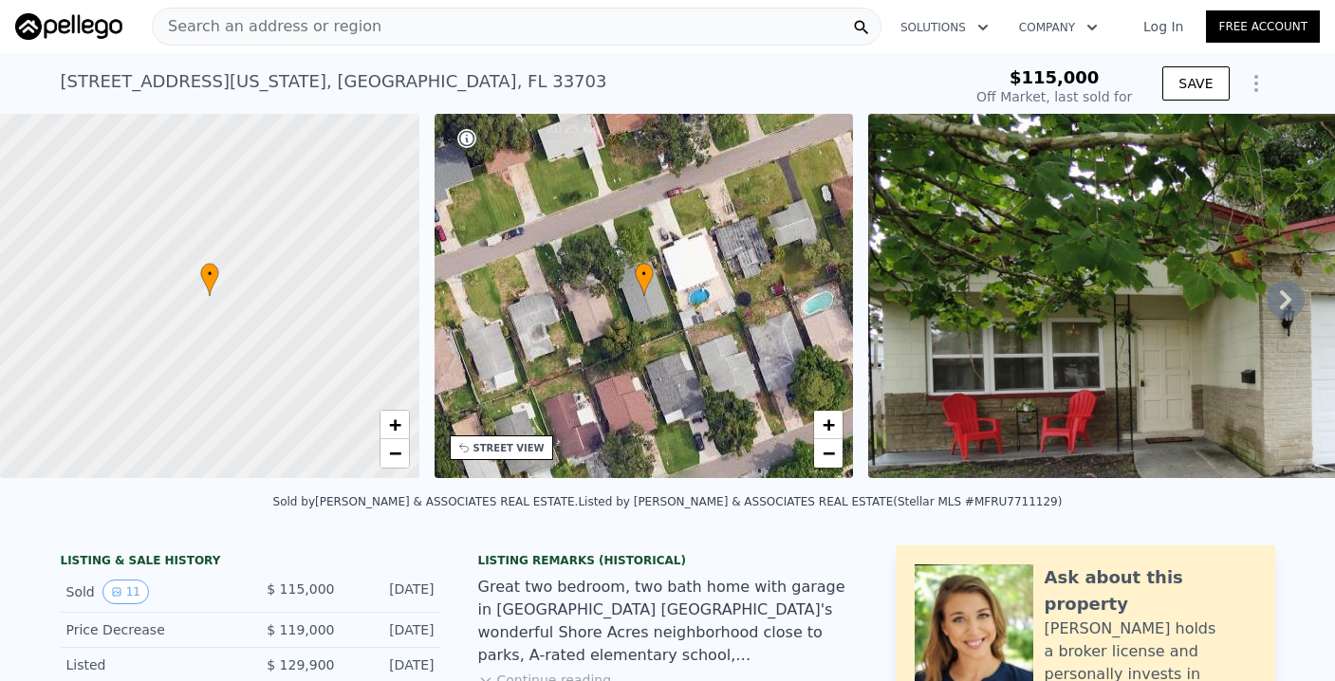
click at [244, 28] on span "Search an address or region" at bounding box center [267, 26] width 229 height 23
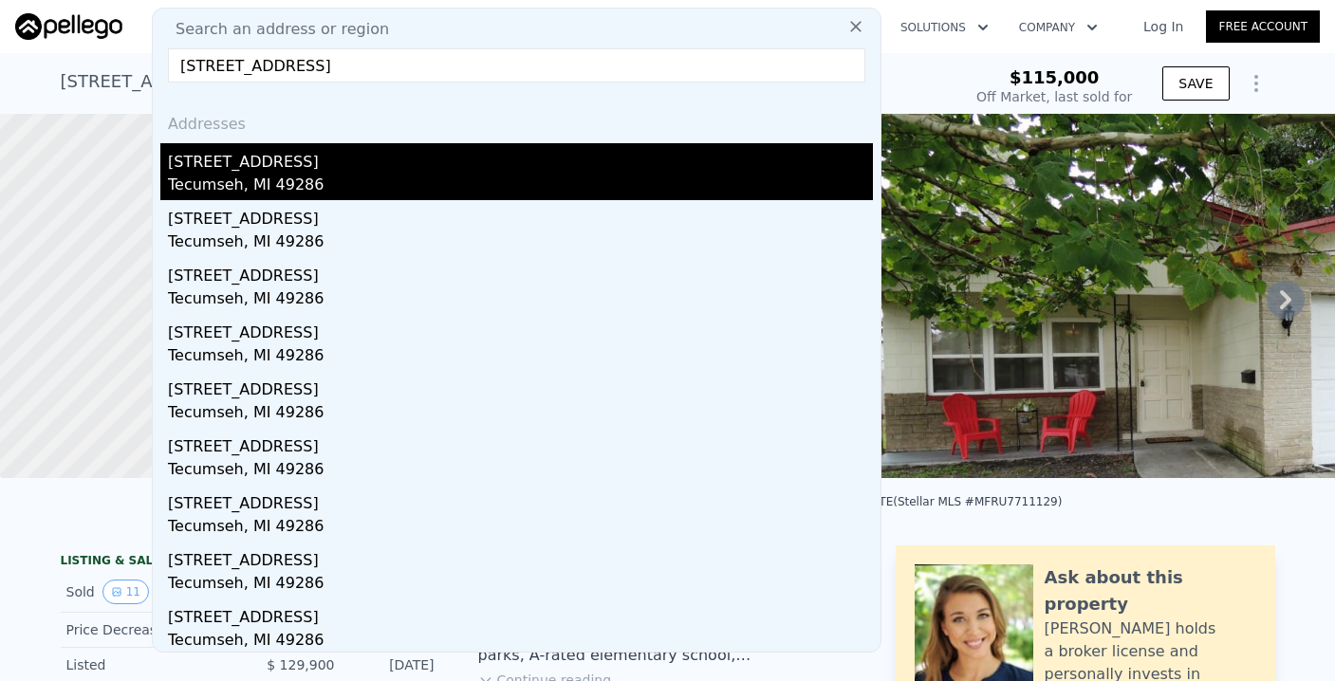
type input "[STREET_ADDRESS]"
click at [242, 157] on div "[STREET_ADDRESS]" at bounding box center [520, 158] width 705 height 30
